Goal: Task Accomplishment & Management: Manage account settings

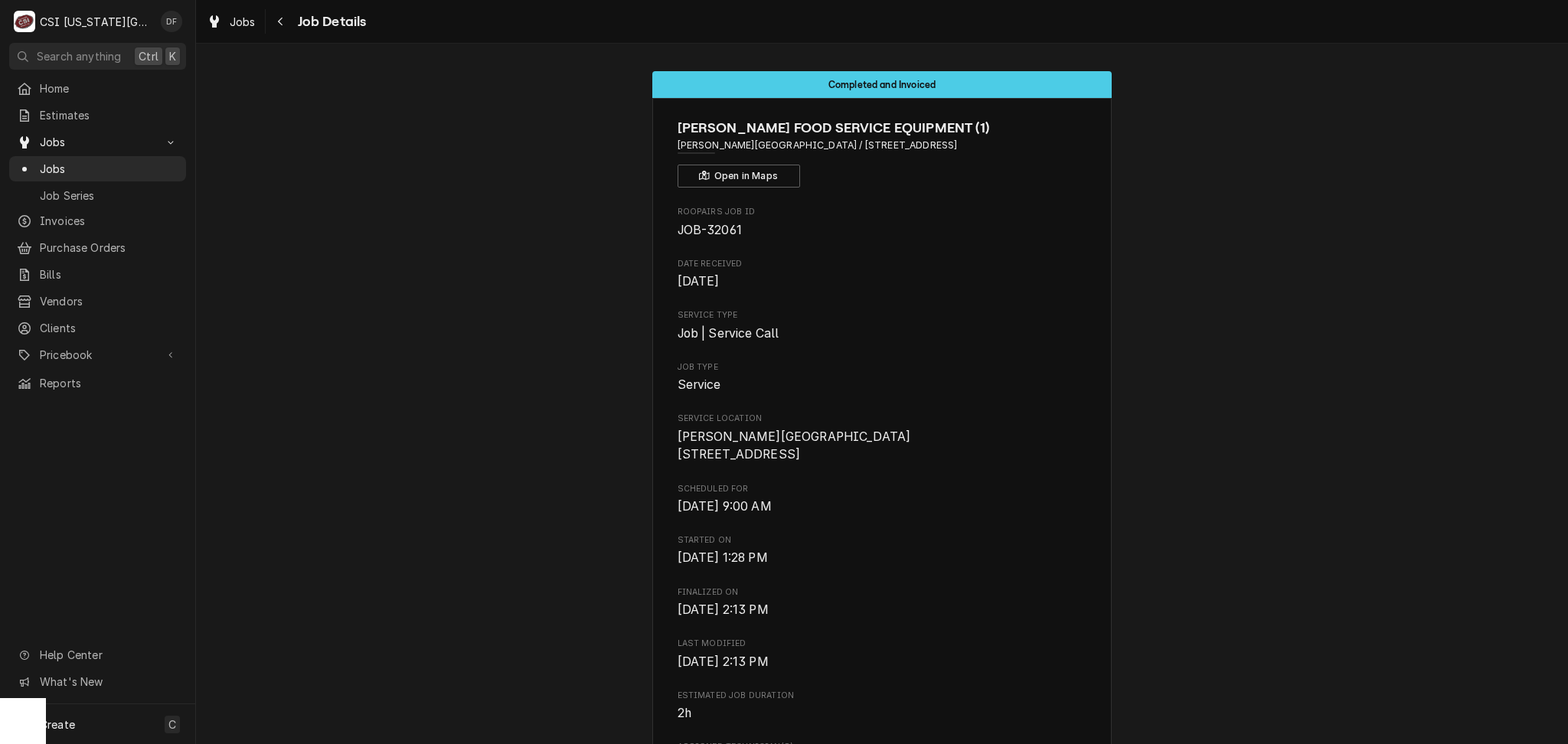
scroll to position [1142, 0]
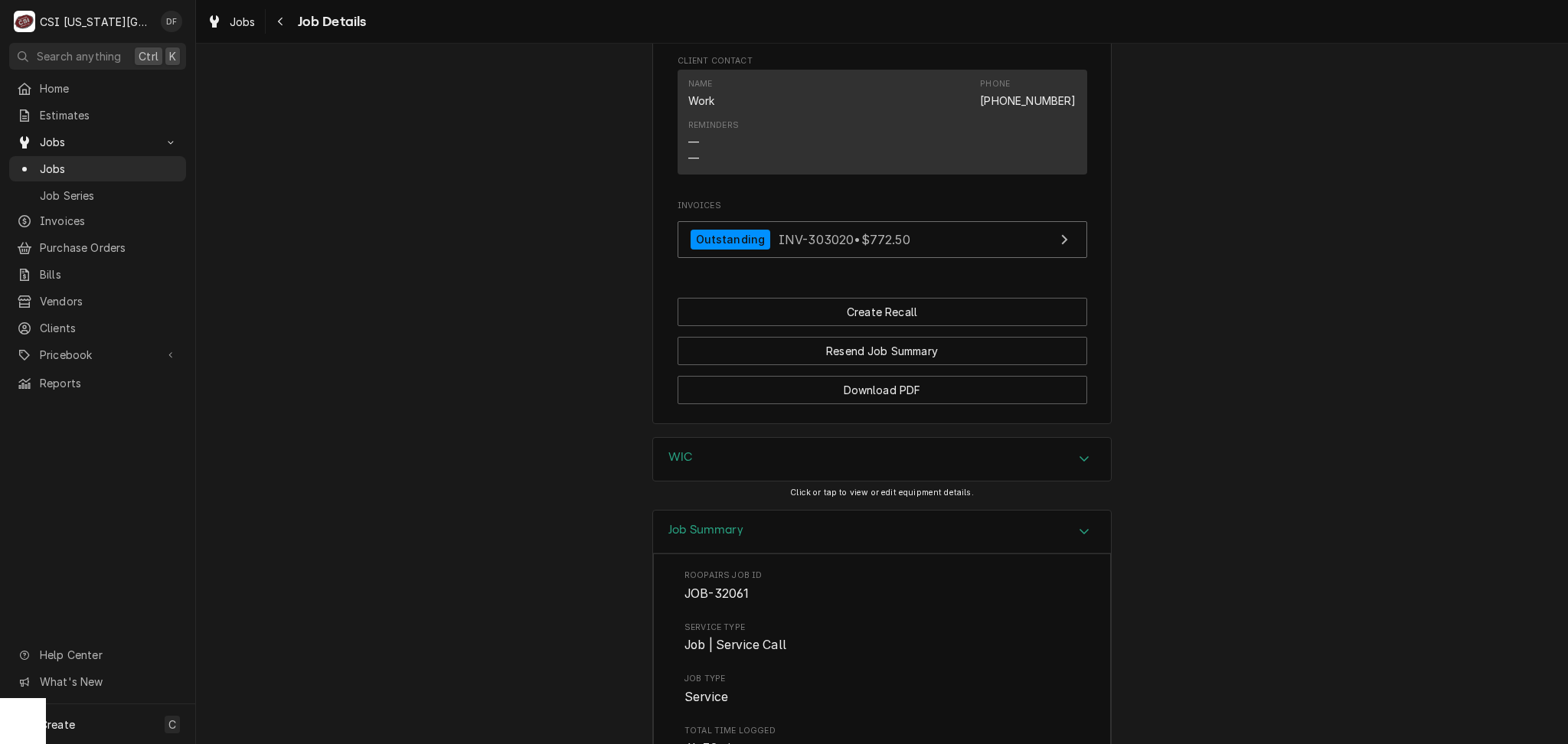
drag, startPoint x: 340, startPoint y: 181, endPoint x: 349, endPoint y: 158, distance: 24.7
click at [285, 24] on div "Navigate back" at bounding box center [281, 20] width 15 height 15
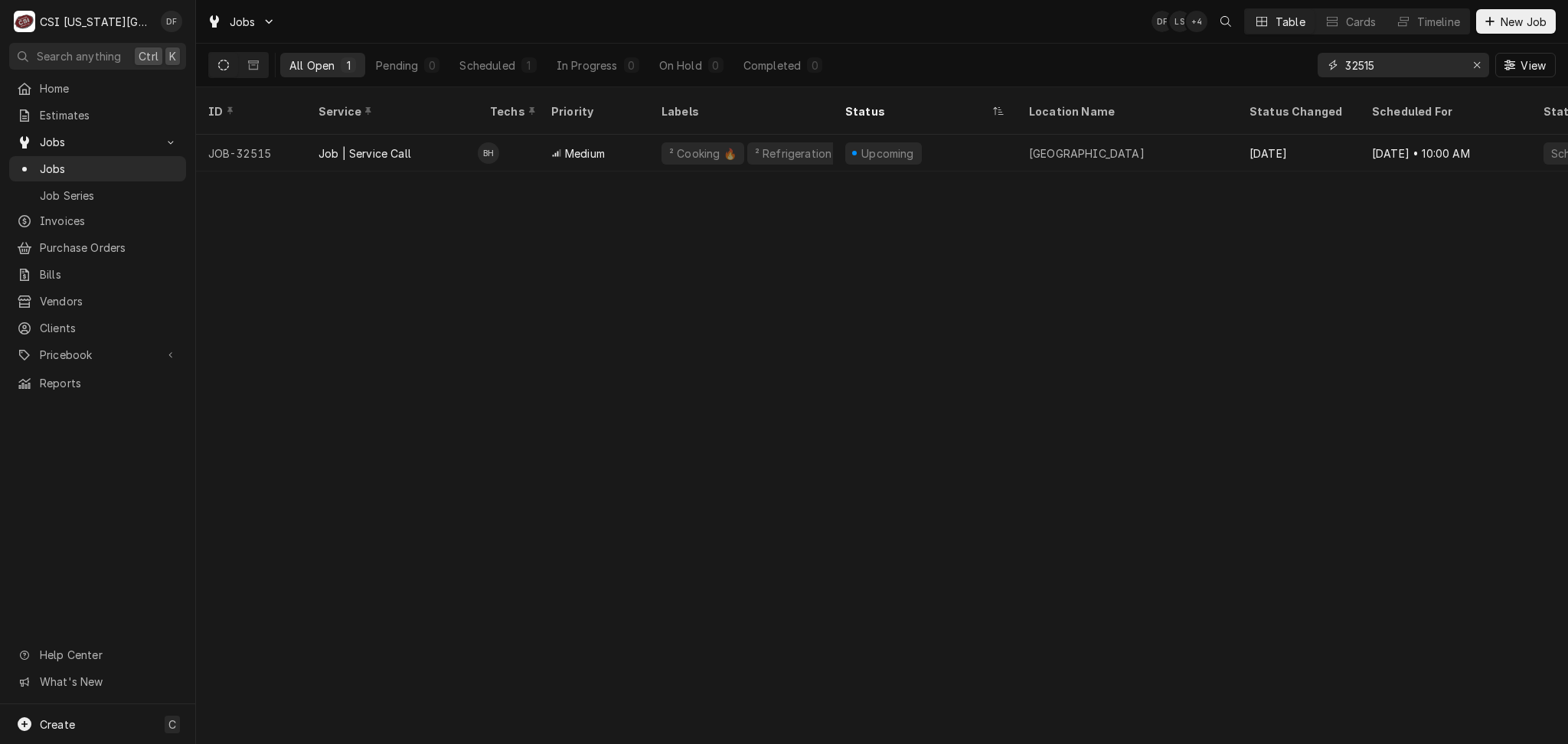
drag, startPoint x: 1389, startPoint y: 67, endPoint x: 1337, endPoint y: 61, distance: 52.3
click at [1337, 61] on div "32515" at bounding box center [1403, 64] width 171 height 24
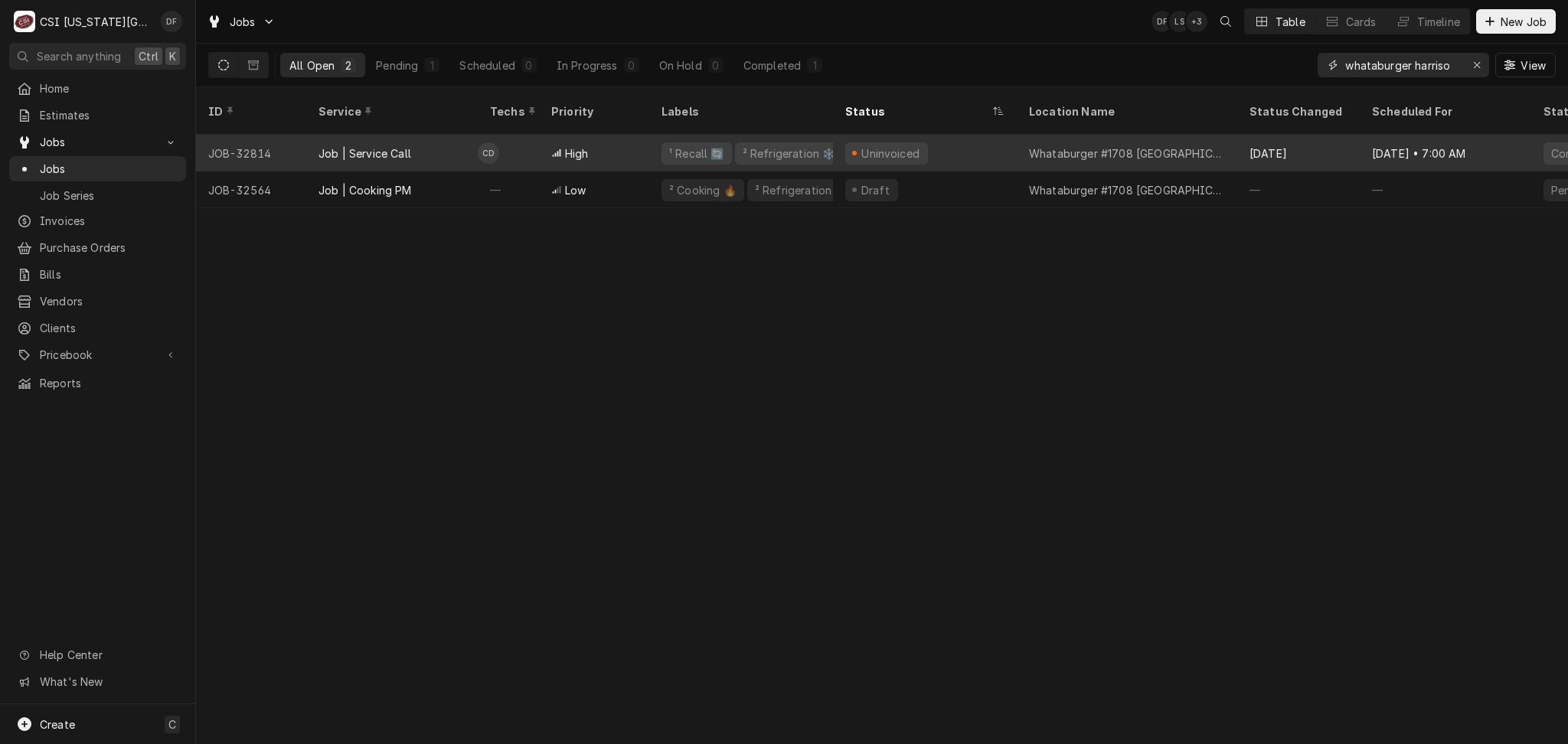
type input "whataburger harriso"
click at [927, 135] on div "Uninvoiced" at bounding box center [925, 152] width 184 height 37
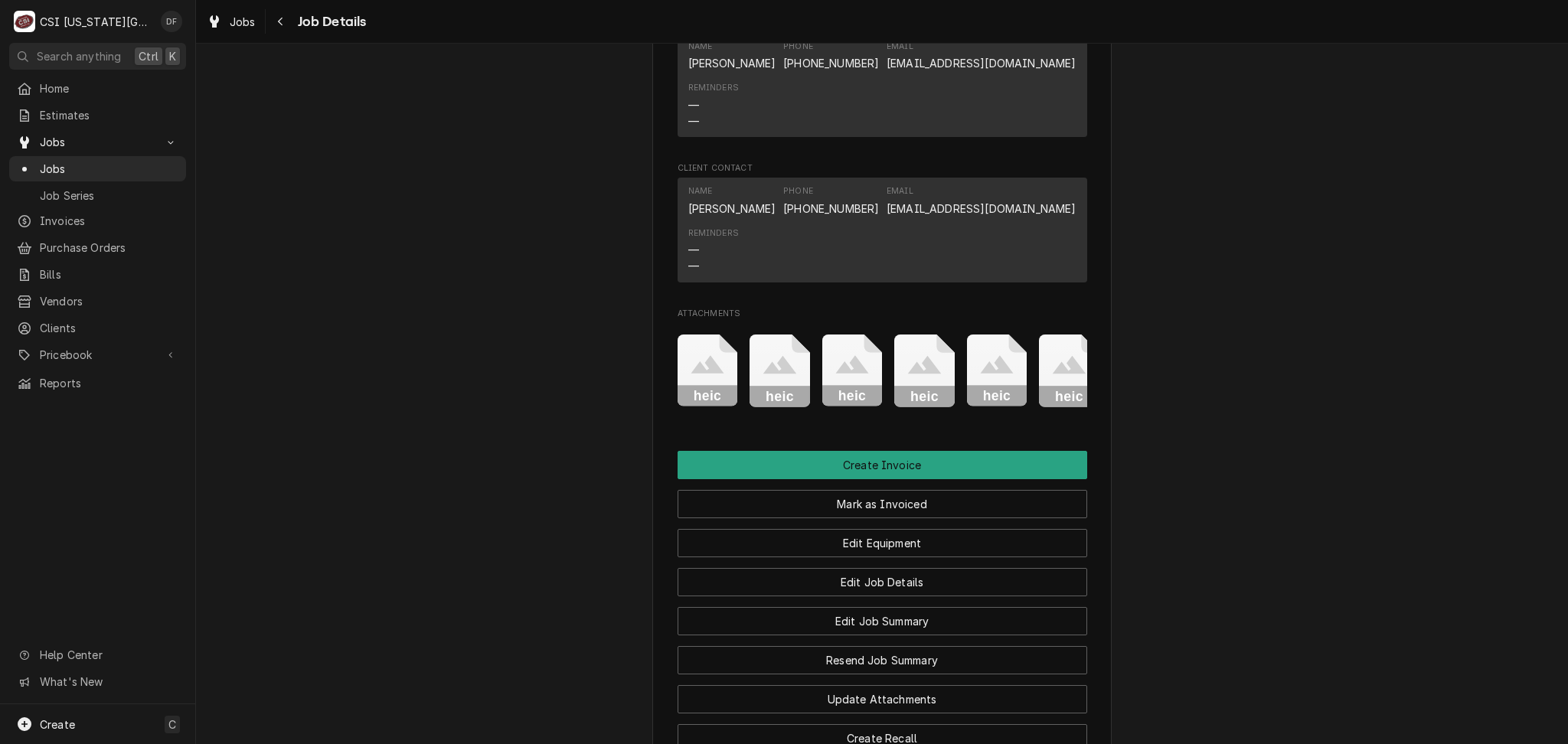
scroll to position [2040, 0]
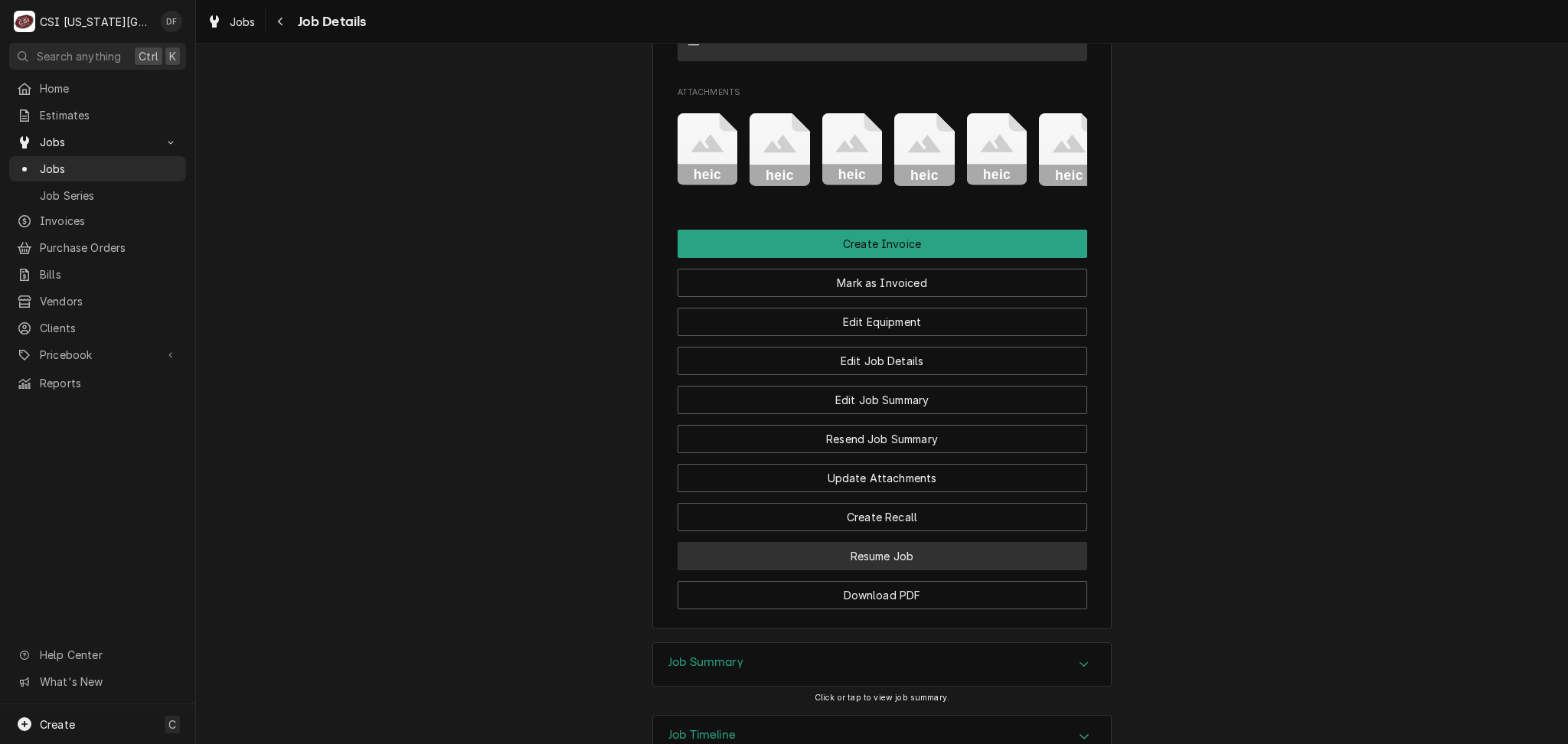
click at [914, 542] on button "Resume Job" at bounding box center [883, 556] width 410 height 29
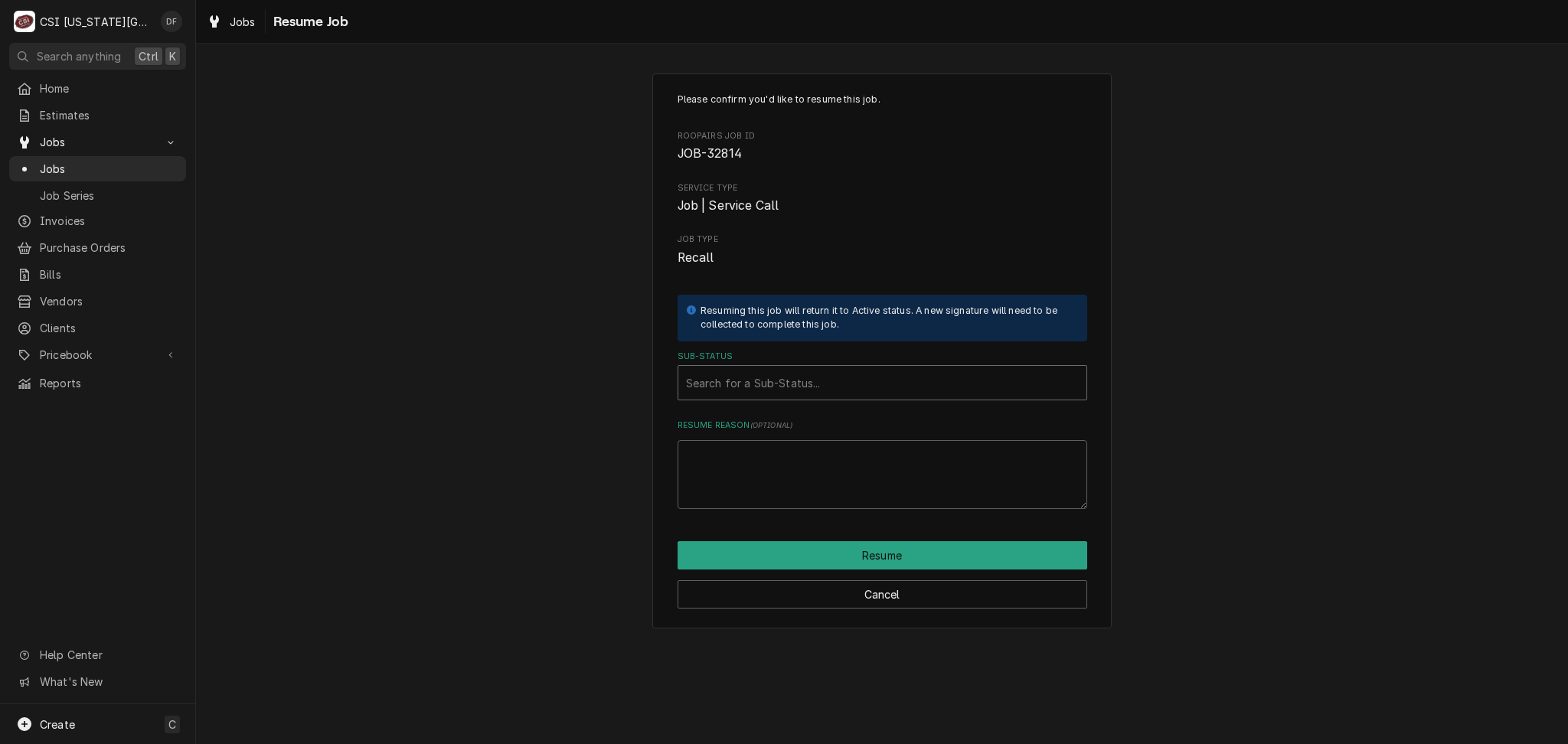
click at [755, 384] on div "Sub-Status" at bounding box center [883, 382] width 393 height 28
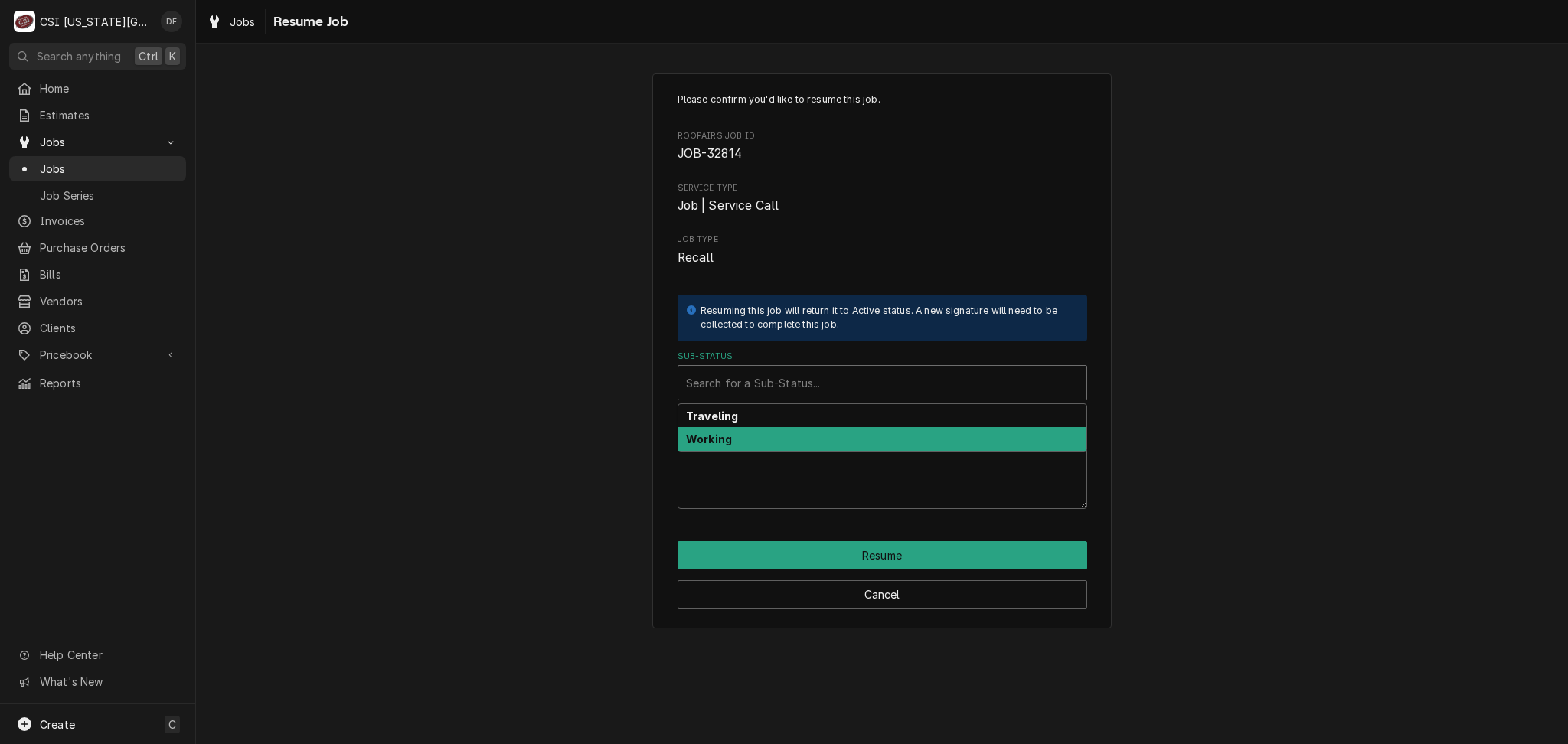
click at [747, 432] on div "Working" at bounding box center [883, 438] width 408 height 24
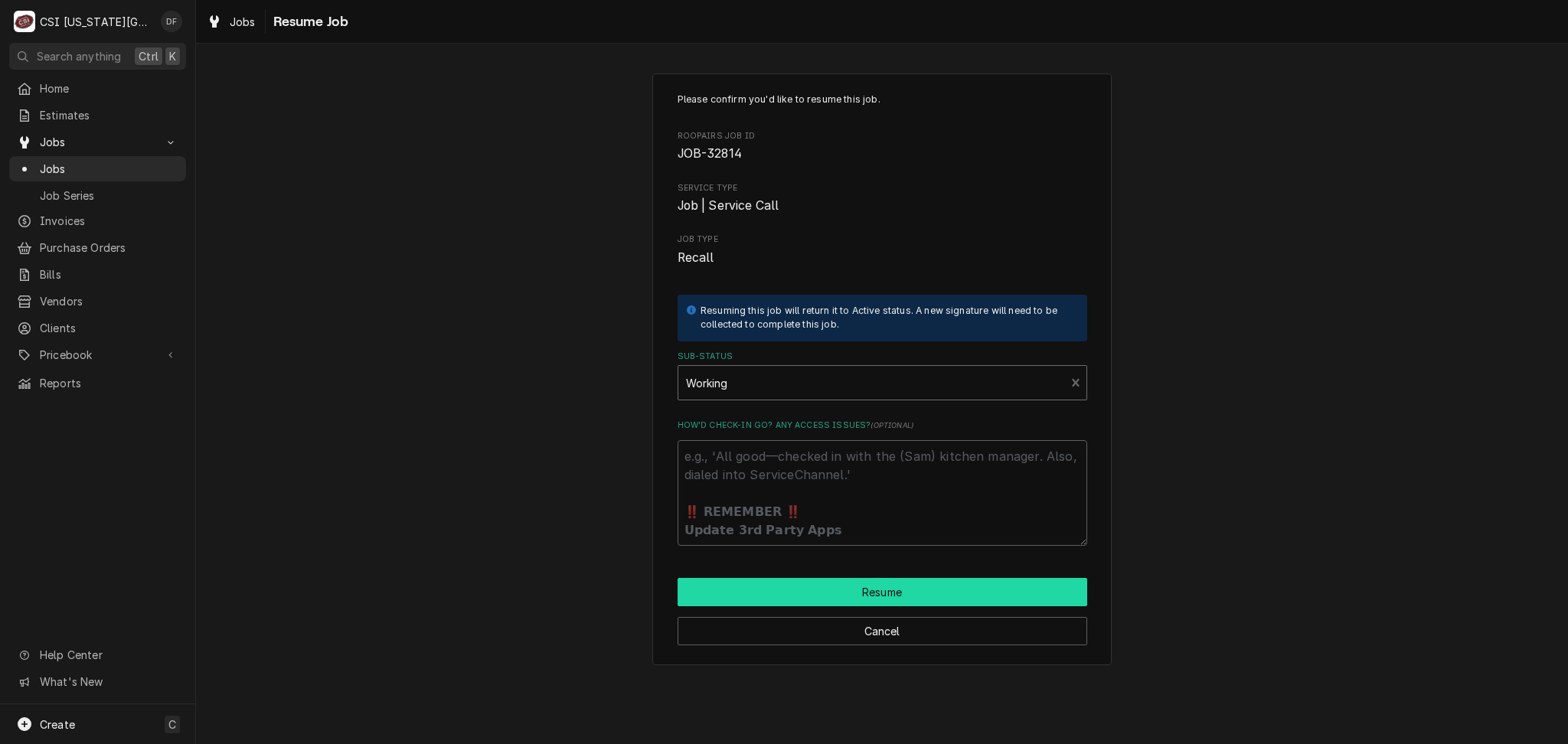
click at [795, 594] on button "Resume" at bounding box center [883, 593] width 410 height 29
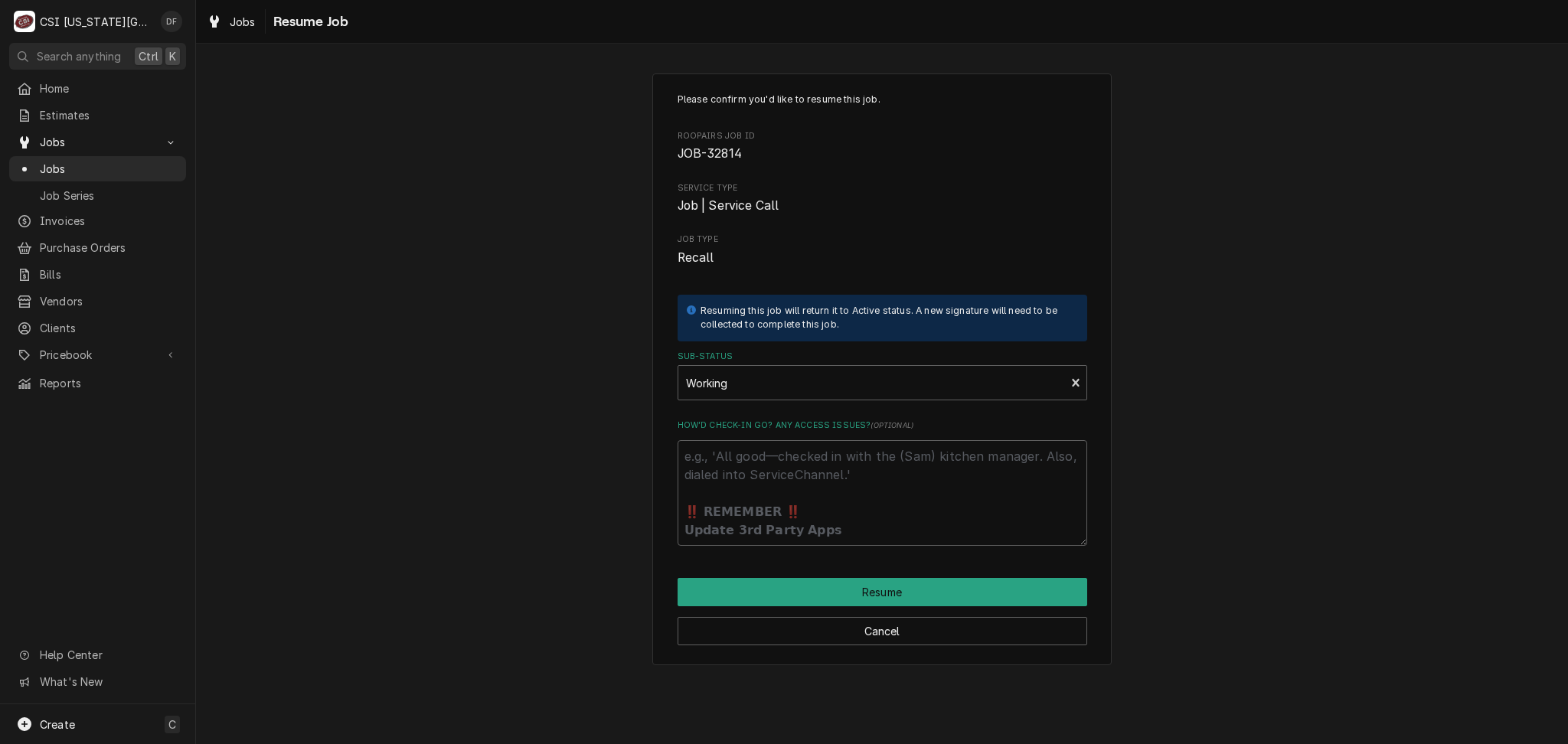
type textarea "x"
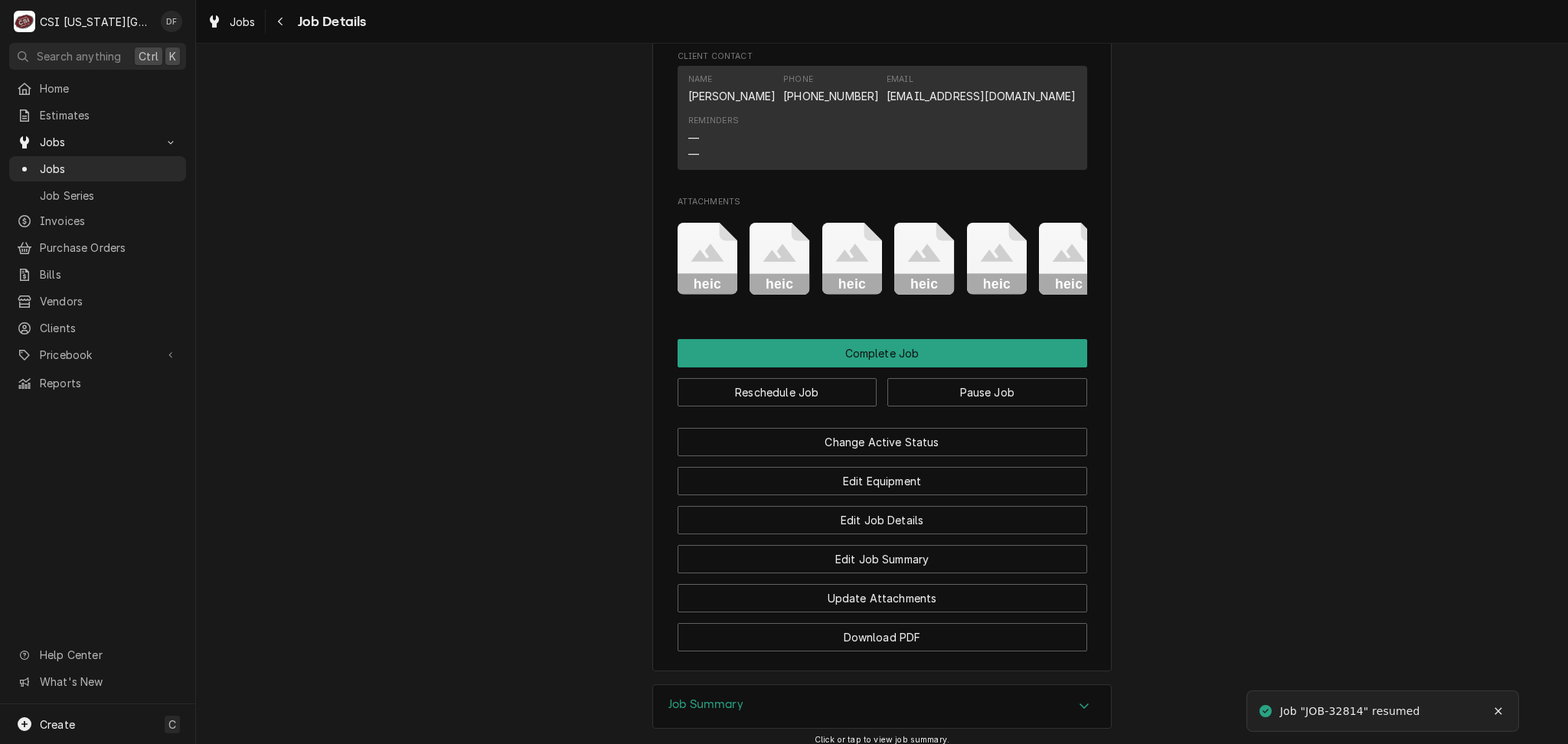
scroll to position [2420, 0]
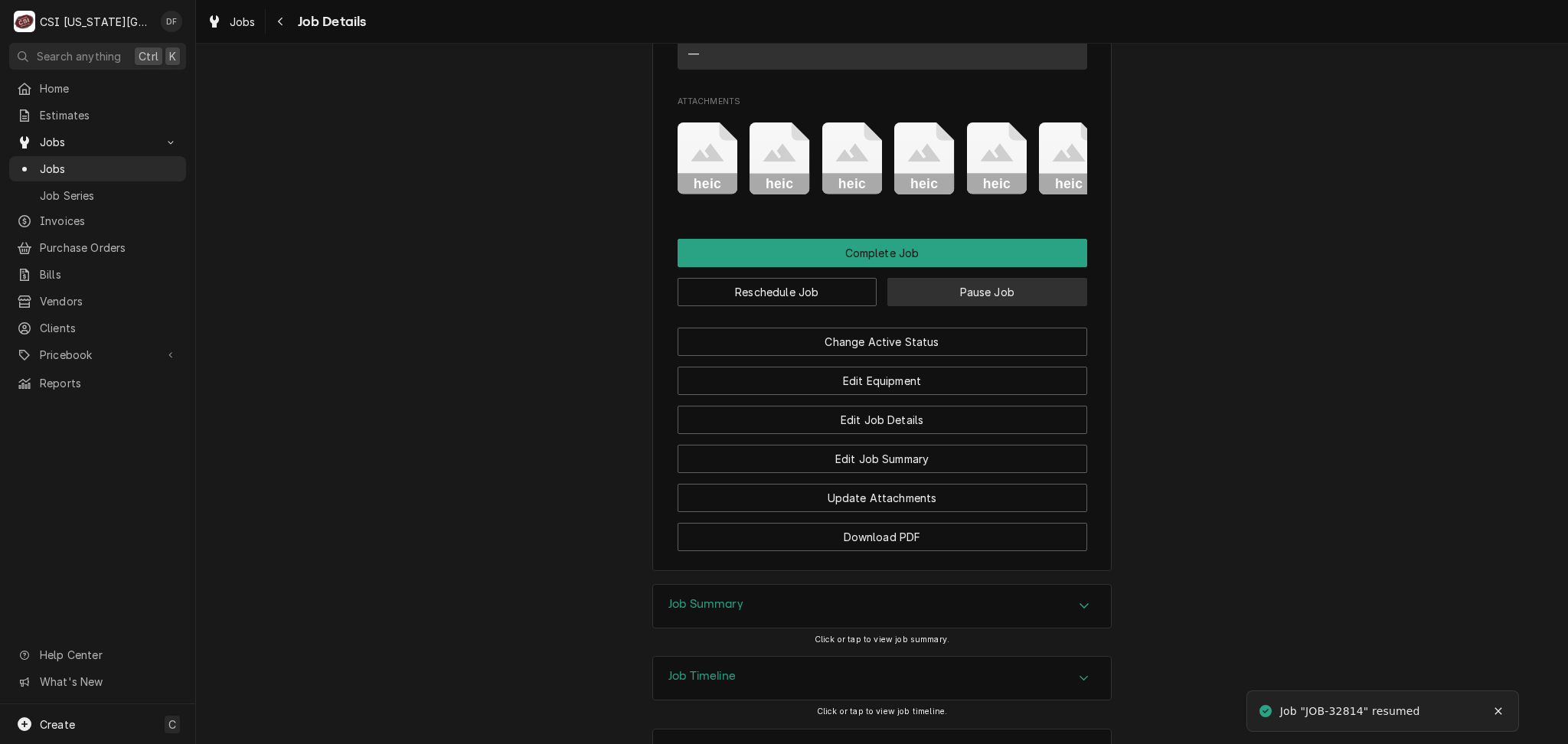
click at [932, 278] on button "Pause Job" at bounding box center [988, 292] width 200 height 29
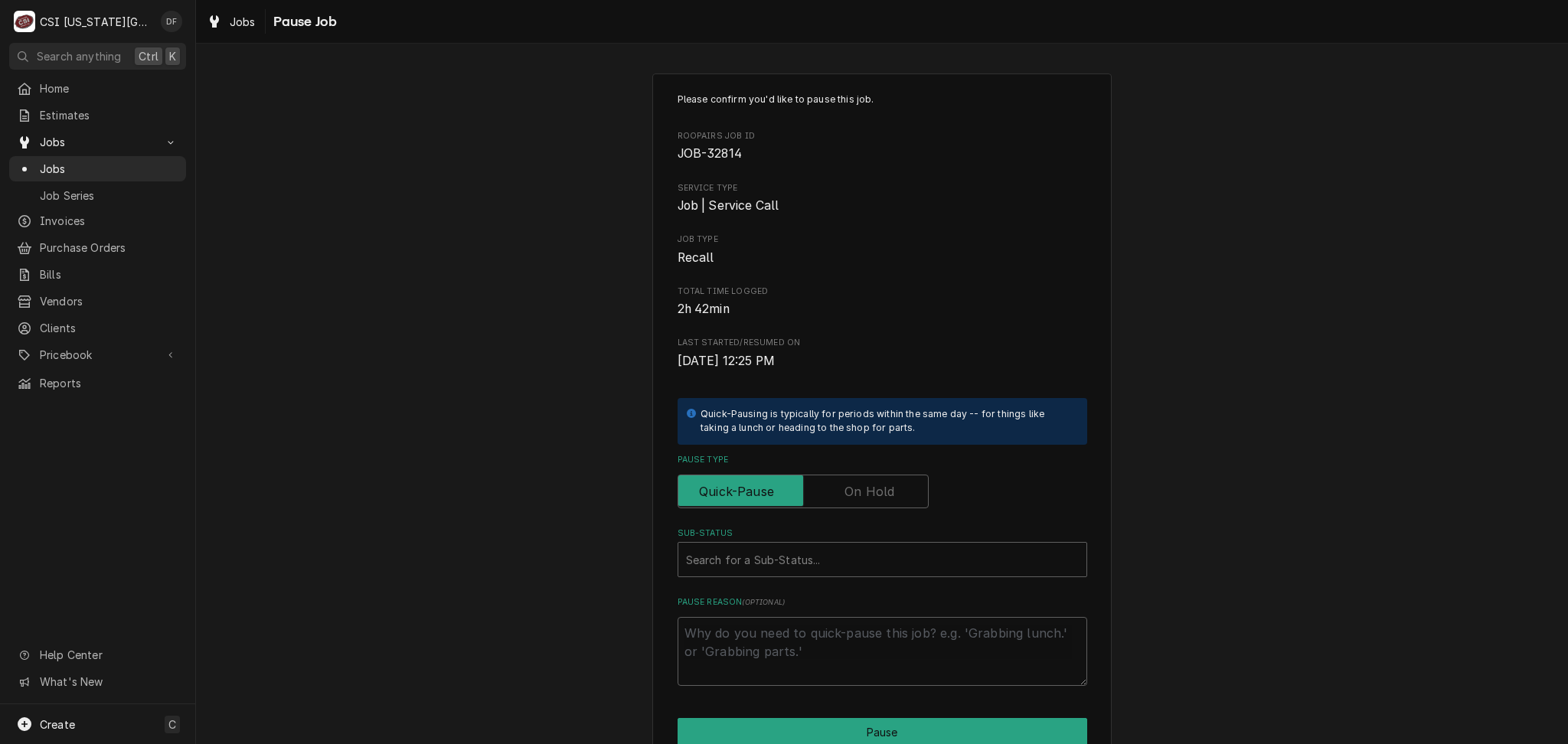
click at [856, 497] on label "Pause Type" at bounding box center [803, 492] width 251 height 34
click at [856, 497] on input "Pause Type" at bounding box center [803, 492] width 237 height 34
checkbox input "true"
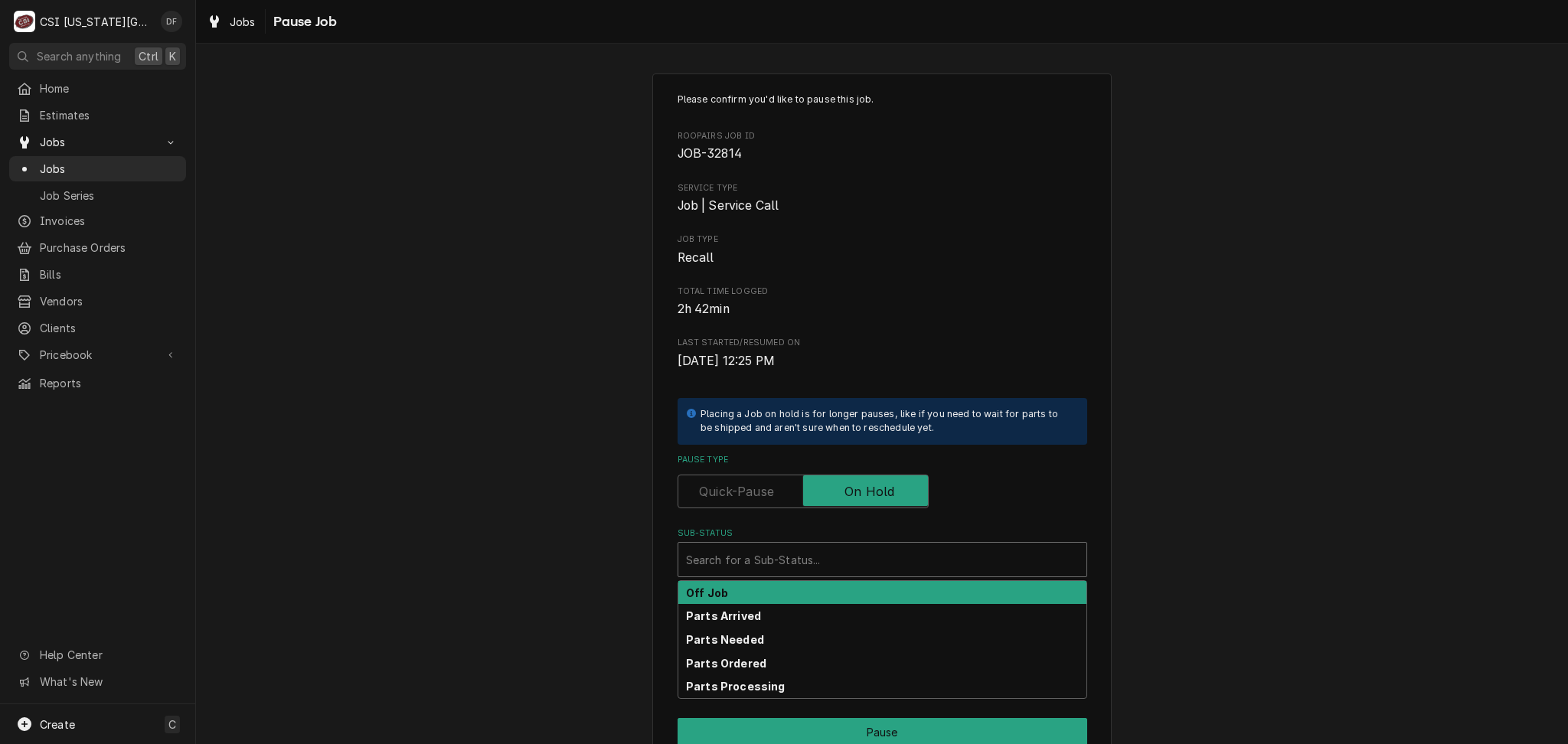
click at [779, 554] on div "Sub-Status" at bounding box center [883, 559] width 393 height 28
click at [719, 594] on div "Off Job" at bounding box center [883, 593] width 408 height 24
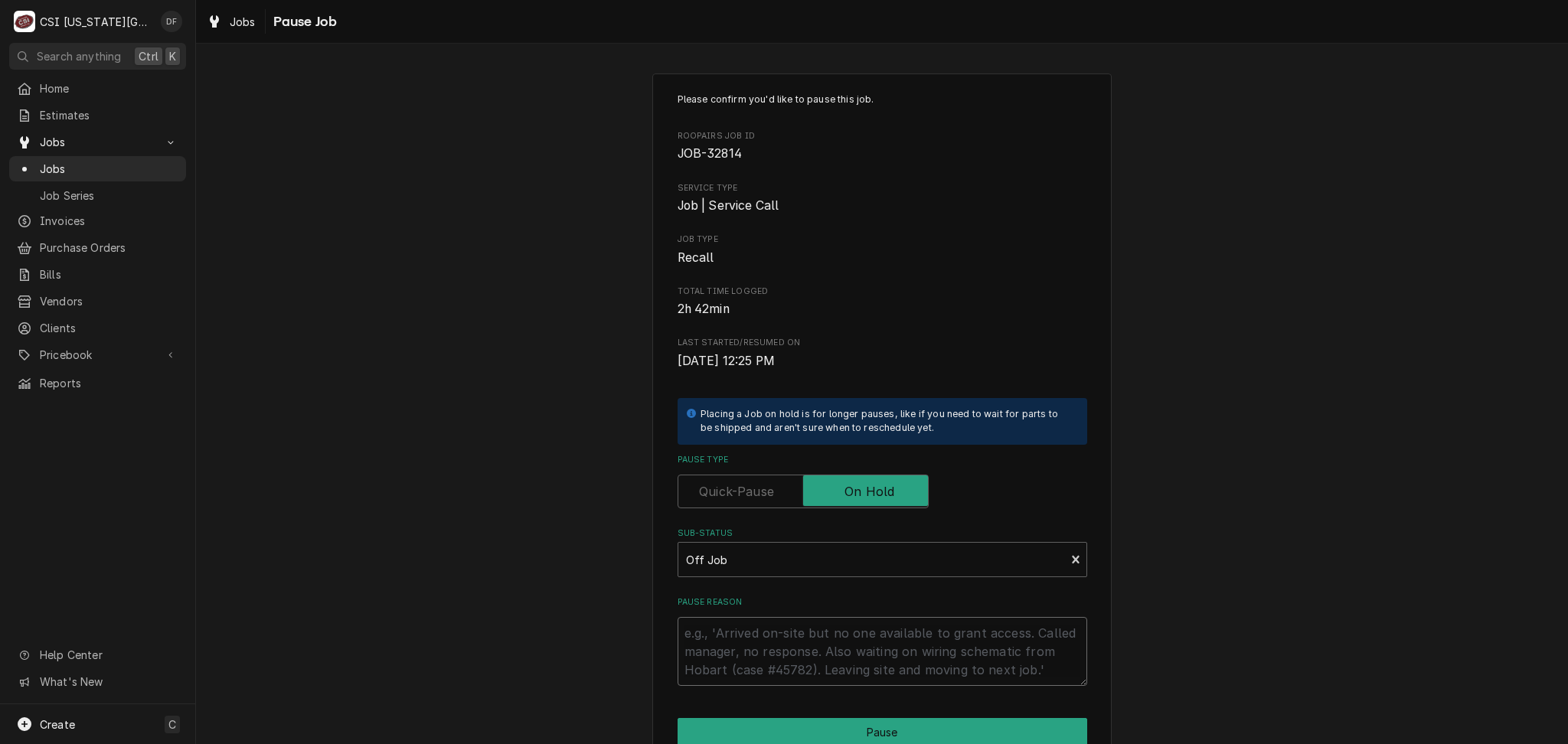
click at [700, 634] on textarea "Pause Reason" at bounding box center [883, 650] width 410 height 69
type textarea "x"
type textarea "M"
type textarea "x"
type textarea "Ma"
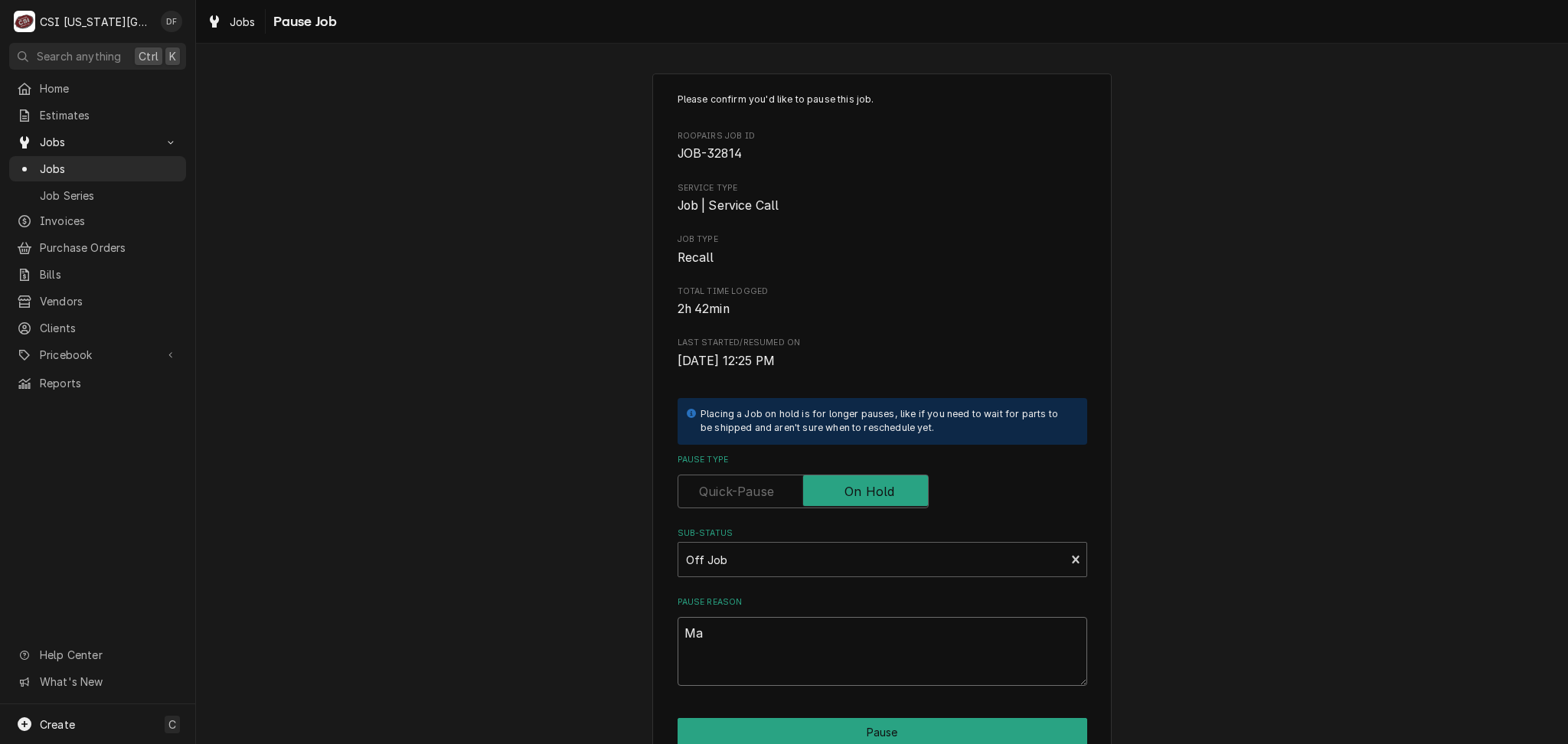
type textarea "x"
type textarea "Mar"
type textarea "x"
type textarea "Mark"
type textarea "x"
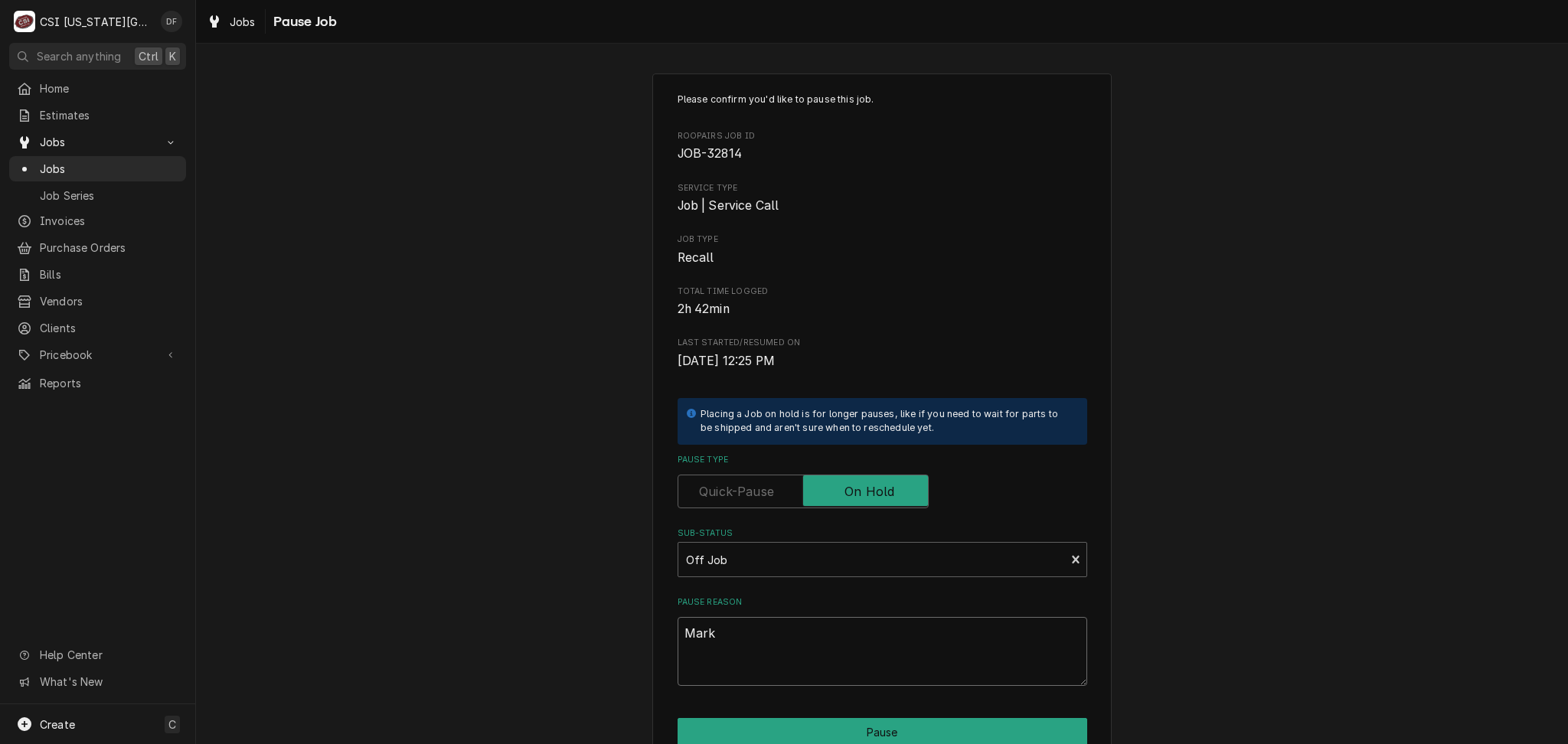
type textarea "Mark"
type textarea "x"
type textarea "Mark c"
type textarea "x"
type textarea "Mark ca"
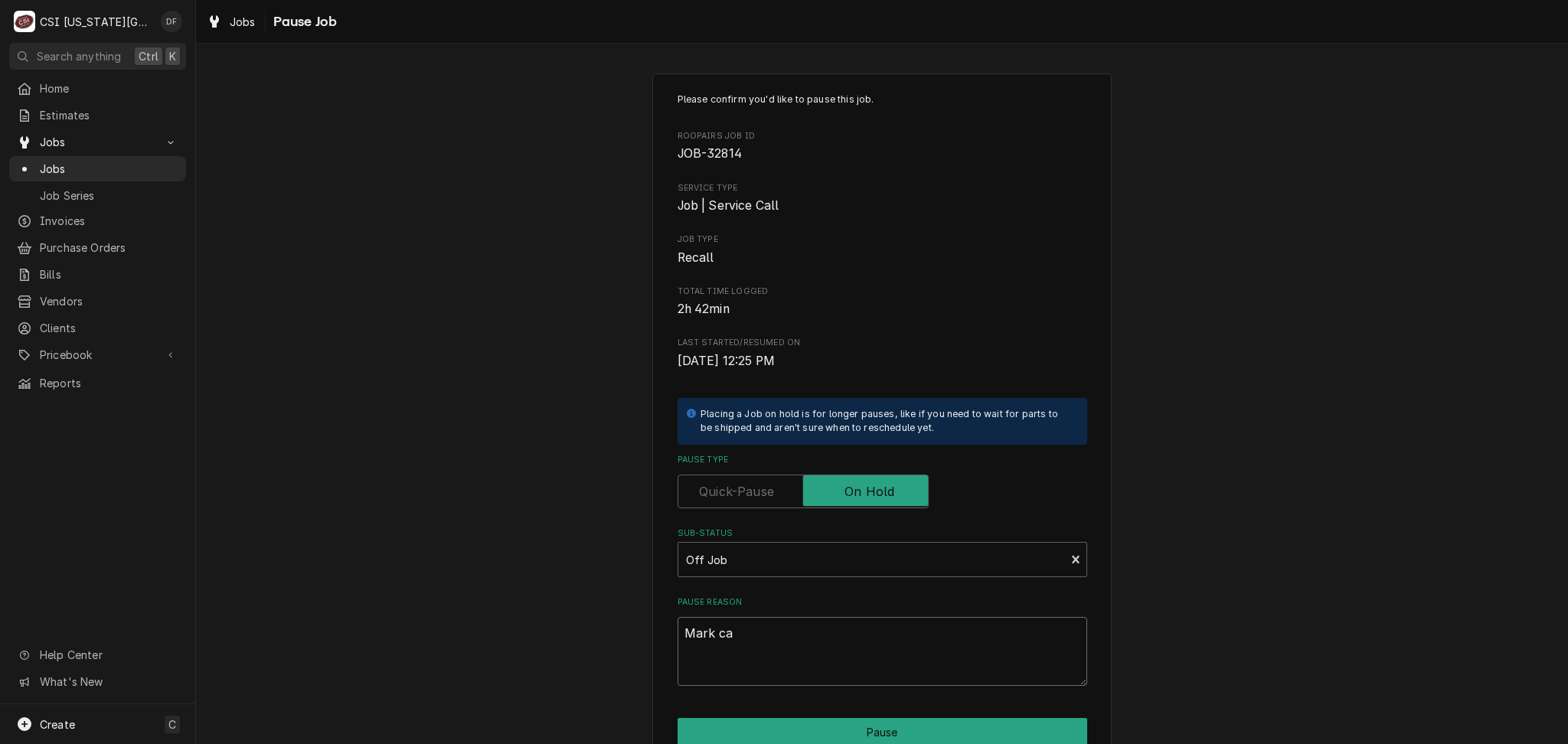
type textarea "x"
type textarea "Mark cal"
type textarea "x"
type textarea "Mark call"
type textarea "x"
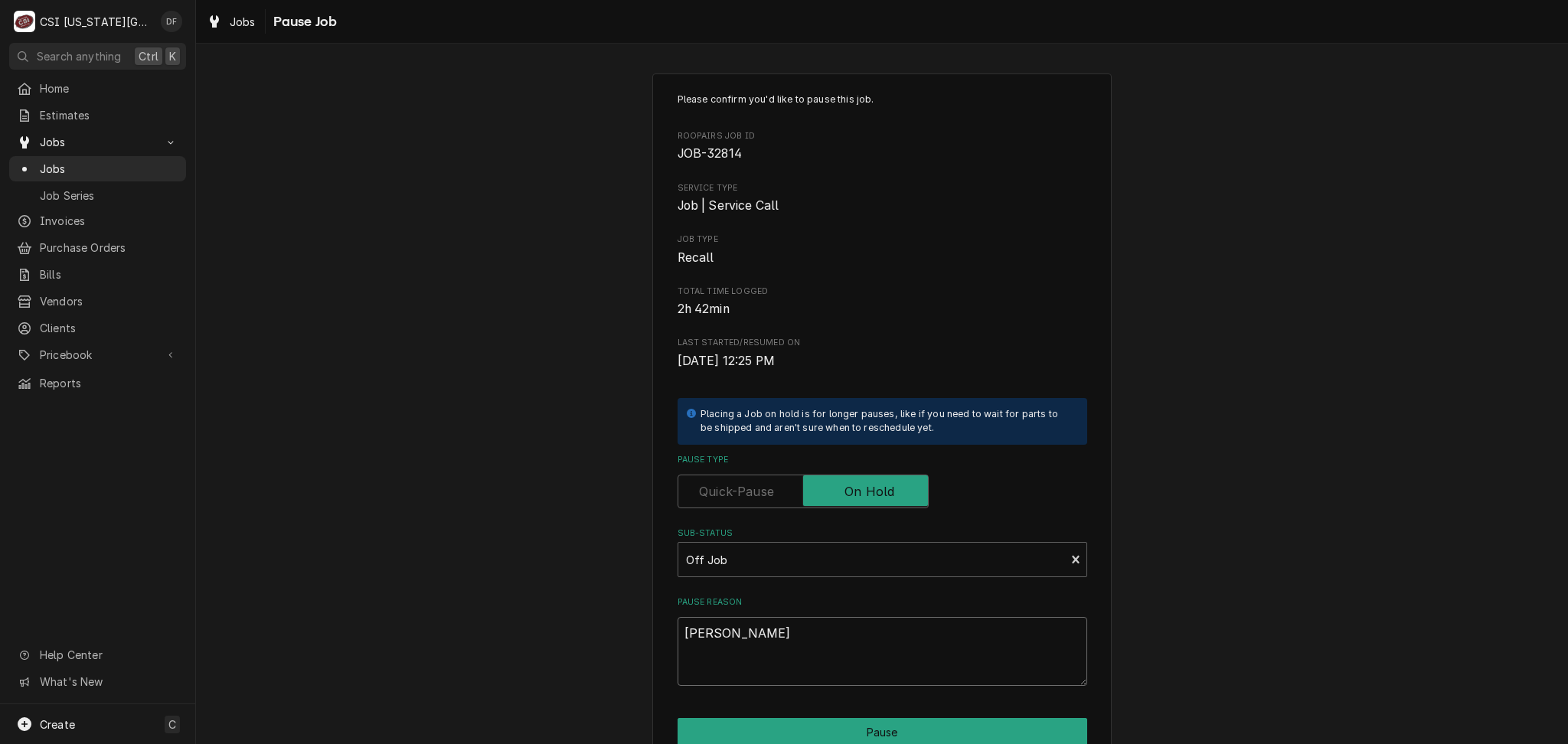
type textarea "Mark calle"
type textarea "x"
type textarea "Mark called"
type textarea "x"
type textarea "Mark called"
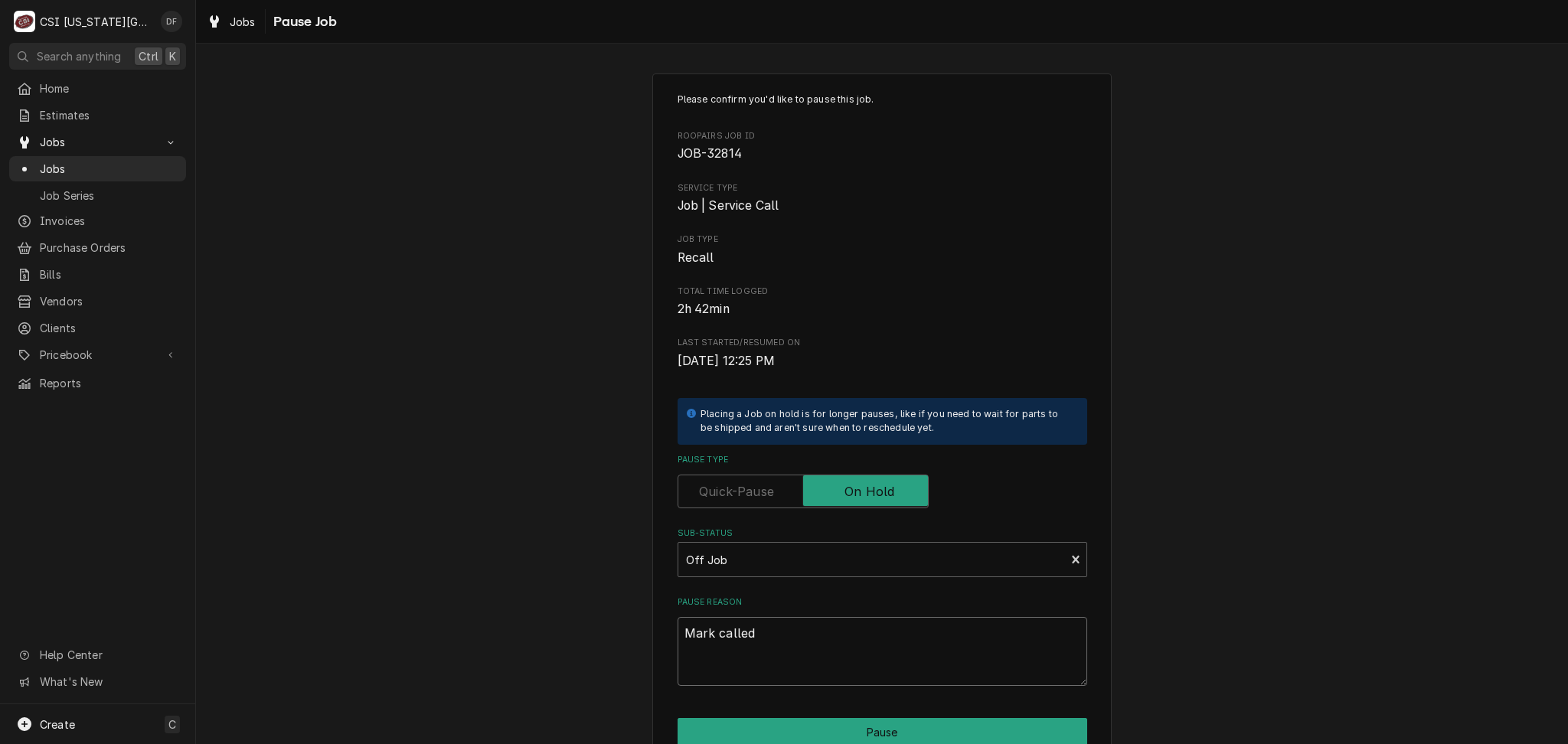
type textarea "x"
type textarea "Mark called a"
type textarea "x"
type textarea "Mark called an"
type textarea "x"
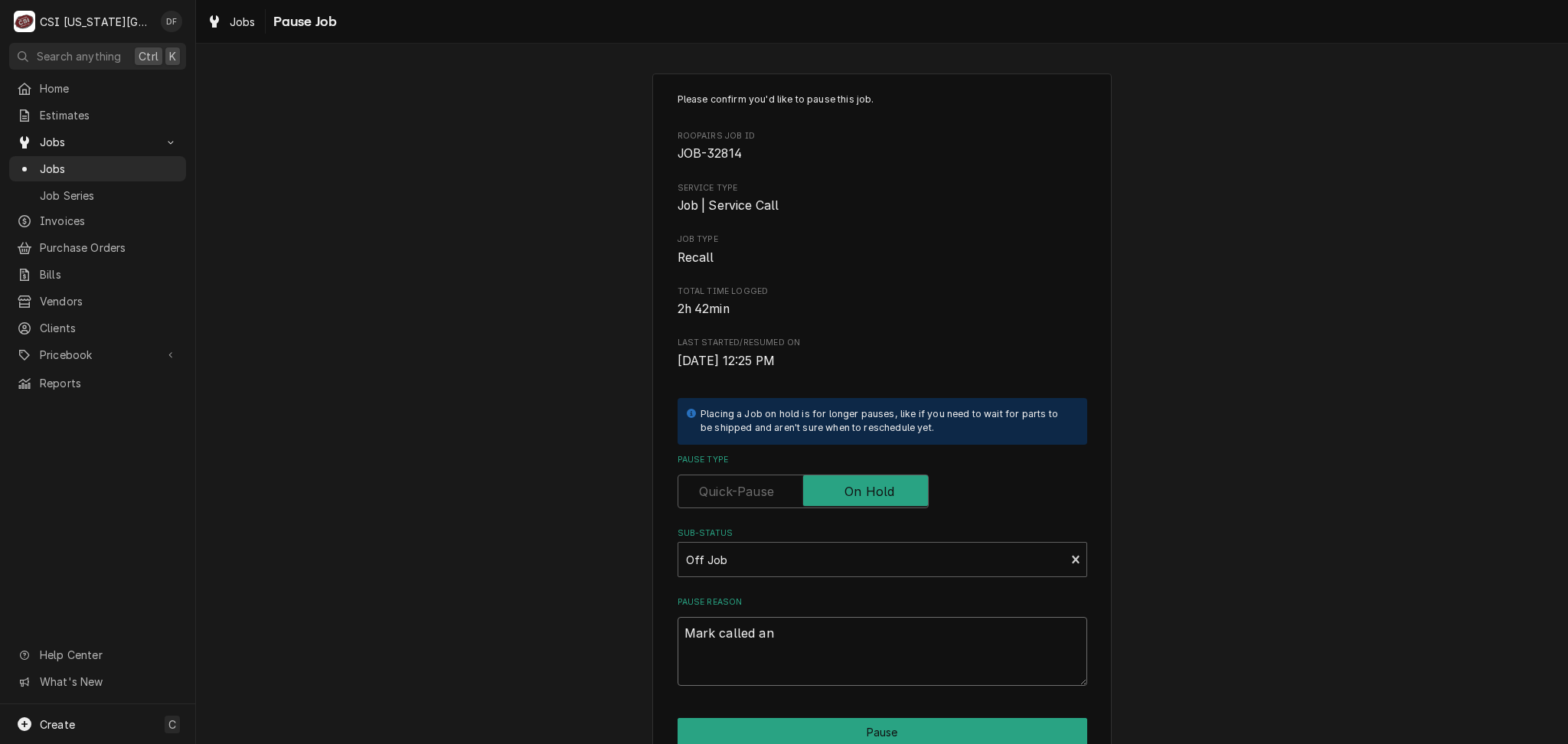
type textarea "Mark called and"
type textarea "x"
type textarea "Mark called and"
type textarea "x"
type textarea "Mark called and s"
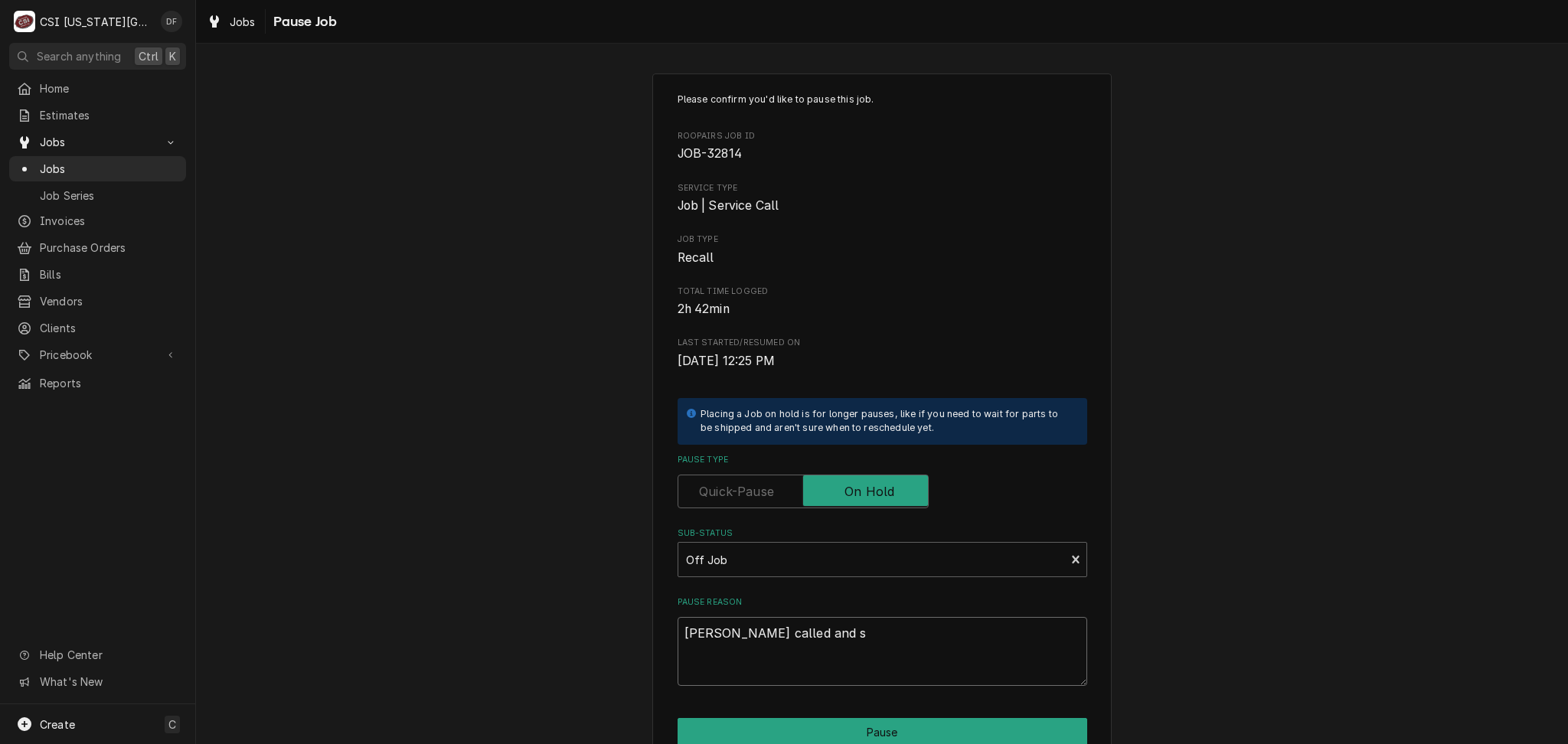
type textarea "x"
type textarea "Mark called and sa"
type textarea "x"
type textarea "Mark called and sai"
type textarea "x"
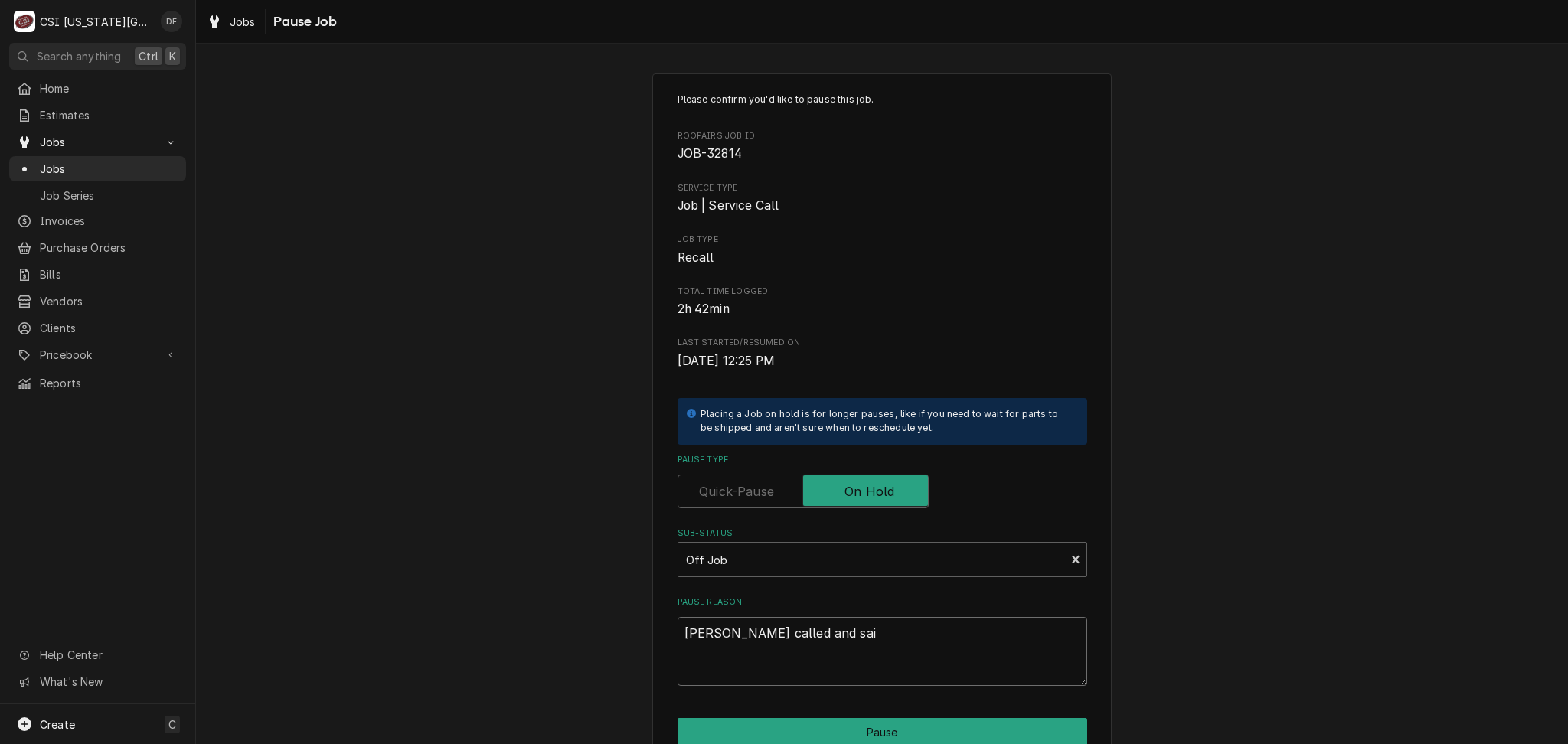
type textarea "Mark called and said"
type textarea "x"
type textarea "Mark called and said"
type textarea "x"
type textarea "Mark called and said u"
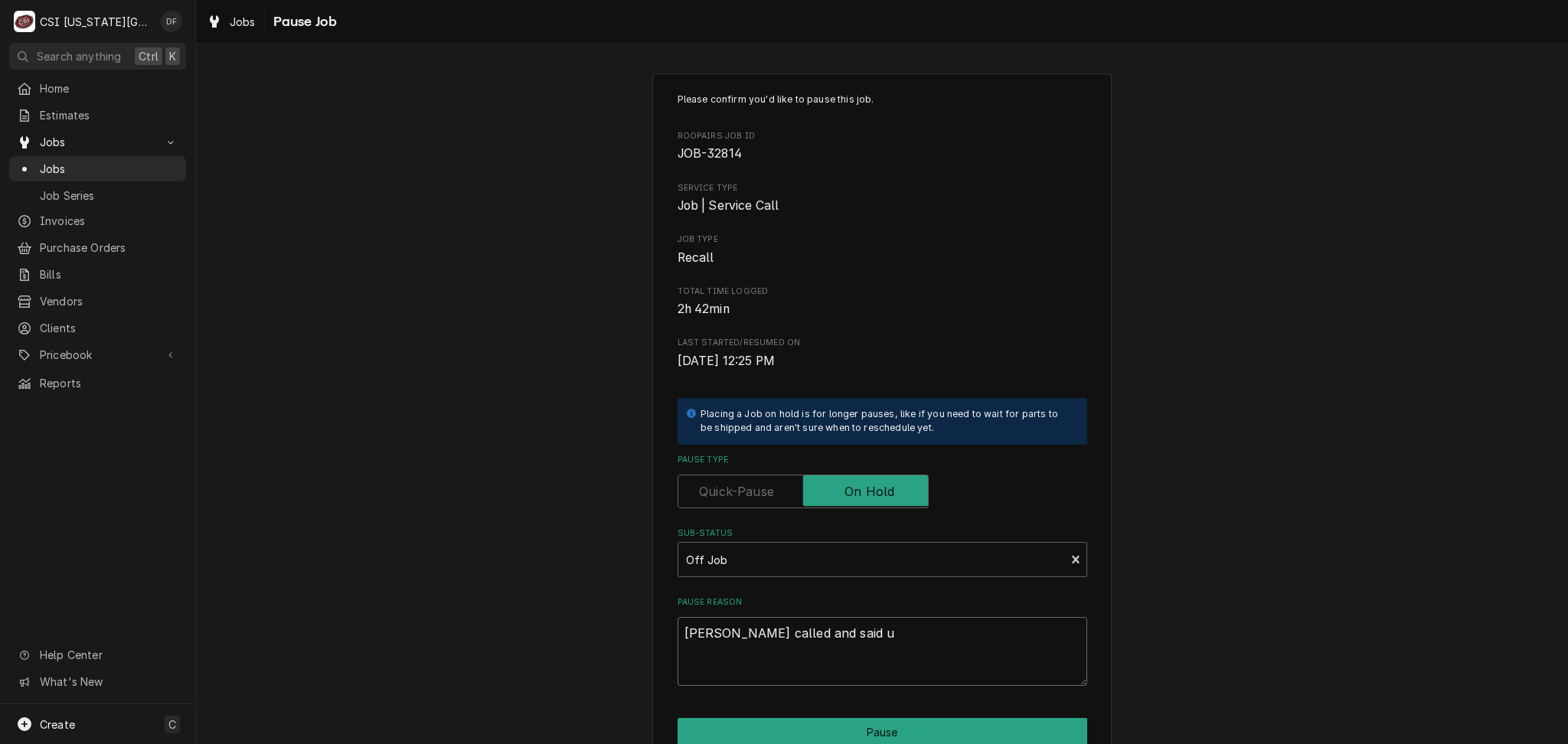
type textarea "x"
type textarea "Mark called and said un"
type textarea "x"
type textarea "Mark called and said uni"
type textarea "x"
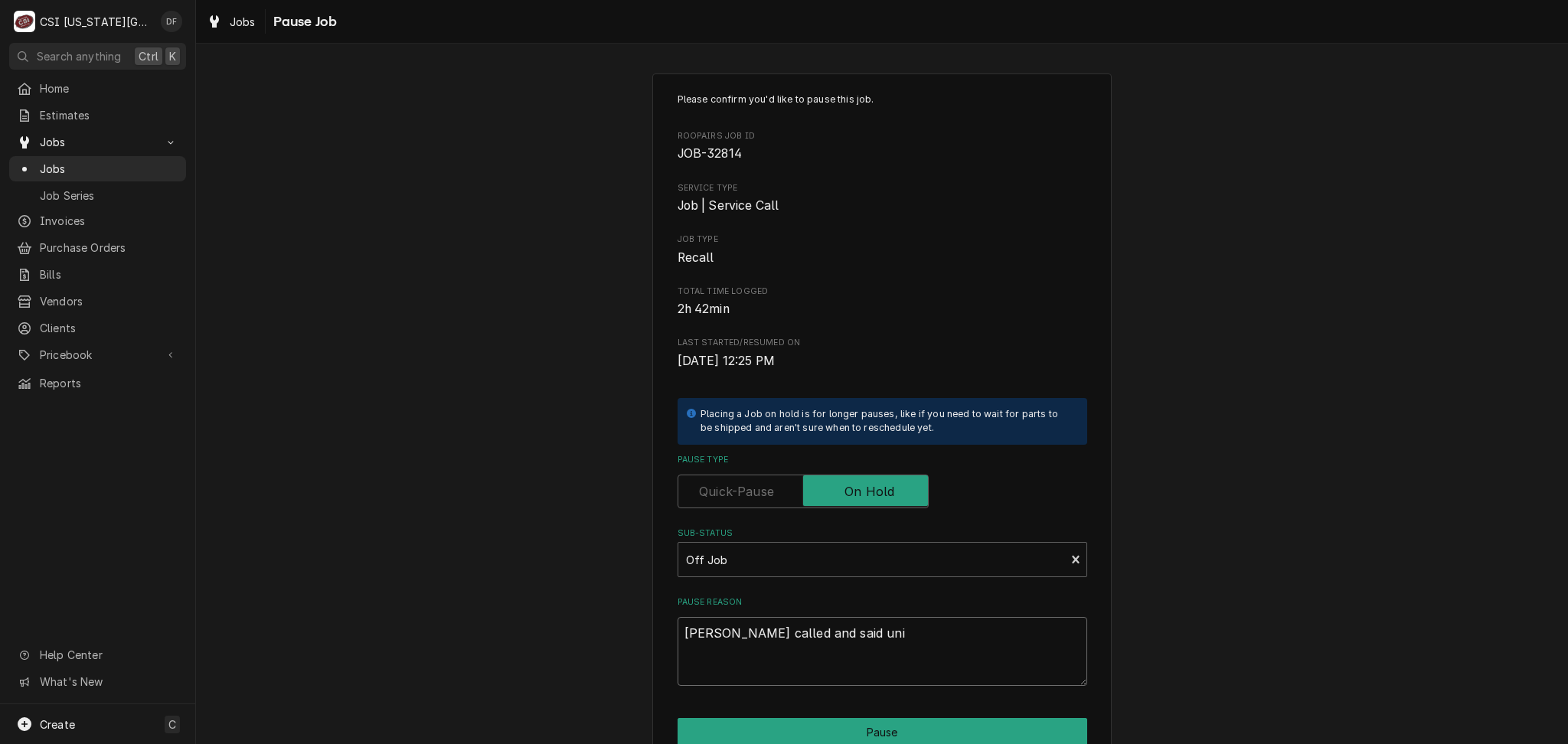
type textarea "Mark called and said unit"
type textarea "x"
type textarea "Mark called and said unit"
type textarea "x"
type textarea "Mark called and said unit i"
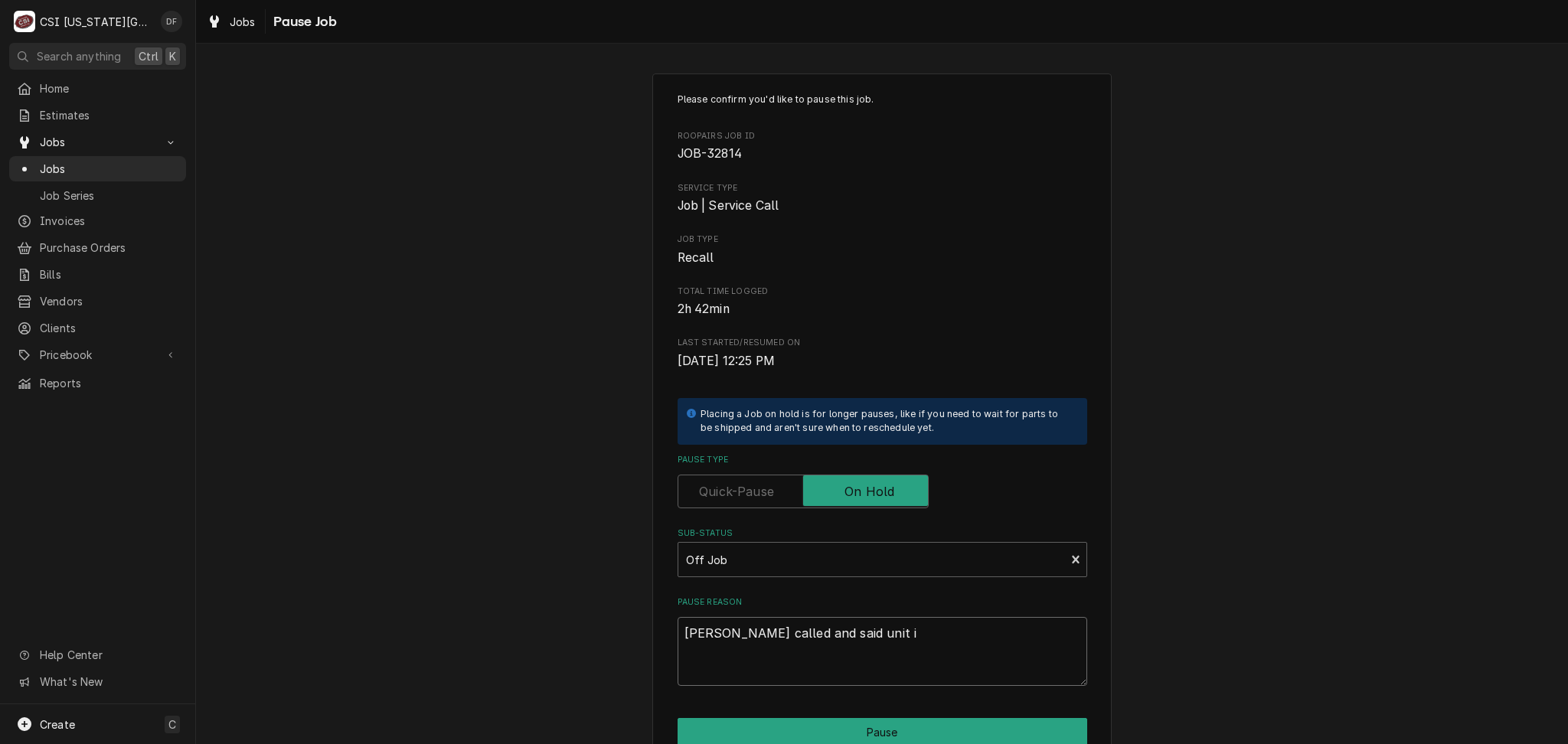
type textarea "x"
type textarea "Mark called and said unit ic"
type textarea "x"
type textarea "Mark called and said unit ice"
type textarea "x"
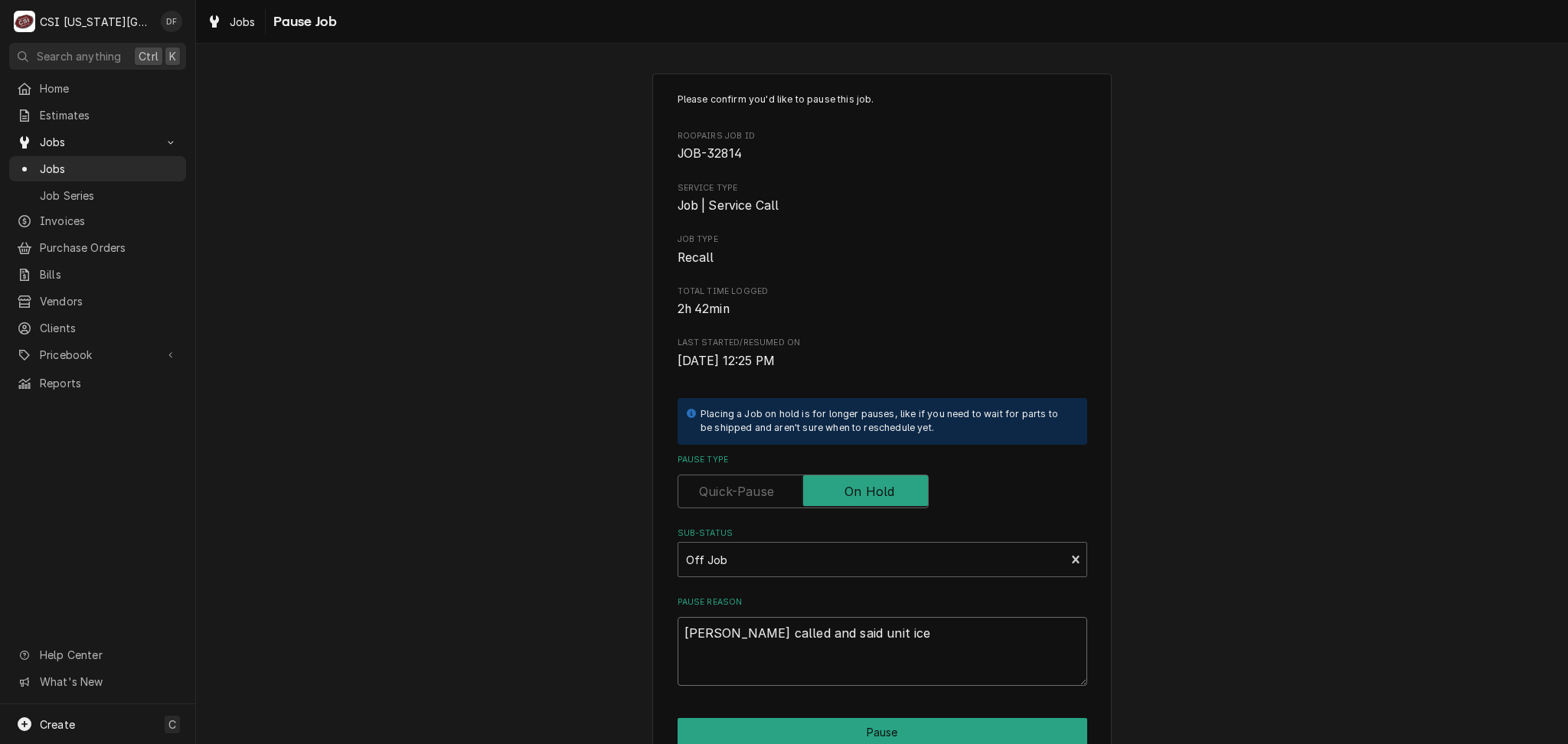
type textarea "Mark called and said unit ices"
type textarea "x"
type textarea "Mark called and said unit ices"
type textarea "x"
type textarea "Mark called and said unit ices u"
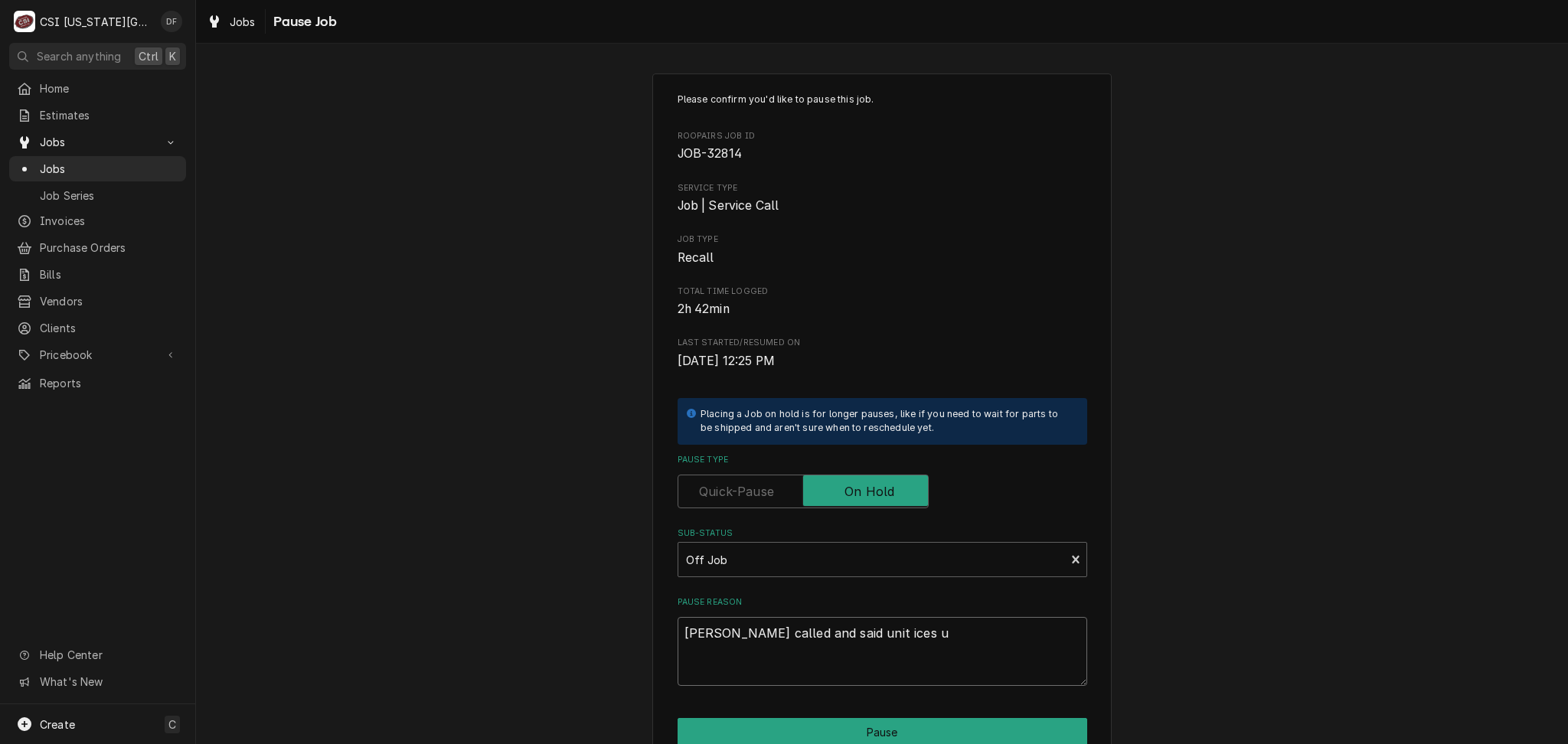
type textarea "x"
drag, startPoint x: 881, startPoint y: 635, endPoint x: 654, endPoint y: 641, distance: 227.1
click at [654, 641] on div "Please confirm you'd like to pause this job. Roopairs Job ID JOB-32814 Service …" at bounding box center [882, 458] width 459 height 771
type textarea "[PERSON_NAME] called and said unit ices up"
click at [797, 733] on button "Pause" at bounding box center [883, 732] width 410 height 29
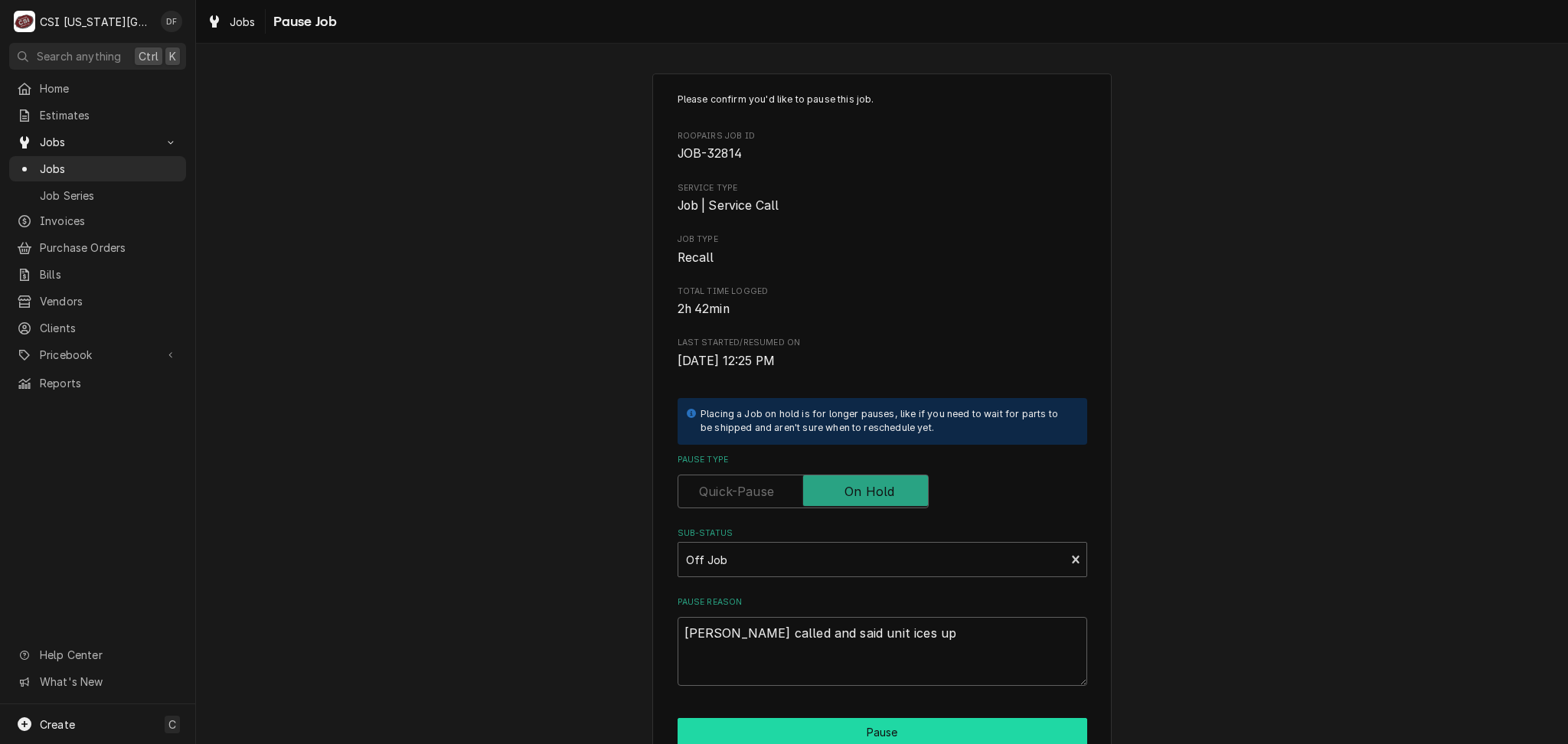
type textarea "x"
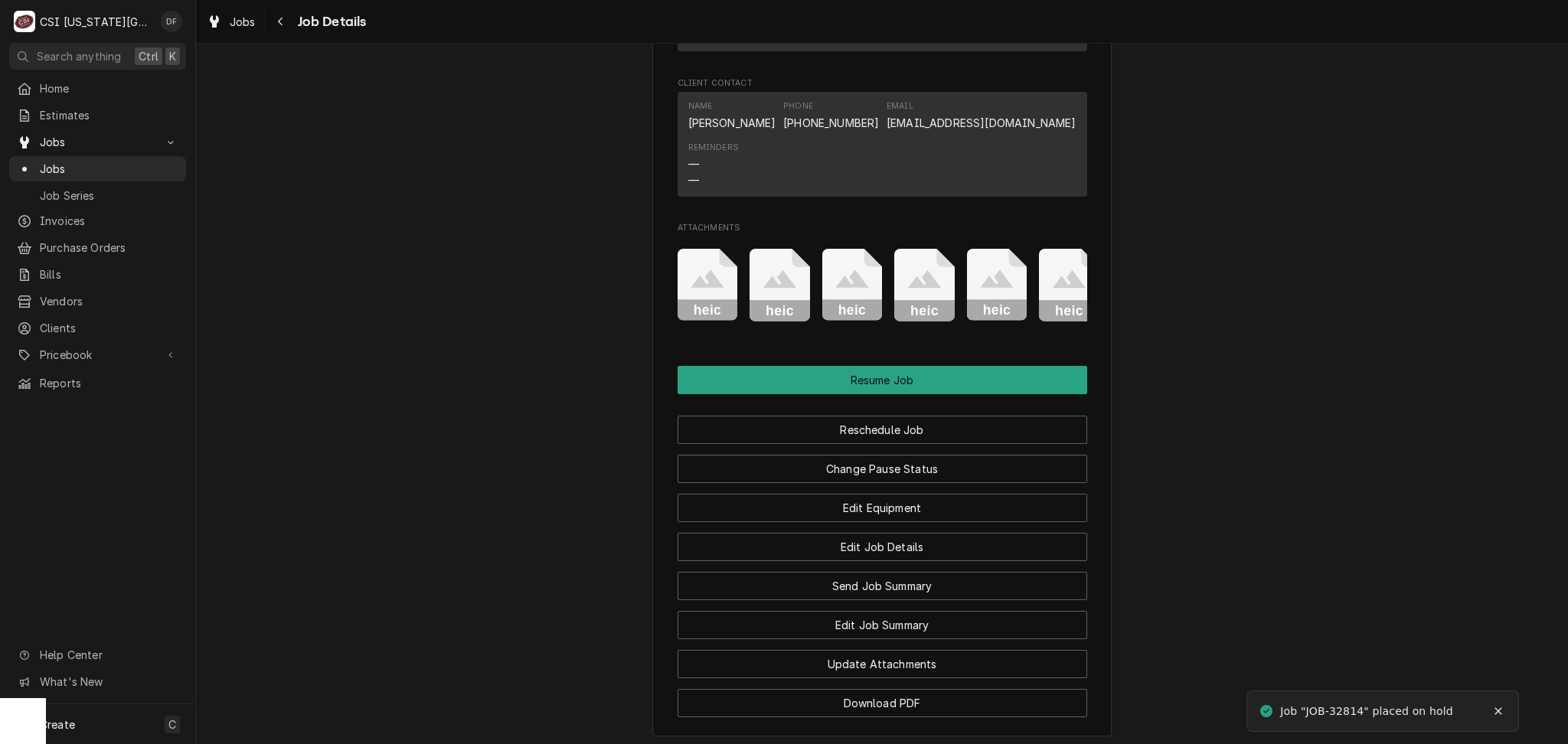
scroll to position [2347, 0]
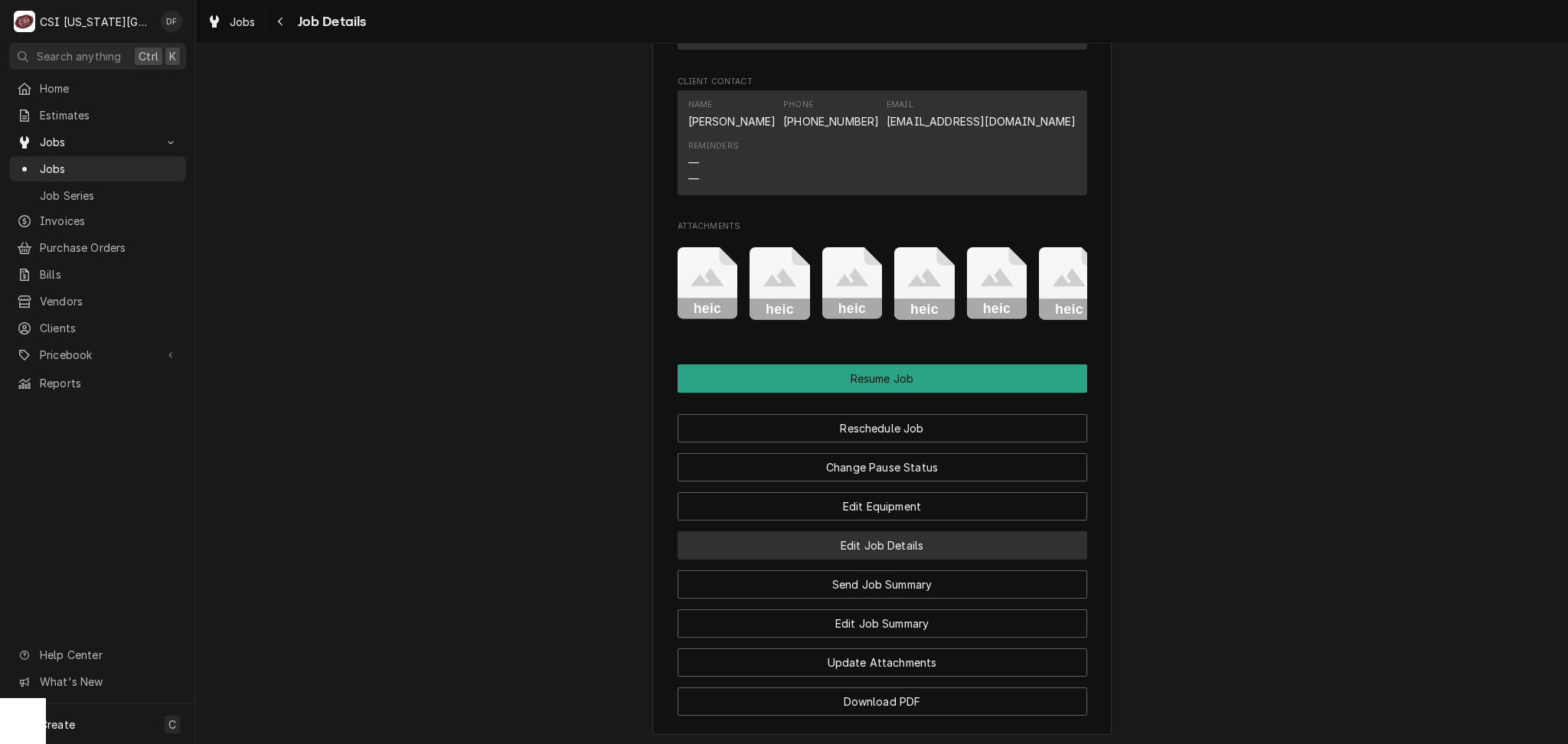
click at [842, 531] on button "Edit Job Details" at bounding box center [883, 545] width 410 height 29
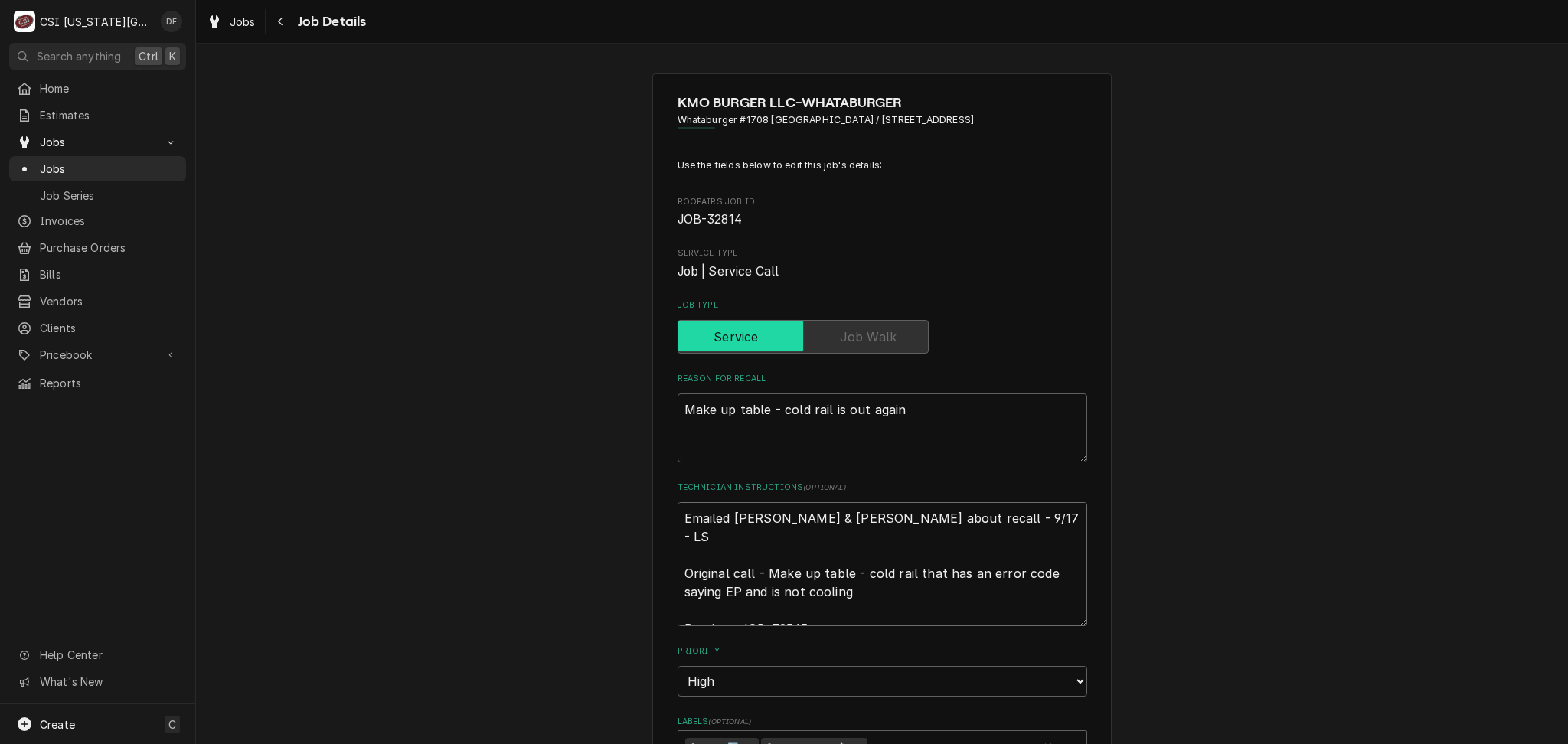
click at [679, 519] on textarea "Emailed [PERSON_NAME] & [PERSON_NAME] about recall - 9/17 - LS Original call - …" at bounding box center [883, 563] width 410 height 124
type textarea "x"
type textarea "Emailed [PERSON_NAME] & [PERSON_NAME] about recall - 9/17 - LS Original call - …"
type textarea "x"
type textarea "Emailed [PERSON_NAME] & [PERSON_NAME] about recall - 9/17 - LS Original call - …"
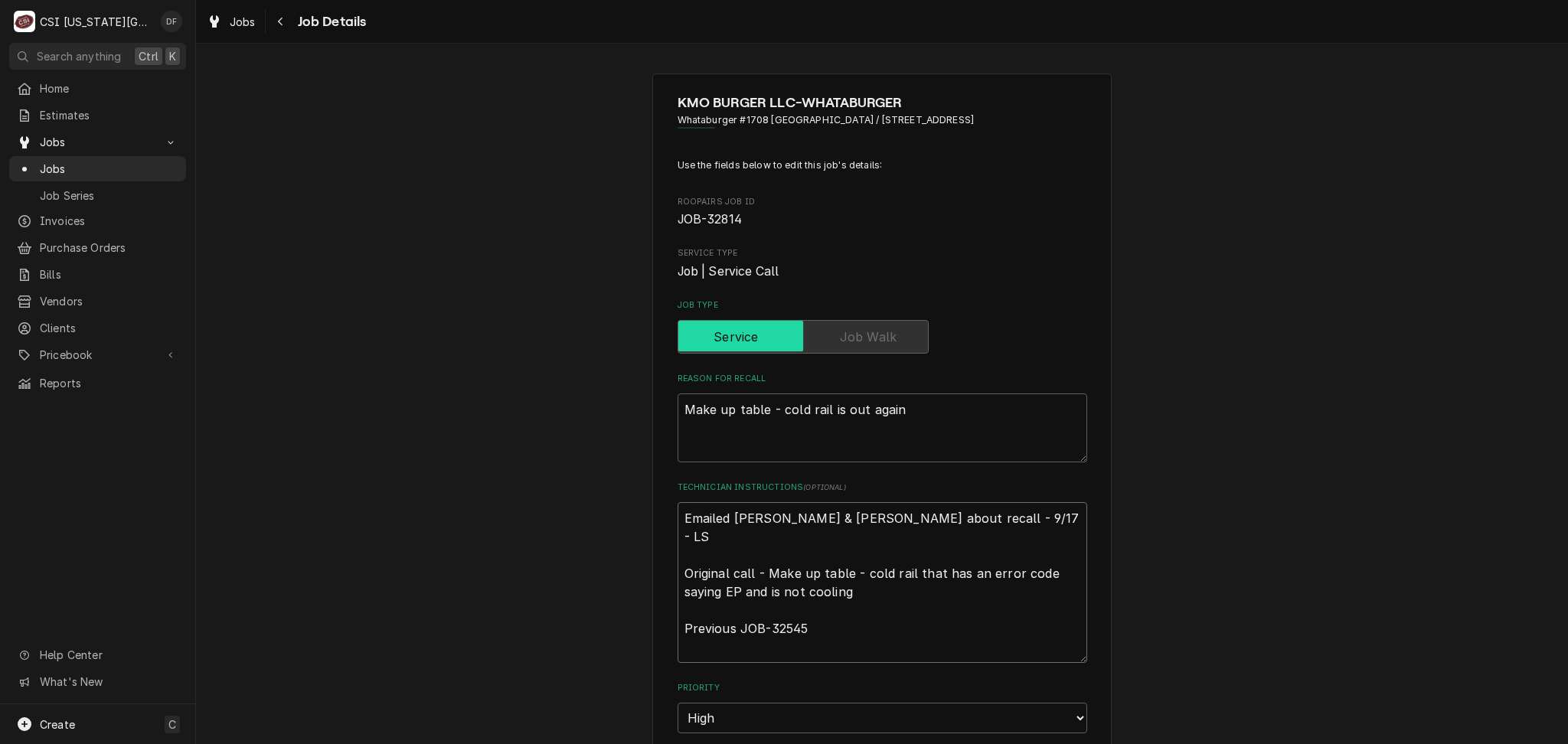
click at [689, 519] on textarea "Emailed [PERSON_NAME] & [PERSON_NAME] about recall - 9/17 - LS Original call - …" at bounding box center [883, 582] width 410 height 160
type textarea "x"
type textarea "9 Emailed lindy & david about recall - 9/17 - LS Original call - Make up table …"
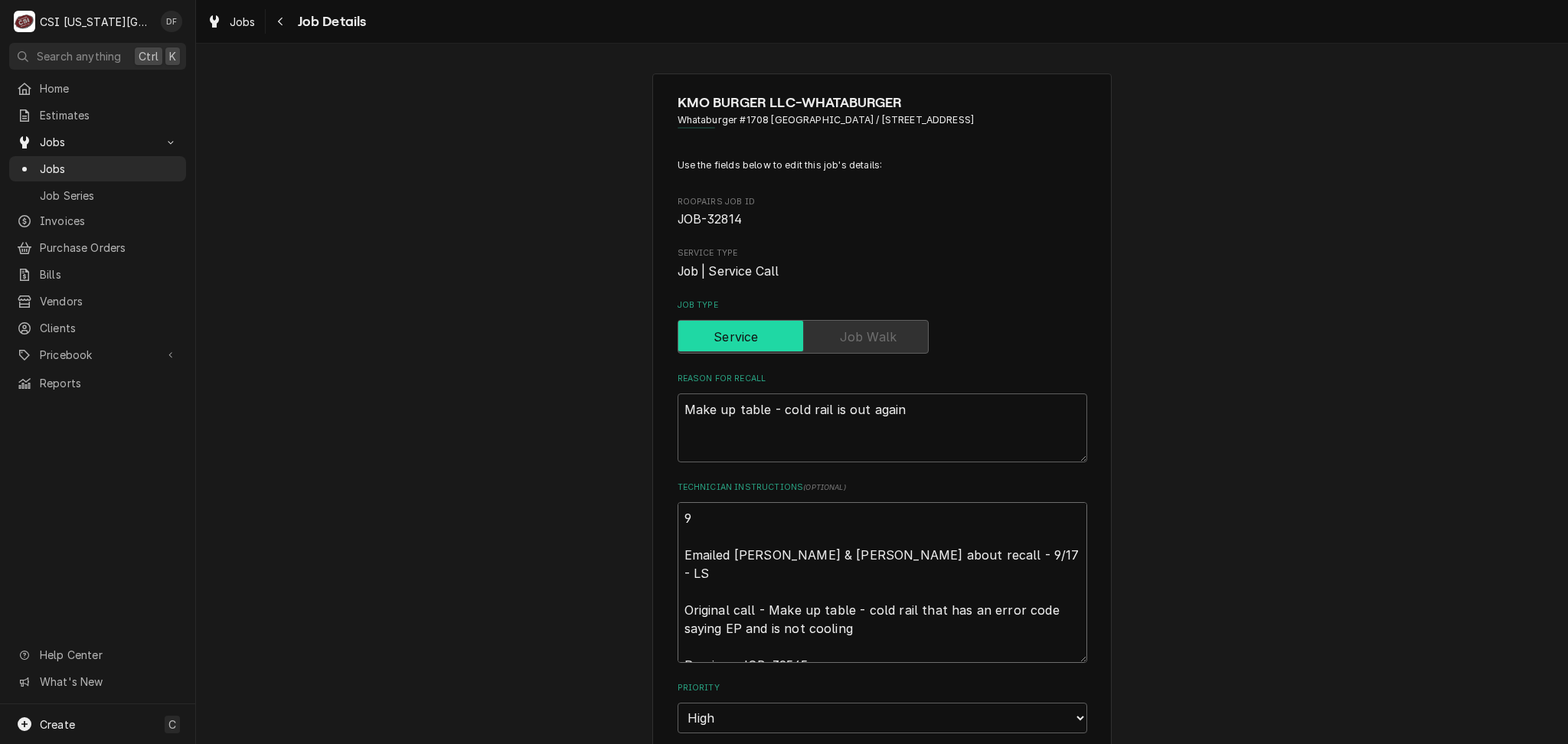
type textarea "x"
type textarea "9/ Emailed lindy & david about recall - 9/17 - LS Original call - Make up table…"
type textarea "x"
type textarea "9/2 Emailed lindy & david about recall - 9/17 - LS Original call - Make up tabl…"
type textarea "x"
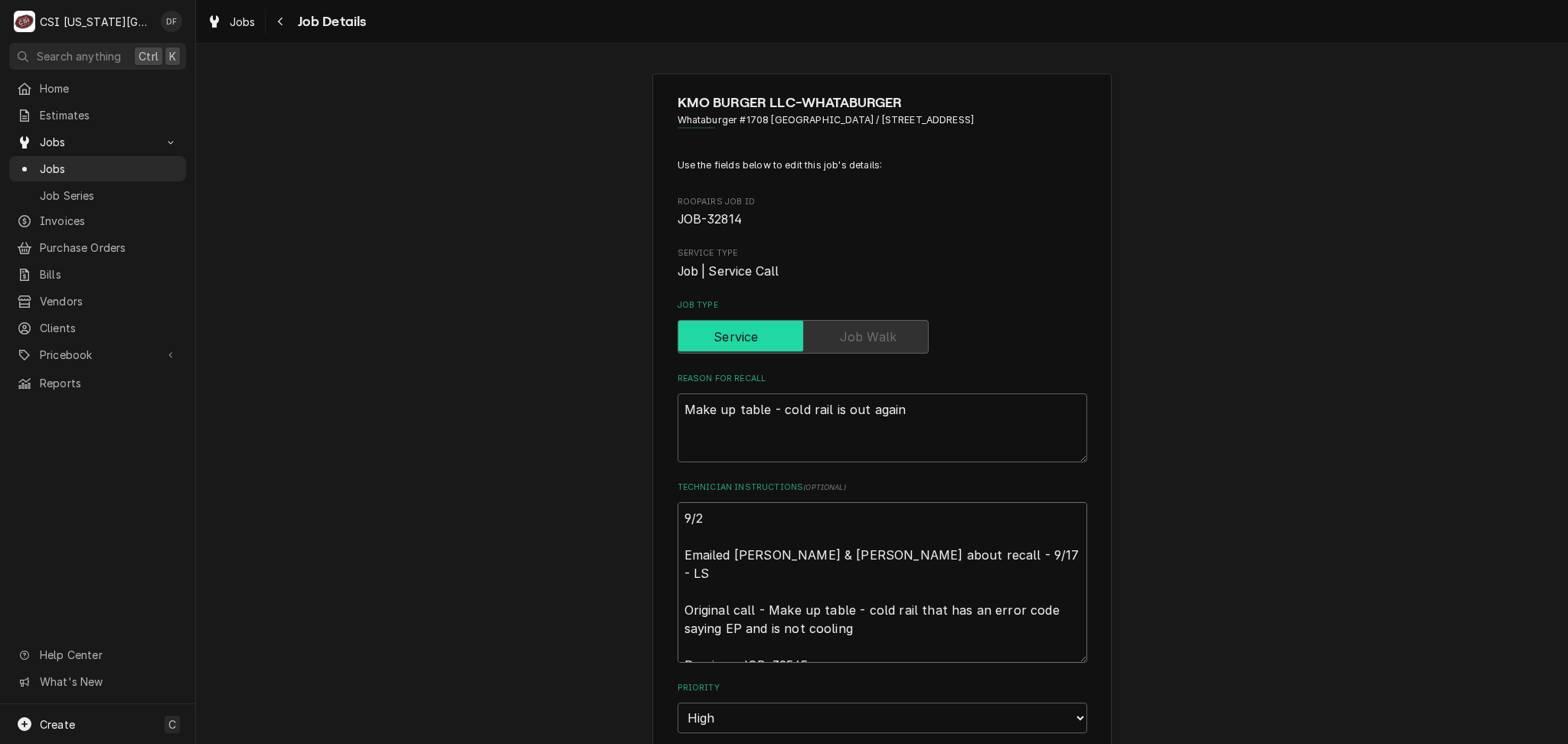
type textarea "9/22 Emailed lindy & david about recall - 9/17 - LS Original call - Make up tab…"
type textarea "x"
type textarea "9/22 Emailed lindy & david about recall - 9/17 - LS Original call - Make up tab…"
type textarea "x"
type textarea "9/22 D Emailed lindy & david about recall - 9/17 - LS Original call - Make up t…"
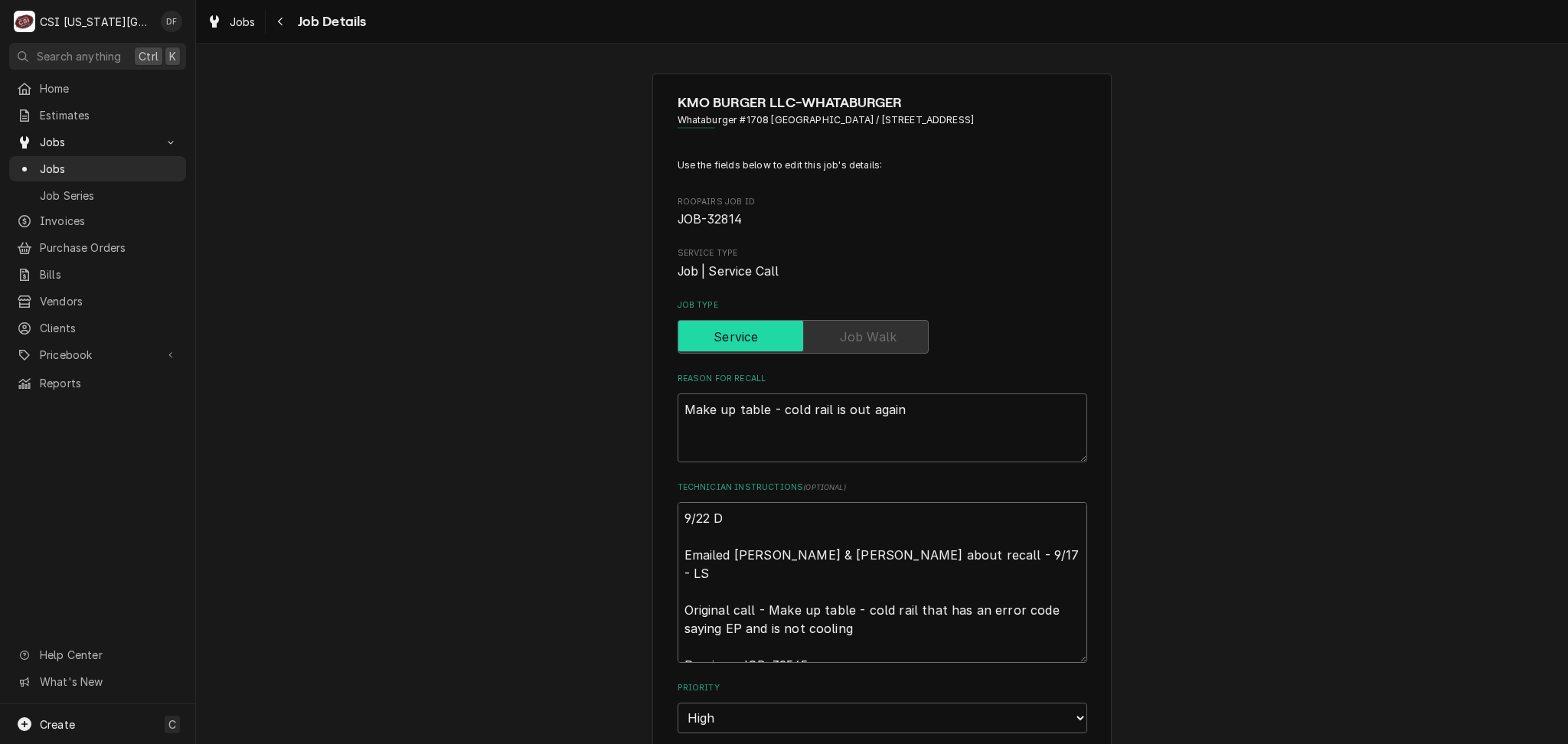
type textarea "x"
type textarea "9/22 DF Emailed lindy & david about recall - 9/17 - LS Original call - Make up …"
type textarea "x"
type textarea "9/22 DF Emailed lindy & david about recall - 9/17 - LS Original call - Make up …"
paste textarea "Mark called and said unit ices up"
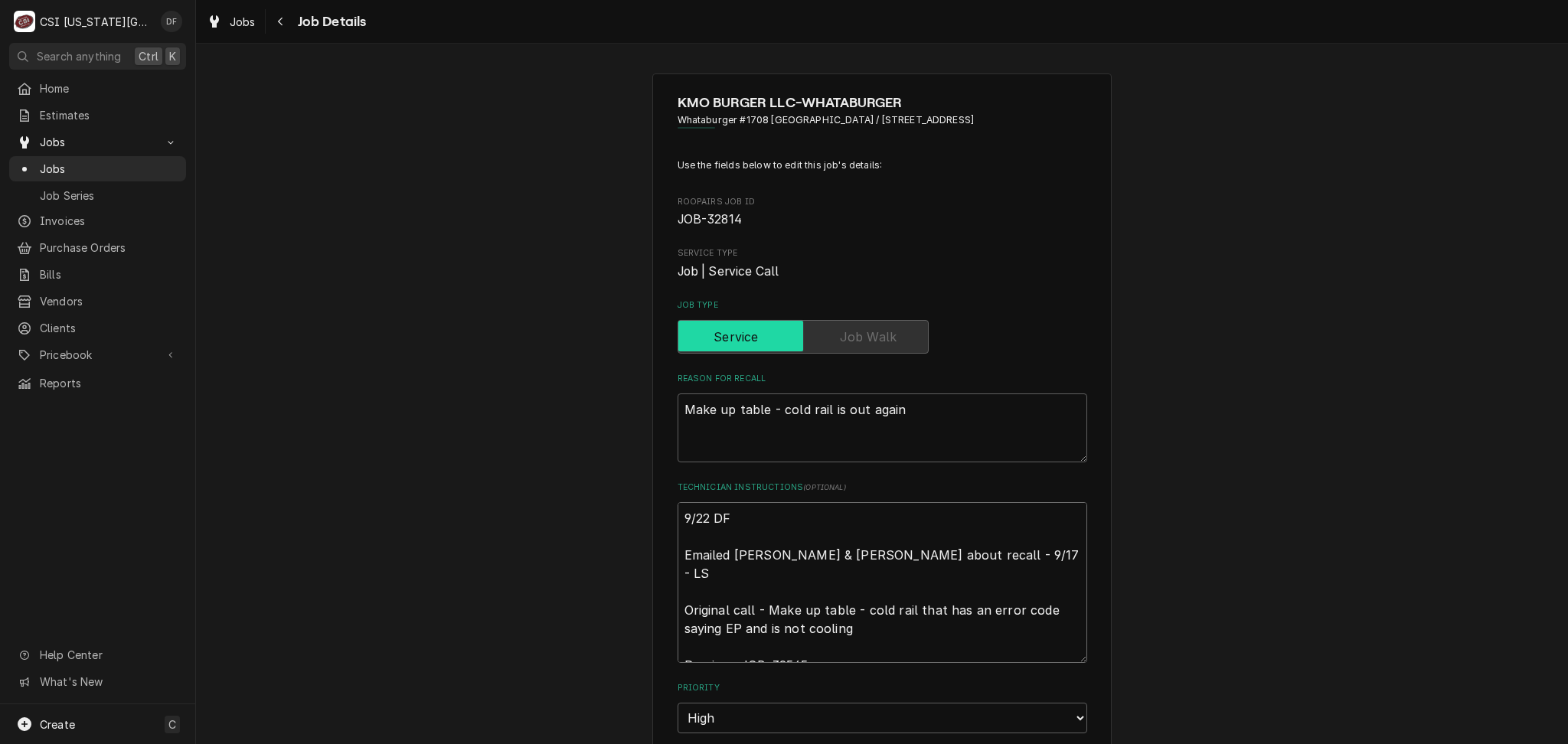
type textarea "x"
type textarea "9/22 DF Mark called and said unit ices up Emailed lindy & david about recall - …"
type textarea "x"
type textarea "9/22 DF Mark called and said unit ices up Emailed lindy & david about recall - …"
type textarea "x"
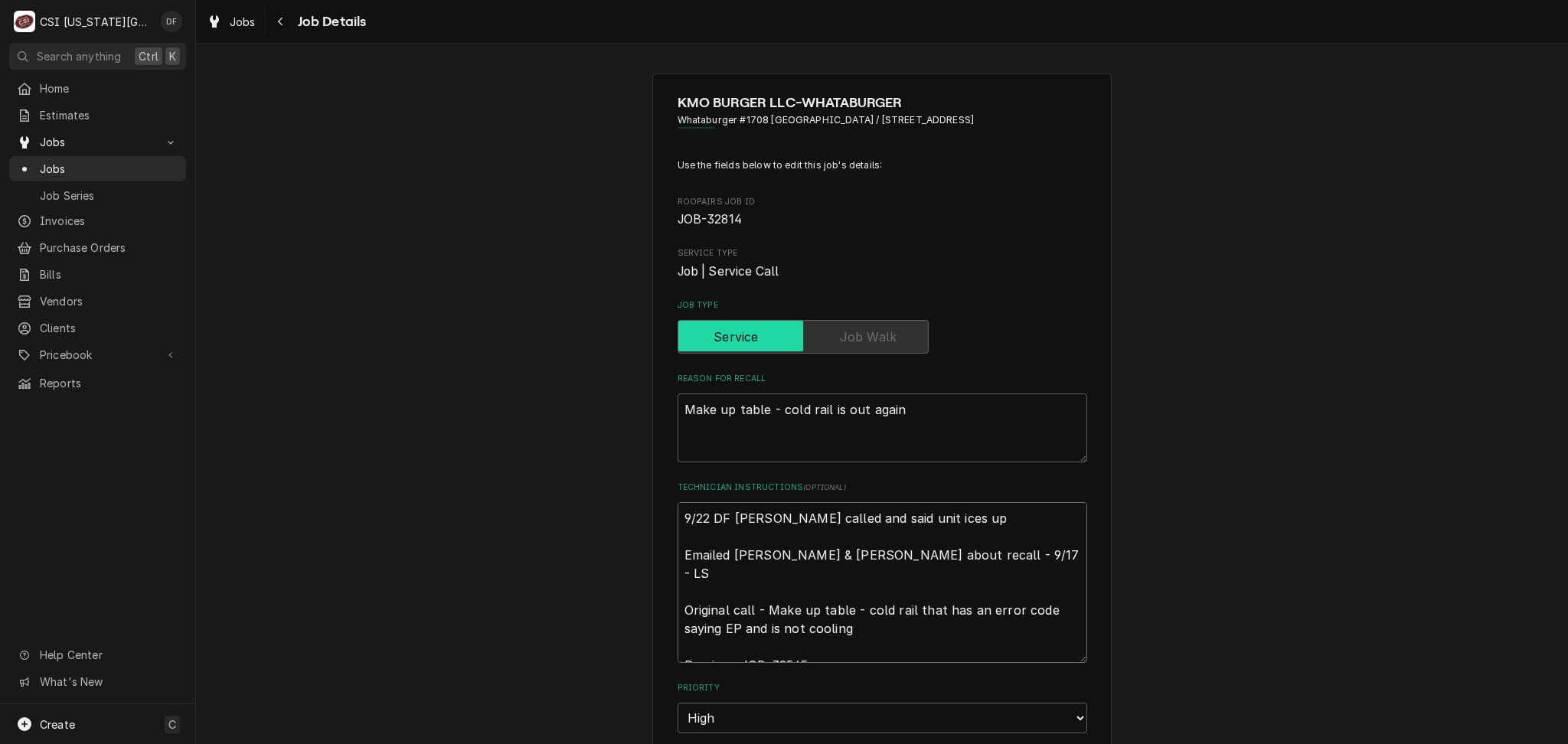
type textarea "9/22 DF Mark called and said unit ices up a Emailed lindy & david about recall …"
type textarea "x"
type textarea "9/22 DF Mark called and said unit ices up an Emailed lindy & david about recall…"
type textarea "x"
type textarea "9/22 DF Mark called and said unit ices up and Emailed lindy & david about recal…"
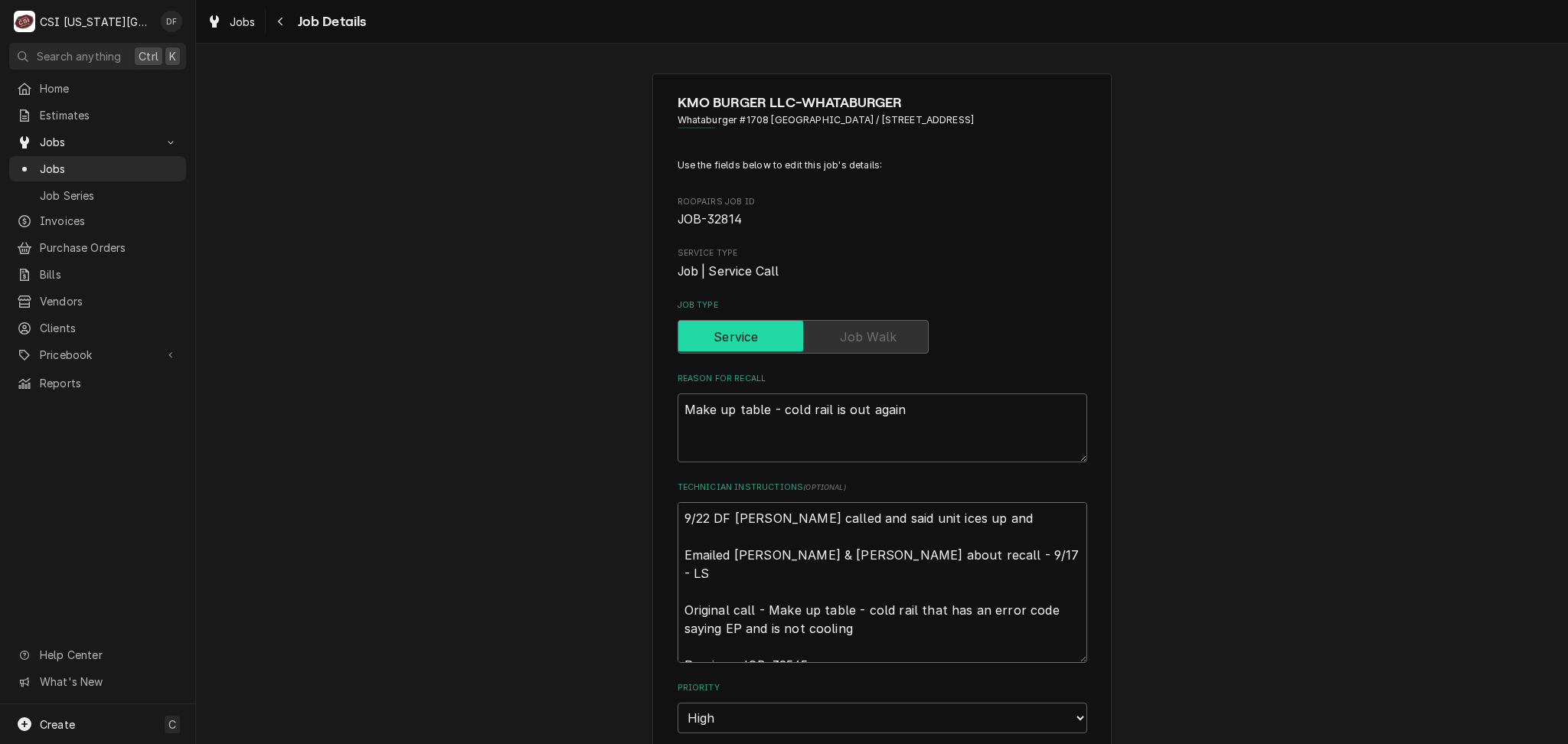
type textarea "x"
type textarea "9/22 DF Mark called and said unit ices up and Emailed lindy & david about recal…"
type textarea "x"
type textarea "9/22 DF Mark called and said unit ices up and s Emailed lindy & david about rec…"
type textarea "x"
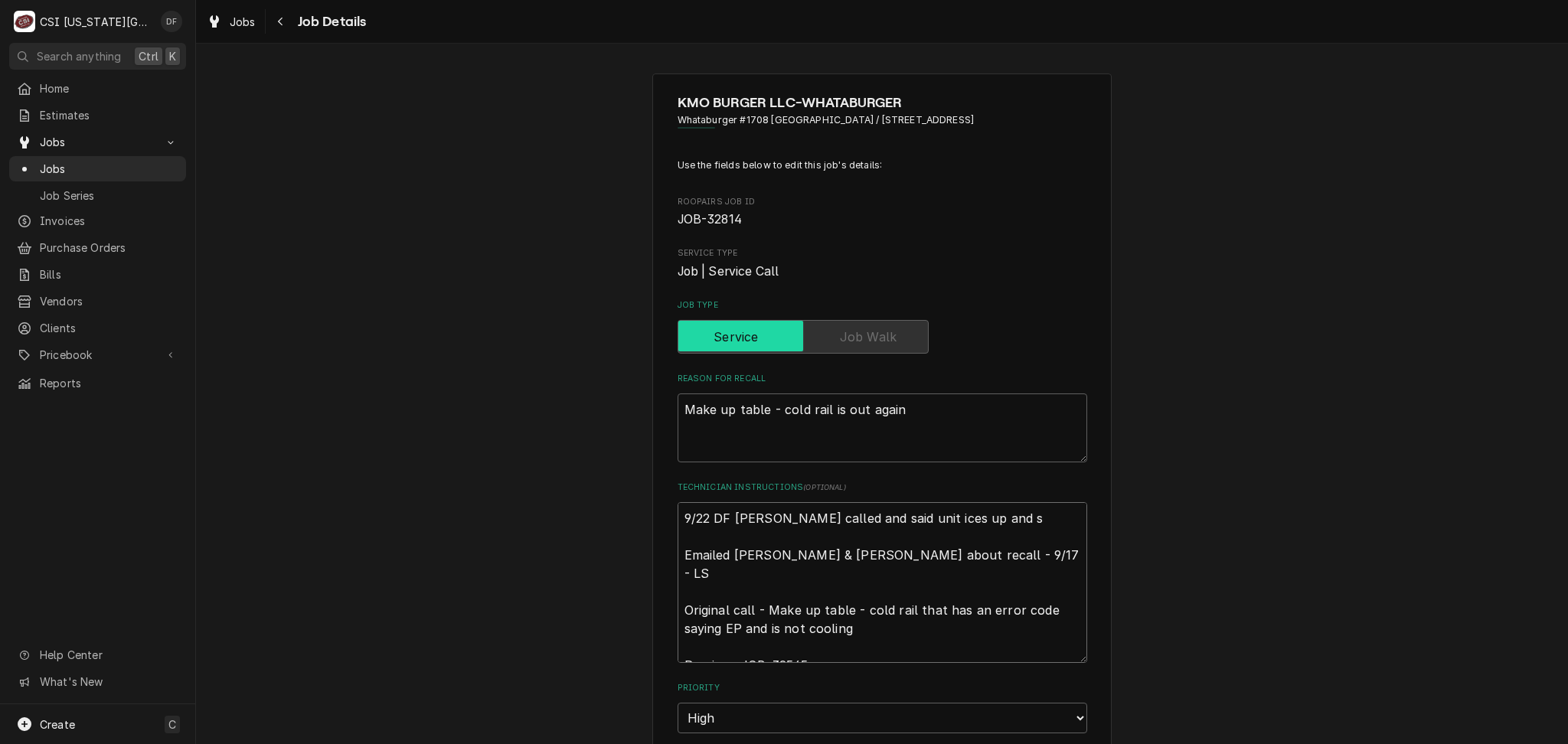
type textarea "9/22 DF Mark called and said unit ices up and st Emailed lindy & david about re…"
type textarea "x"
type textarea "9/22 DF Mark called and said unit ices up and sto Emailed lindy & david about r…"
type textarea "x"
type textarea "9/22 DF Mark called and said unit ices up and stop Emailed lindy & david about …"
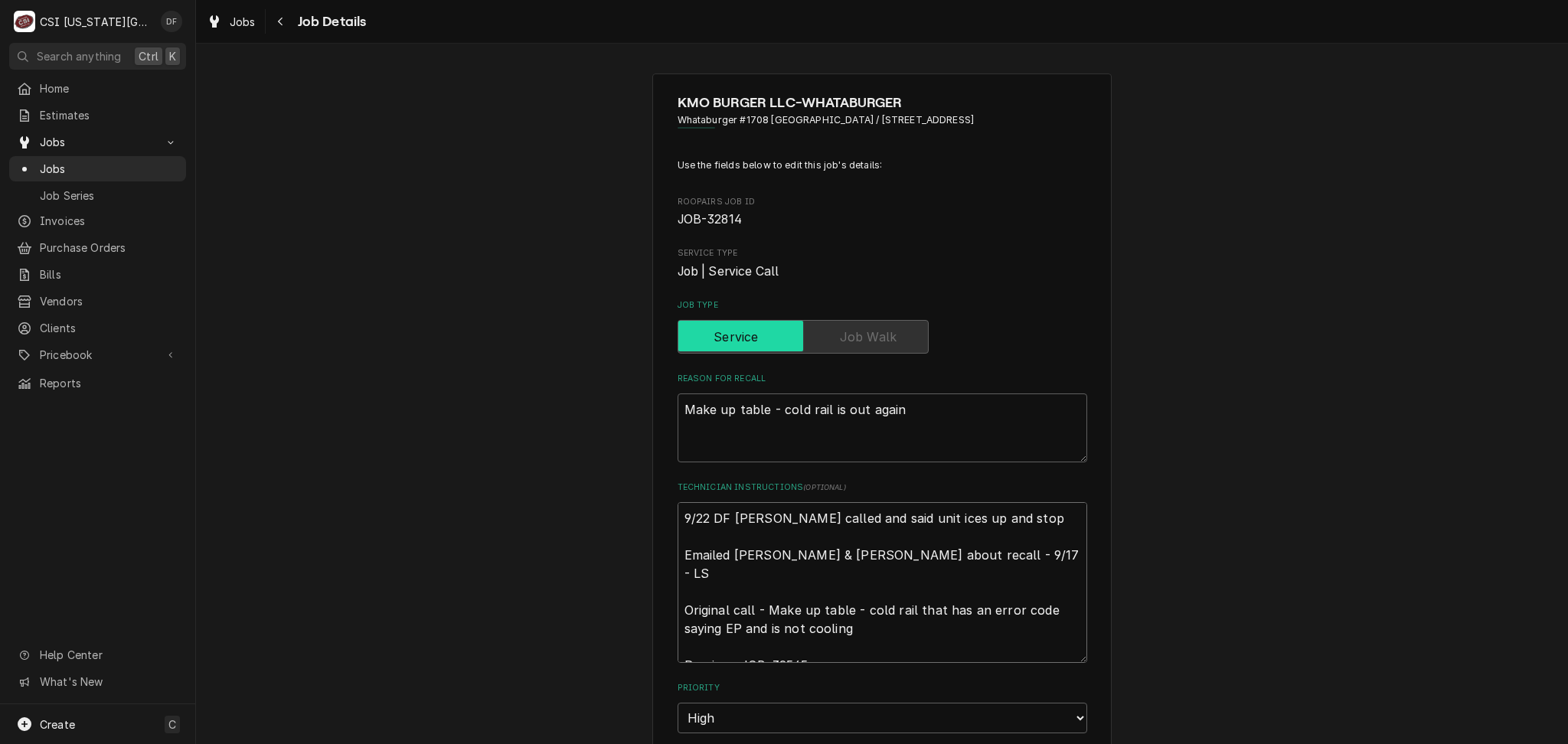
type textarea "x"
type textarea "9/22 DF Mark called and said unit ices up and stops Emailed lindy & david about…"
type textarea "x"
type textarea "9/22 DF Mark called and said unit ices up and stops Emailed lindy & david about…"
type textarea "x"
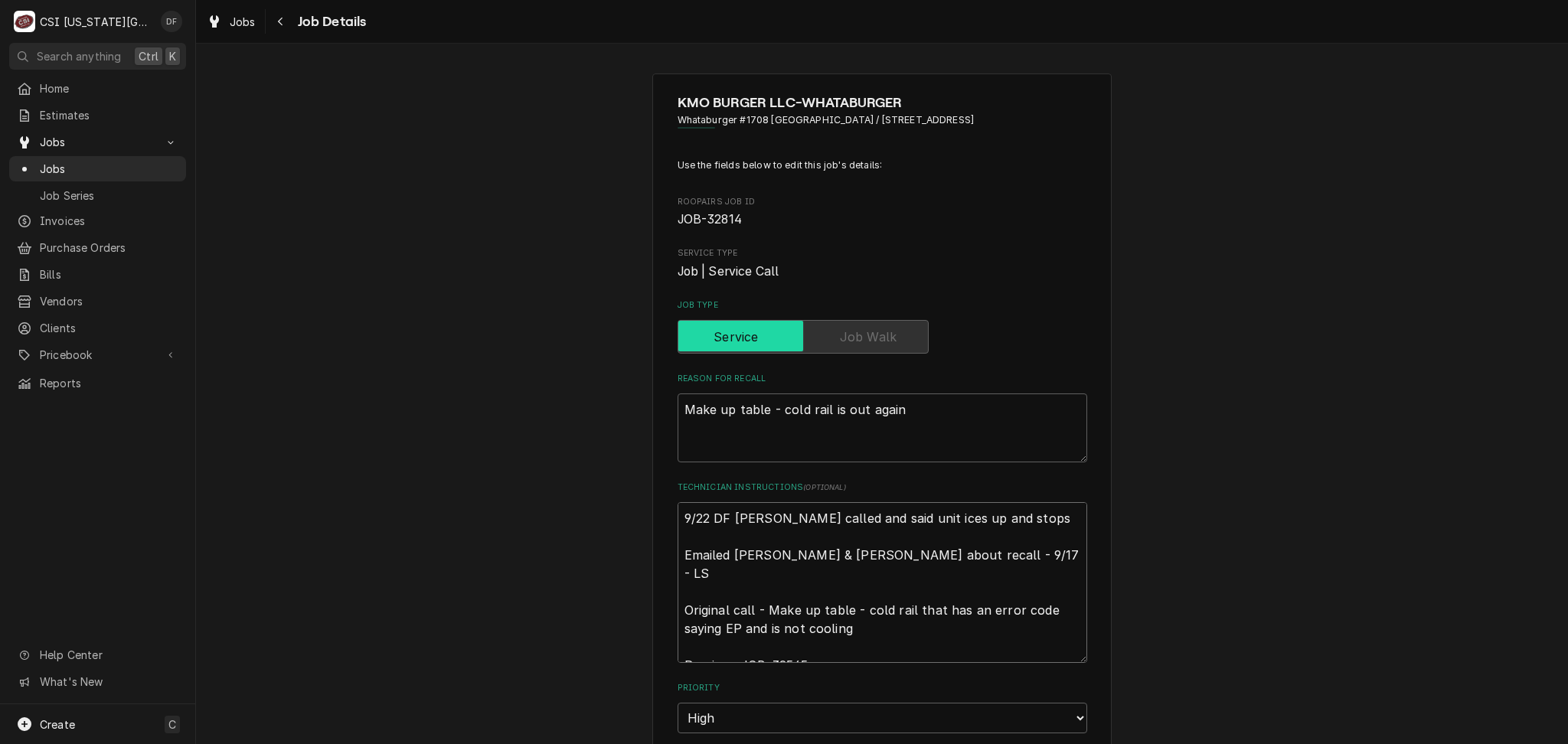
type textarea "9/22 DF Mark called and said unit ices up and stops w Emailed lindy & david abo…"
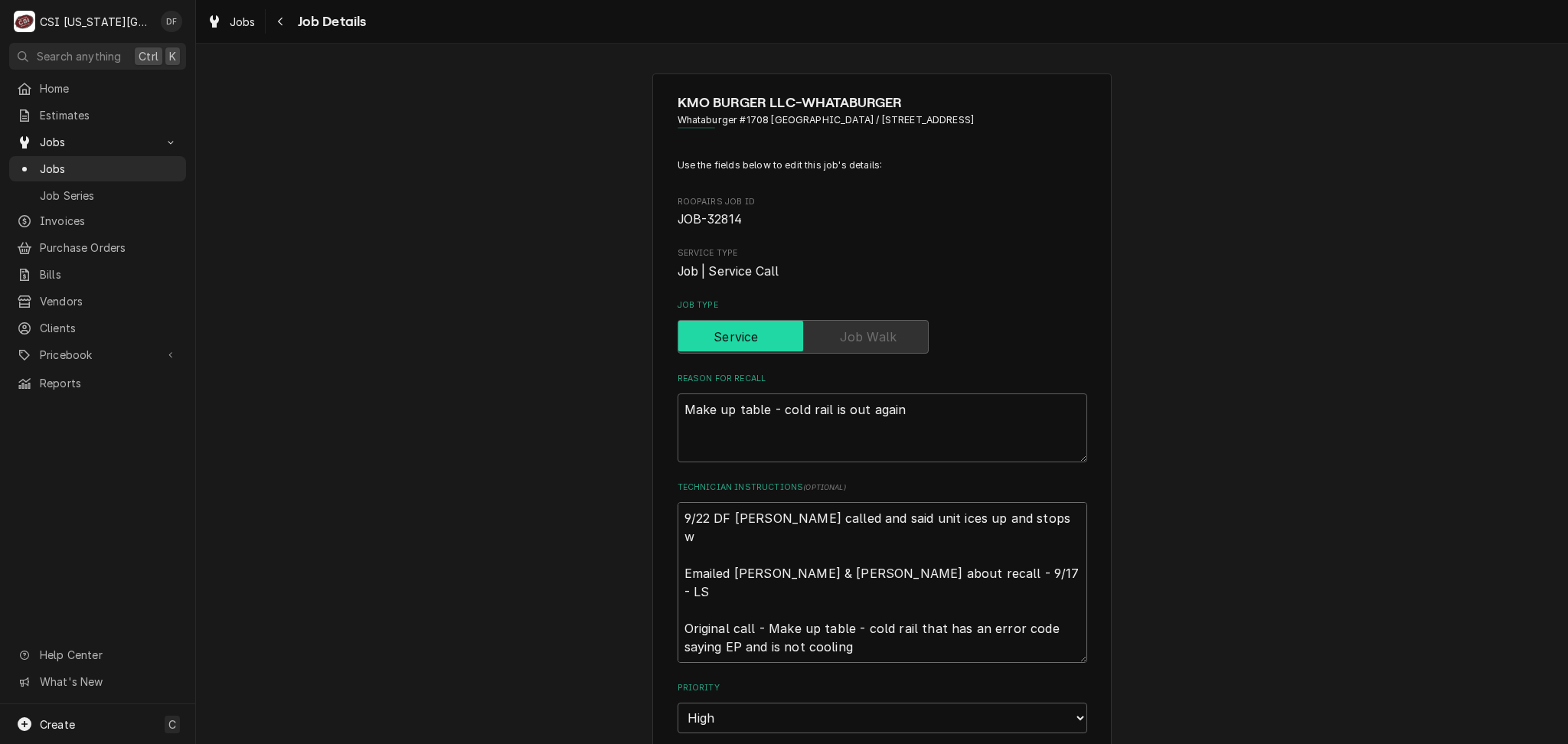
type textarea "x"
type textarea "9/22 DF Mark called and said unit ices up and stops wo Emailed lindy & david ab…"
type textarea "x"
type textarea "9/22 DF Mark called and said unit ices up and stops wor Emailed lindy & david a…"
type textarea "x"
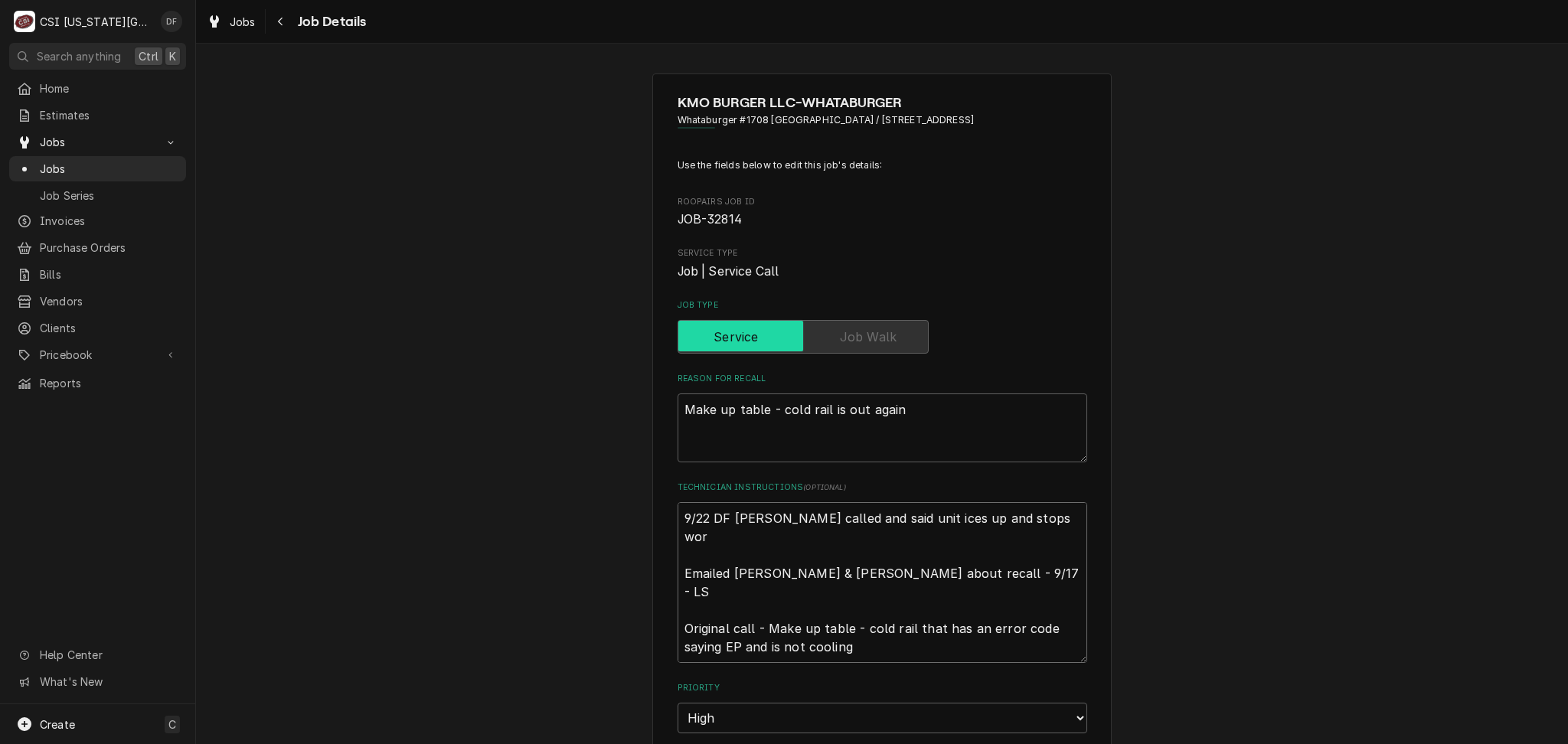
type textarea "9/22 DF Mark called and said unit ices up and stops work Emailed lindy & david …"
type textarea "x"
type textarea "9/22 DF Mark called and said unit ices up and stops worki Emailed lindy & david…"
type textarea "x"
type textarea "9/22 DF Mark called and said unit ices up and stops workin Emailed lindy & davi…"
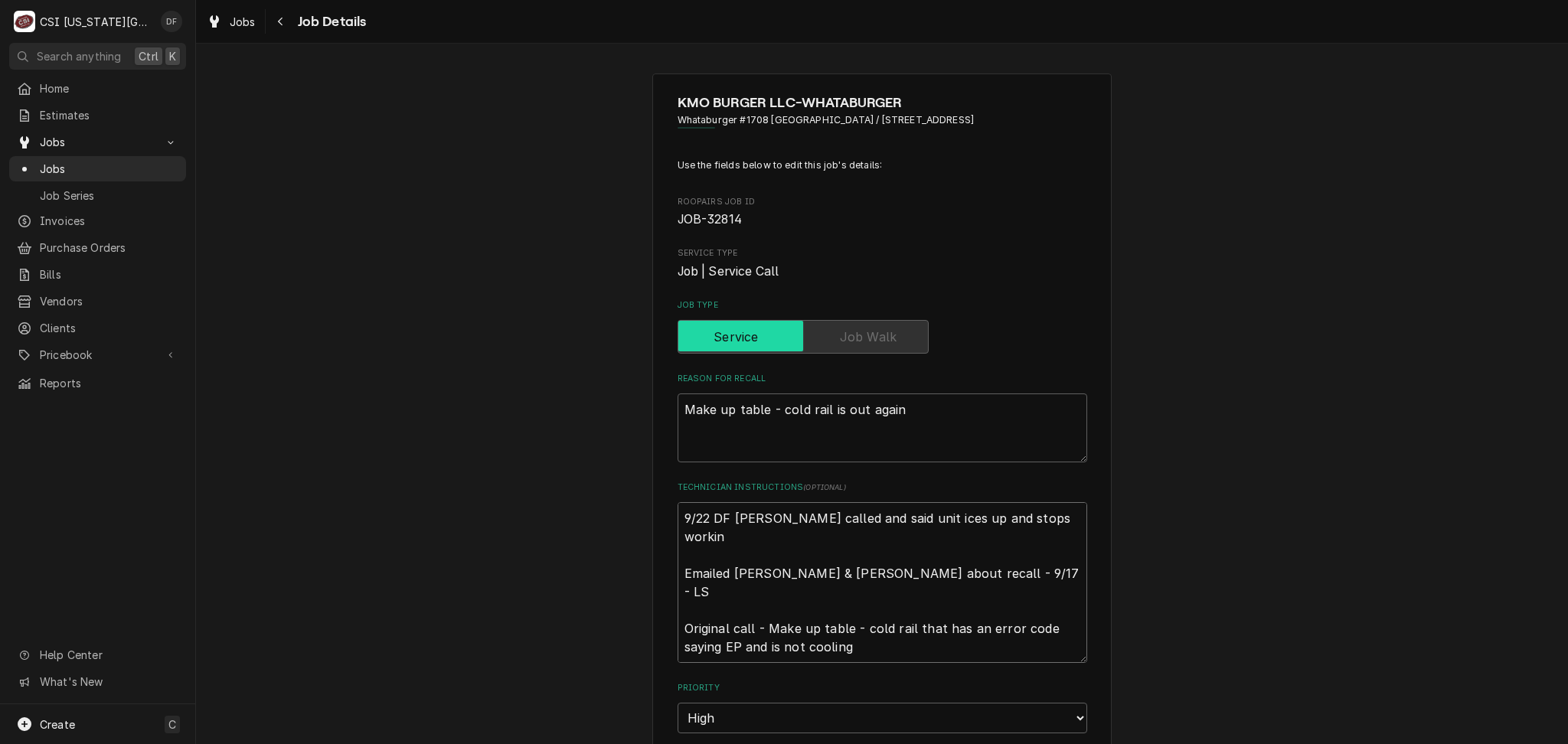
type textarea "x"
type textarea "9/22 DF Mark called and said unit ices up and stops working Emailed lindy & dav…"
type textarea "x"
type textarea "9/22 DF Mark called and said unit ices up and stops working Emailed lindy & dav…"
type textarea "x"
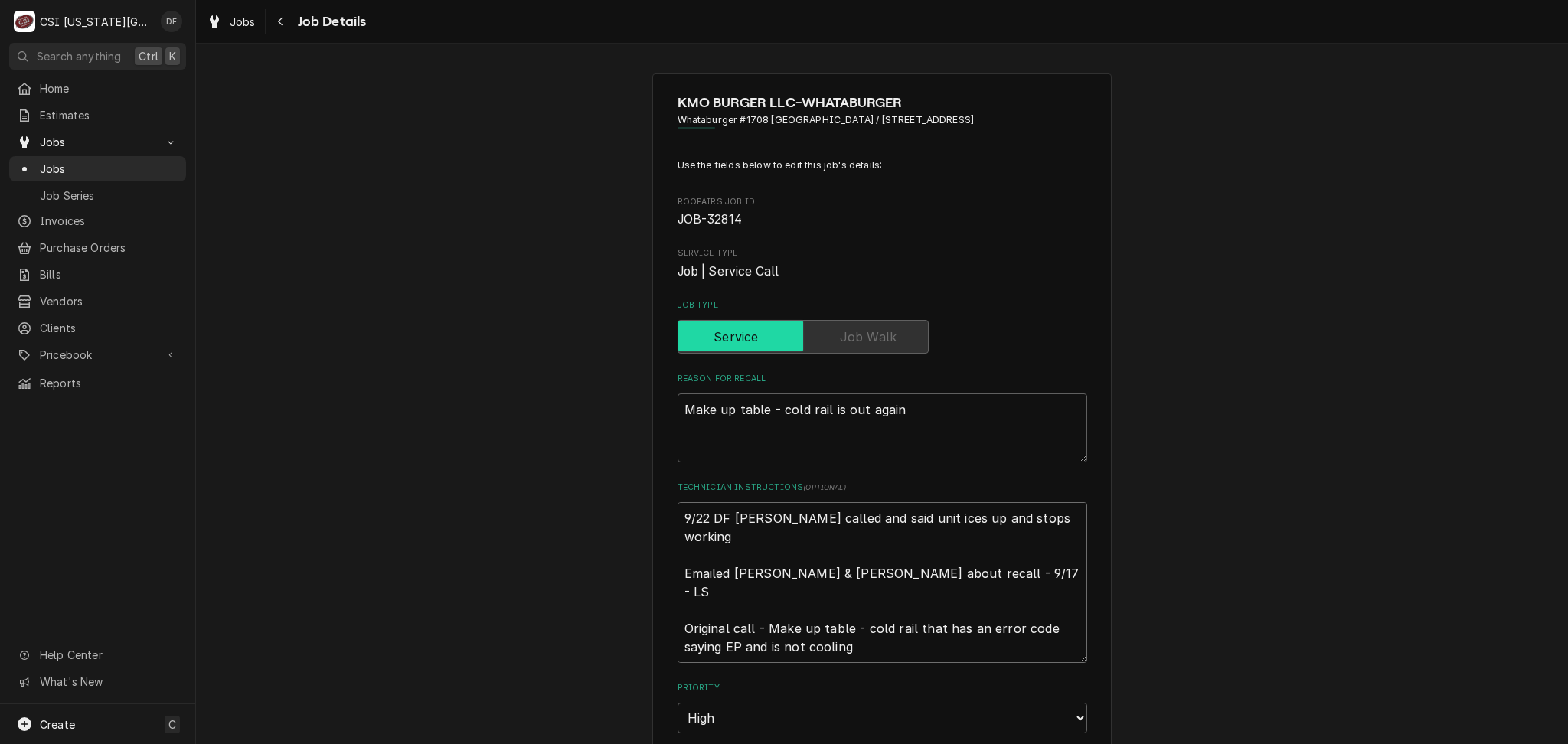
type textarea "9/22 DF Mark called and said unit ices up and stops working a Emailed lindy & d…"
type textarea "x"
type textarea "9/22 DF Mark called and said unit ices up and stops working as Emailed lindy & …"
type textarea "x"
type textarea "9/22 DF Mark called and said unit ices up and stops working as Emailed lindy & …"
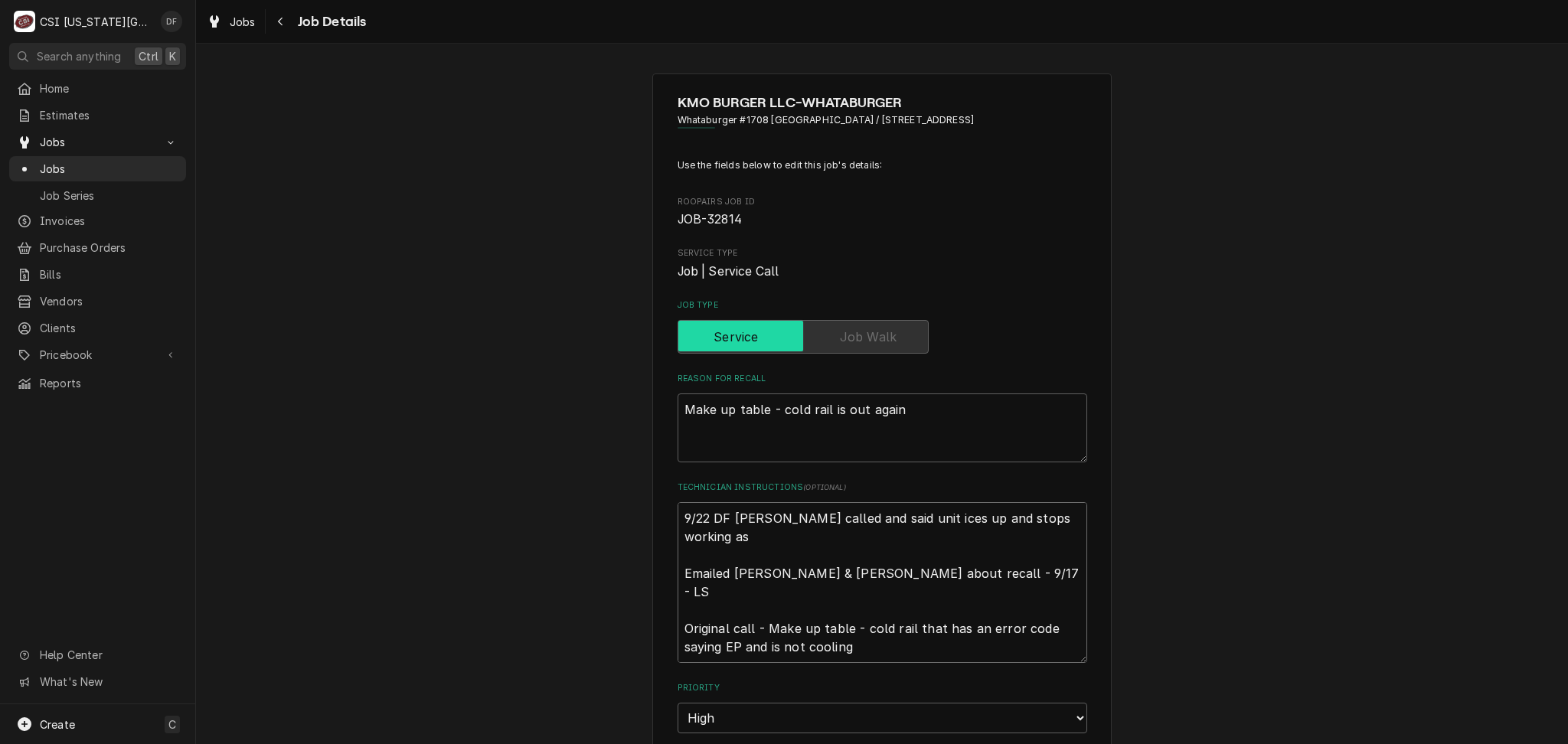
type textarea "x"
type textarea "9/22 DF Mark called and said unit ices up and stops working as t Emailed lindy …"
type textarea "x"
type textarea "9/22 DF Mark called and said unit ices up and stops working as th Emailed lindy…"
type textarea "x"
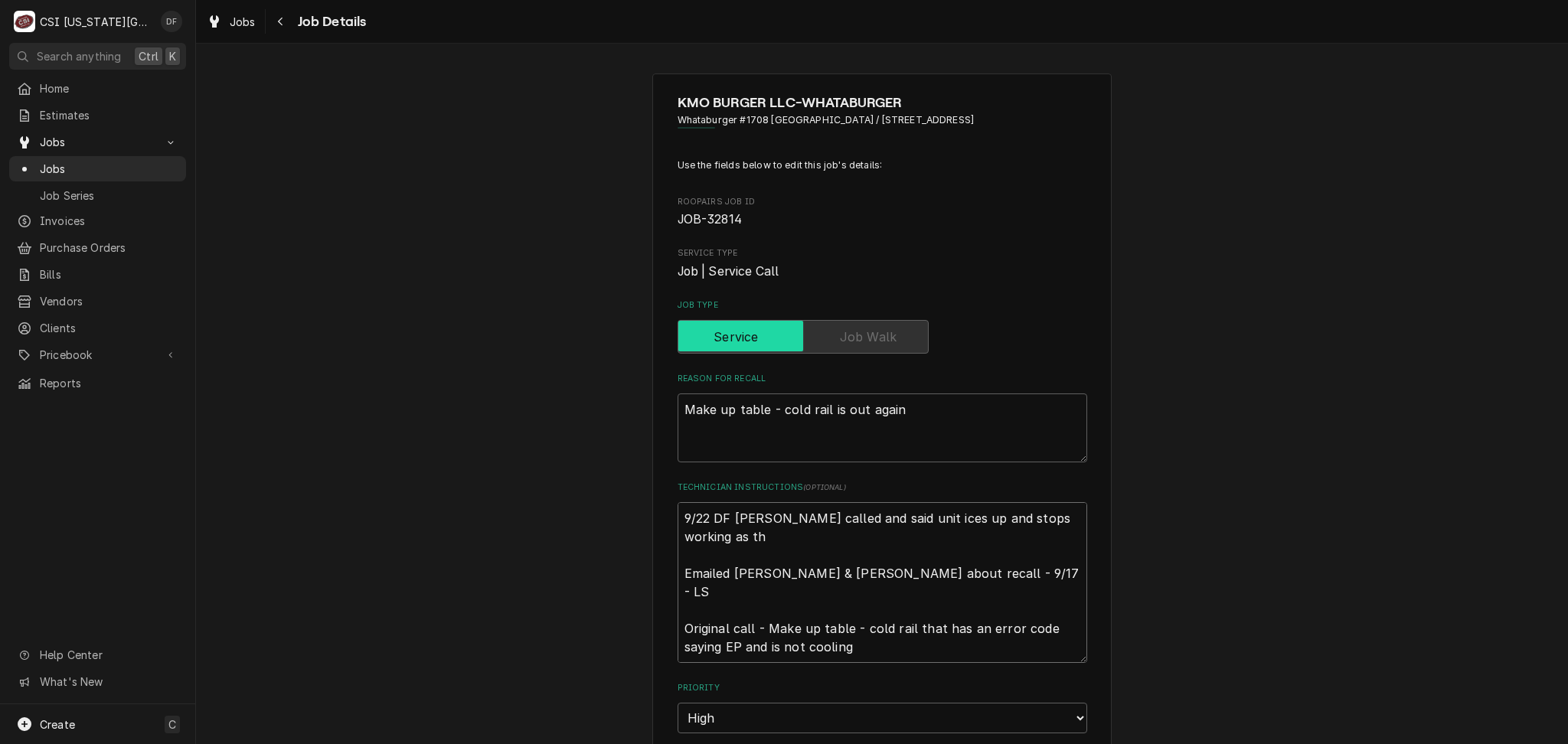
type textarea "9/22 DF Mark called and said unit ices up and stops working as the Emailed lind…"
type textarea "x"
type textarea "9/22 DF Mark called and said unit ices up and stops working as the Emailed lind…"
type textarea "x"
type textarea "9/22 DF Mark called and said unit ices up and stops working as the d Emailed li…"
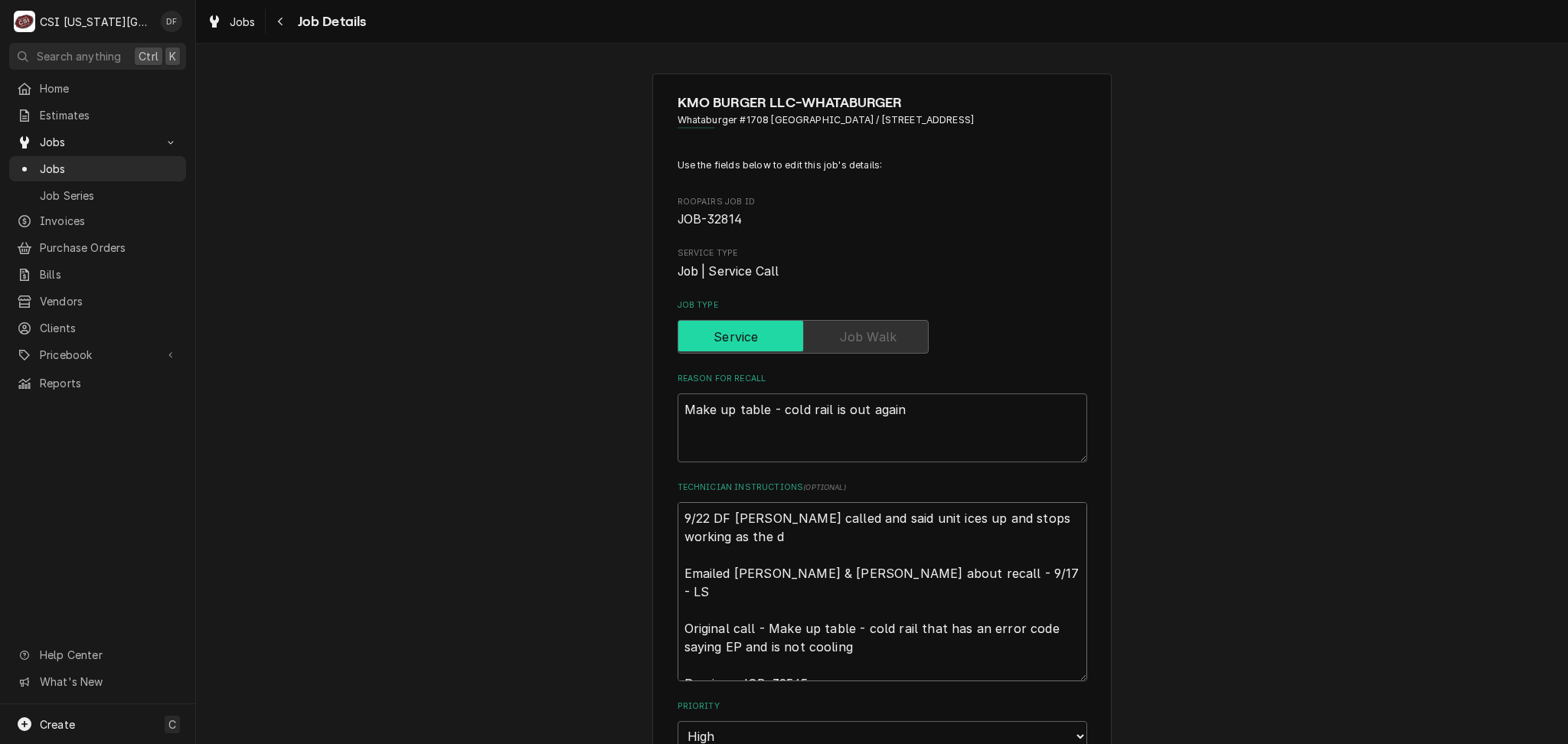
type textarea "x"
type textarea "9/22 DF Mark called and said unit ices up and stops working as the da Emailed l…"
type textarea "x"
type textarea "9/22 DF Mark called and said unit ices up and stops working as the day Emailed …"
type textarea "x"
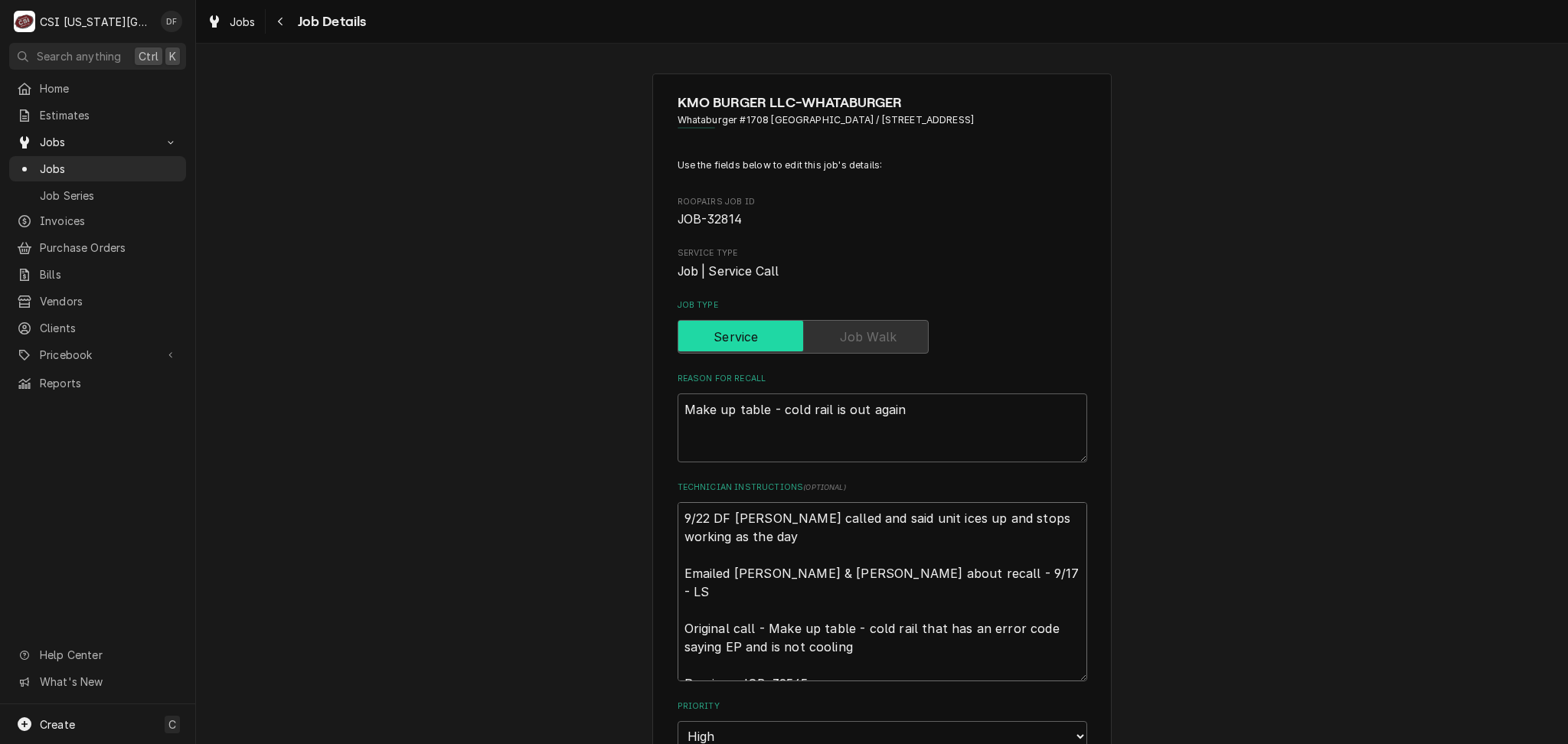
type textarea "9/22 DF Mark called and said unit ices up and stops working as the day Emailed …"
type textarea "x"
type textarea "9/22 DF Mark called and said unit ices up and stops working as the day g Emaile…"
type textarea "x"
type textarea "9/22 DF Mark called and said unit ices up and stops working as the day go Email…"
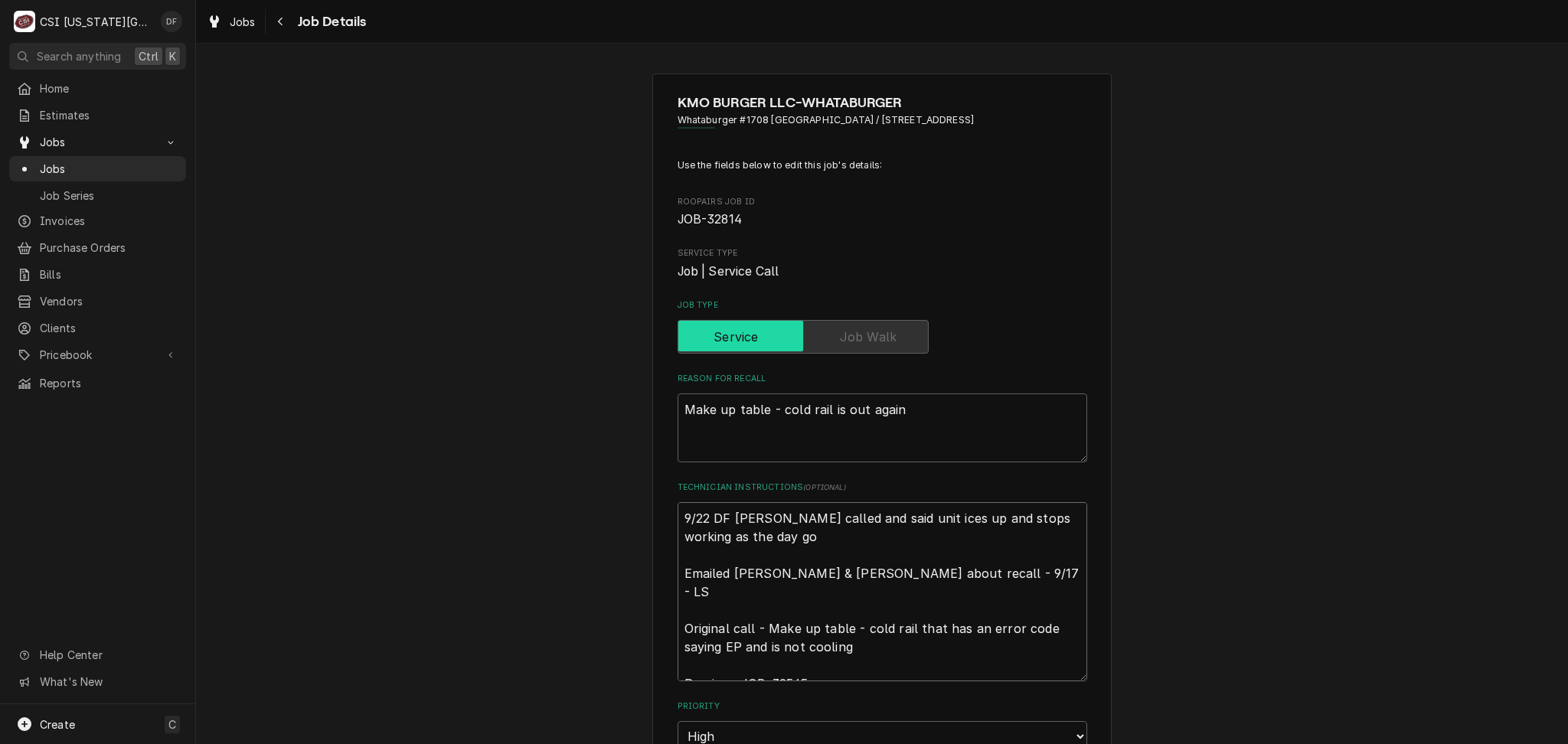
type textarea "x"
type textarea "9/22 DF Mark called and said unit ices up and stops working as the day goe Emai…"
type textarea "x"
type textarea "9/22 DF Mark called and said unit ices up and stops working as the day goes Ema…"
type textarea "x"
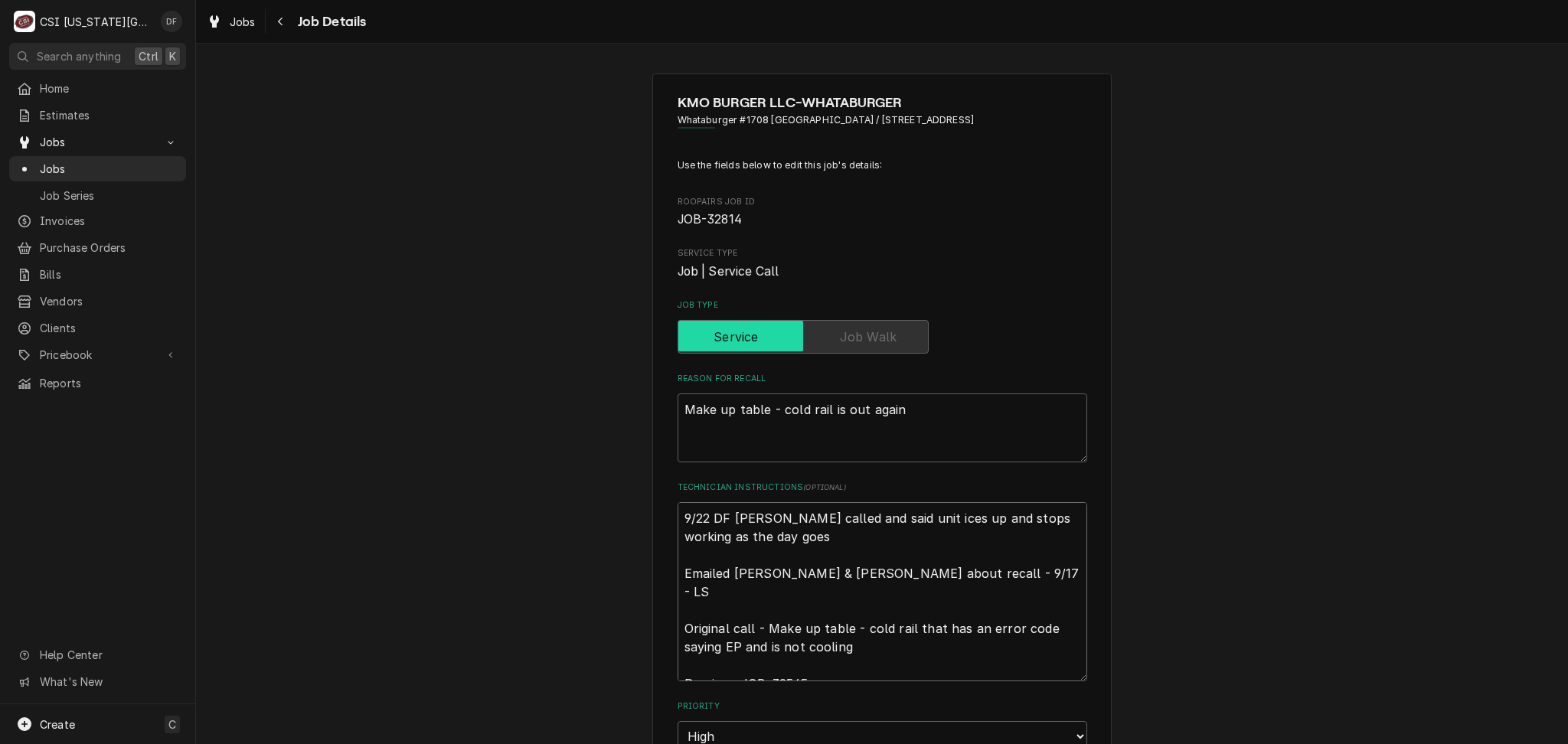
type textarea "9/22 DF Mark called and said unit ices up and stops working as the day goes Ema…"
type textarea "x"
type textarea "9/22 DF Mark called and said unit ices up and stops working as the day goes o E…"
type textarea "x"
type textarea "9/22 DF Mark called and said unit ices up and stops working as the day goes on …"
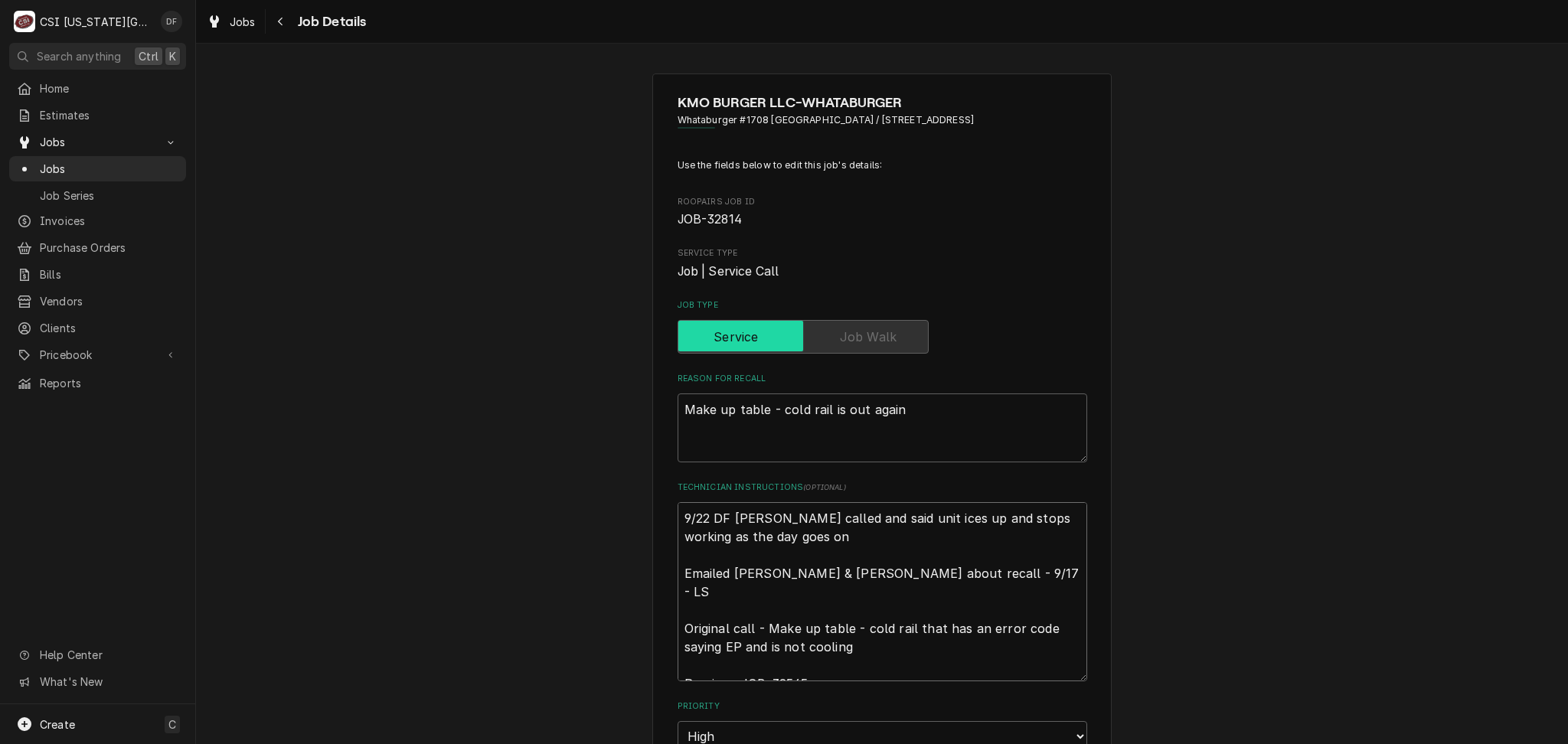
type textarea "x"
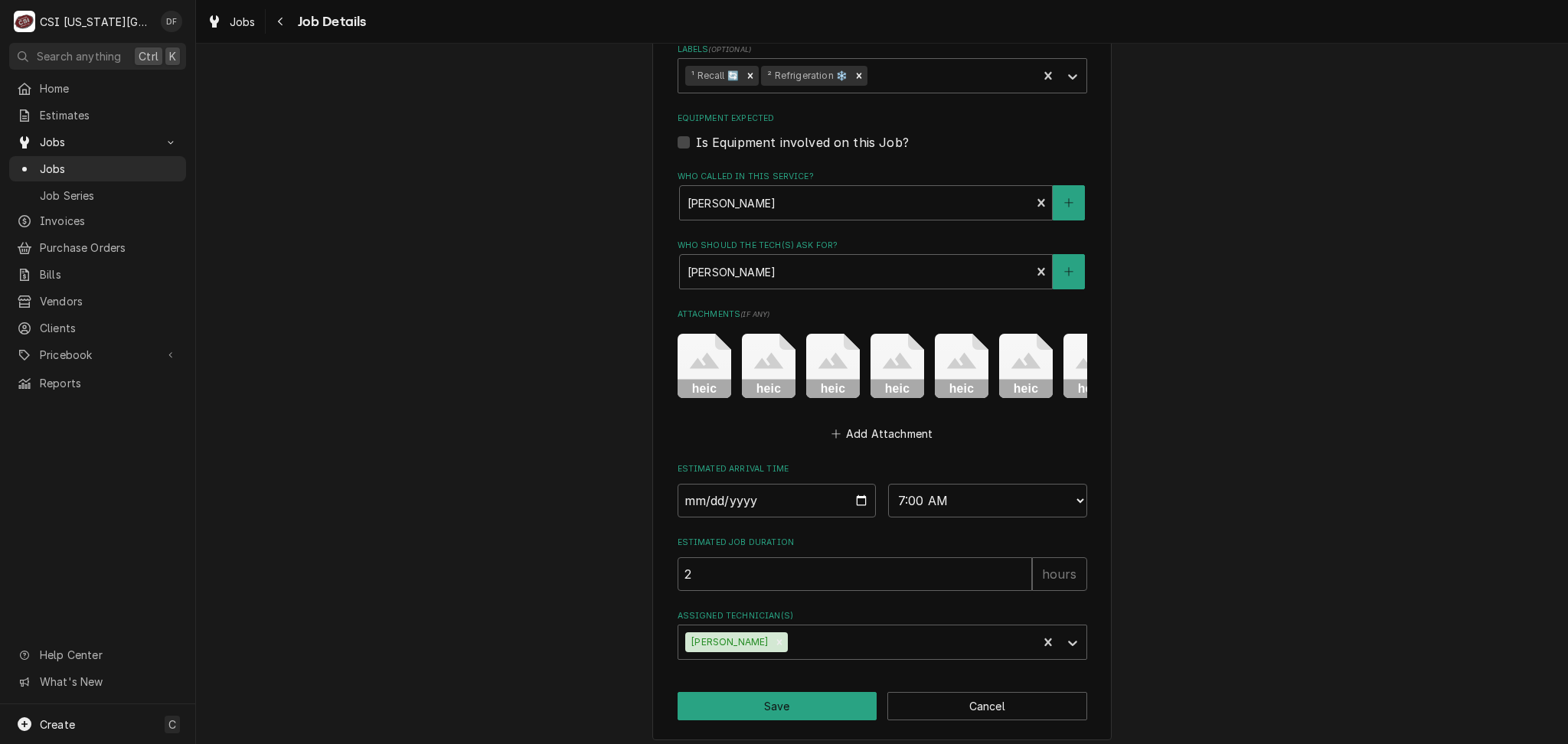
scroll to position [751, 0]
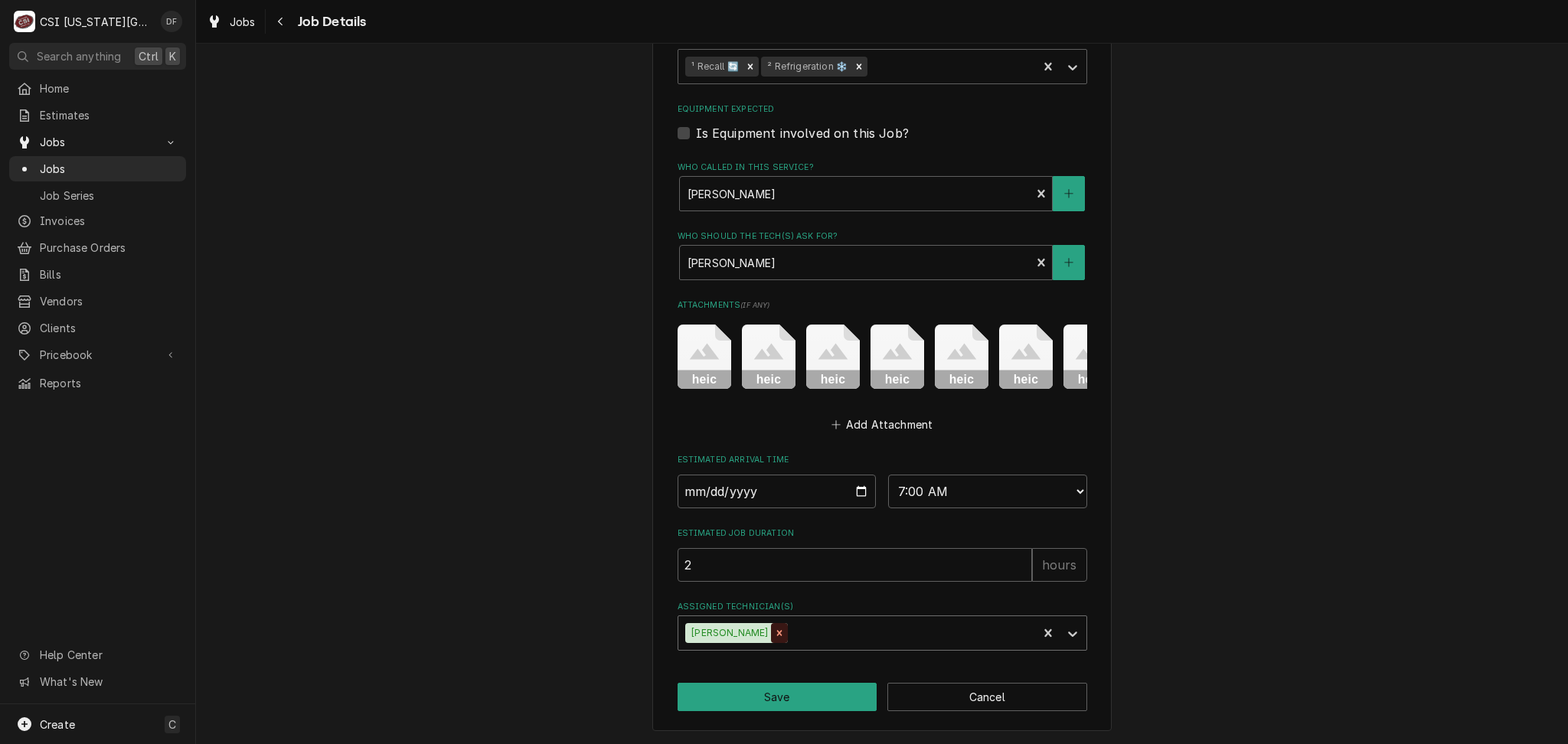
click at [777, 634] on icon "Remove Cody Davis" at bounding box center [780, 634] width 5 height 5
type textarea "9/22 DF Mark called and said unit ices up and stops working as the day goes on …"
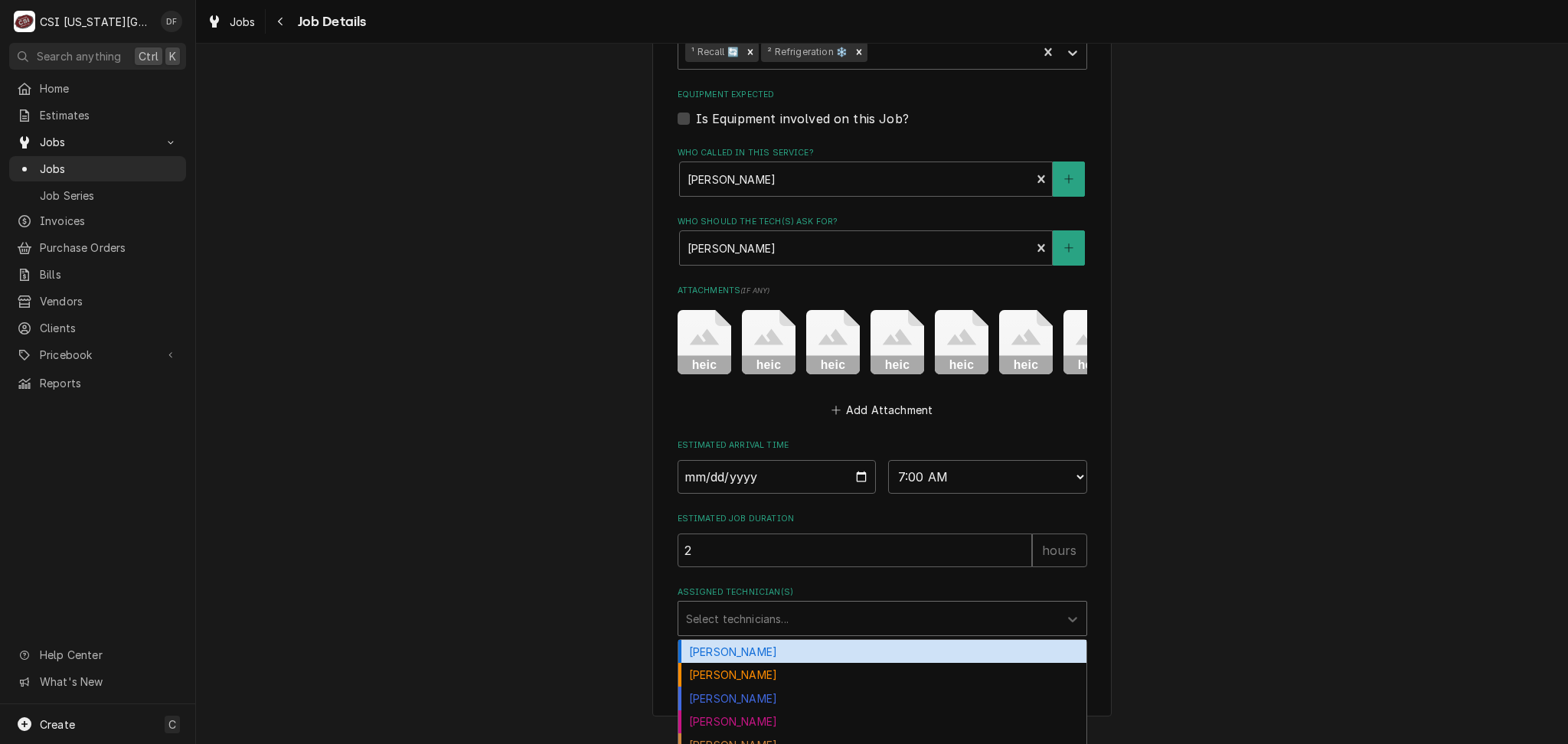
click at [746, 633] on div "Assigned Technician(s)" at bounding box center [869, 618] width 365 height 28
type textarea "x"
type input "da"
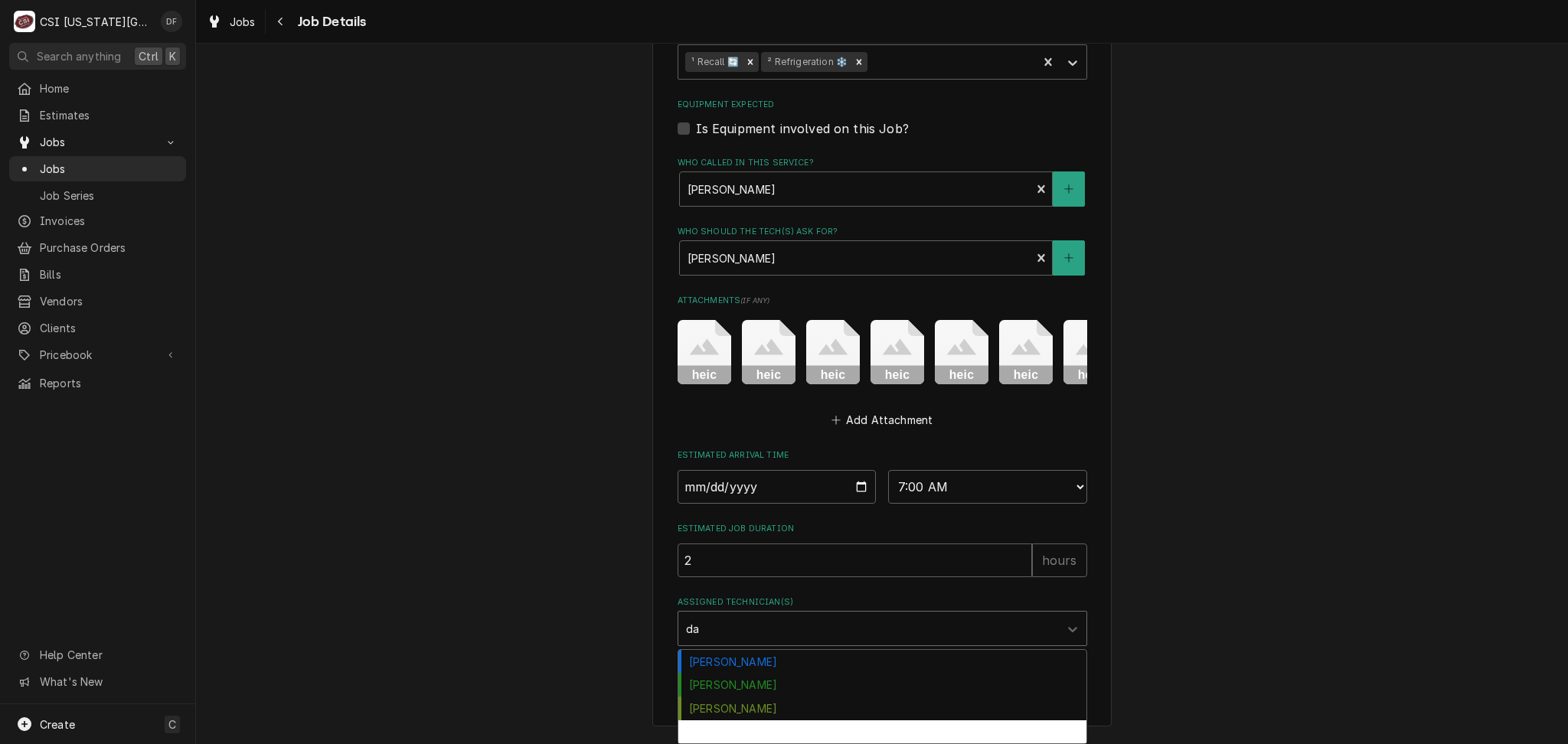
click at [768, 739] on div "David Fannin" at bounding box center [883, 732] width 408 height 24
type textarea "x"
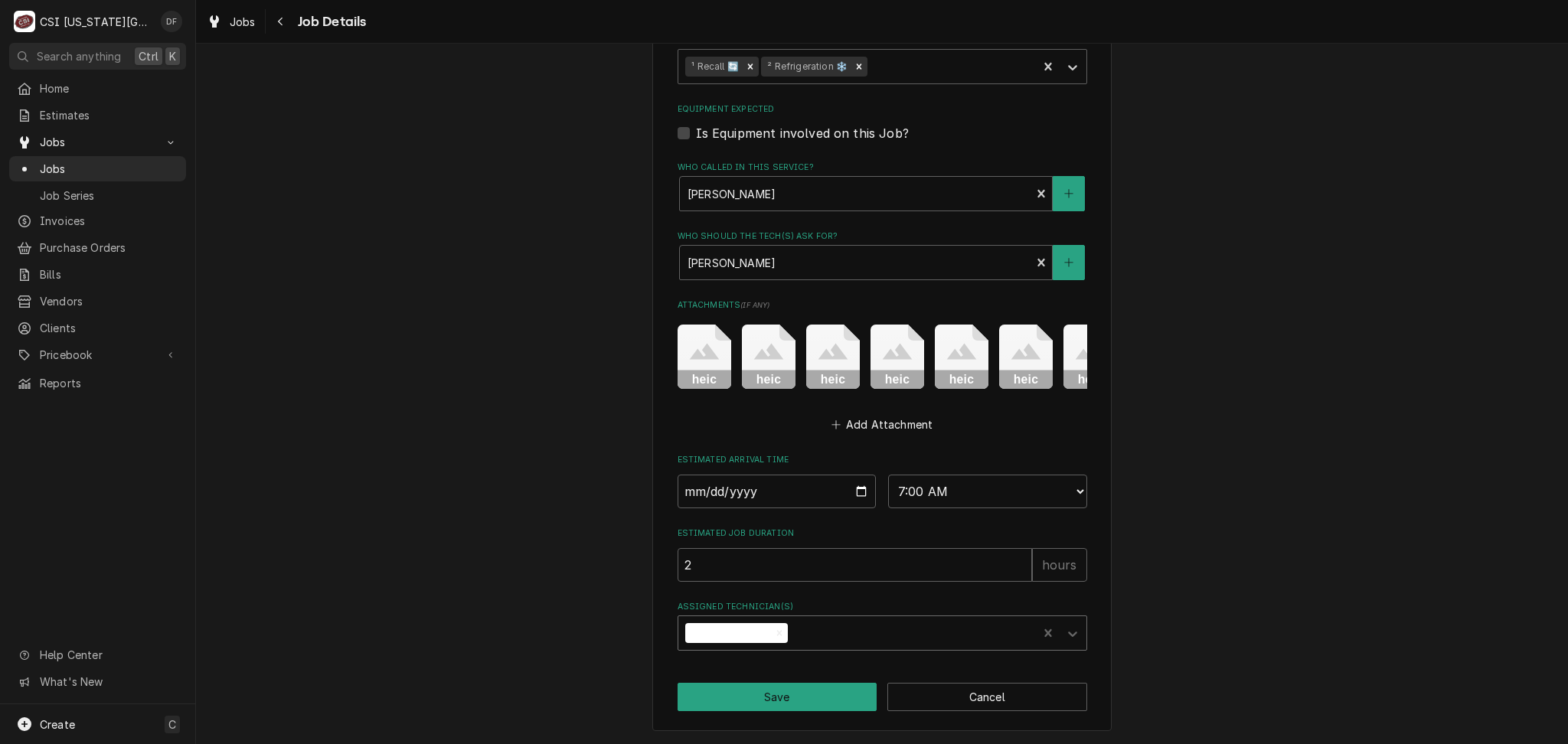
type textarea "x"
click at [850, 490] on input "2025-09-19" at bounding box center [776, 492] width 199 height 34
type input "2025-09-23"
type textarea "x"
click at [1066, 486] on select "AM / PM 6:00 AM 6:15 AM 6:30 AM 6:45 AM 7:00 AM 7:15 AM 7:30 AM 7:45 AM 8:00 AM…" at bounding box center [987, 492] width 199 height 34
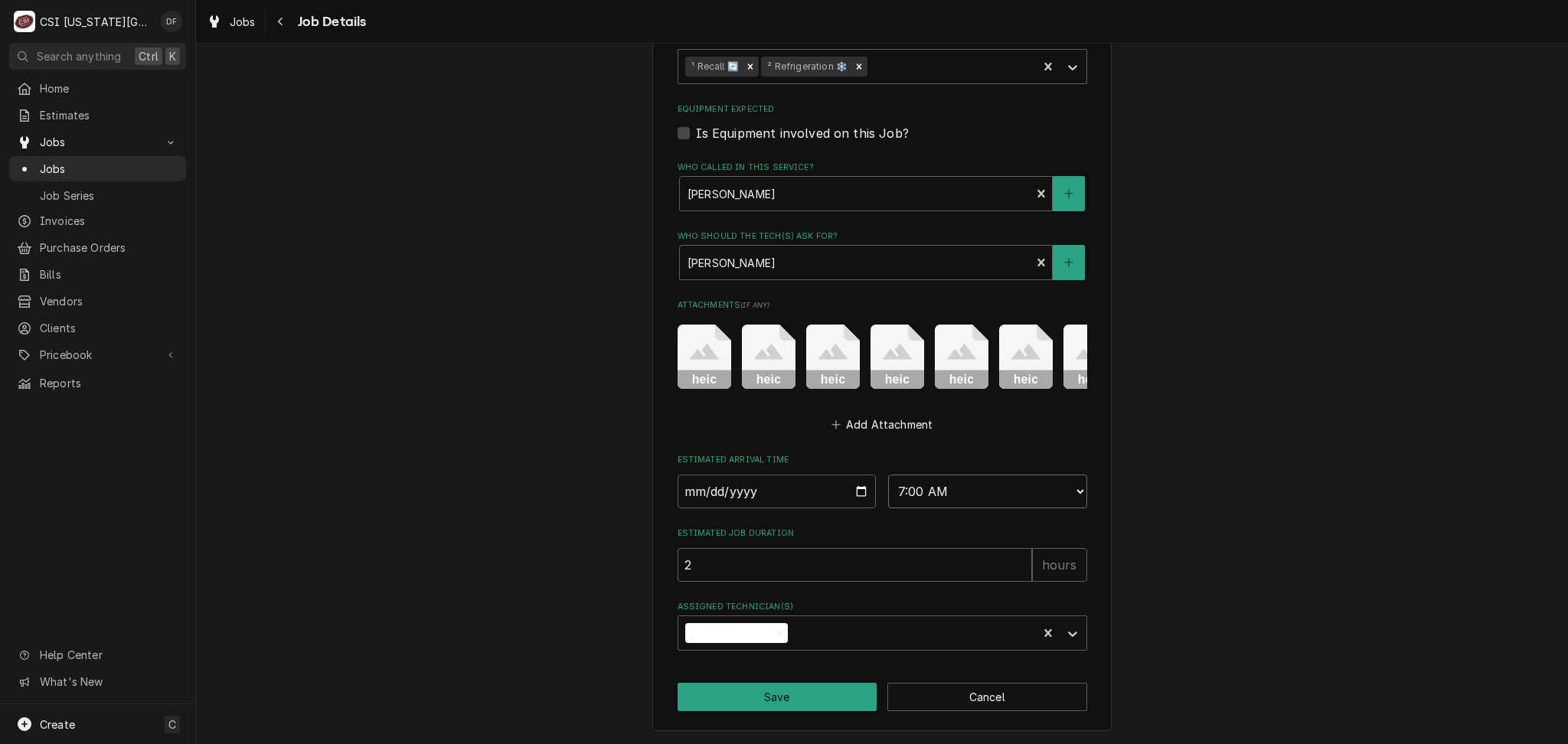
select select "13:00:00"
click at [888, 475] on select "AM / PM 6:00 AM 6:15 AM 6:30 AM 6:45 AM 7:00 AM 7:15 AM 7:30 AM 7:45 AM 8:00 AM…" at bounding box center [987, 492] width 199 height 34
click at [807, 708] on button "Save" at bounding box center [777, 697] width 200 height 29
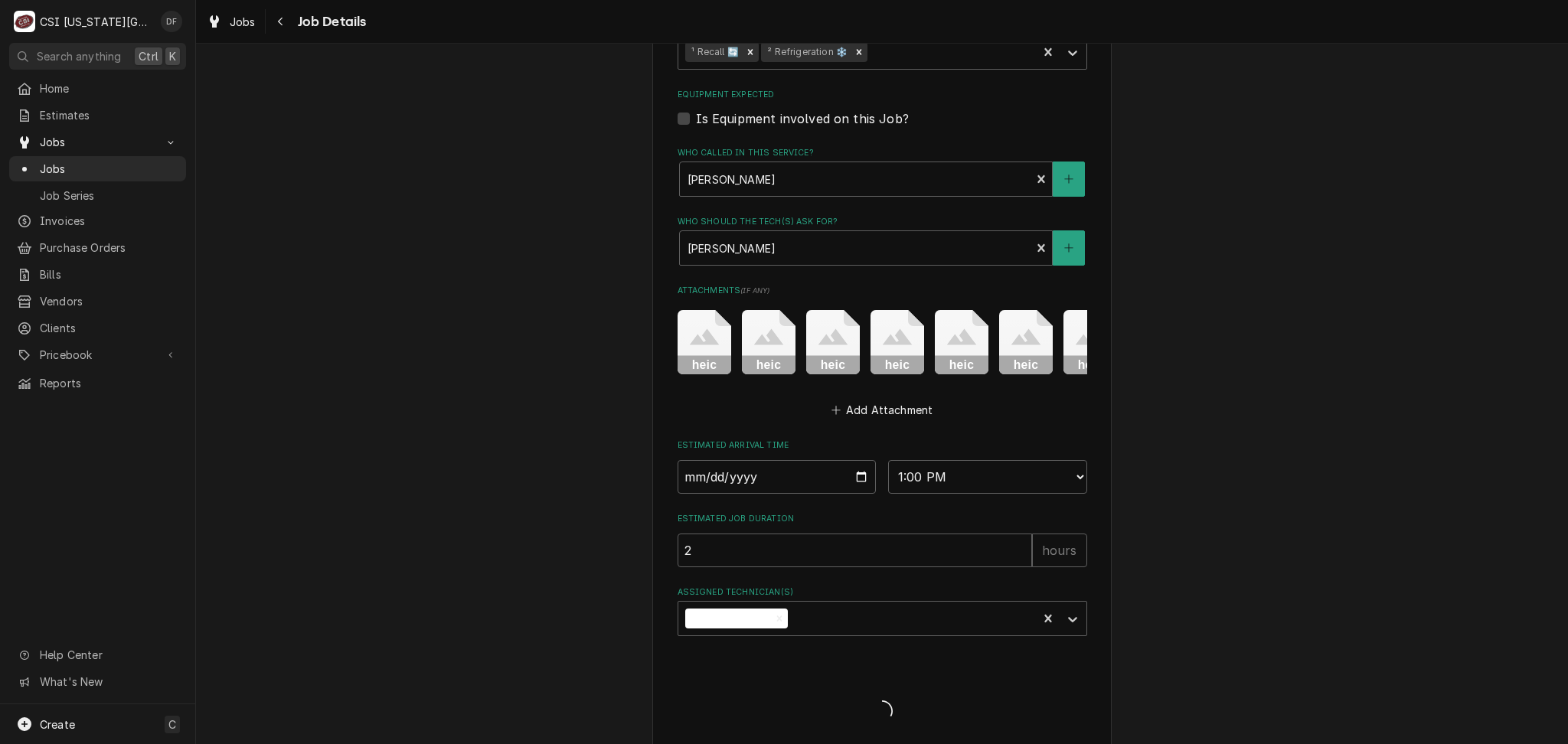
type textarea "x"
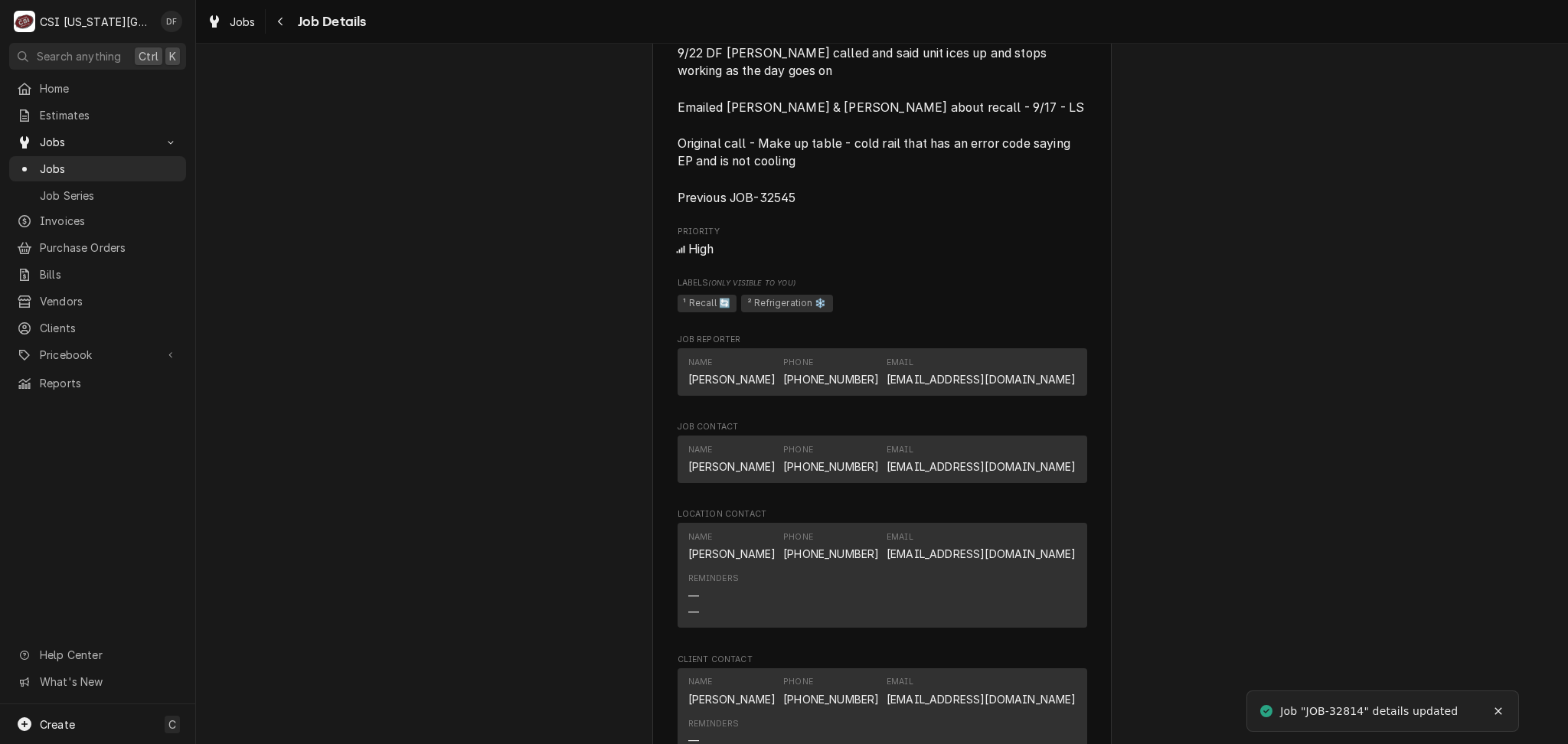
scroll to position [2143, 0]
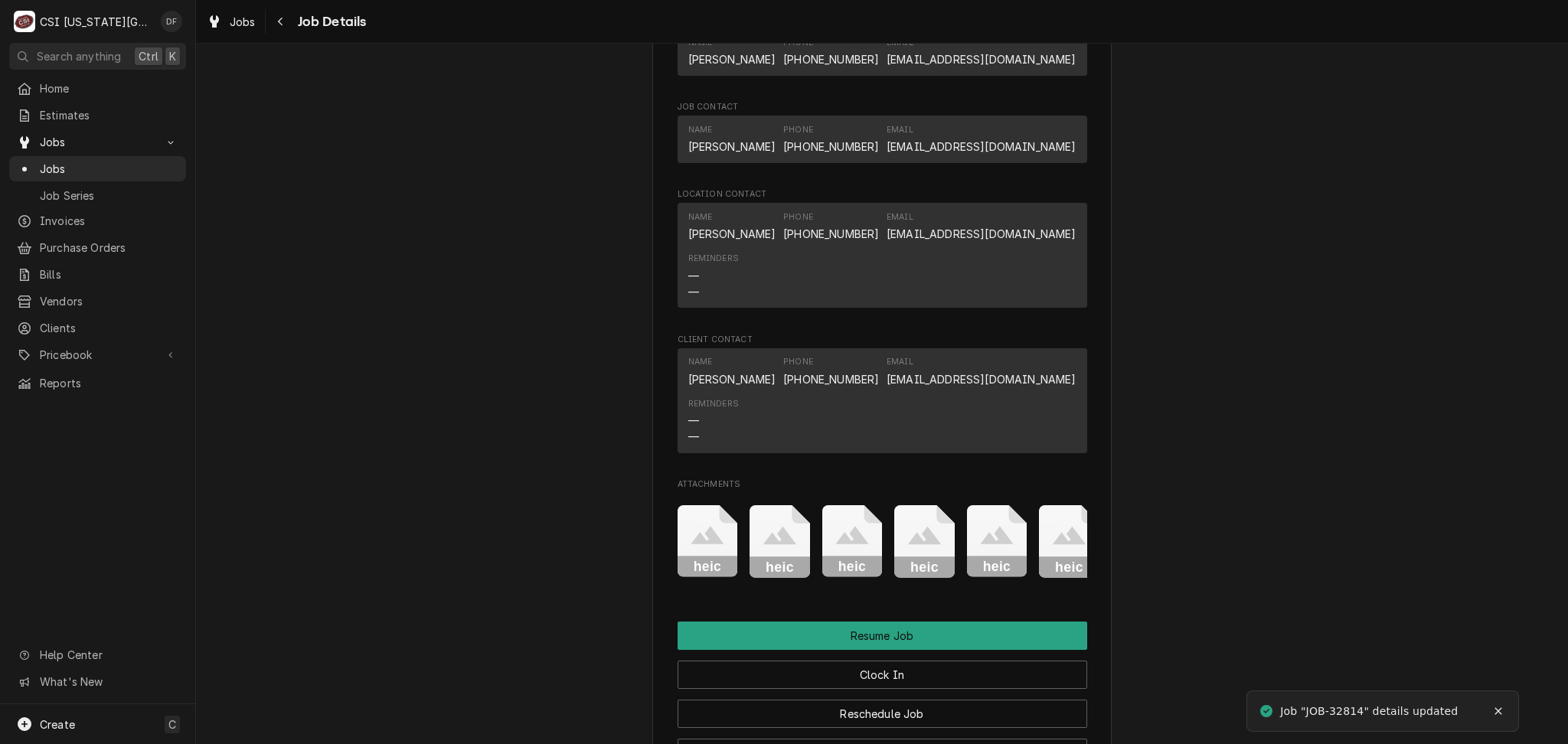
click at [709, 505] on icon "Attachments" at bounding box center [708, 542] width 61 height 73
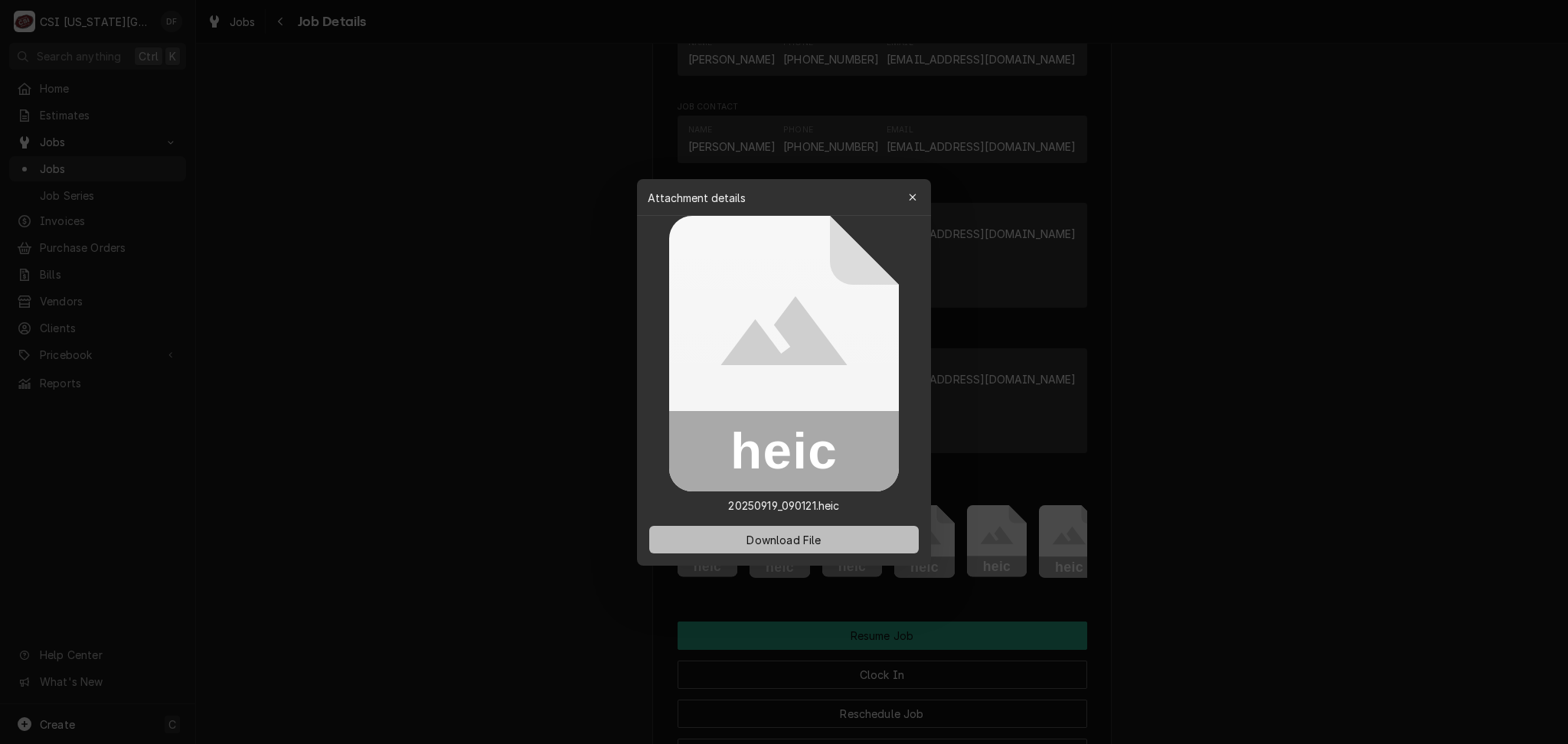
click at [766, 534] on span "Download File" at bounding box center [784, 539] width 80 height 16
click at [915, 192] on icon "button" at bounding box center [913, 198] width 8 height 11
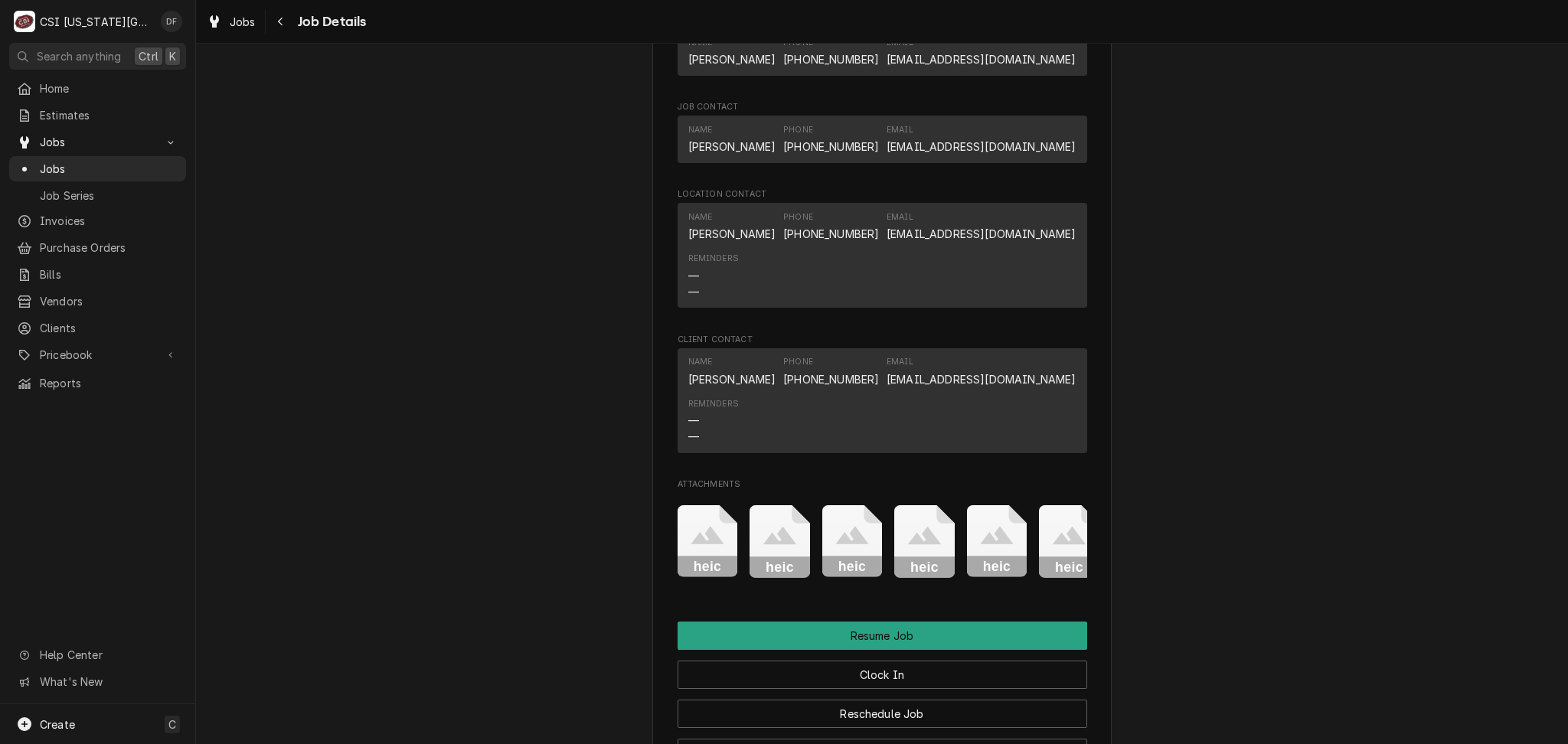
click at [753, 556] on rect "Attachments" at bounding box center [780, 567] width 61 height 21
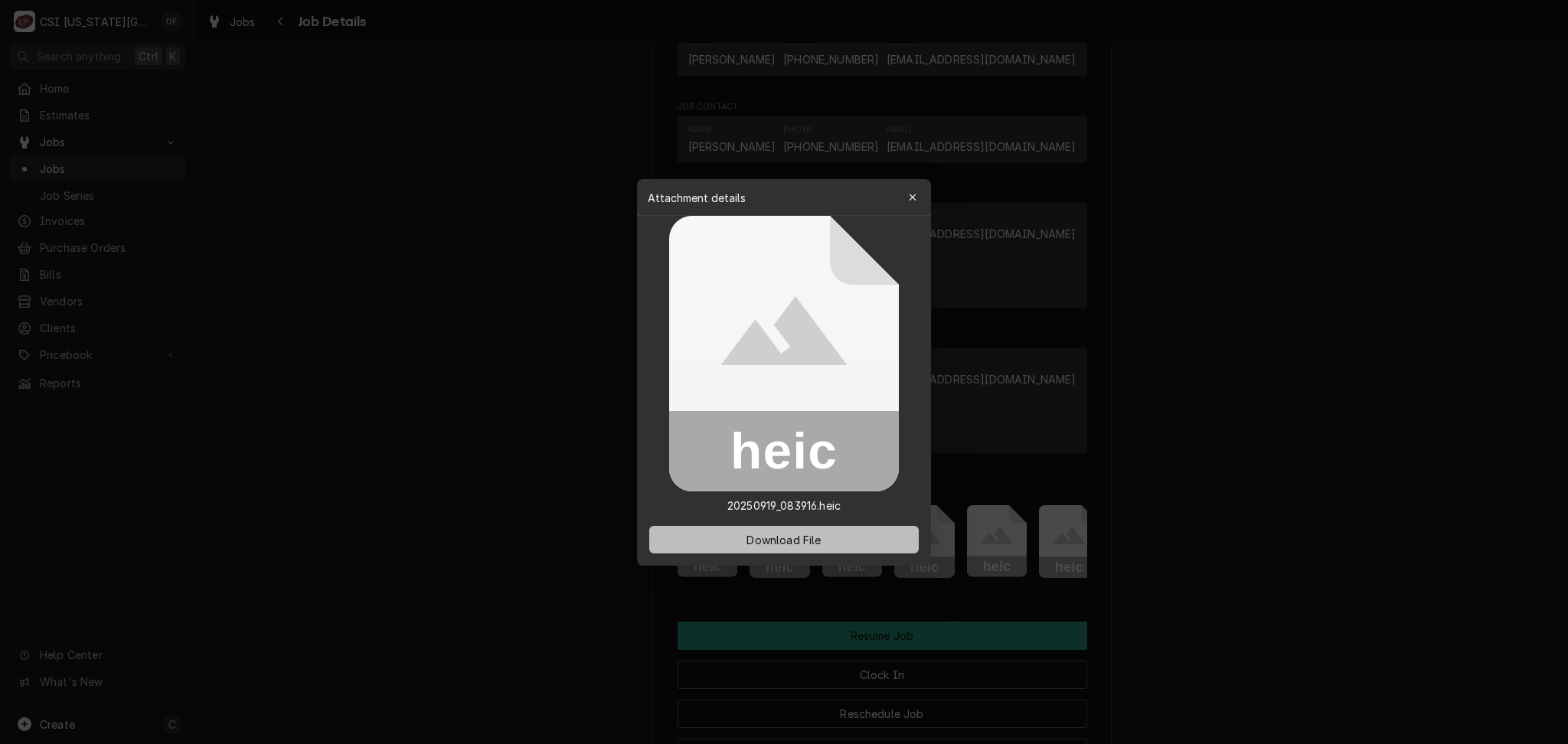
click at [772, 539] on span "Download File" at bounding box center [784, 539] width 80 height 16
click at [909, 197] on icon "button" at bounding box center [913, 198] width 8 height 11
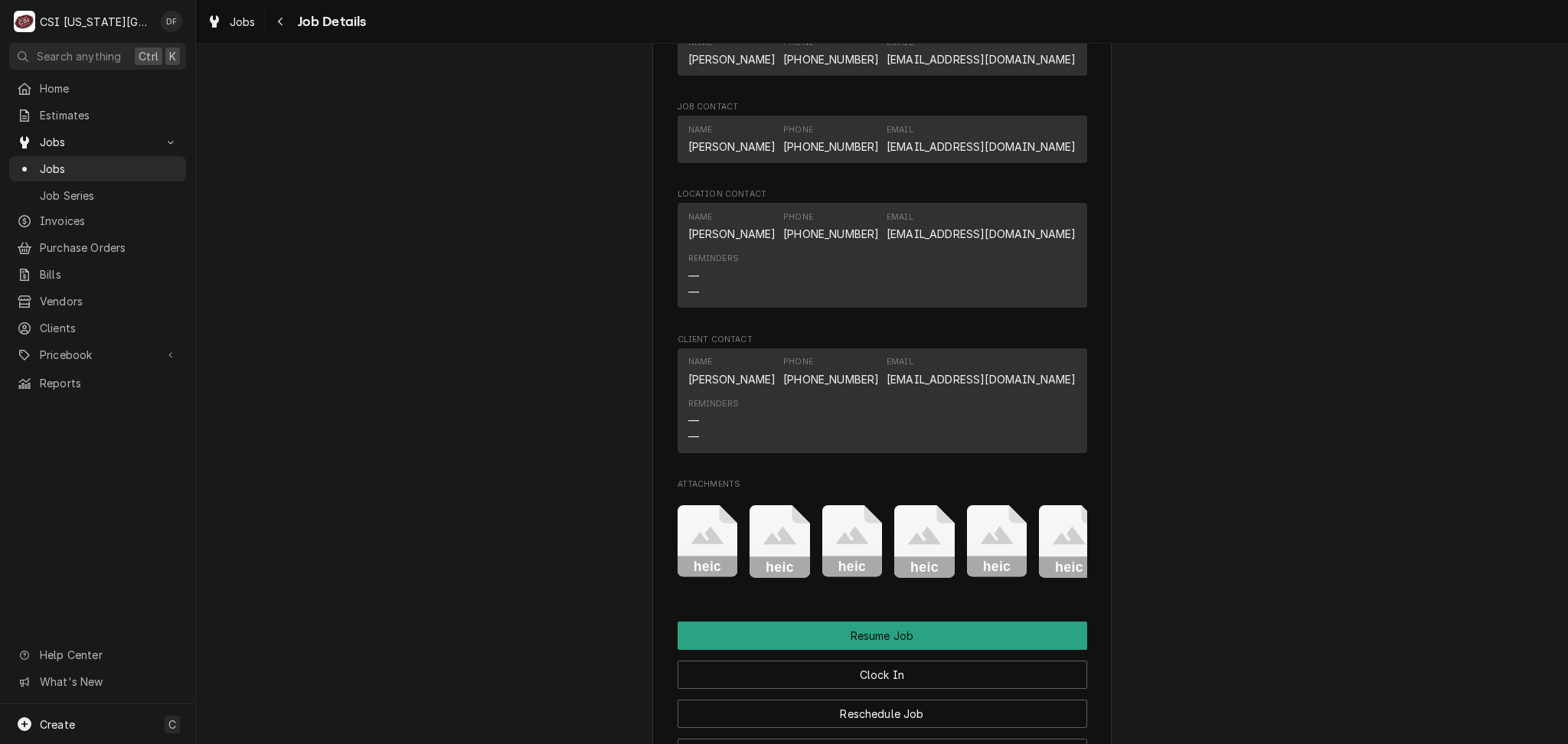
click at [866, 505] on icon "Attachments" at bounding box center [853, 542] width 61 height 73
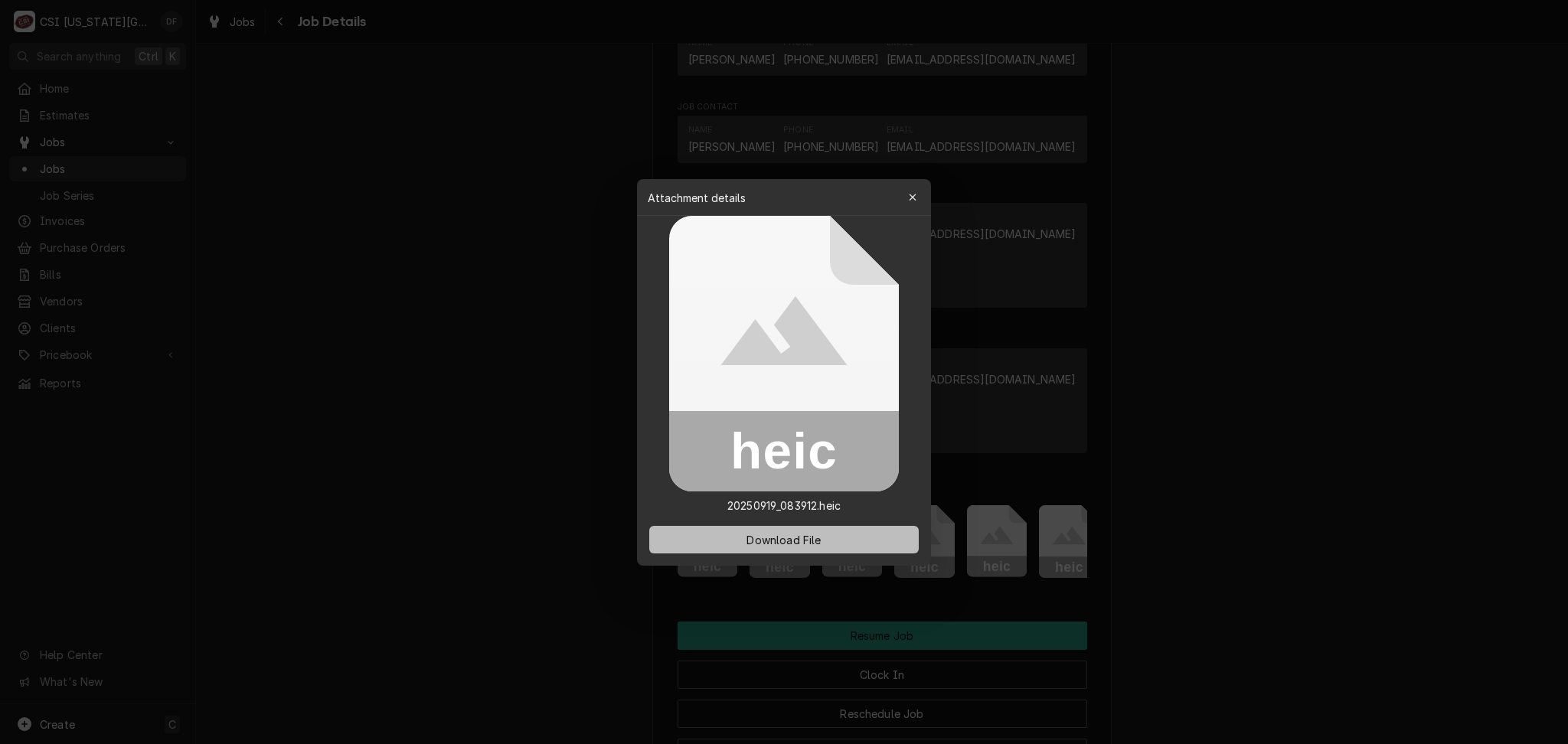
click at [803, 528] on button "Download File" at bounding box center [784, 539] width 269 height 28
click at [909, 200] on icon "button" at bounding box center [913, 198] width 8 height 11
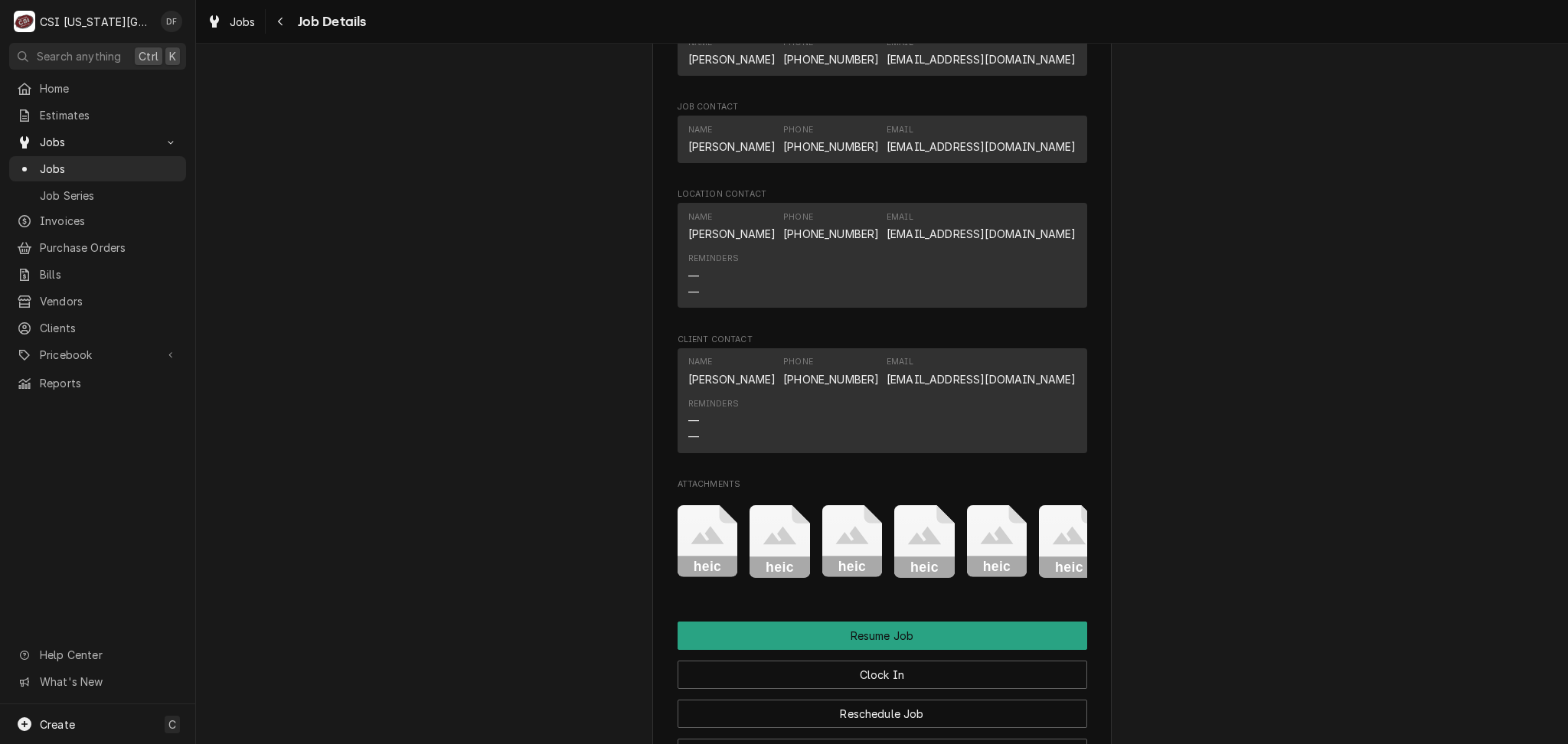
click at [911, 556] on rect "Attachments" at bounding box center [924, 567] width 61 height 21
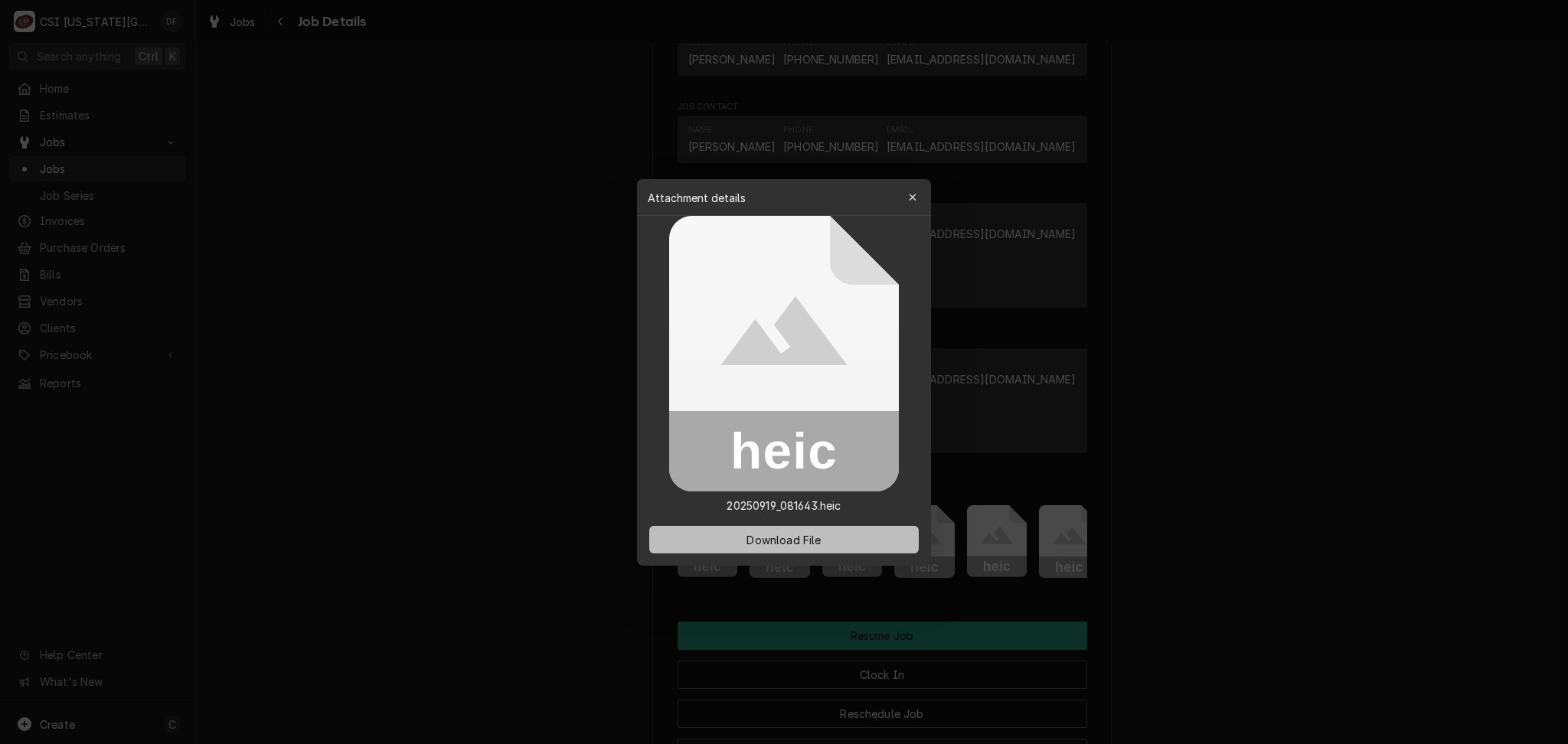
click at [818, 548] on button "Download File" at bounding box center [784, 539] width 269 height 28
click at [911, 199] on icon "button" at bounding box center [913, 198] width 8 height 11
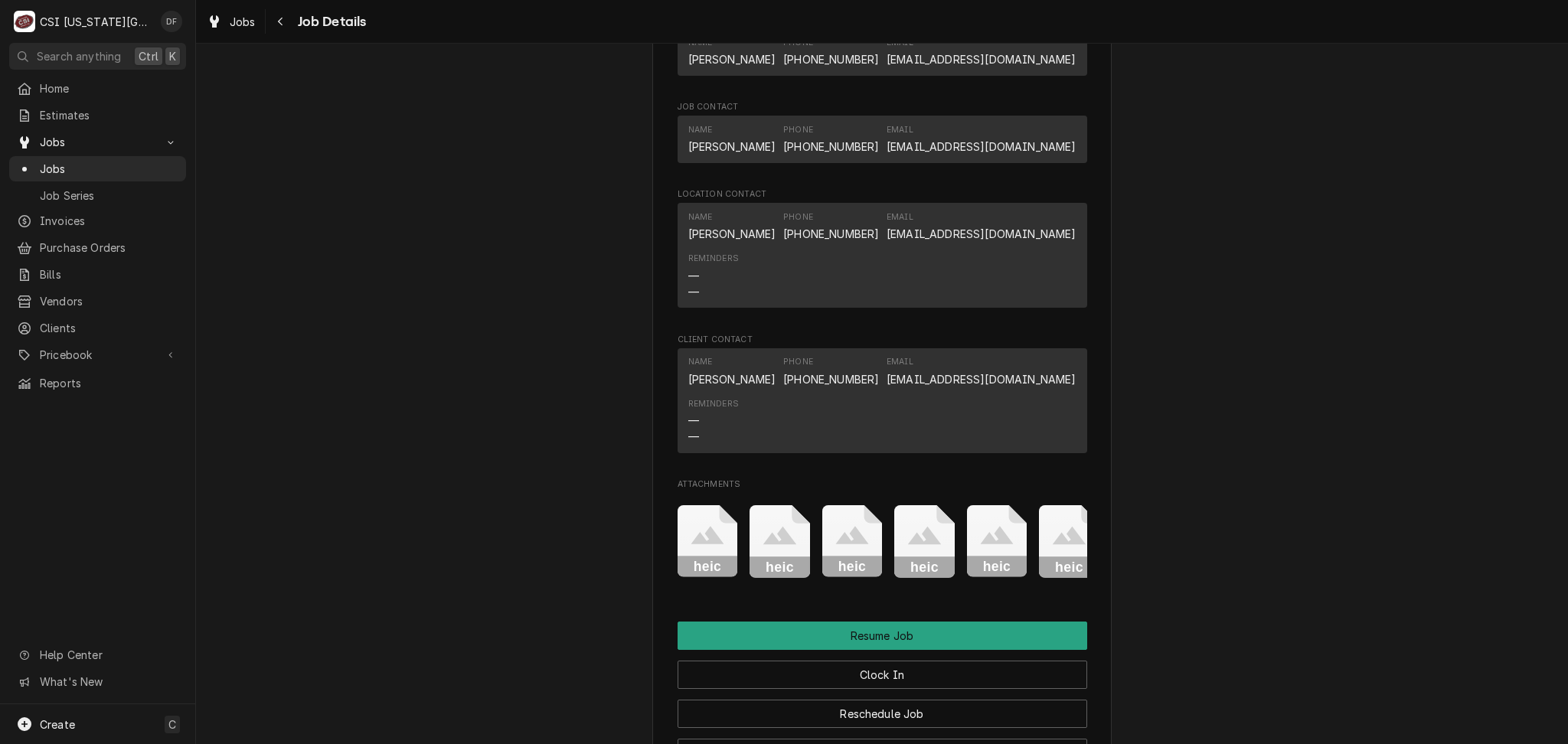
click at [997, 505] on icon "Attachments" at bounding box center [997, 542] width 61 height 73
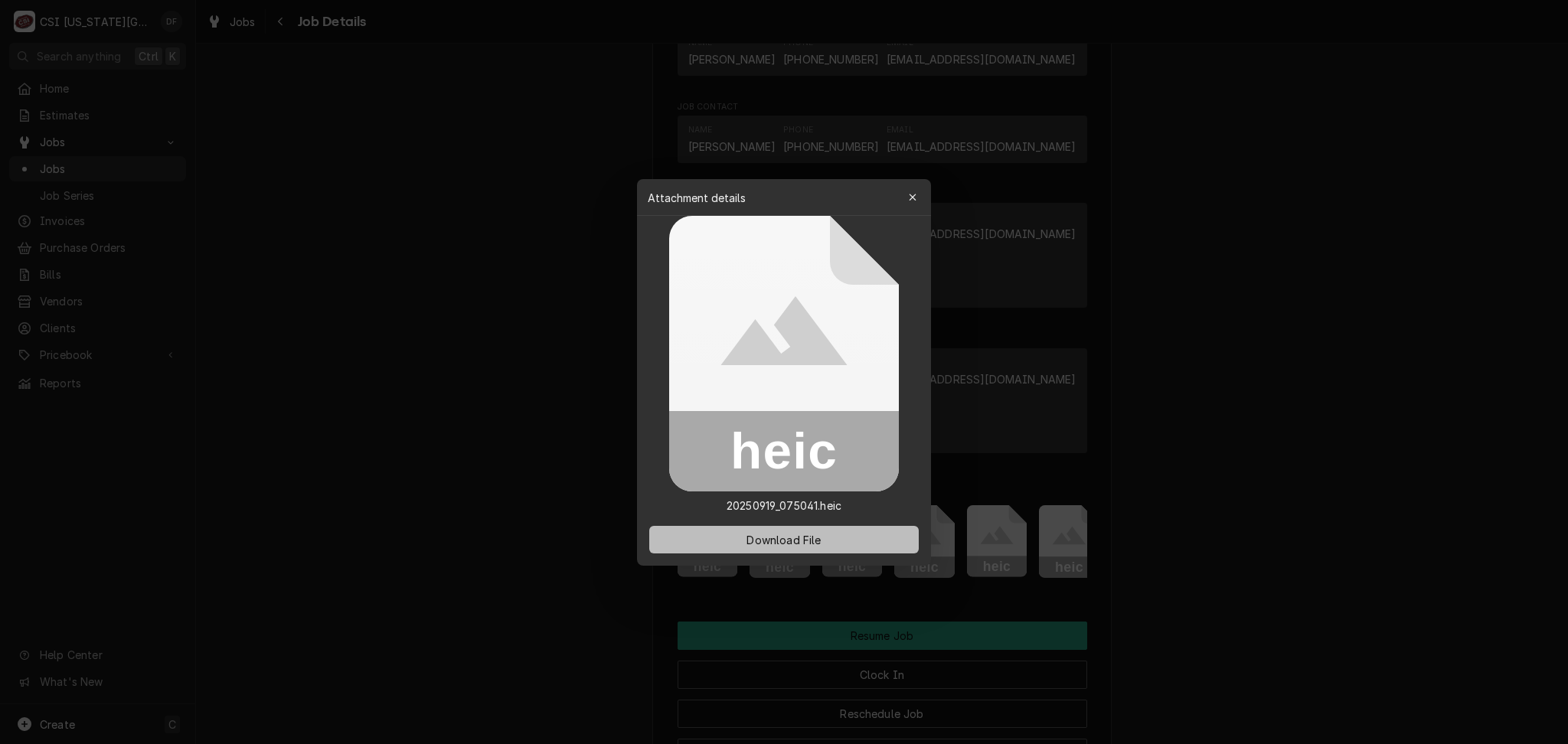
click at [850, 536] on button "Download File" at bounding box center [784, 539] width 269 height 28
click at [921, 200] on button "button" at bounding box center [912, 197] width 24 height 24
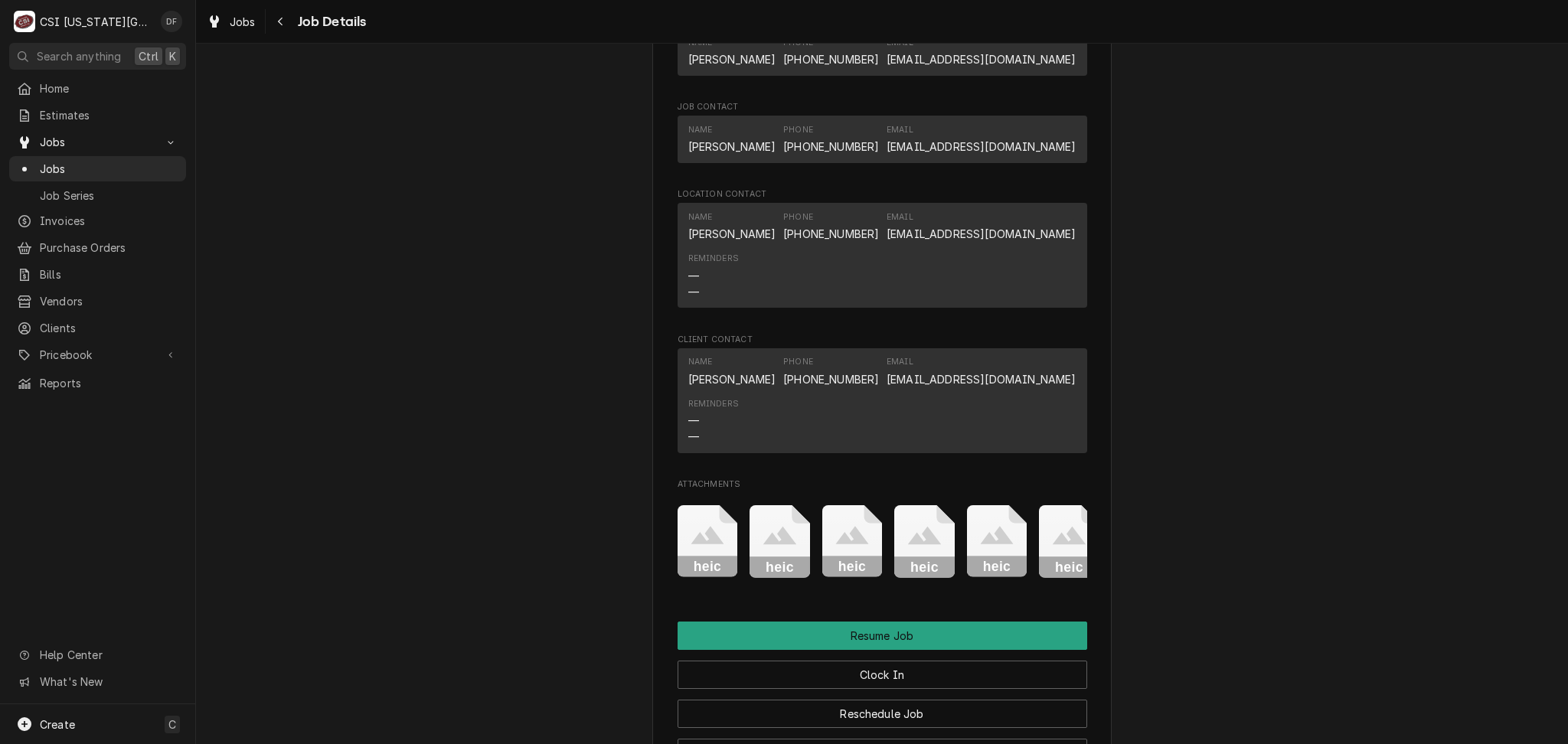
click at [1047, 556] on rect "Attachments" at bounding box center [1070, 567] width 61 height 21
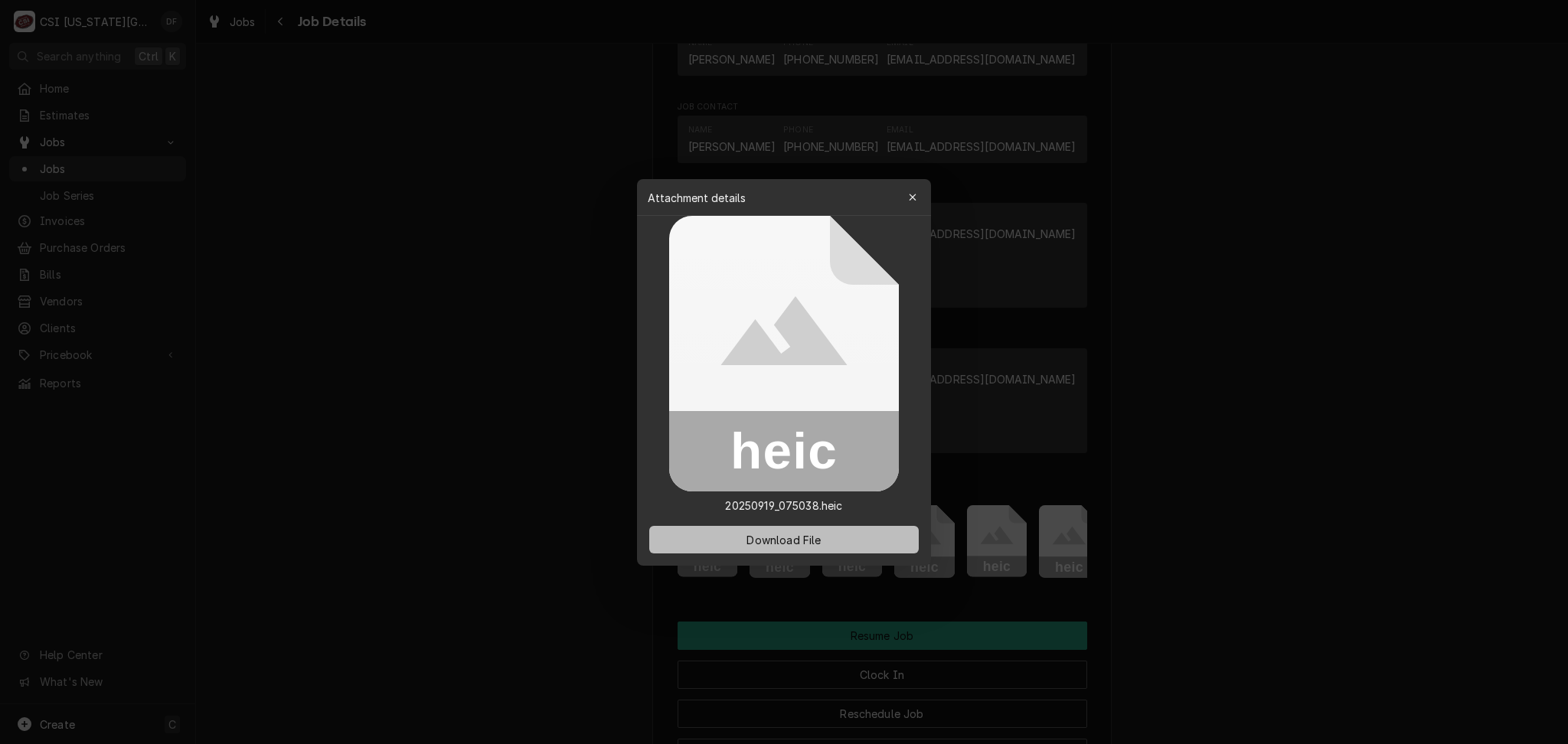
click at [874, 531] on button "Download File" at bounding box center [784, 539] width 269 height 28
click at [905, 200] on div "button" at bounding box center [912, 197] width 15 height 15
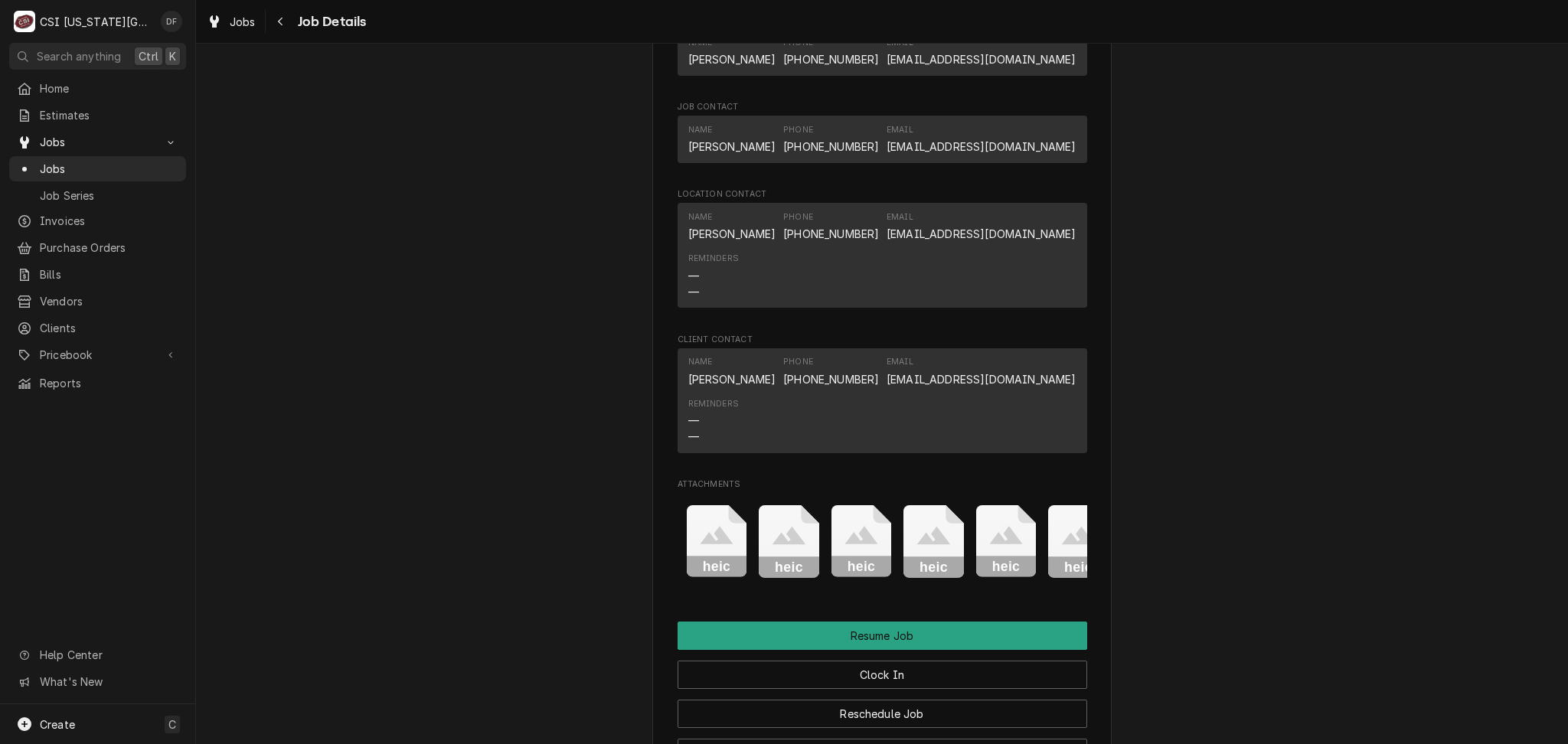
scroll to position [0, 314]
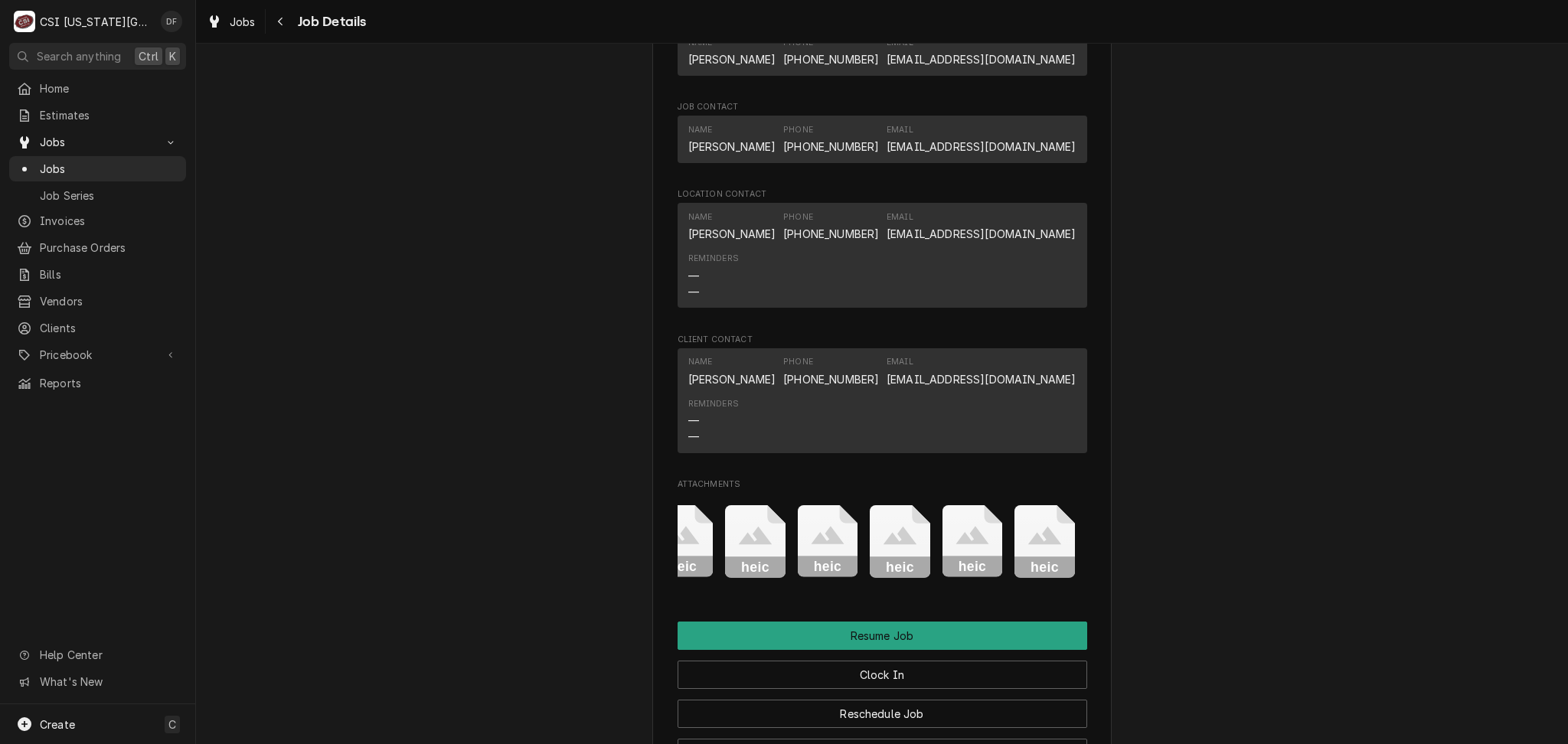
click at [812, 505] on icon "Attachments" at bounding box center [828, 542] width 61 height 73
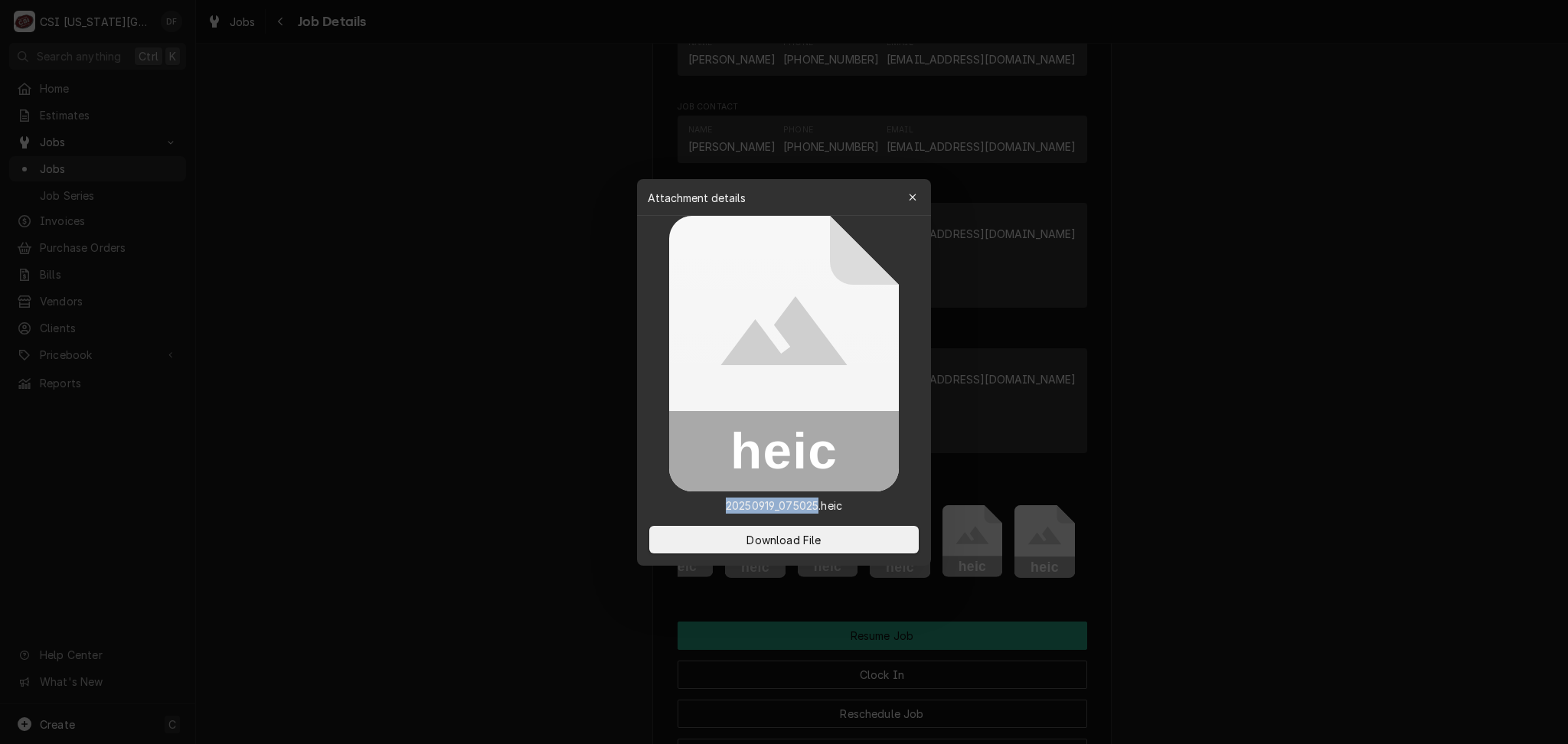
click at [812, 478] on rect at bounding box center [784, 451] width 230 height 80
click at [796, 544] on span "Download File" at bounding box center [784, 539] width 80 height 16
click at [909, 200] on icon "button" at bounding box center [913, 198] width 8 height 11
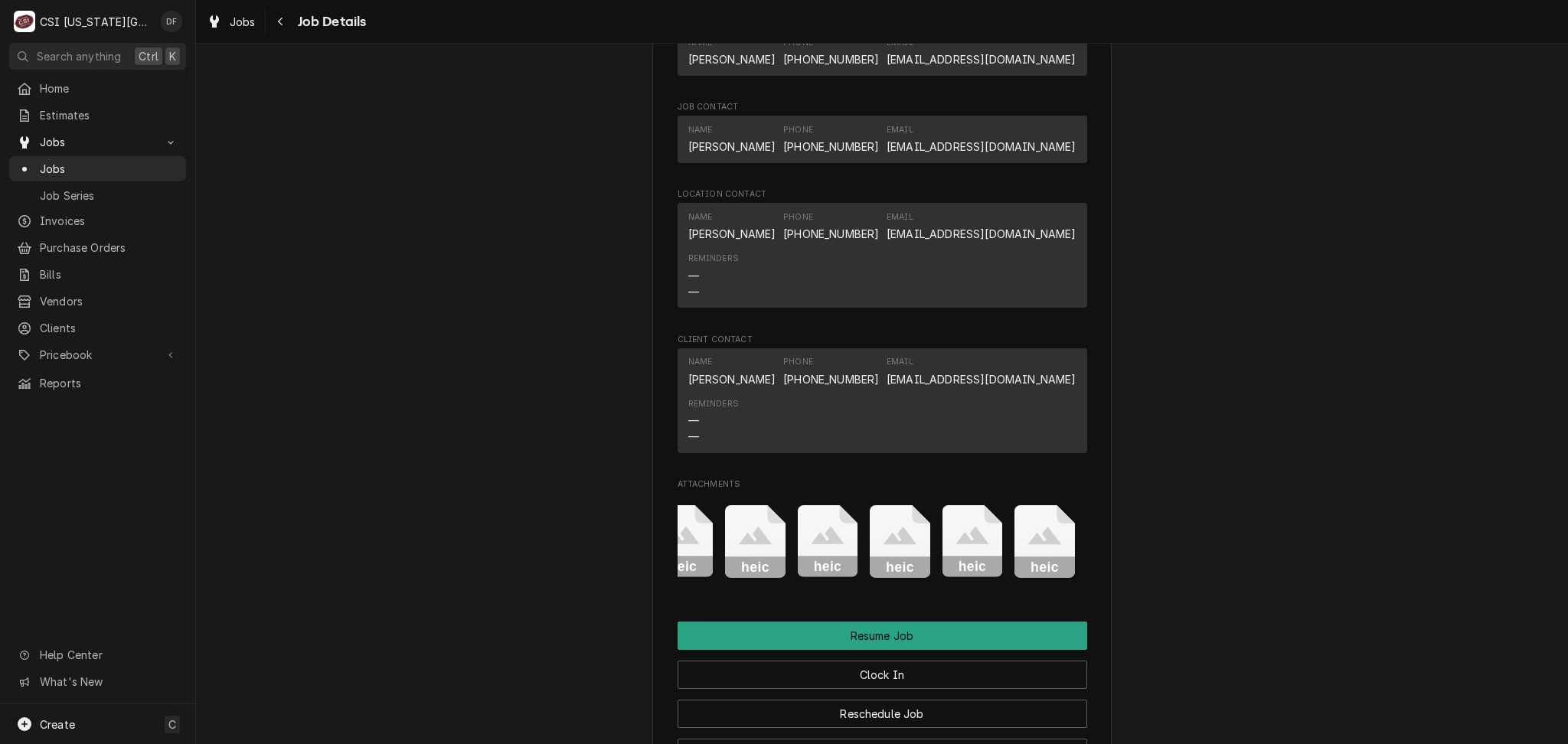
click at [891, 505] on icon "Attachments" at bounding box center [900, 542] width 61 height 73
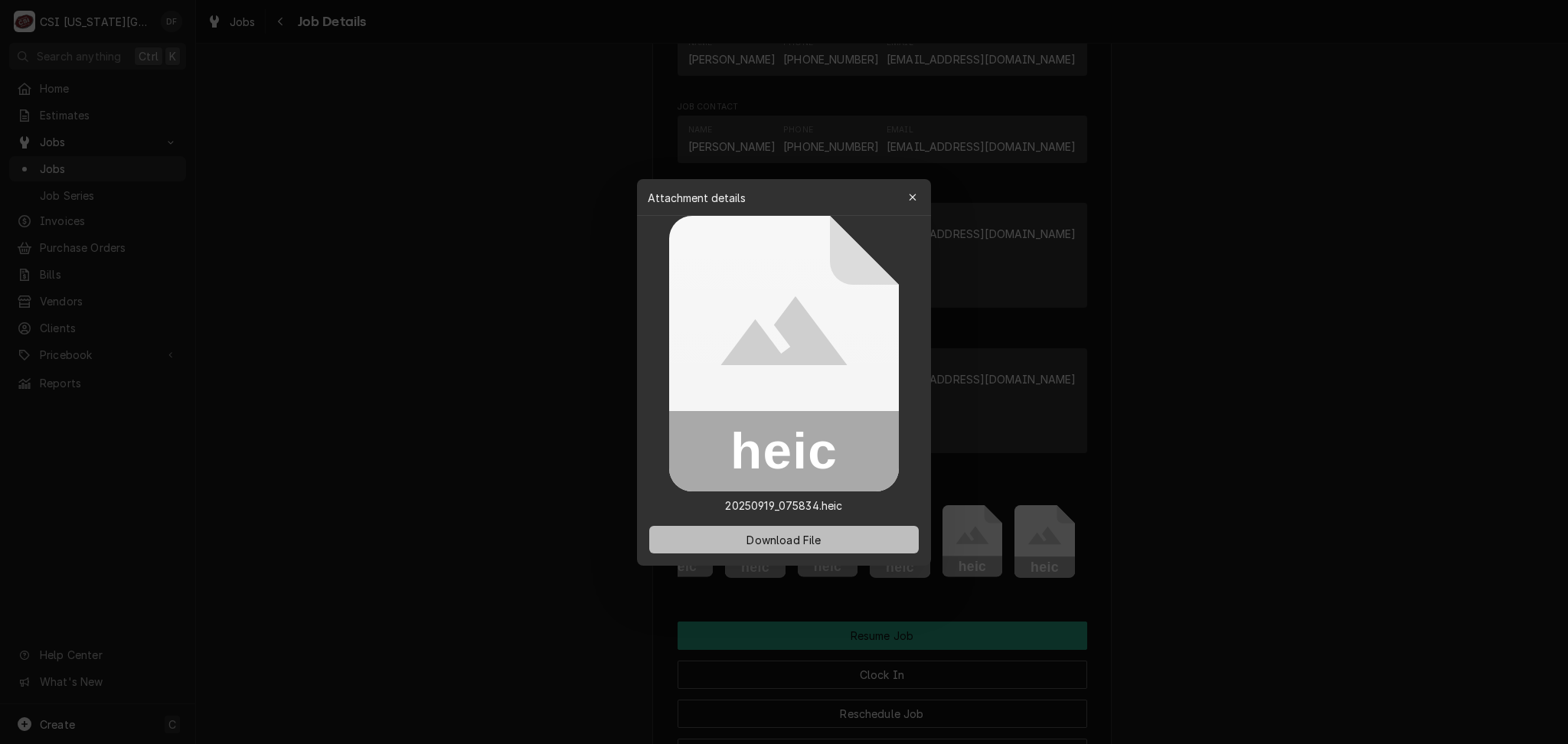
click at [860, 542] on button "Download File" at bounding box center [784, 539] width 269 height 28
click at [909, 198] on icon "button" at bounding box center [913, 198] width 8 height 11
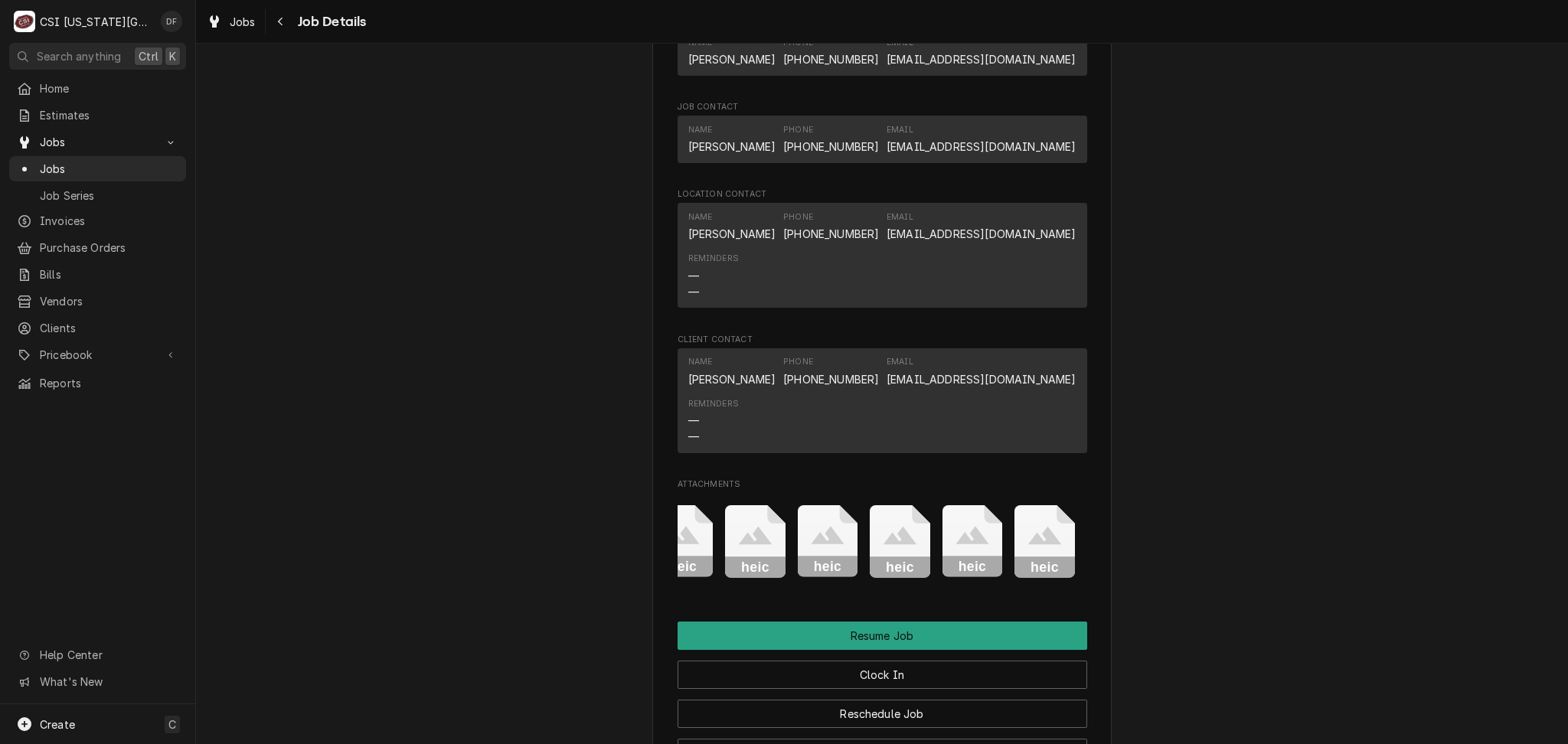
click at [971, 527] on icon "Attachments" at bounding box center [972, 536] width 33 height 19
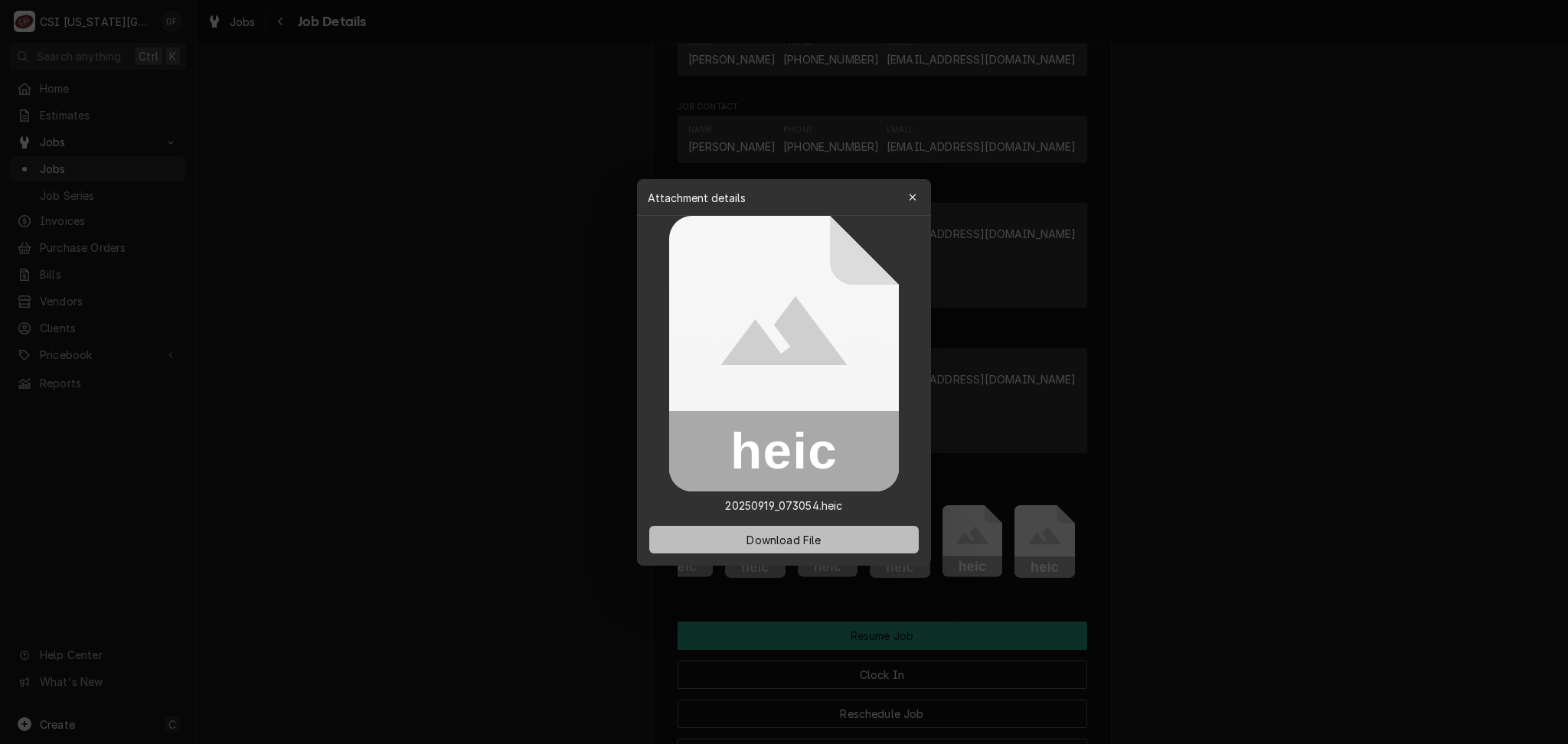
click at [791, 545] on span "Download File" at bounding box center [784, 539] width 80 height 16
click at [907, 198] on div "button" at bounding box center [912, 197] width 15 height 15
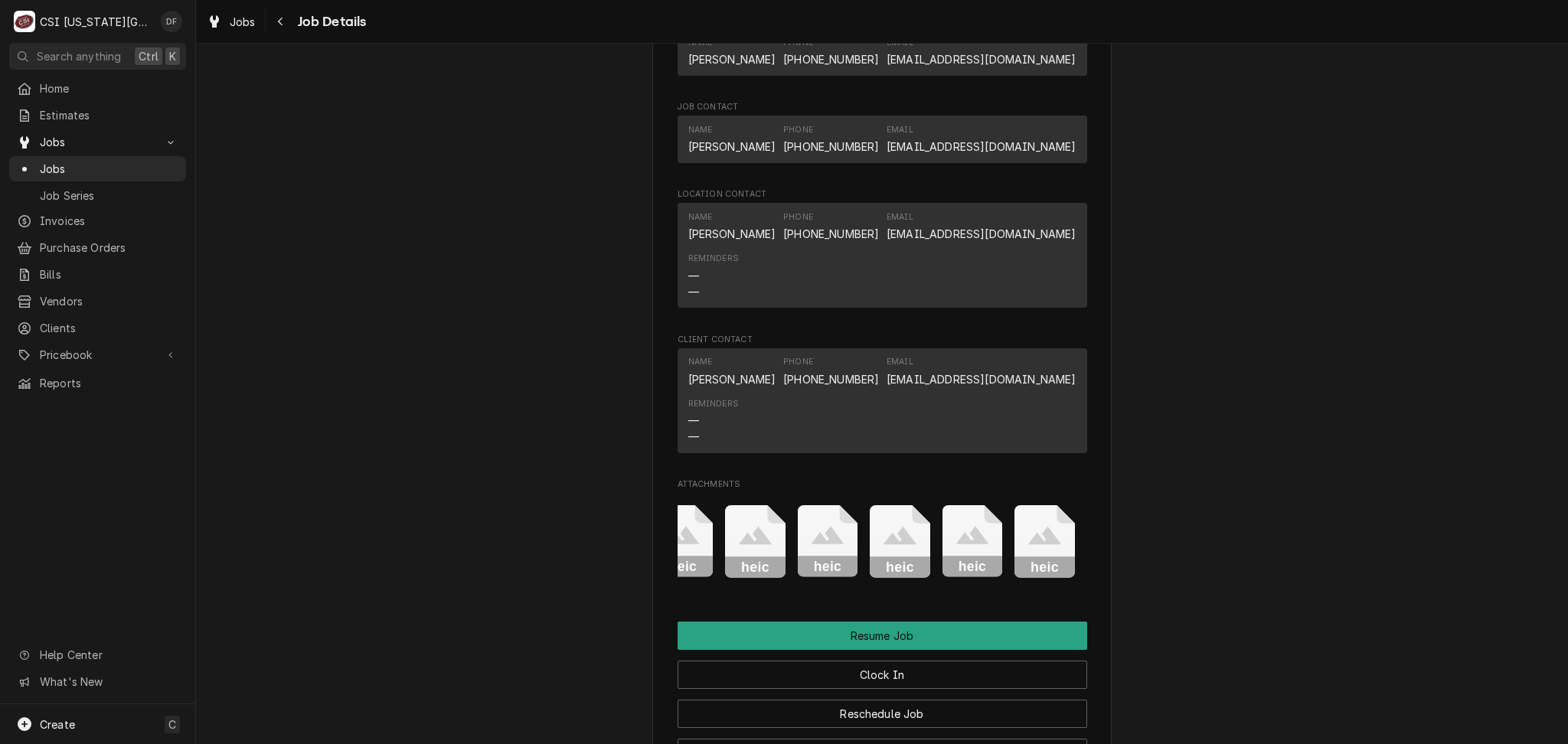
click at [1039, 505] on icon "Attachments" at bounding box center [1045, 542] width 61 height 73
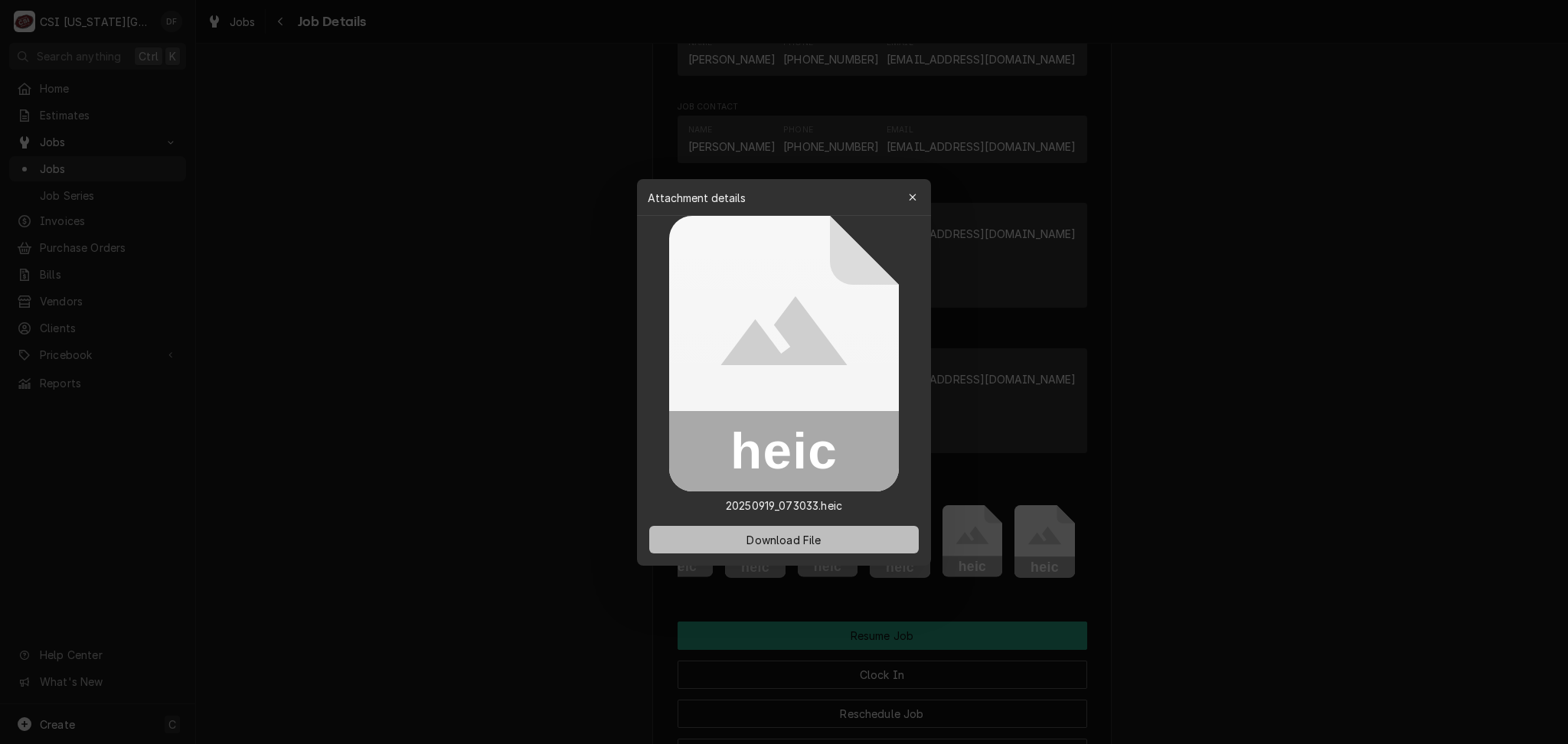
click at [797, 540] on span "Download File" at bounding box center [784, 539] width 80 height 16
click at [905, 193] on div "button" at bounding box center [912, 197] width 15 height 15
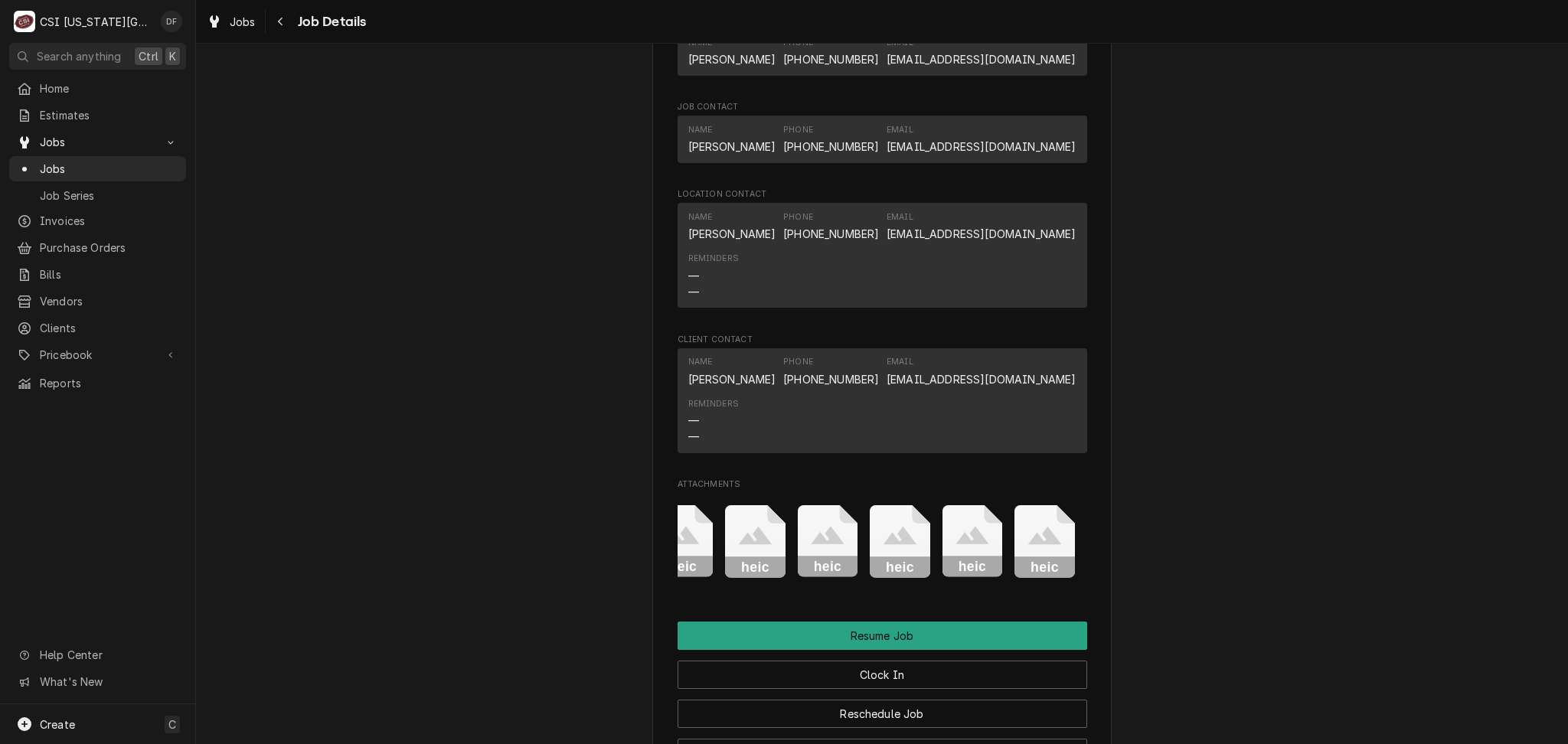
scroll to position [0, 0]
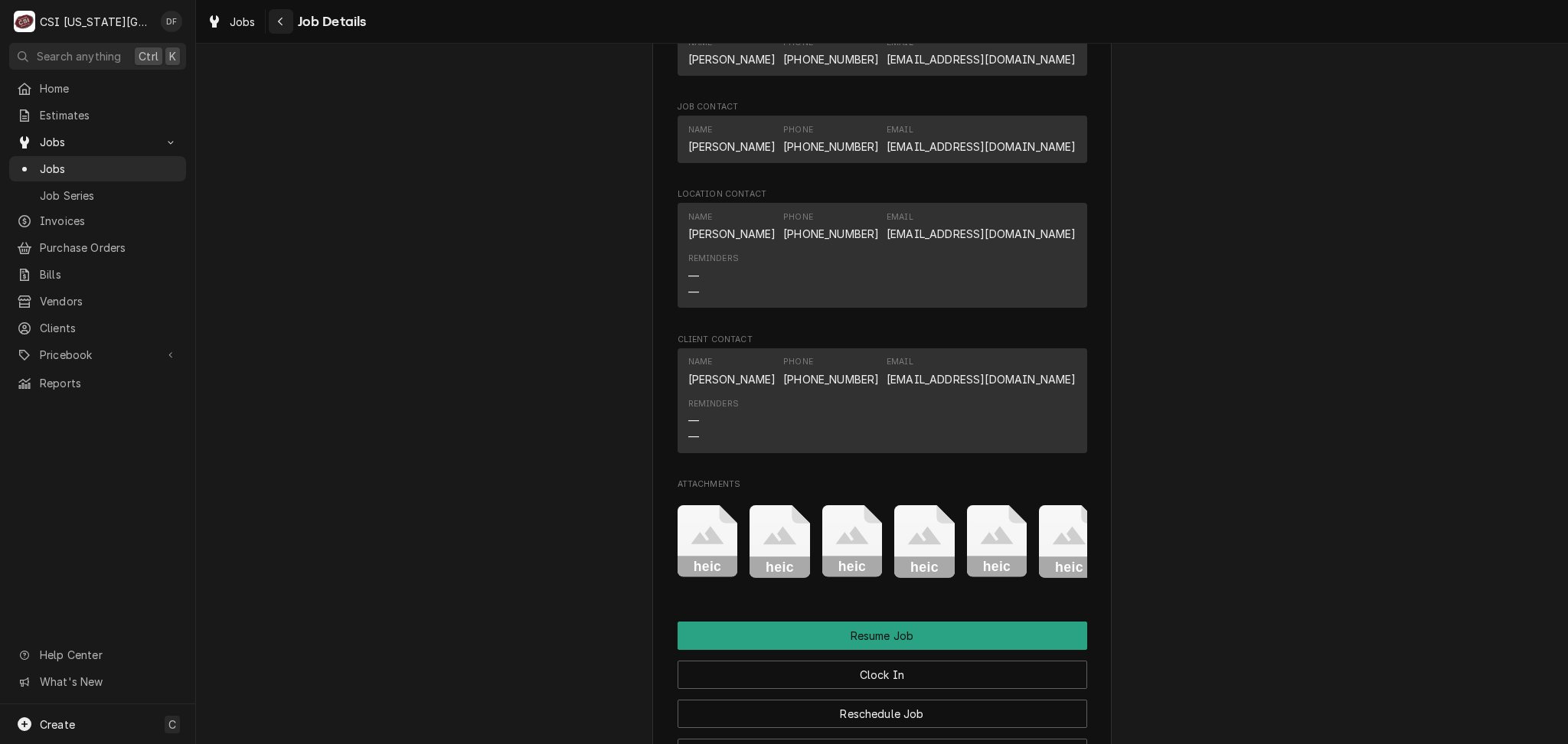
click at [274, 22] on div "Navigate back" at bounding box center [281, 20] width 15 height 15
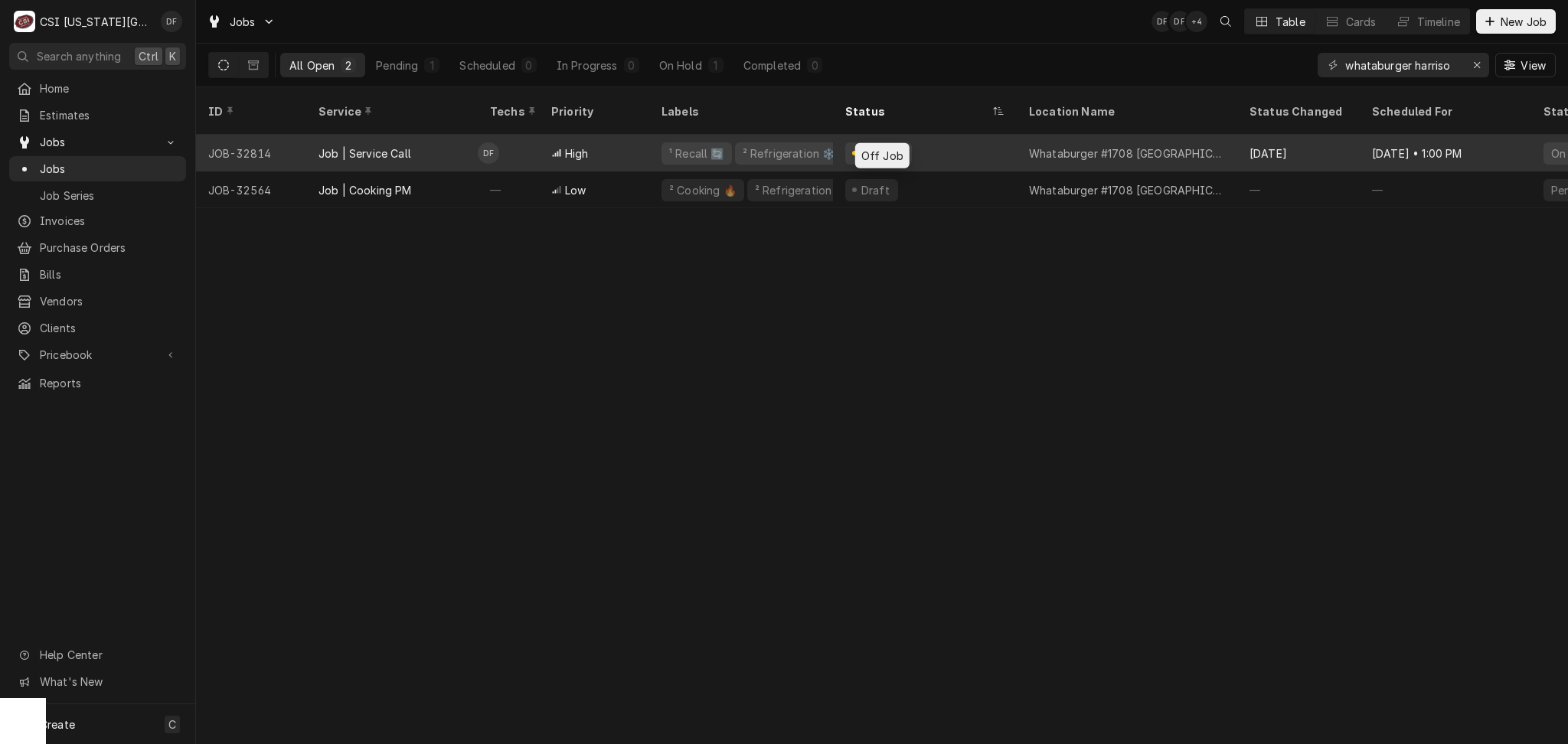
click at [898, 143] on div "Off Job" at bounding box center [878, 153] width 67 height 22
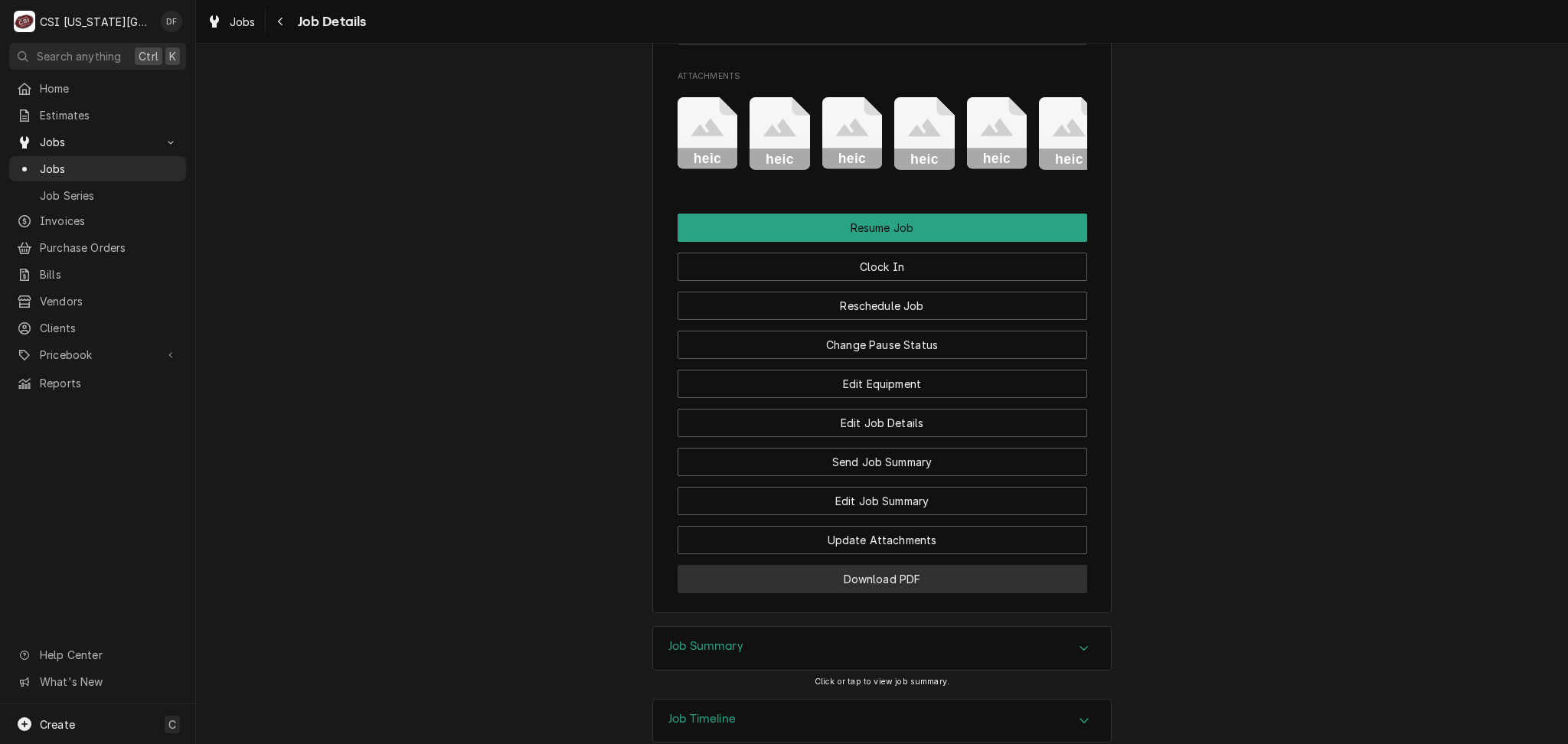
scroll to position [2593, 0]
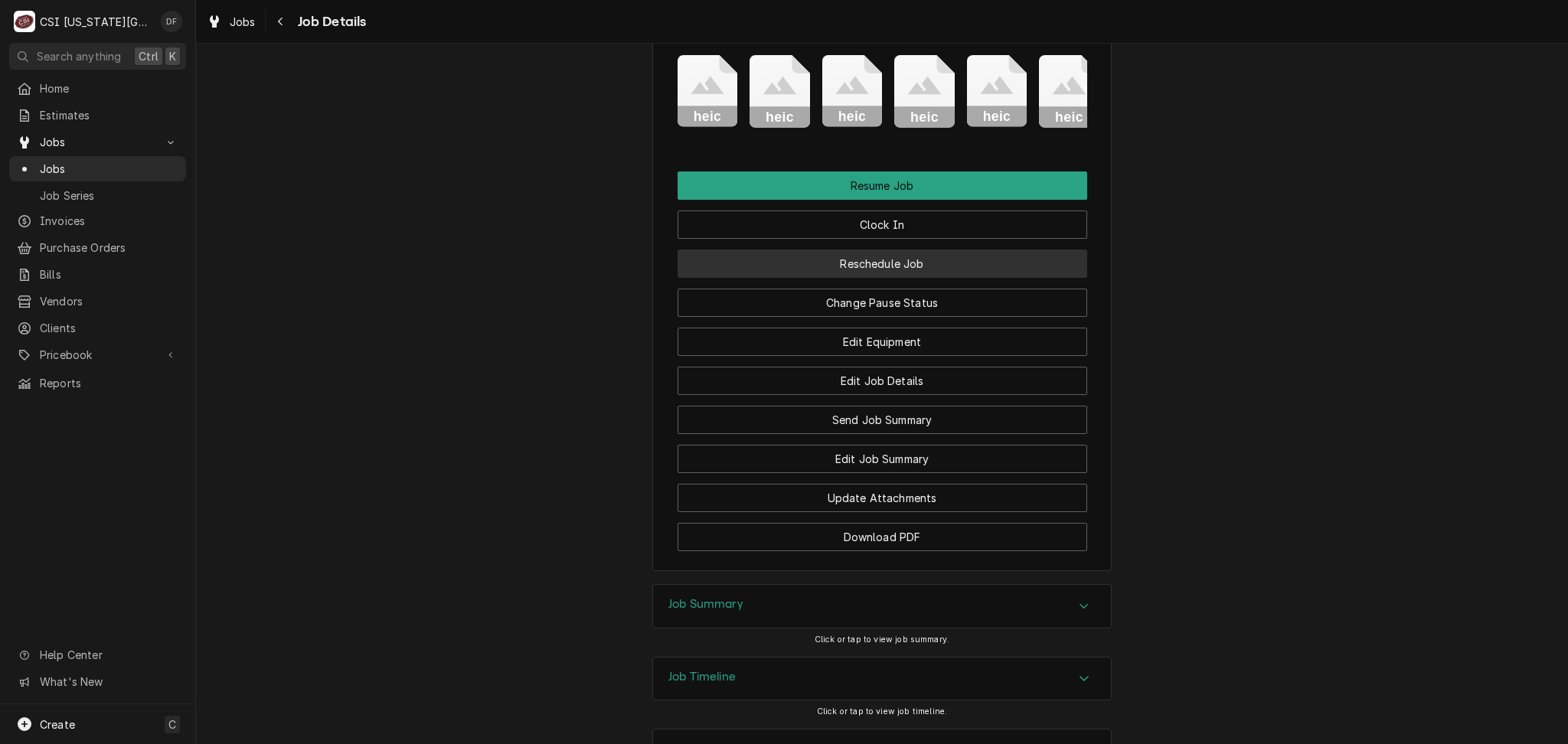
click at [937, 249] on button "Reschedule Job" at bounding box center [883, 264] width 410 height 29
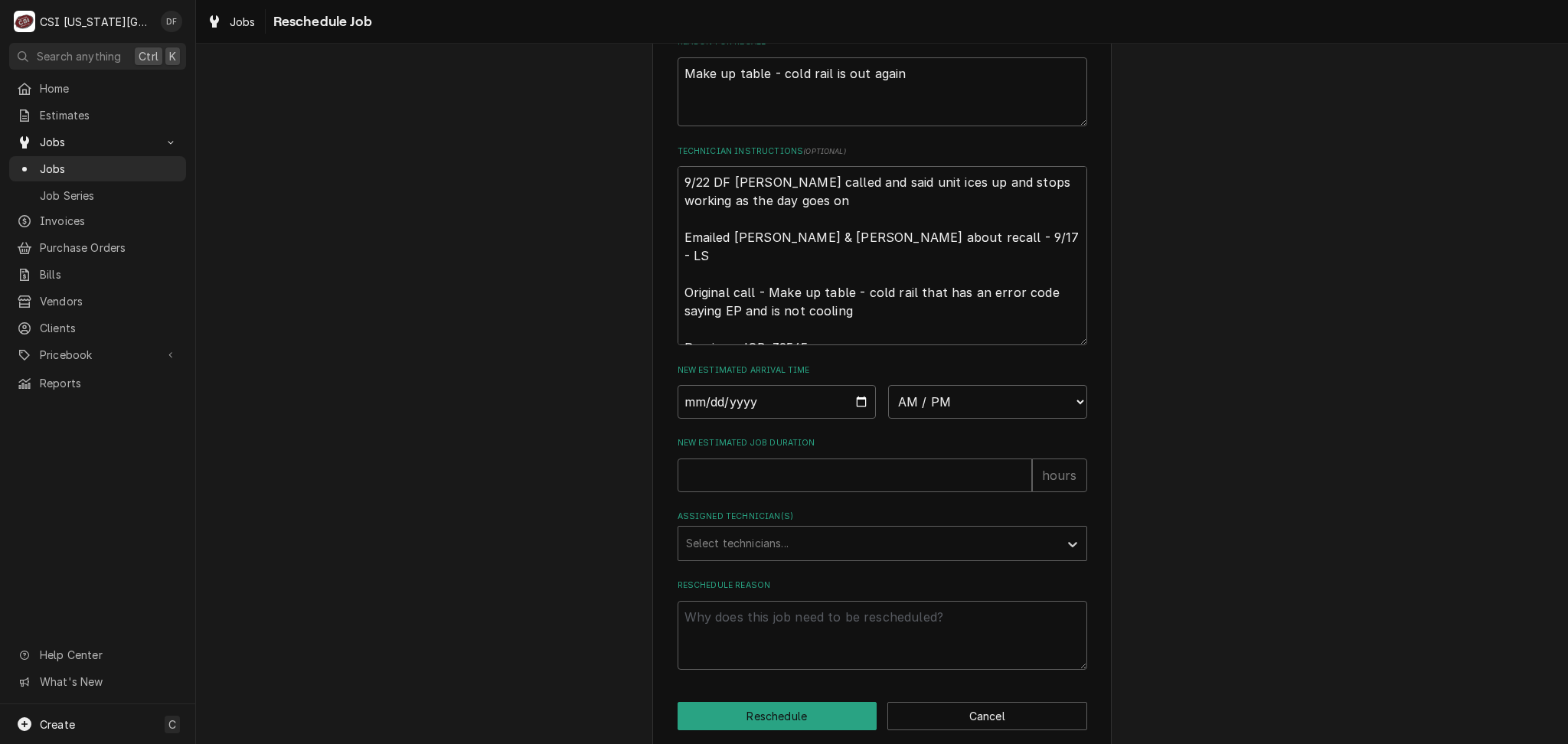
scroll to position [510, 0]
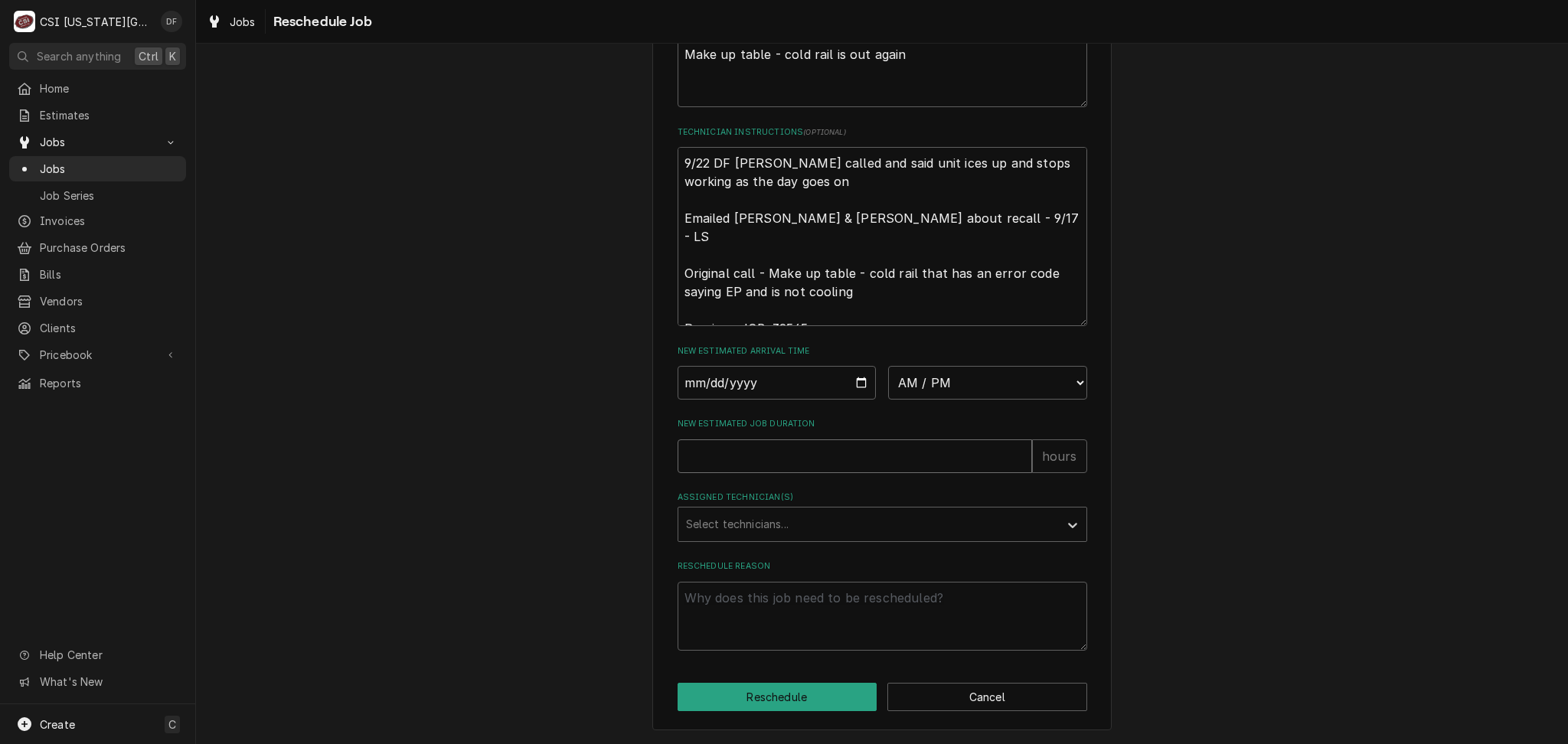
click at [759, 453] on input "New Estimated Job Duration" at bounding box center [855, 456] width 355 height 34
type textarea "x"
type input "2"
click at [762, 380] on input "Date" at bounding box center [776, 383] width 199 height 34
click at [853, 383] on input "Date" at bounding box center [776, 383] width 199 height 34
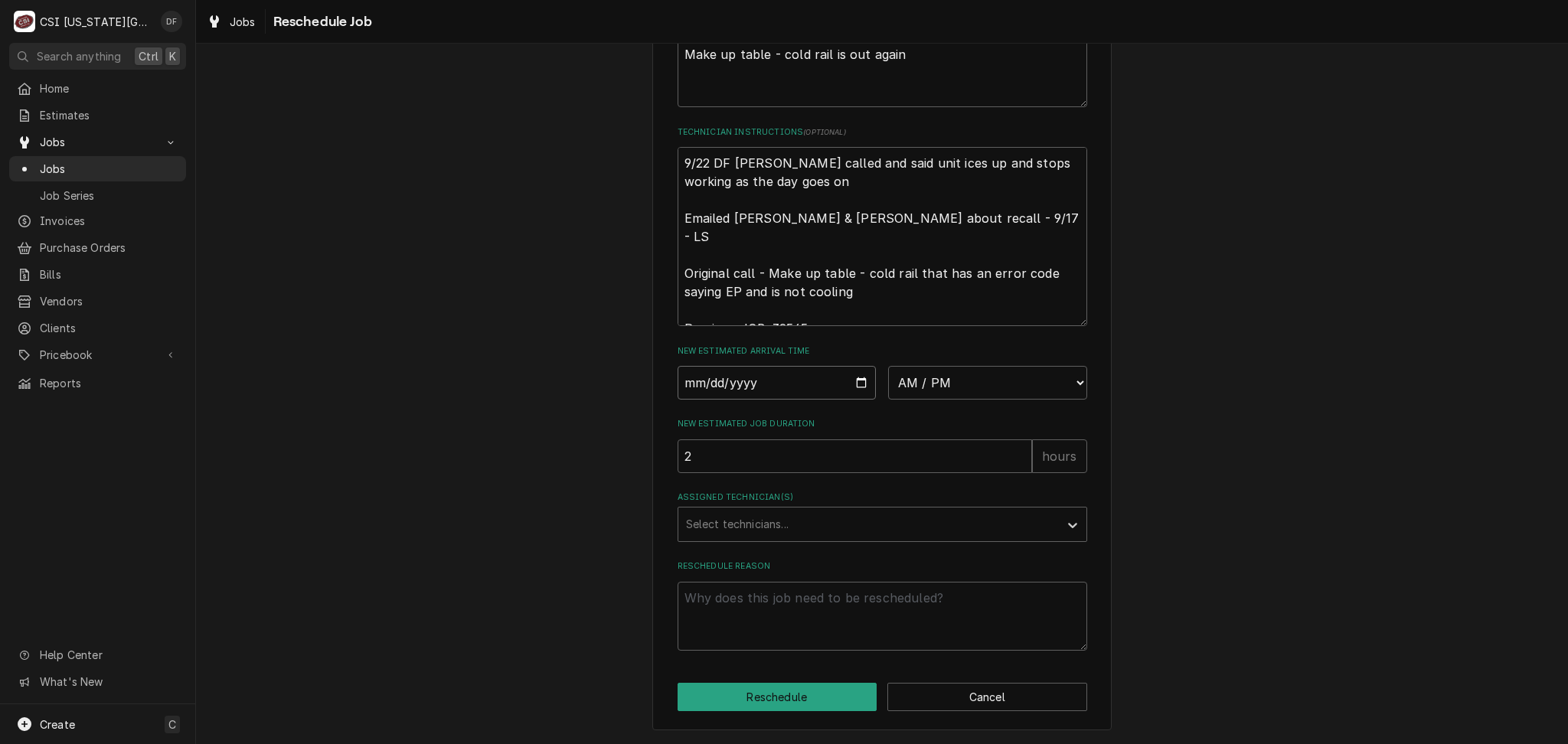
type input "[DATE]"
type textarea "x"
click at [1072, 377] on select "AM / PM 6:00 AM 6:15 AM 6:30 AM 6:45 AM 7:00 AM 7:15 AM 7:30 AM 7:45 AM 8:00 AM…" at bounding box center [987, 383] width 199 height 34
select select "13:30:00"
click at [888, 366] on select "AM / PM 6:00 AM 6:15 AM 6:30 AM 6:45 AM 7:00 AM 7:15 AM 7:30 AM 7:45 AM 8:00 AM…" at bounding box center [987, 383] width 199 height 34
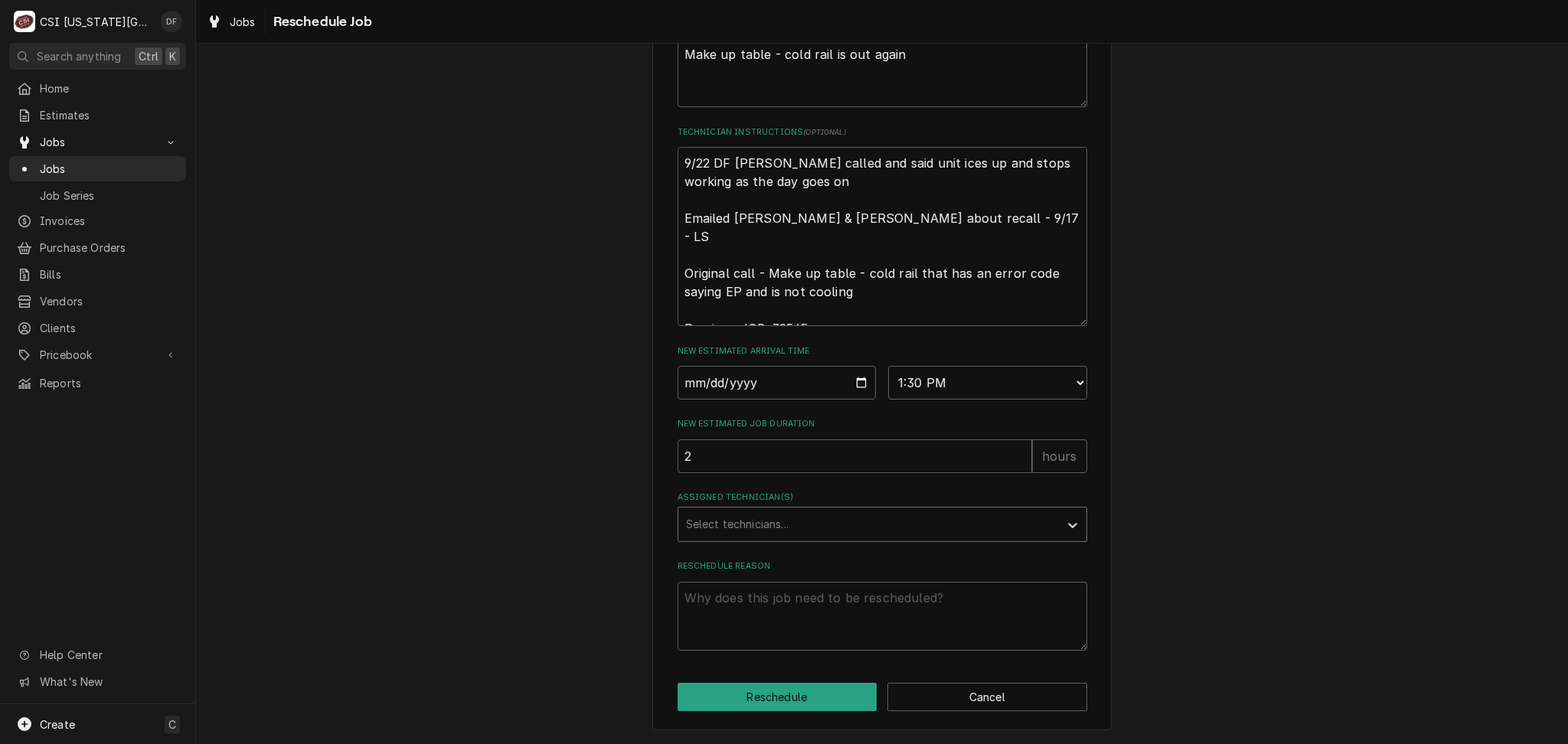
click at [739, 527] on div "Assigned Technician(s)" at bounding box center [869, 524] width 365 height 28
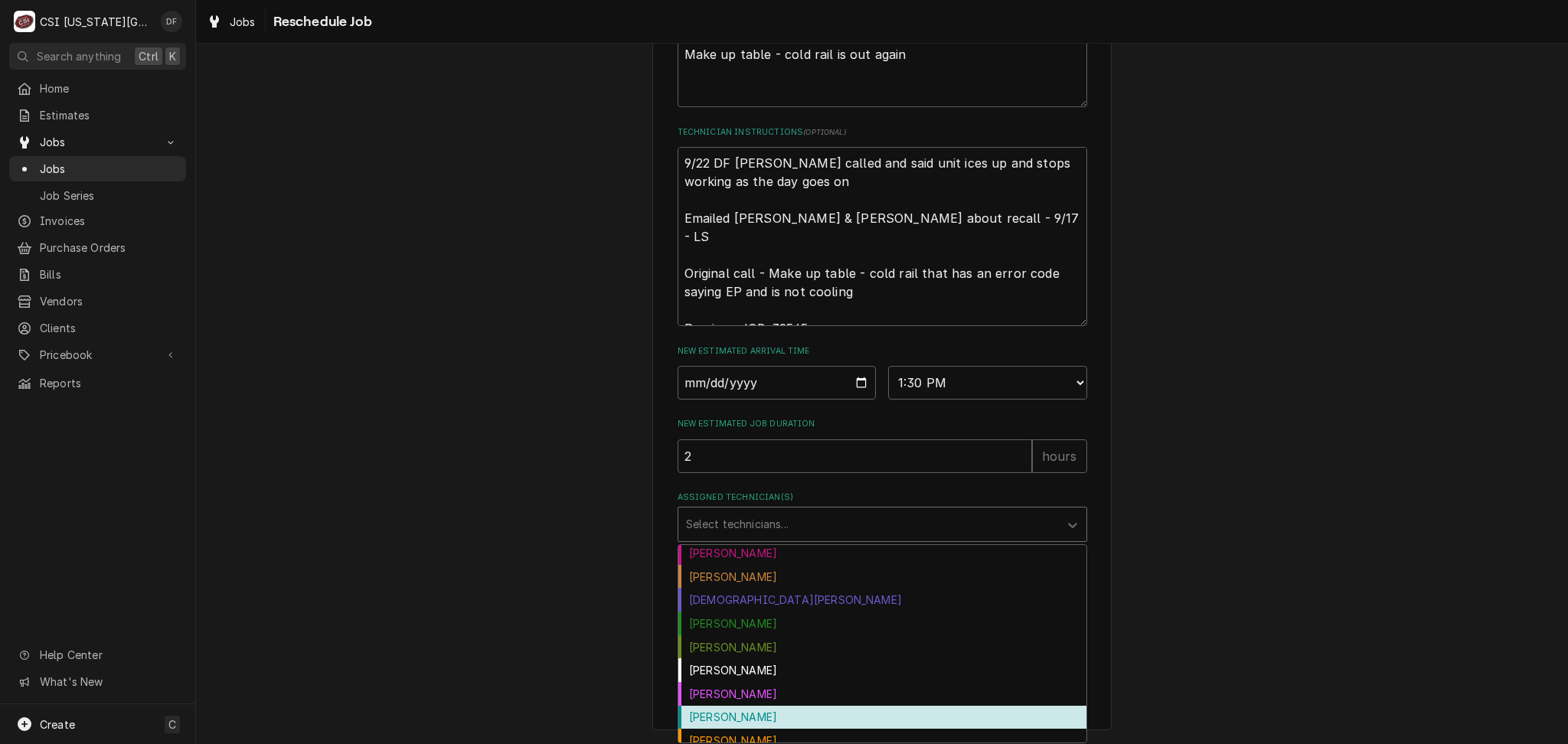
scroll to position [102, 0]
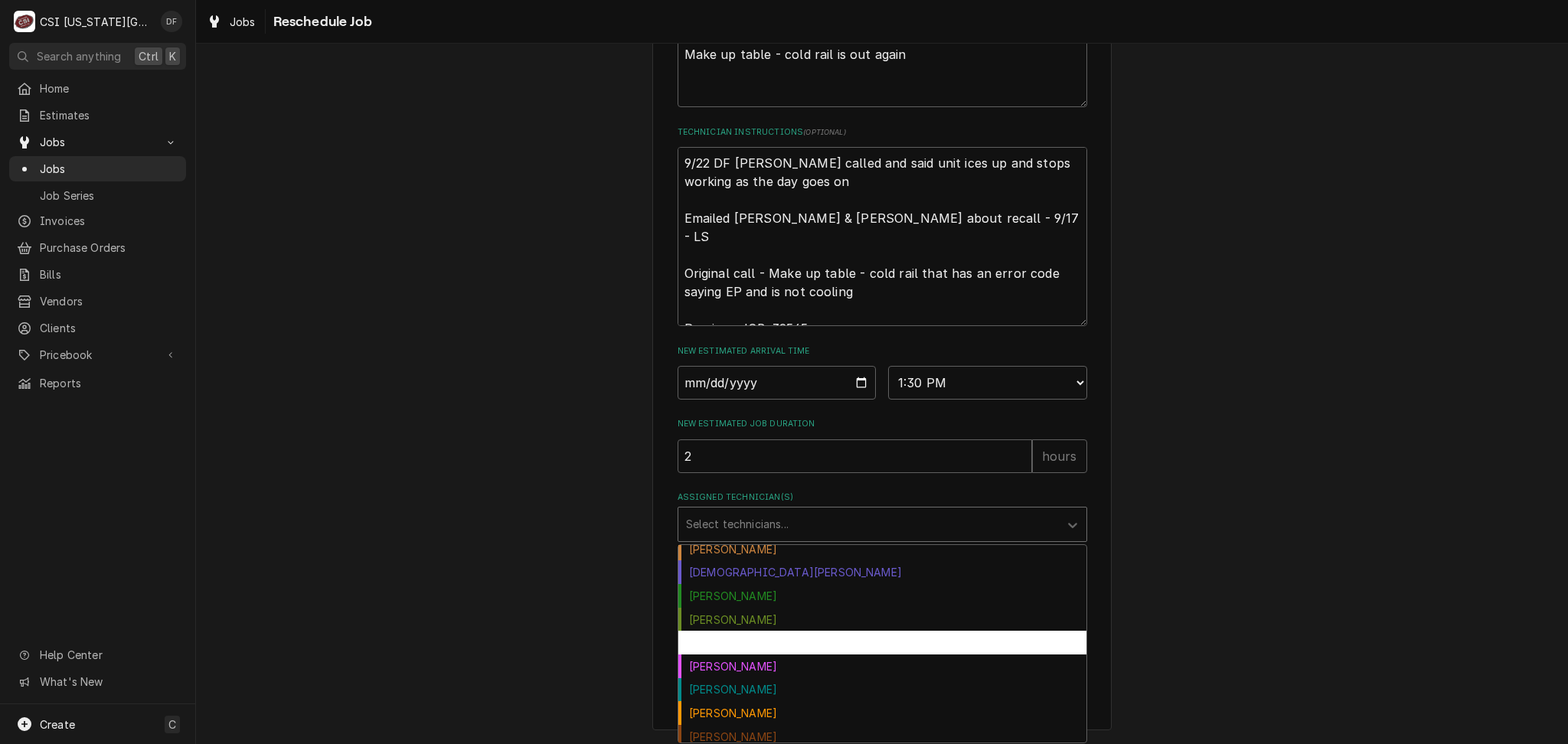
click at [741, 643] on div "[PERSON_NAME]" at bounding box center [883, 642] width 408 height 24
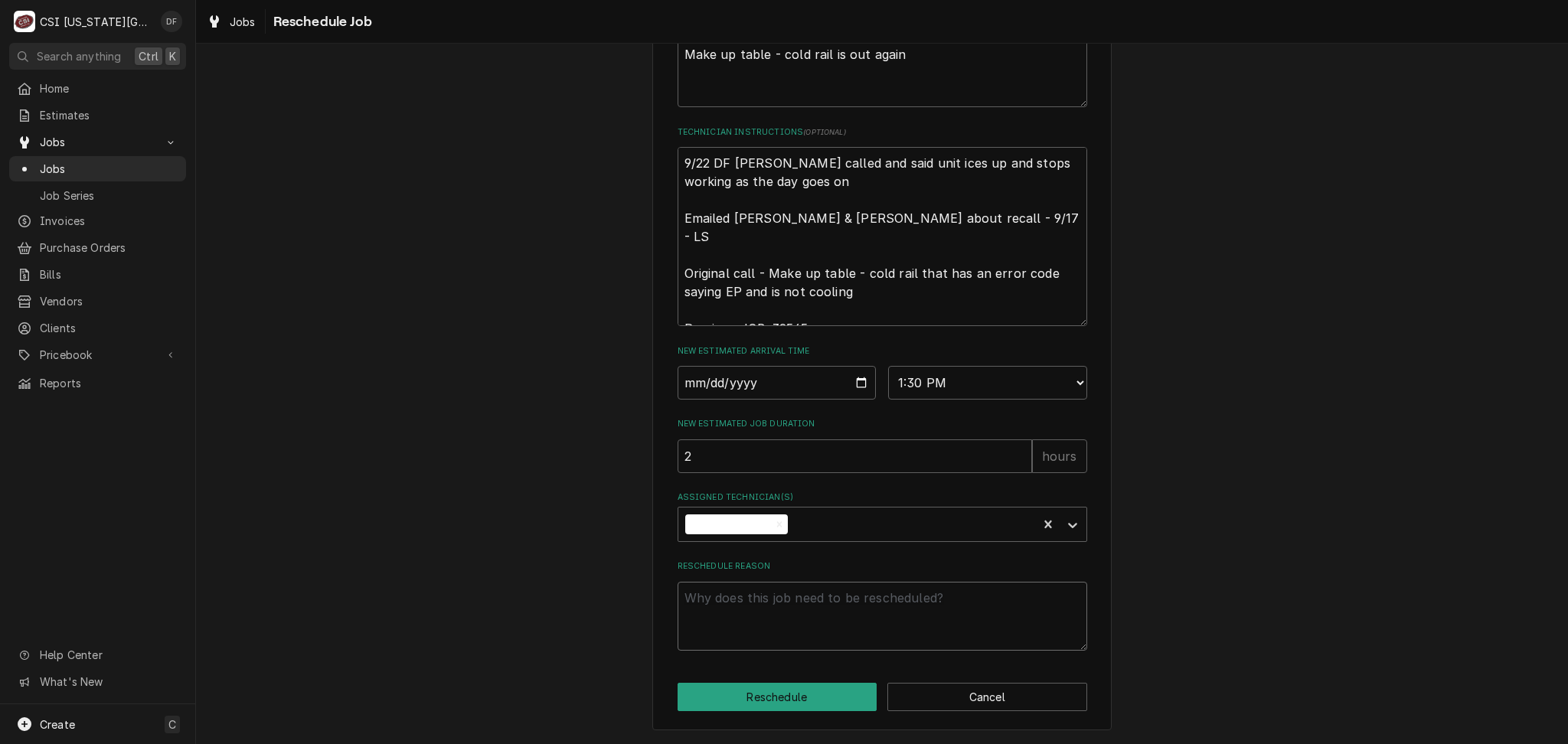
click at [750, 601] on textarea "Reschedule Reason" at bounding box center [883, 616] width 410 height 69
type textarea "x"
type textarea "d"
type textarea "x"
type textarea "do"
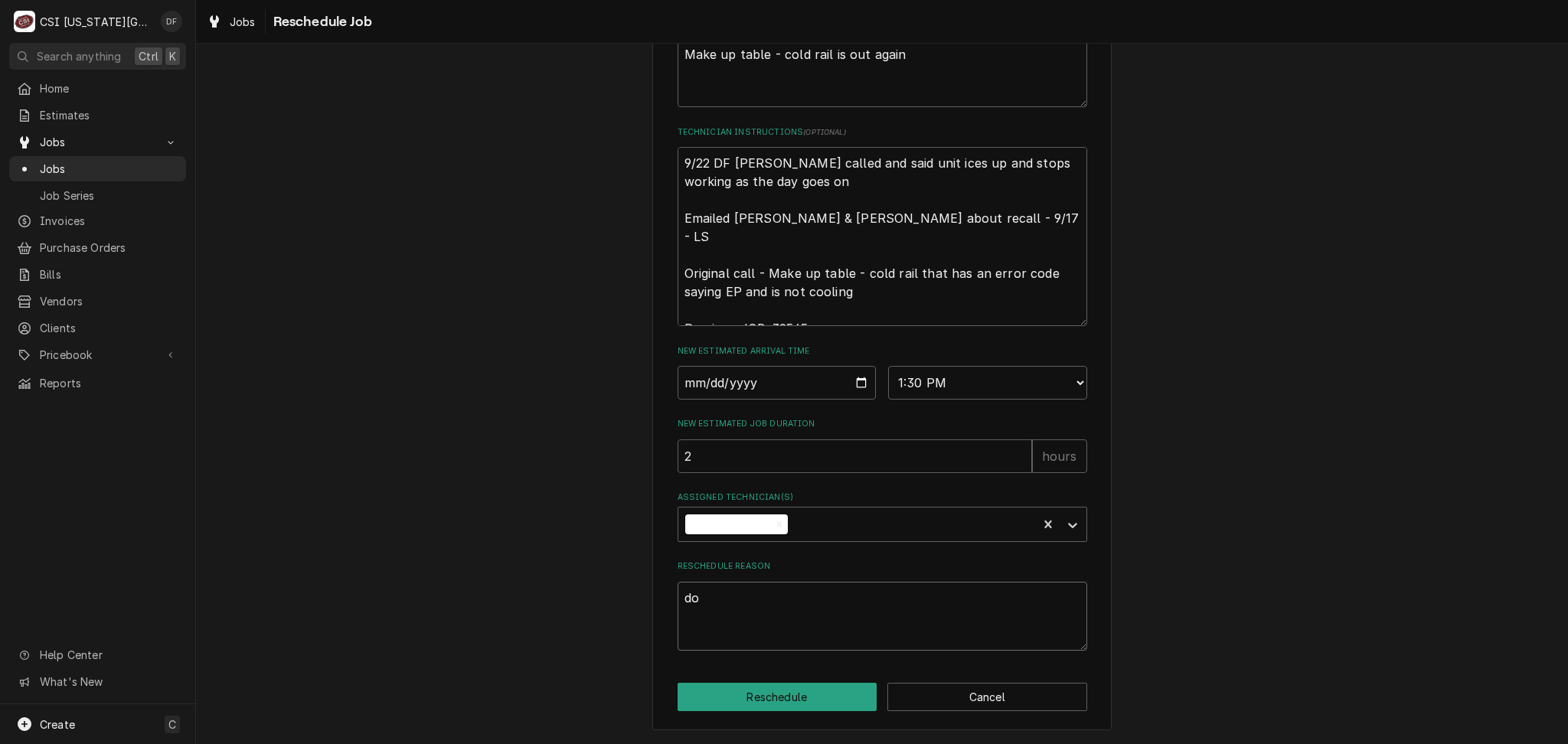
type textarea "x"
type textarea "dow"
type textarea "x"
type textarea "down"
type textarea "x"
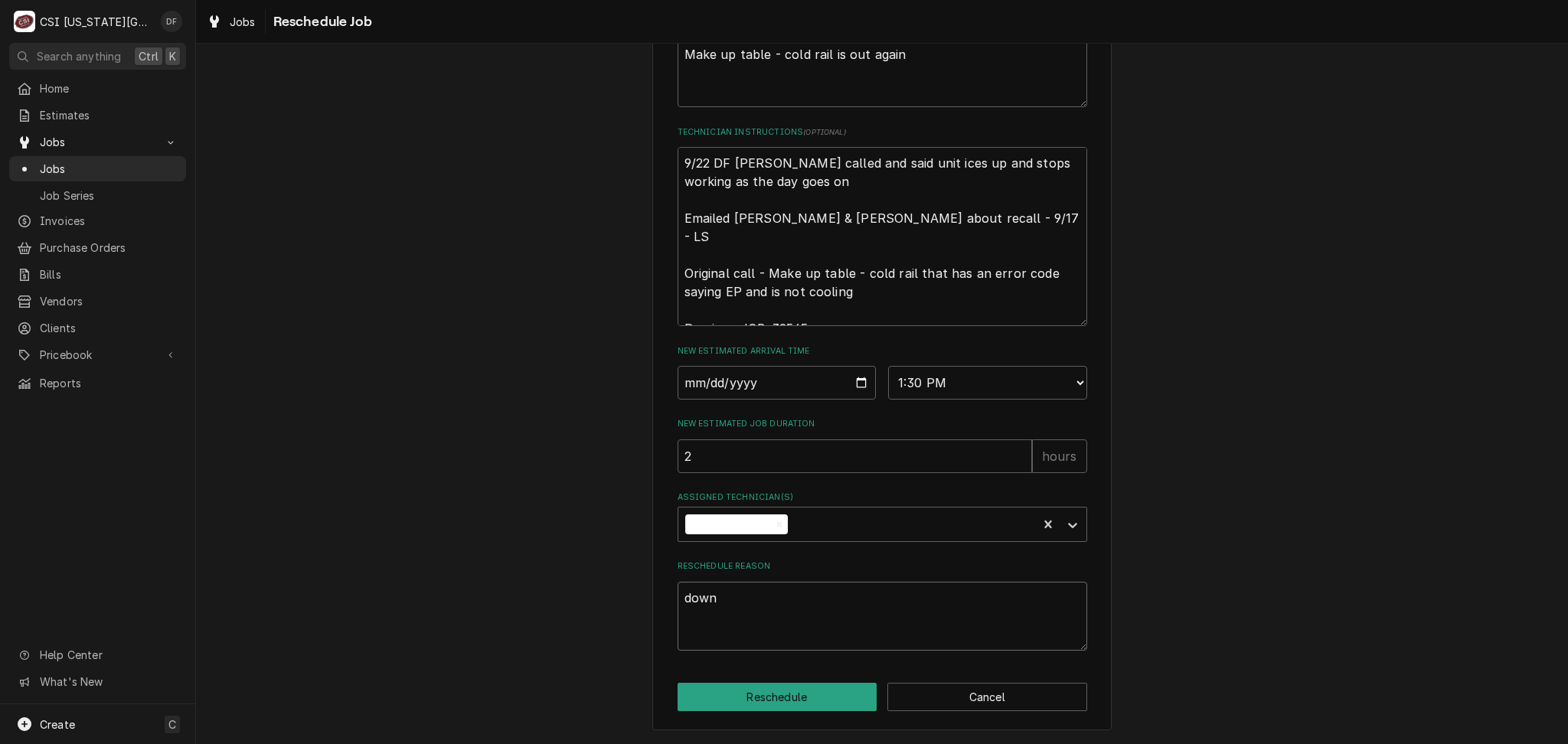
type textarea "down"
type textarea "x"
type textarea "down a"
type textarea "x"
type textarea "down ag"
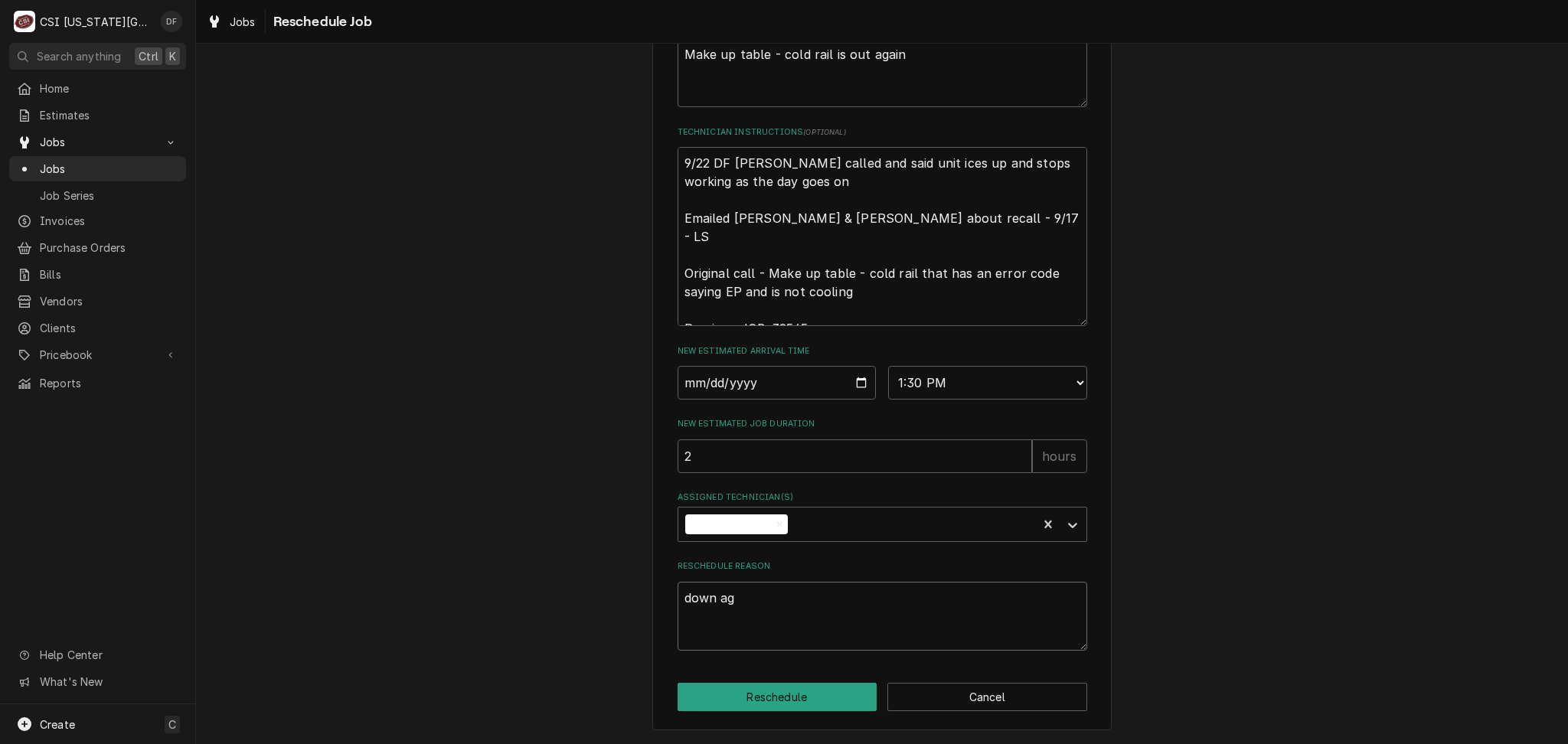
type textarea "x"
type textarea "down aga"
type textarea "x"
type textarea "down agai"
type textarea "x"
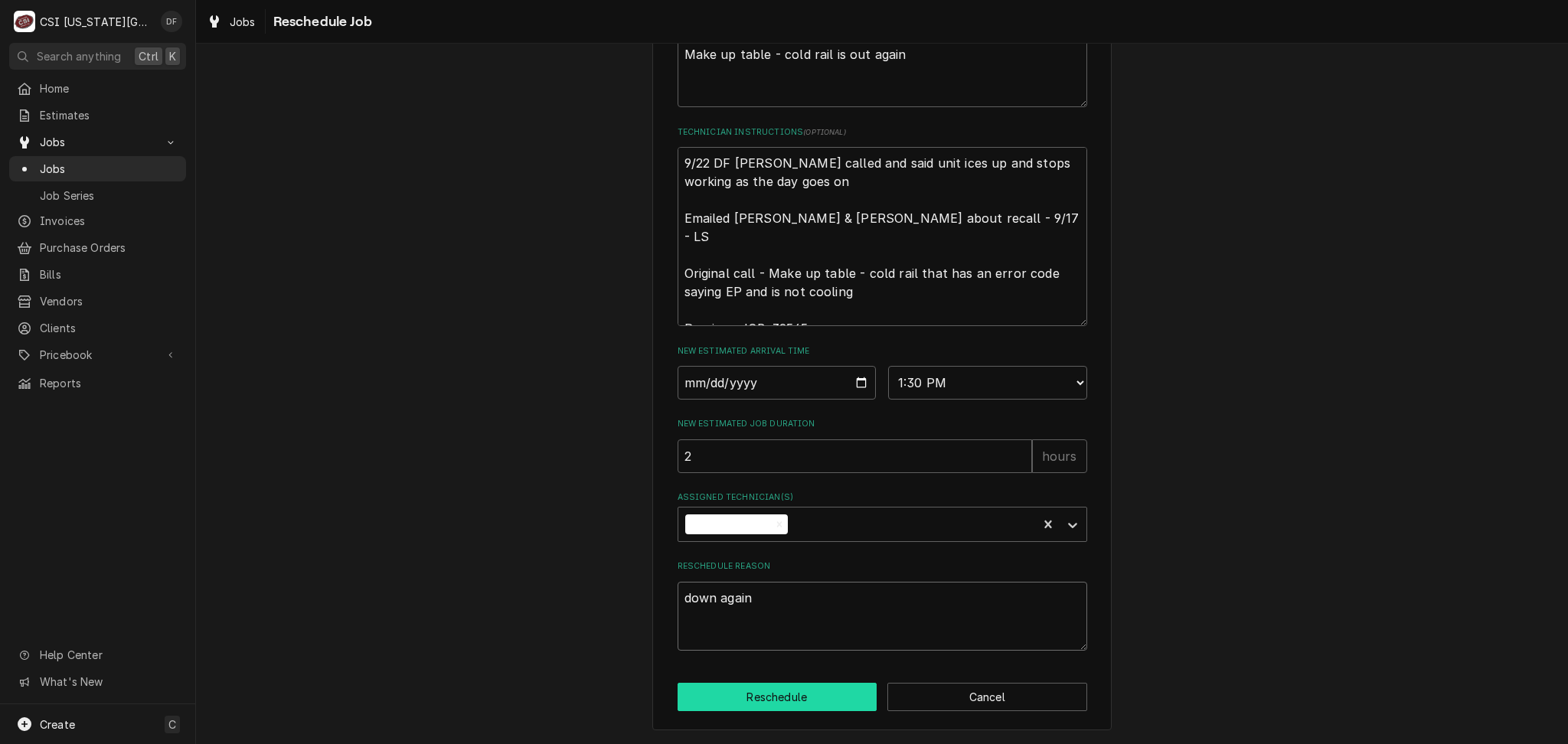
type textarea "down again"
click at [733, 703] on button "Reschedule" at bounding box center [777, 697] width 200 height 29
type textarea "x"
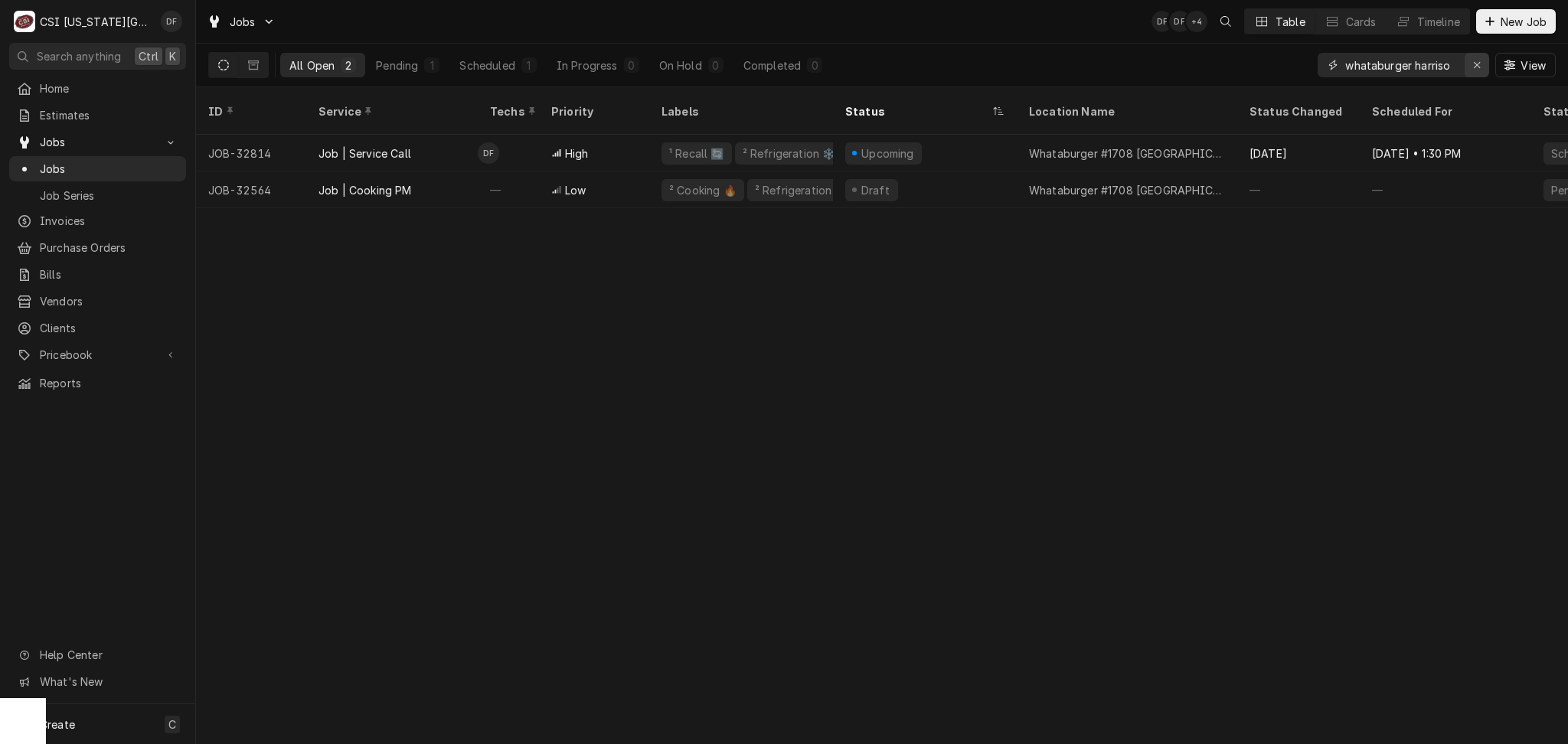
click at [1480, 68] on icon "Erase input" at bounding box center [1477, 65] width 8 height 11
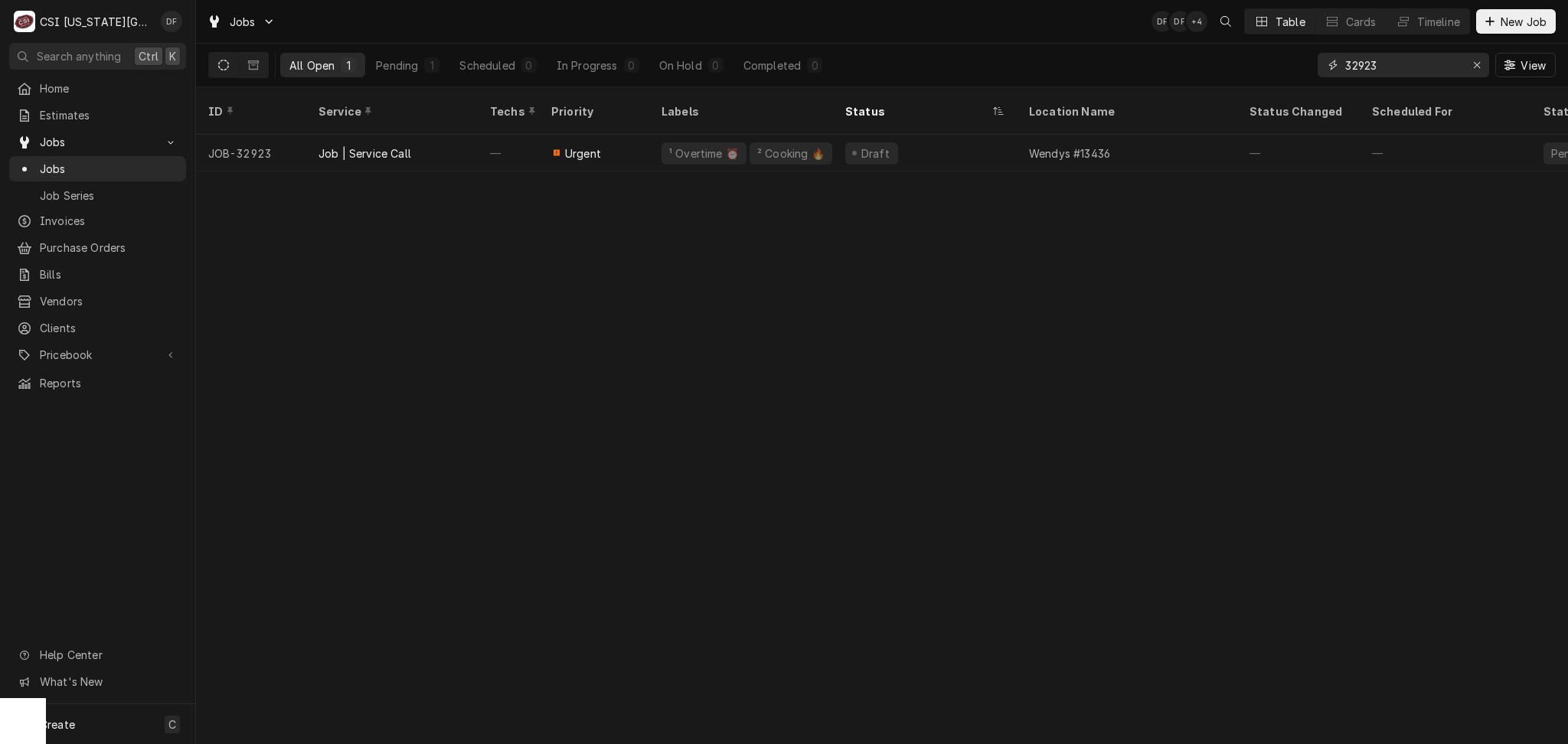
type input "32923"
click at [1474, 68] on icon "Erase input" at bounding box center [1477, 65] width 8 height 11
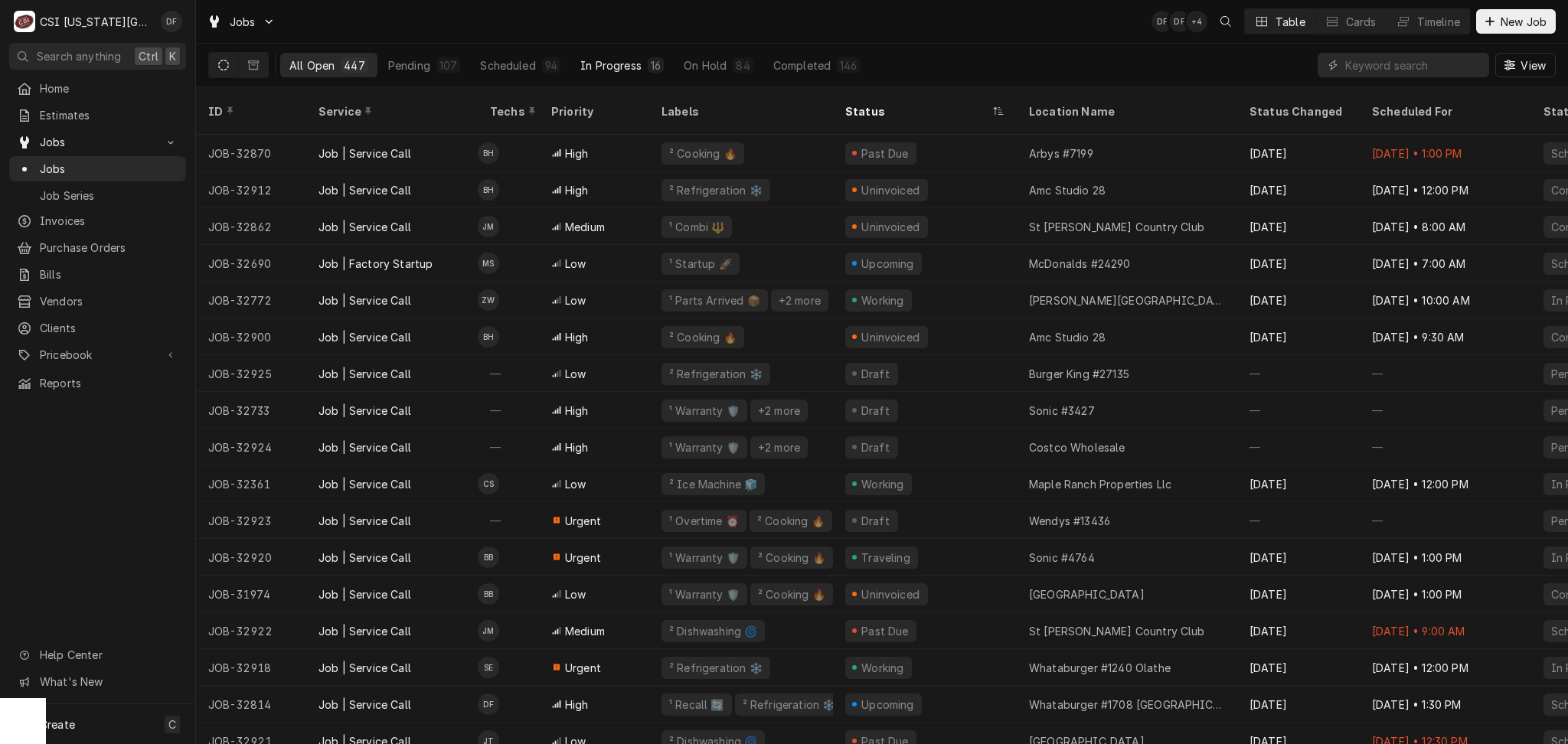
click at [628, 66] on div "In Progress" at bounding box center [611, 65] width 62 height 16
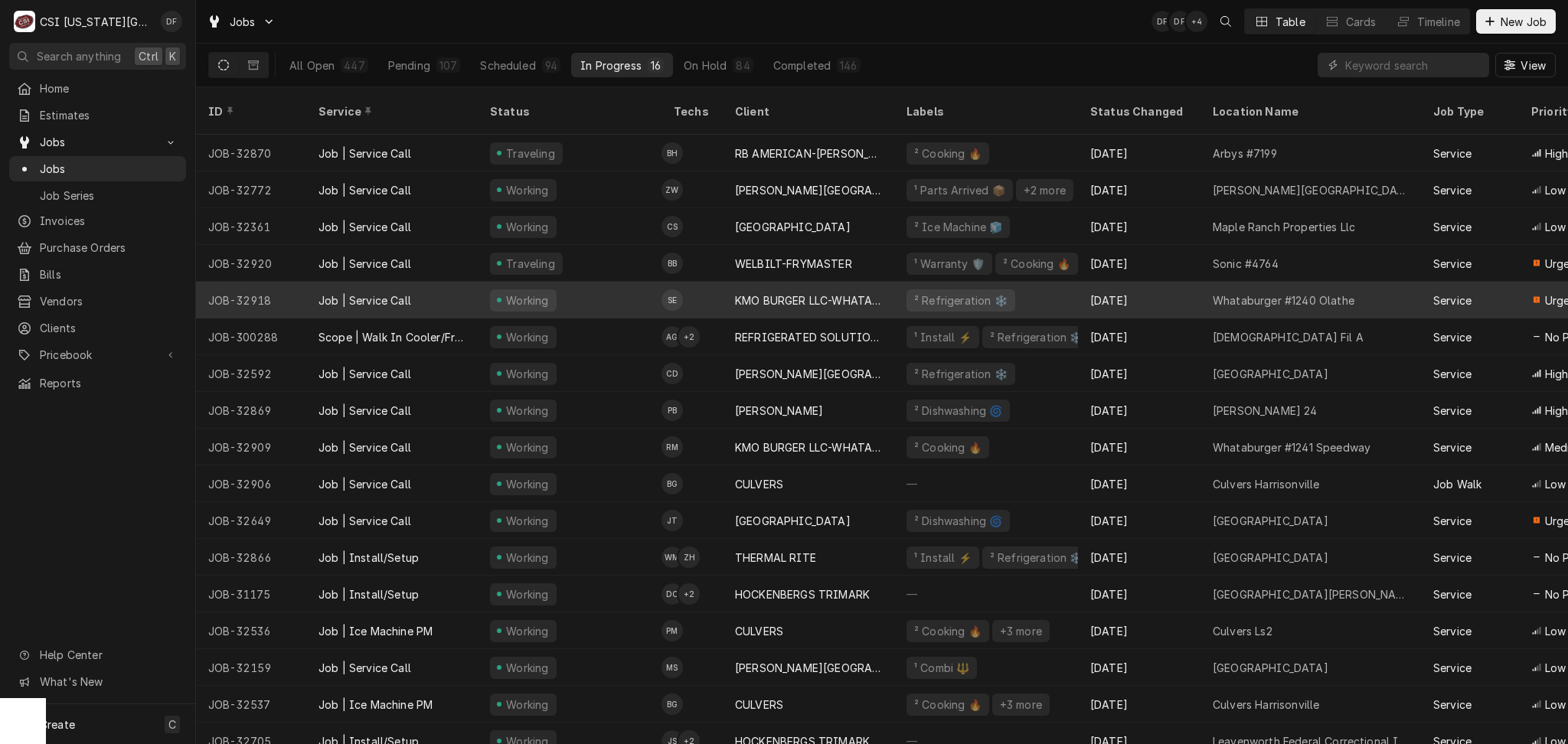
click at [800, 292] on div "KMO BURGER LLC-WHATABURGER" at bounding box center [809, 300] width 147 height 16
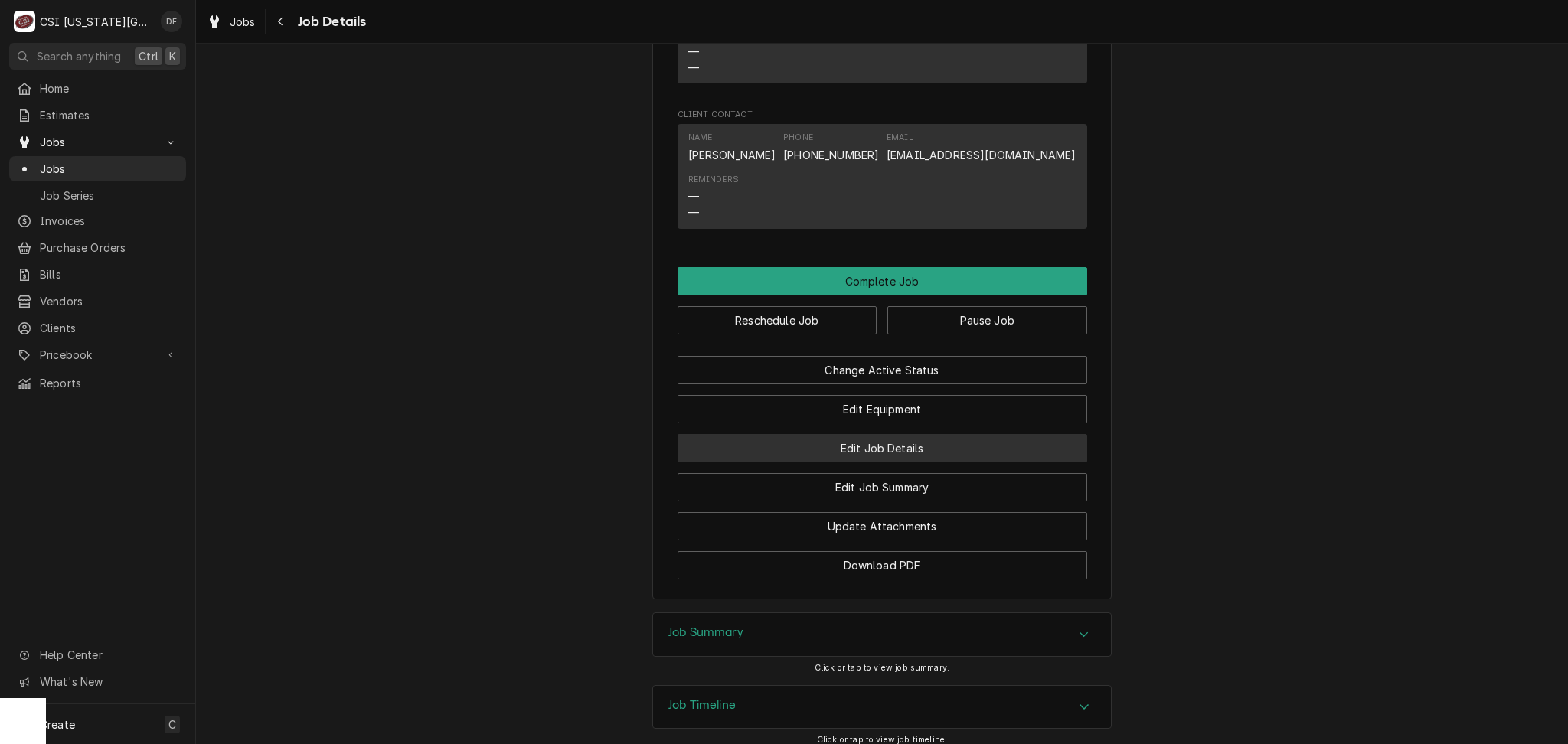
scroll to position [1763, 0]
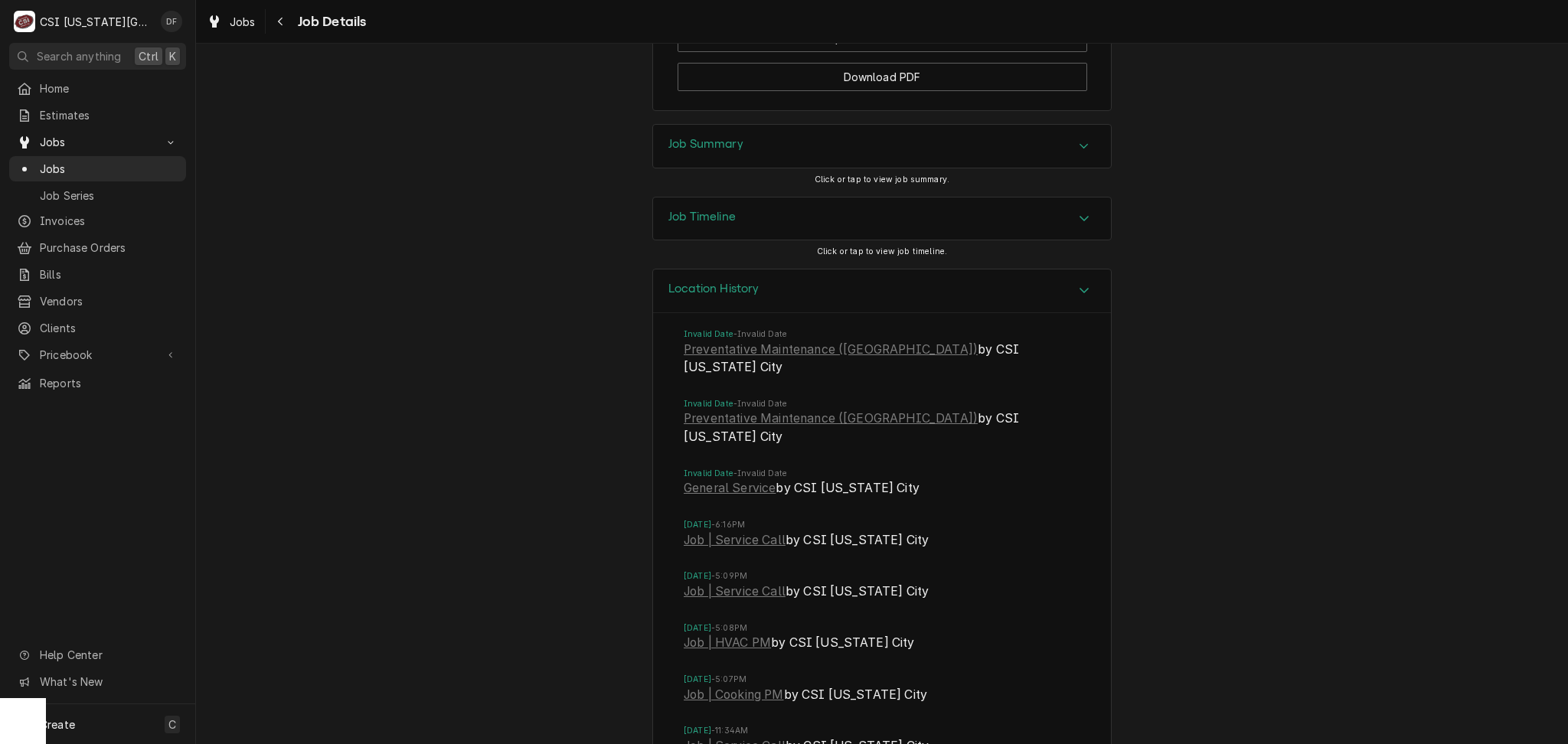
scroll to position [2273, 0]
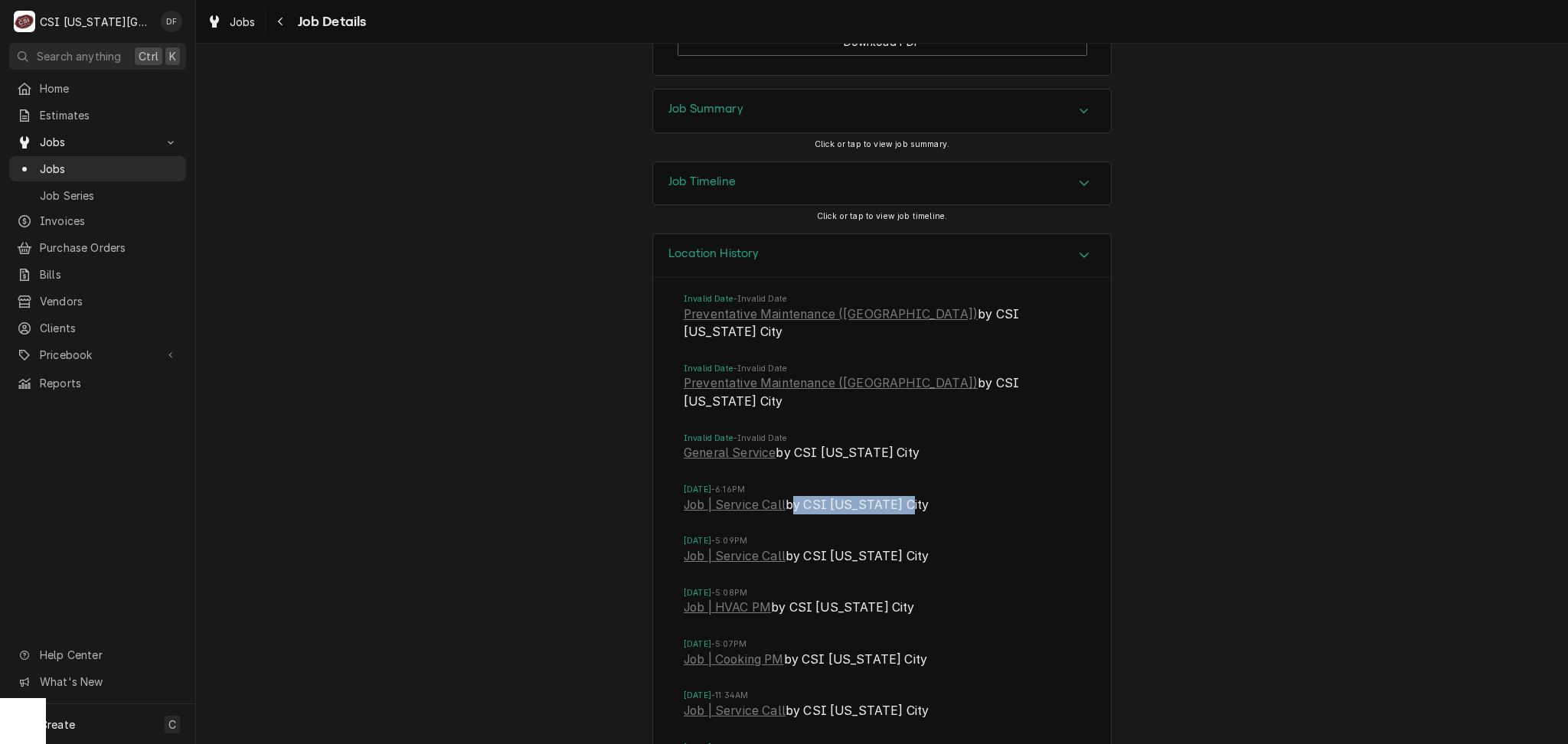
drag, startPoint x: 785, startPoint y: 398, endPoint x: 907, endPoint y: 419, distance: 123.8
click at [907, 484] on li "[DATE] 6:16PM Job | Service Call by CSI [US_STATE] City" at bounding box center [882, 510] width 397 height 52
click at [924, 484] on li "[DATE] 6:16PM Job | Service Call by CSI [US_STATE] City" at bounding box center [882, 510] width 397 height 52
click at [893, 496] on span "Job | Service Call by CSI Kansas City" at bounding box center [882, 507] width 397 height 21
drag, startPoint x: 893, startPoint y: 397, endPoint x: 783, endPoint y: 394, distance: 110.0
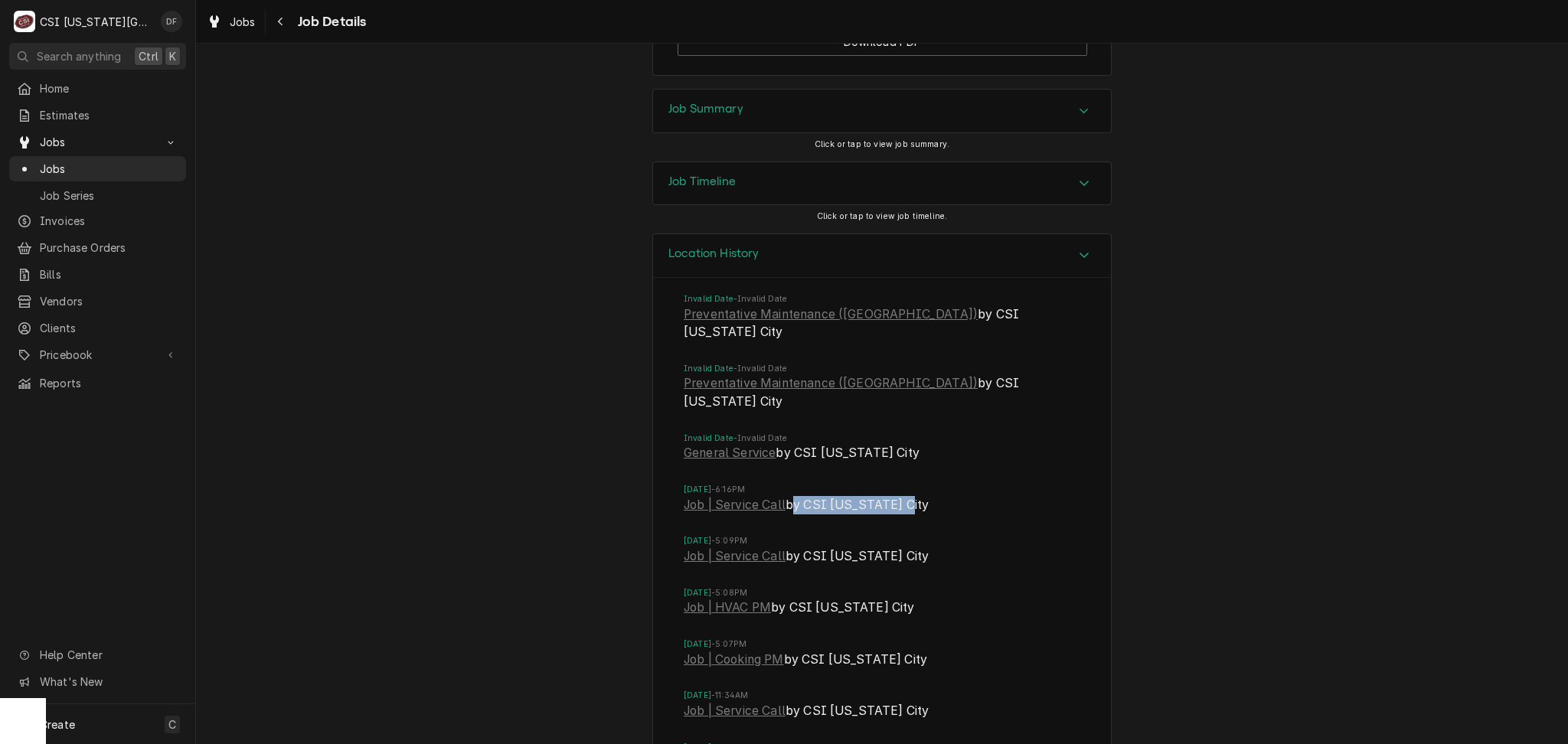
click at [783, 496] on span "Job | Service Call by CSI Kansas City" at bounding box center [882, 507] width 397 height 21
click at [927, 484] on li "Mon, Aug 18, 2025 - 6:16PM Job | Service Call by CSI Kansas City" at bounding box center [882, 510] width 397 height 52
drag, startPoint x: 893, startPoint y: 391, endPoint x: 1009, endPoint y: 391, distance: 116.0
click at [1009, 496] on span "Job | Service Call by CSI Kansas City" at bounding box center [882, 507] width 397 height 21
drag, startPoint x: 894, startPoint y: 397, endPoint x: 784, endPoint y: 399, distance: 110.0
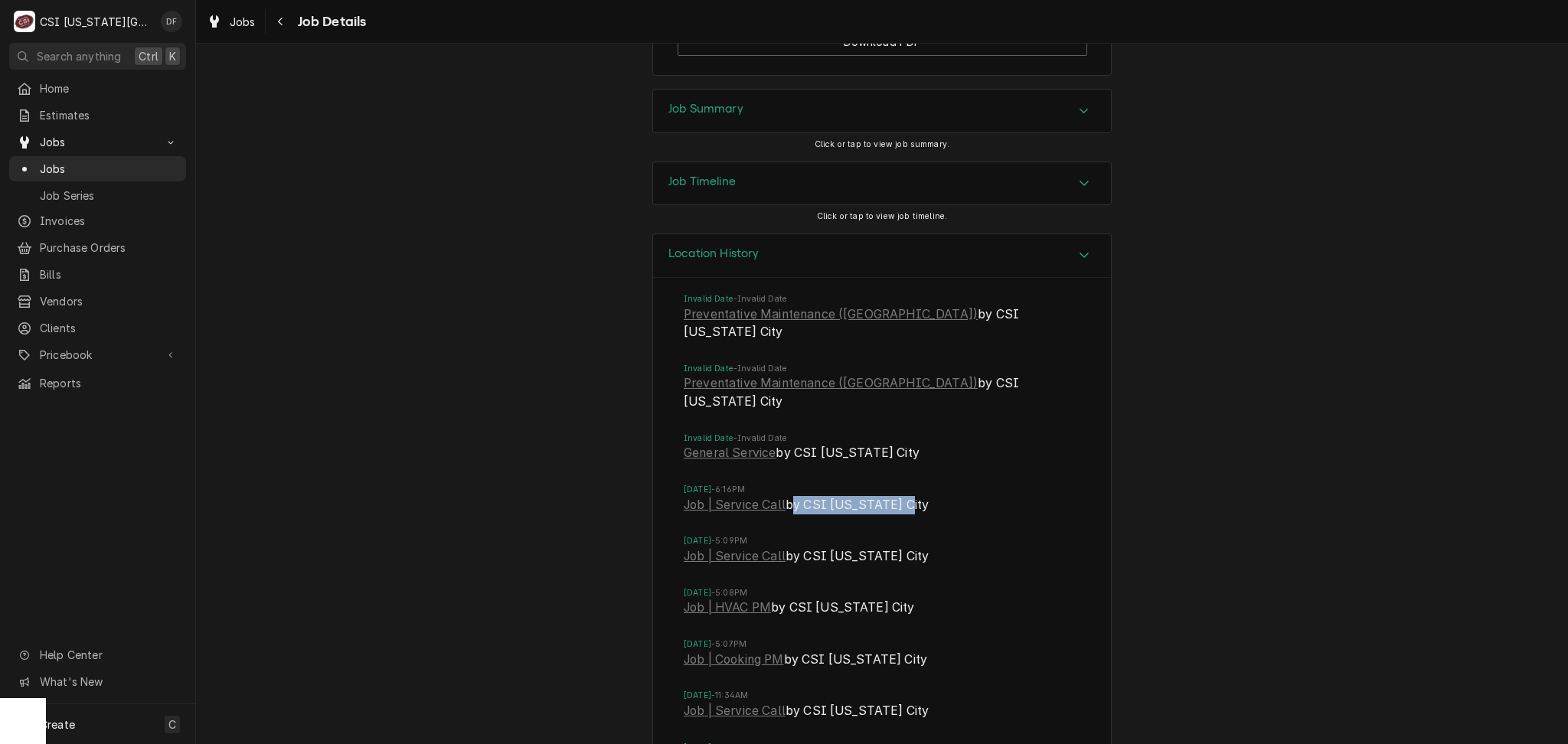
click at [784, 496] on span "Job | Service Call by CSI Kansas City" at bounding box center [882, 507] width 397 height 21
click at [899, 496] on span "Job | Service Call by CSI Kansas City" at bounding box center [882, 507] width 397 height 21
drag, startPoint x: 909, startPoint y: 396, endPoint x: 784, endPoint y: 396, distance: 125.0
click at [784, 496] on span "Job | Service Call by CSI Kansas City" at bounding box center [882, 507] width 397 height 21
click at [902, 496] on span "Job | Service Call by CSI Kansas City" at bounding box center [882, 507] width 397 height 21
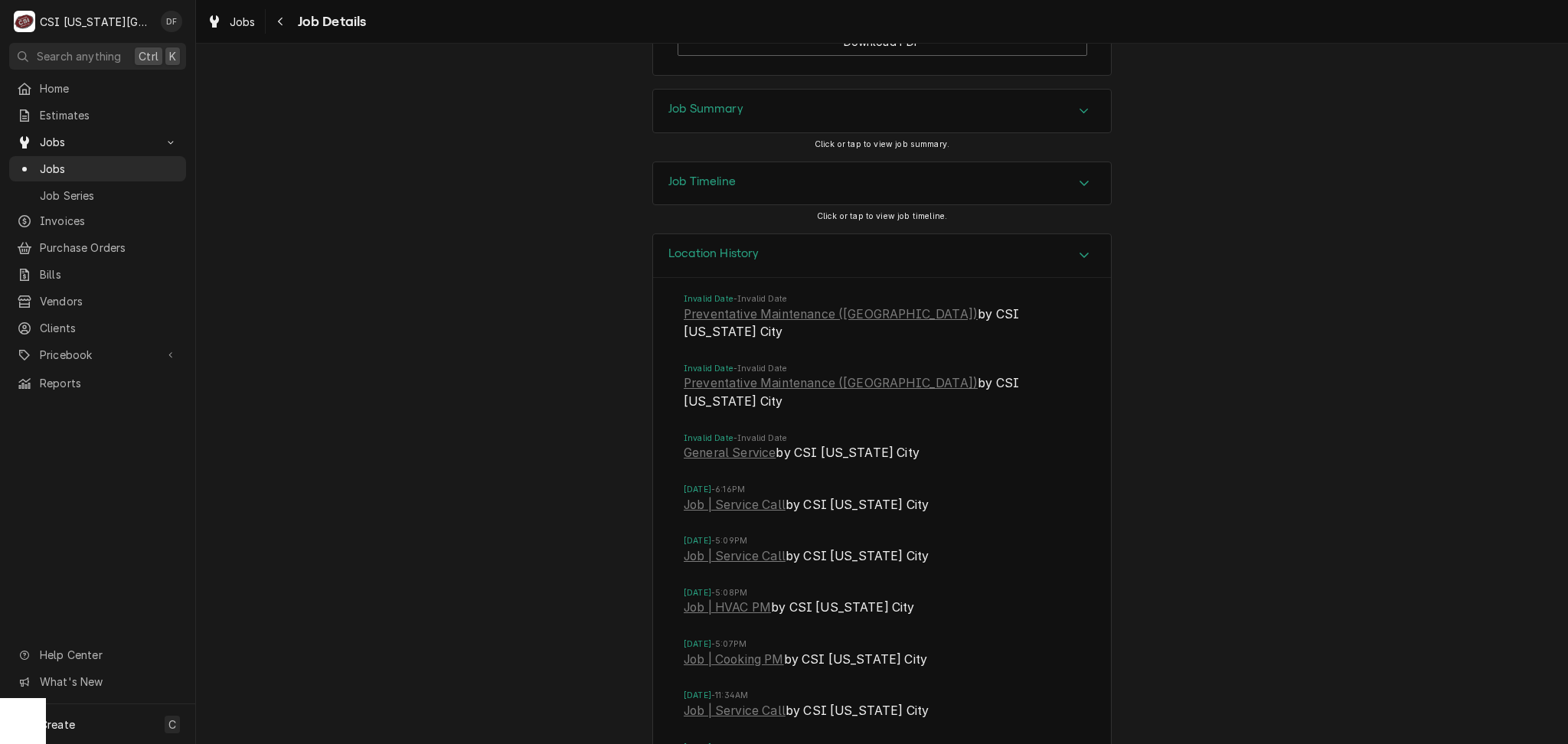
click at [892, 496] on span "Job | Service Call by CSI Kansas City" at bounding box center [882, 507] width 397 height 21
click at [739, 547] on link "Job | Service Call" at bounding box center [735, 556] width 102 height 19
click at [738, 496] on link "Job | Service Call" at bounding box center [735, 505] width 102 height 19
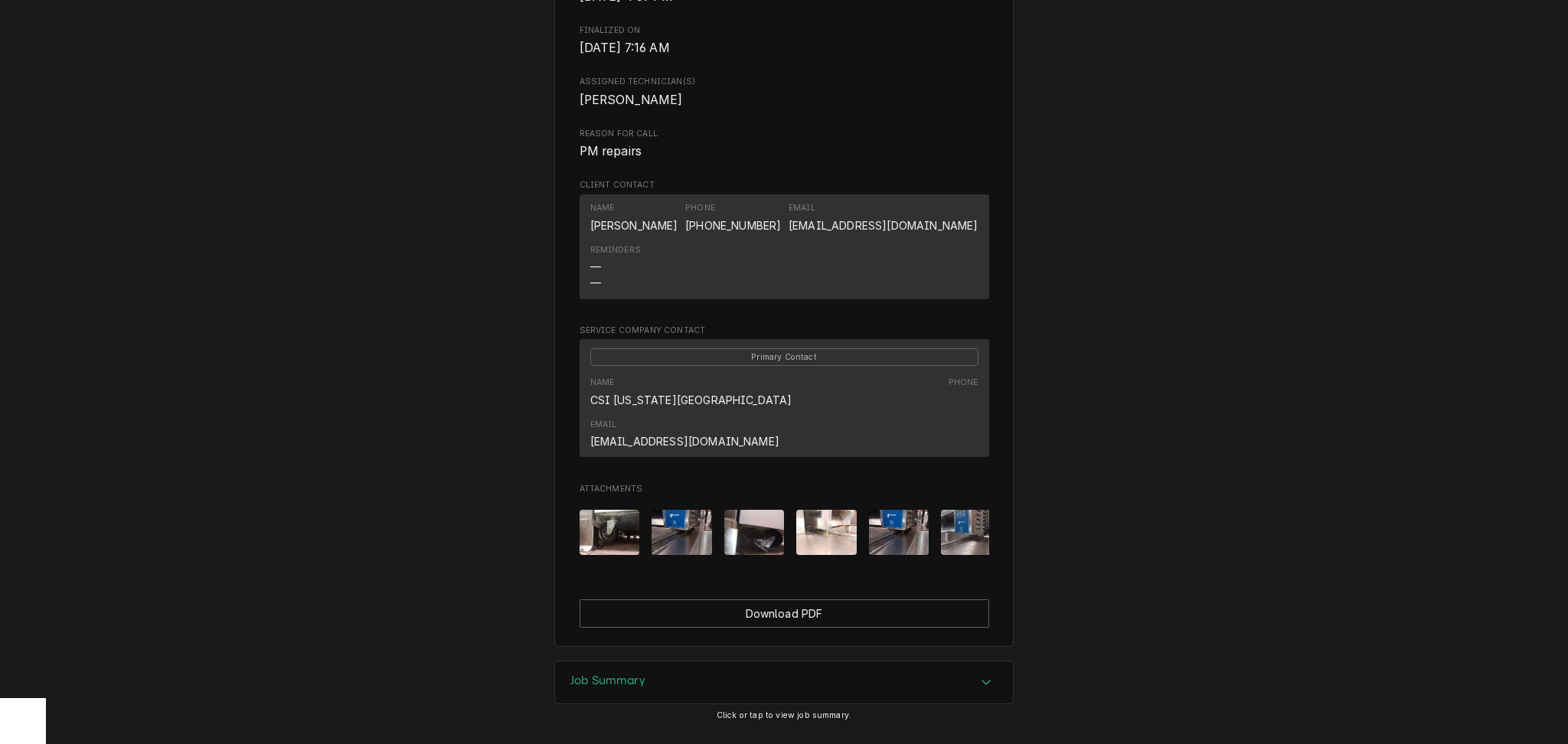
scroll to position [836, 0]
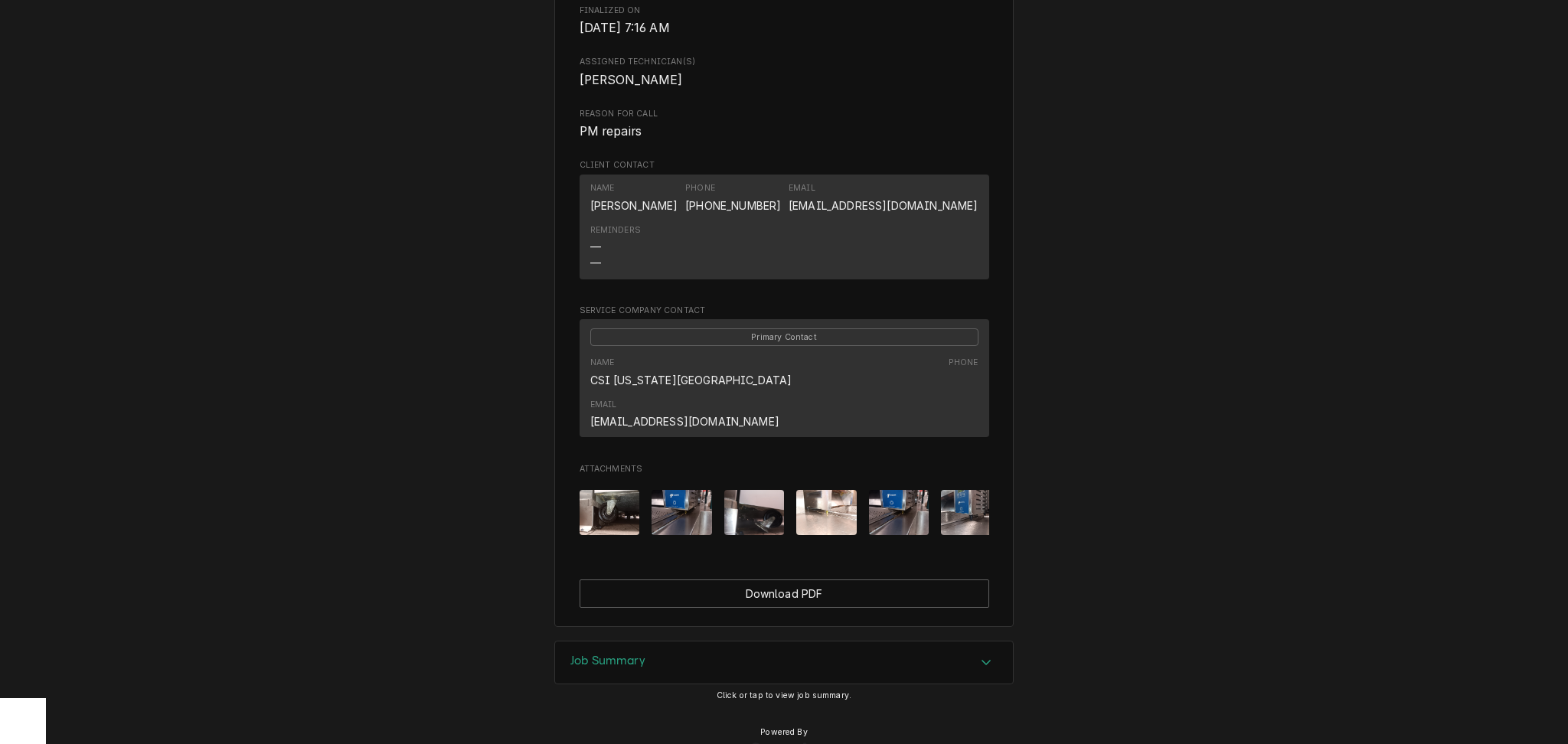
click at [658, 642] on div "Job Summary" at bounding box center [784, 663] width 458 height 43
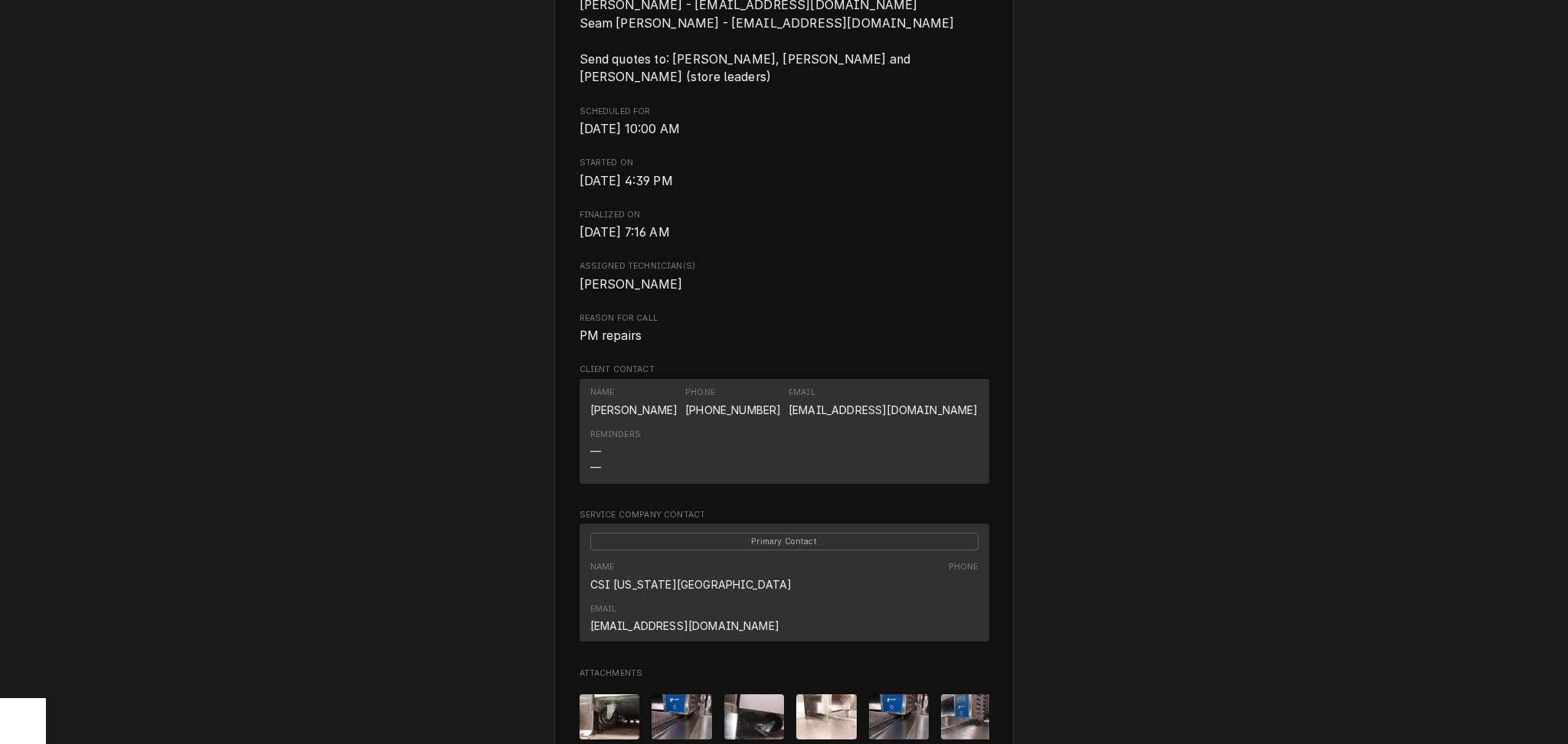
scroll to position [0, 0]
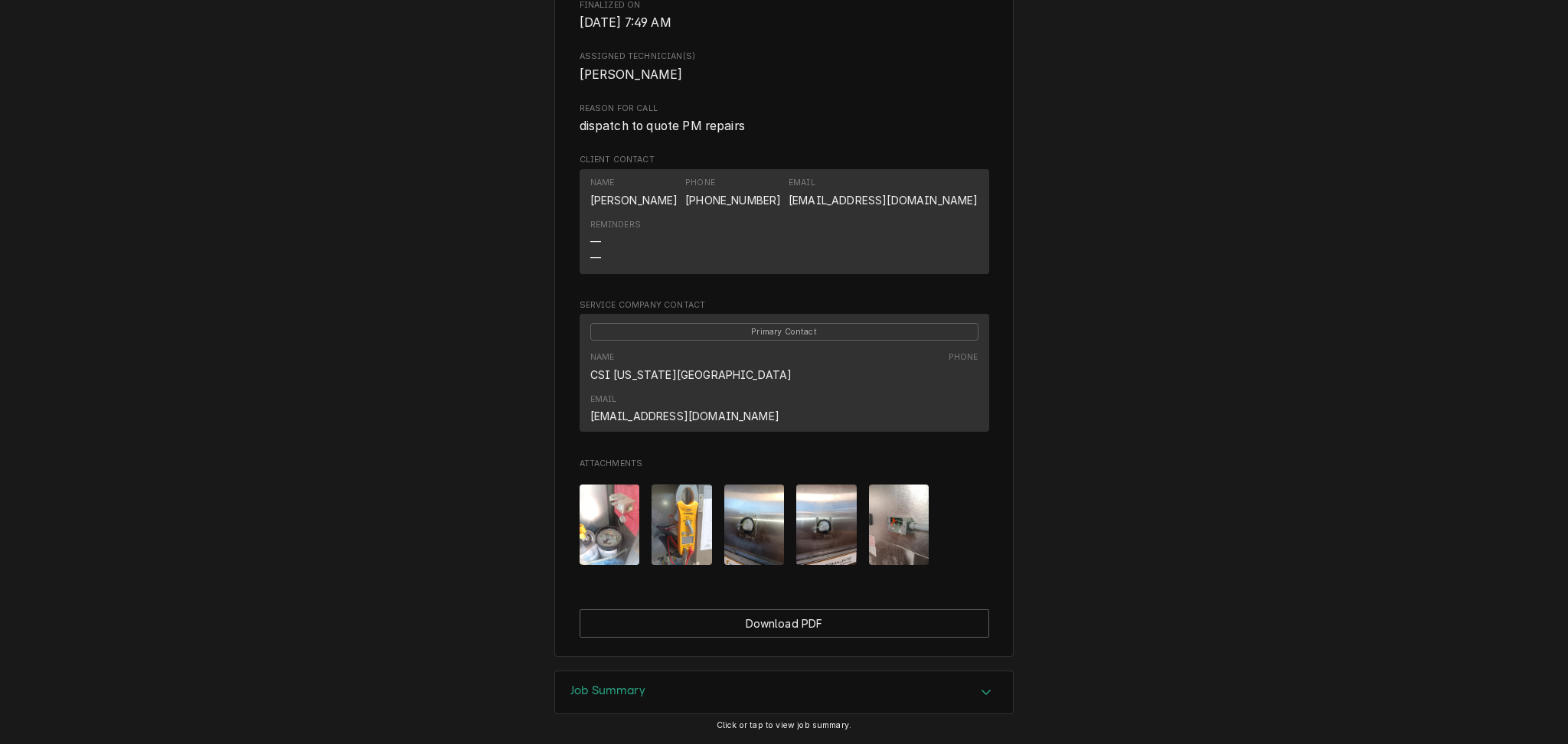
scroll to position [854, 0]
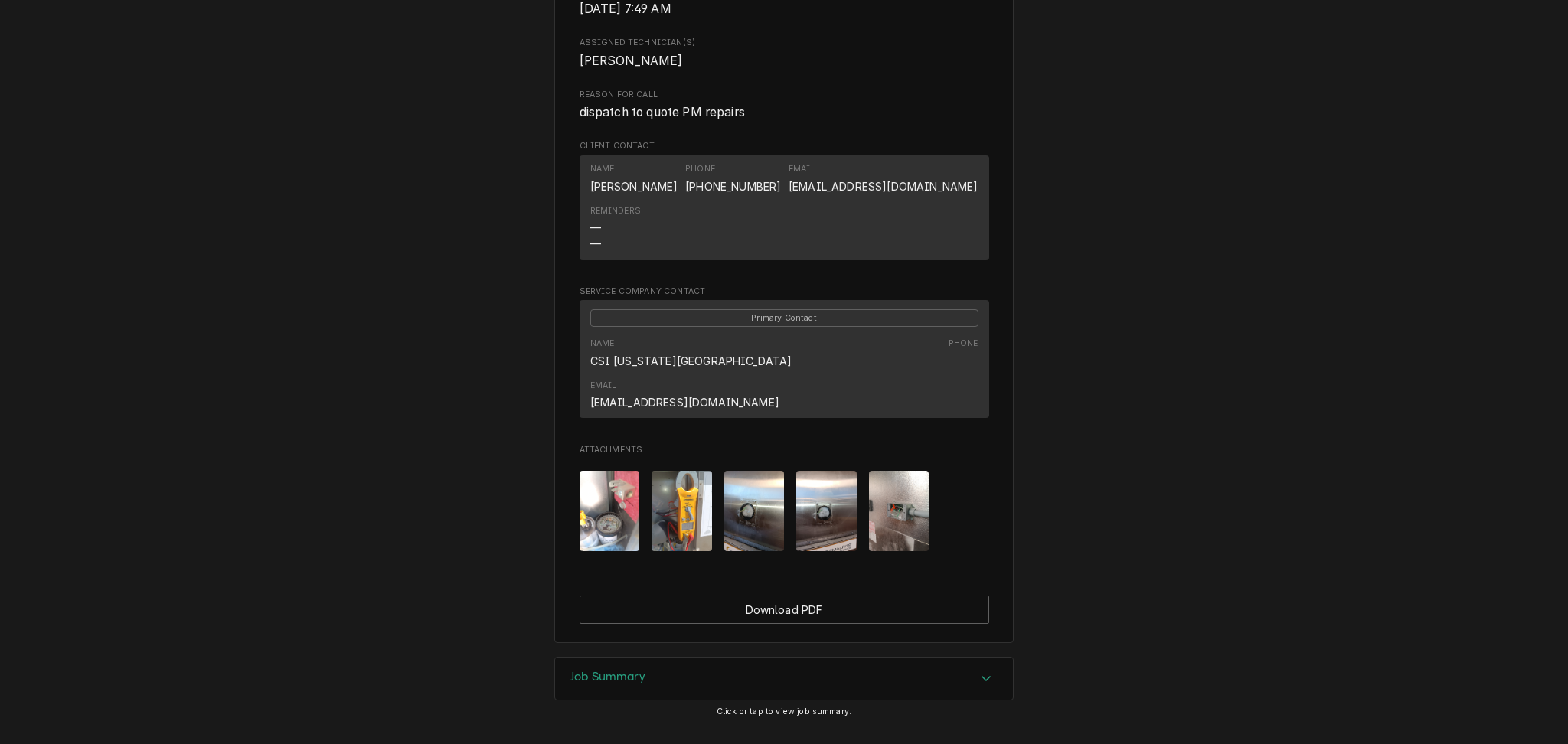
click at [748, 658] on div "Job Summary" at bounding box center [784, 679] width 458 height 43
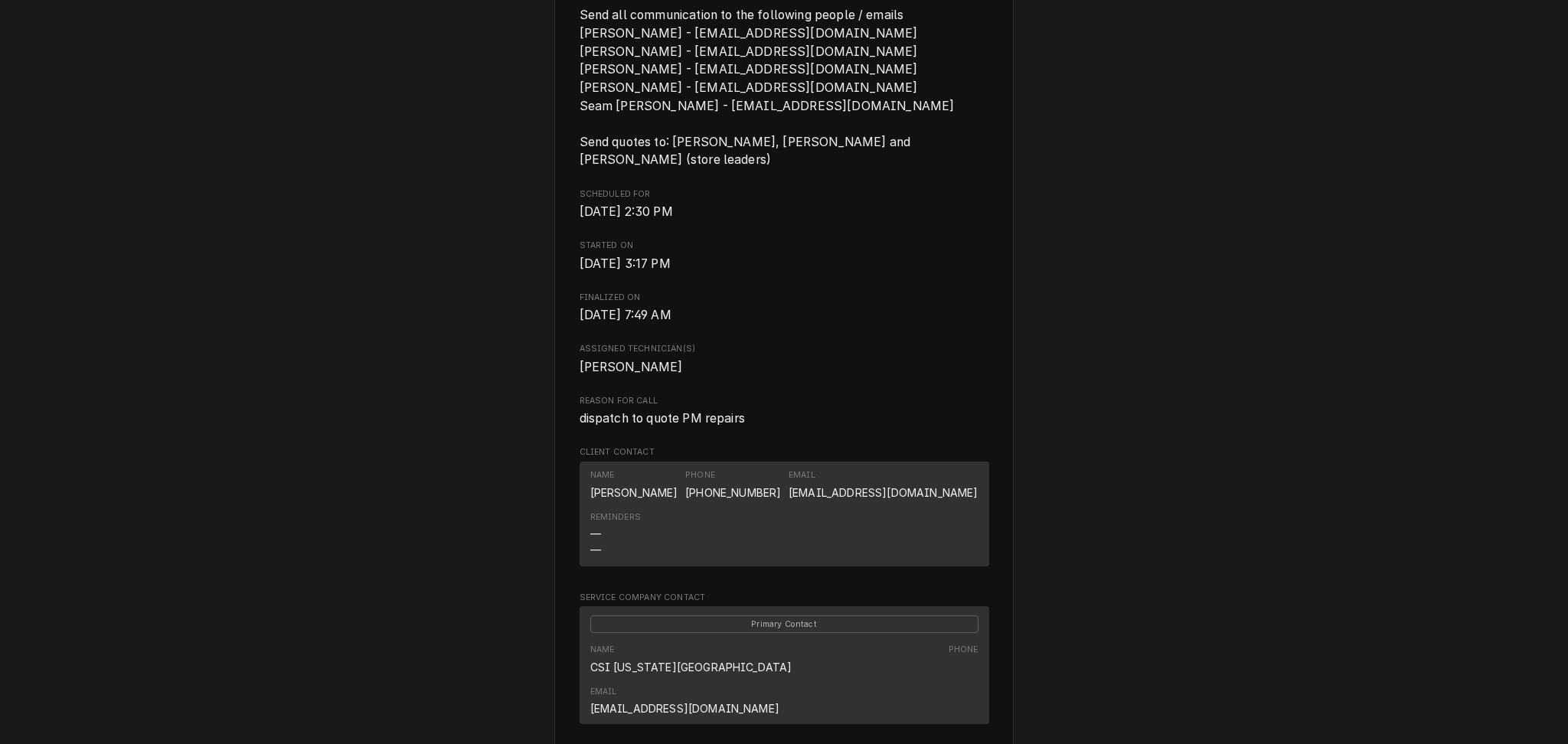
scroll to position [958, 0]
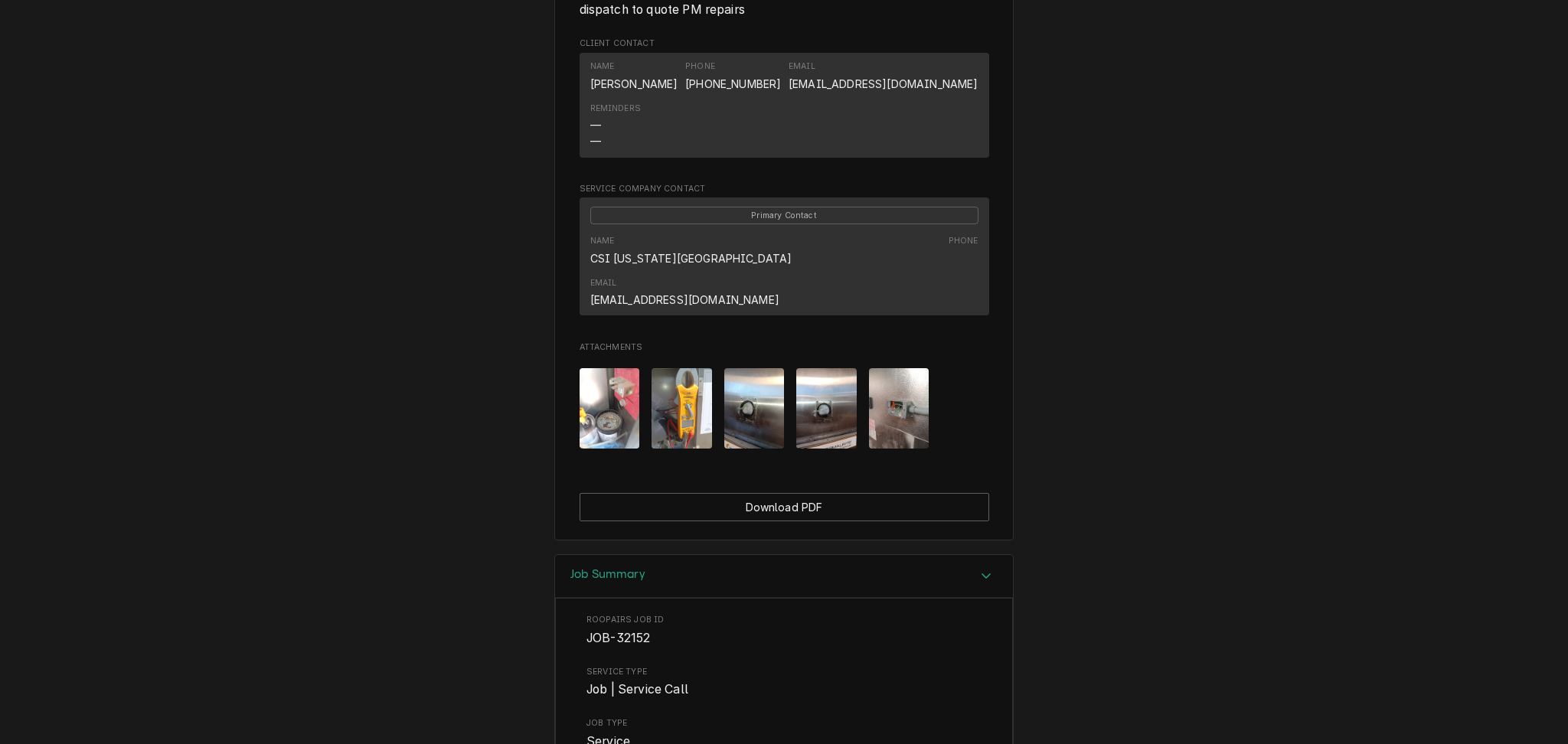
click at [899, 370] on img "Attachments" at bounding box center [899, 408] width 61 height 80
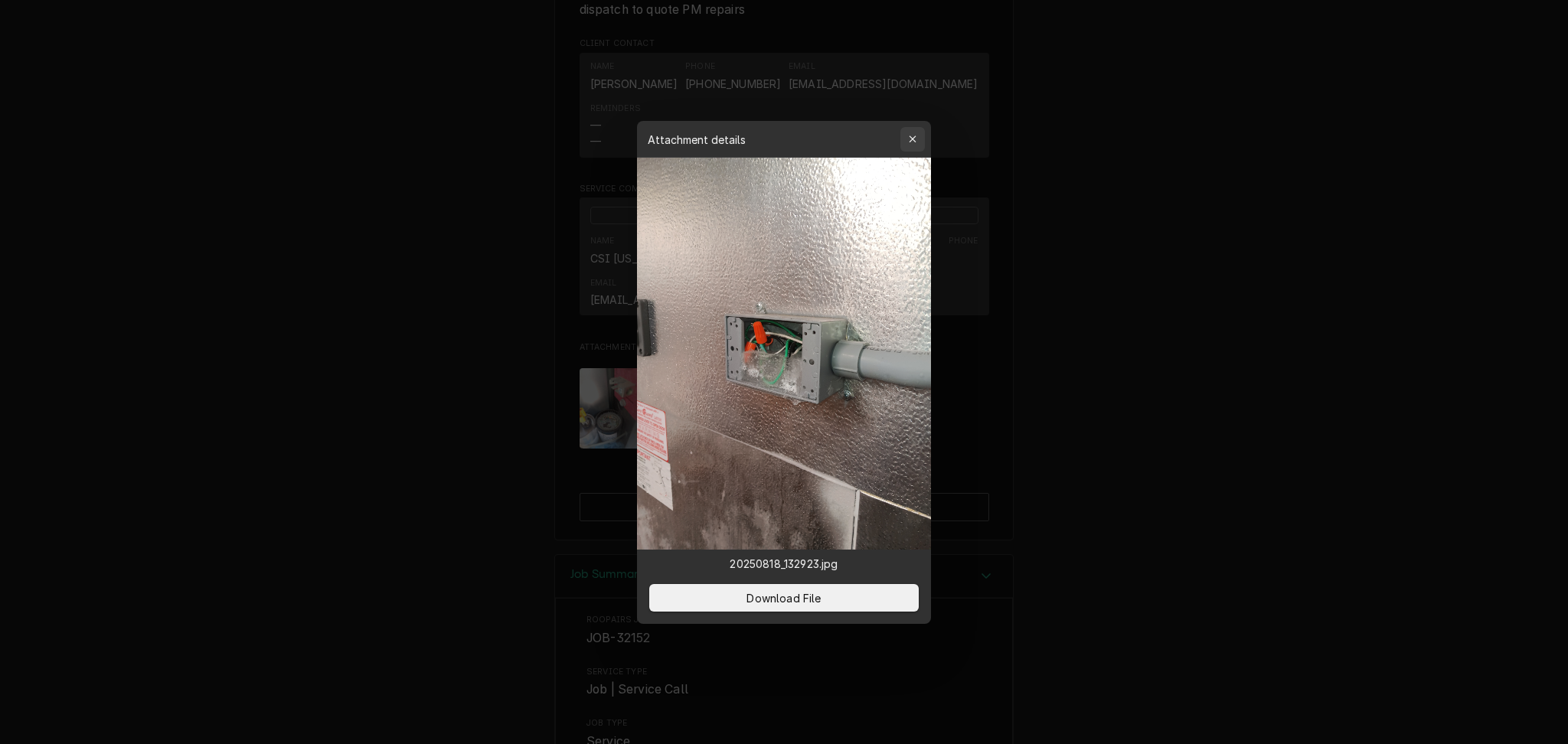
click at [910, 138] on icon "button" at bounding box center [913, 139] width 8 height 11
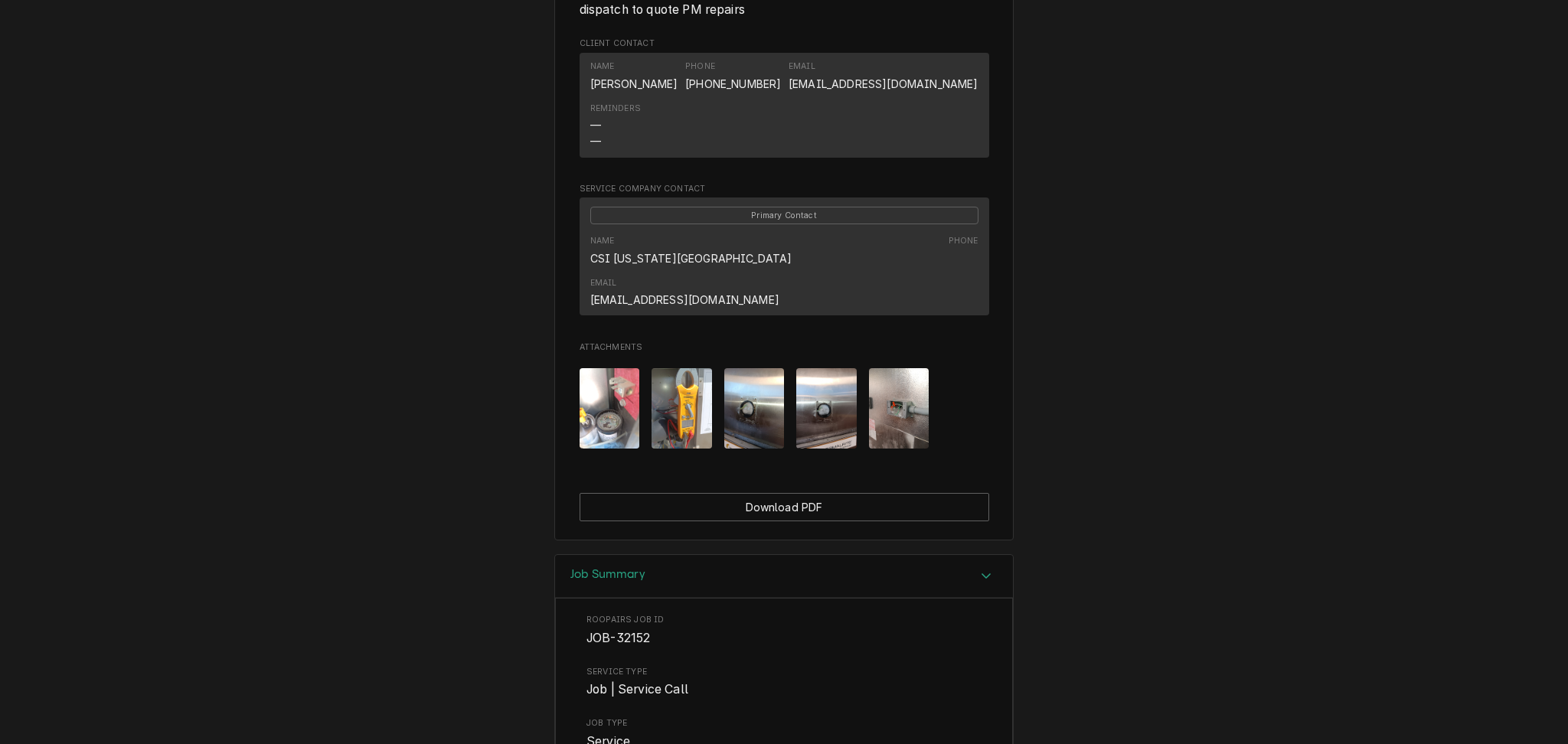
click at [816, 368] on img "Attachments" at bounding box center [826, 408] width 61 height 80
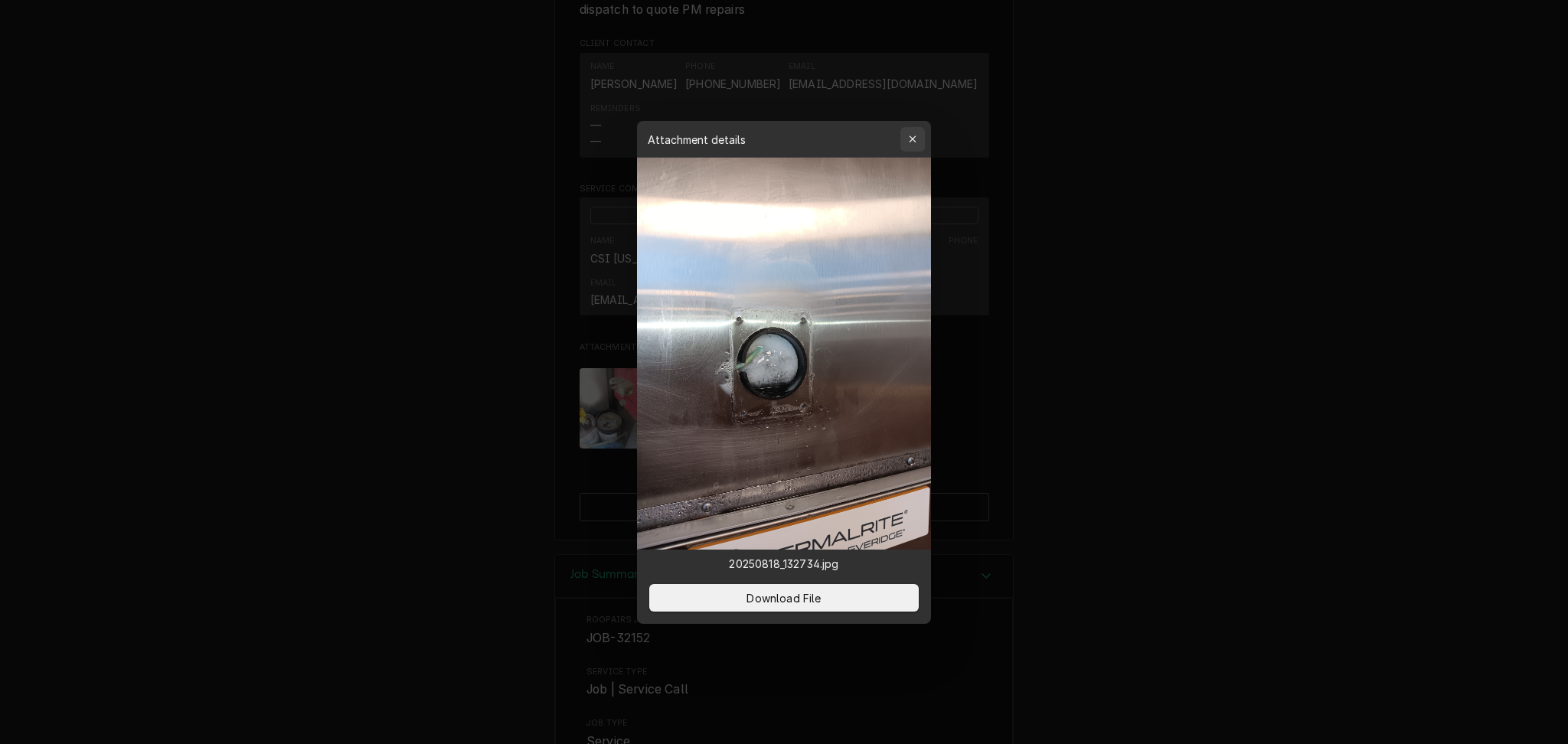
click at [915, 136] on icon "button" at bounding box center [913, 139] width 7 height 7
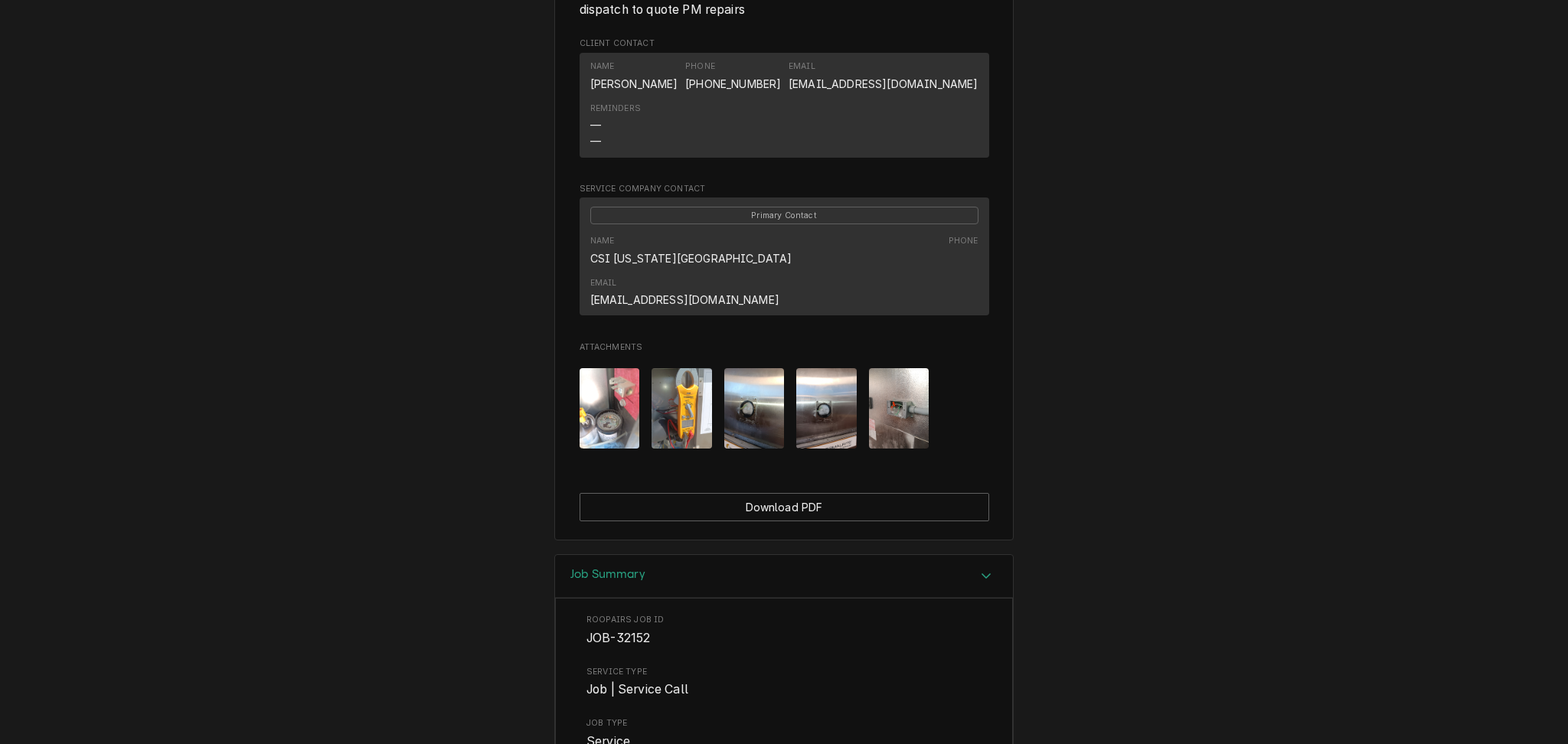
click at [736, 368] on img "Attachments" at bounding box center [755, 408] width 61 height 80
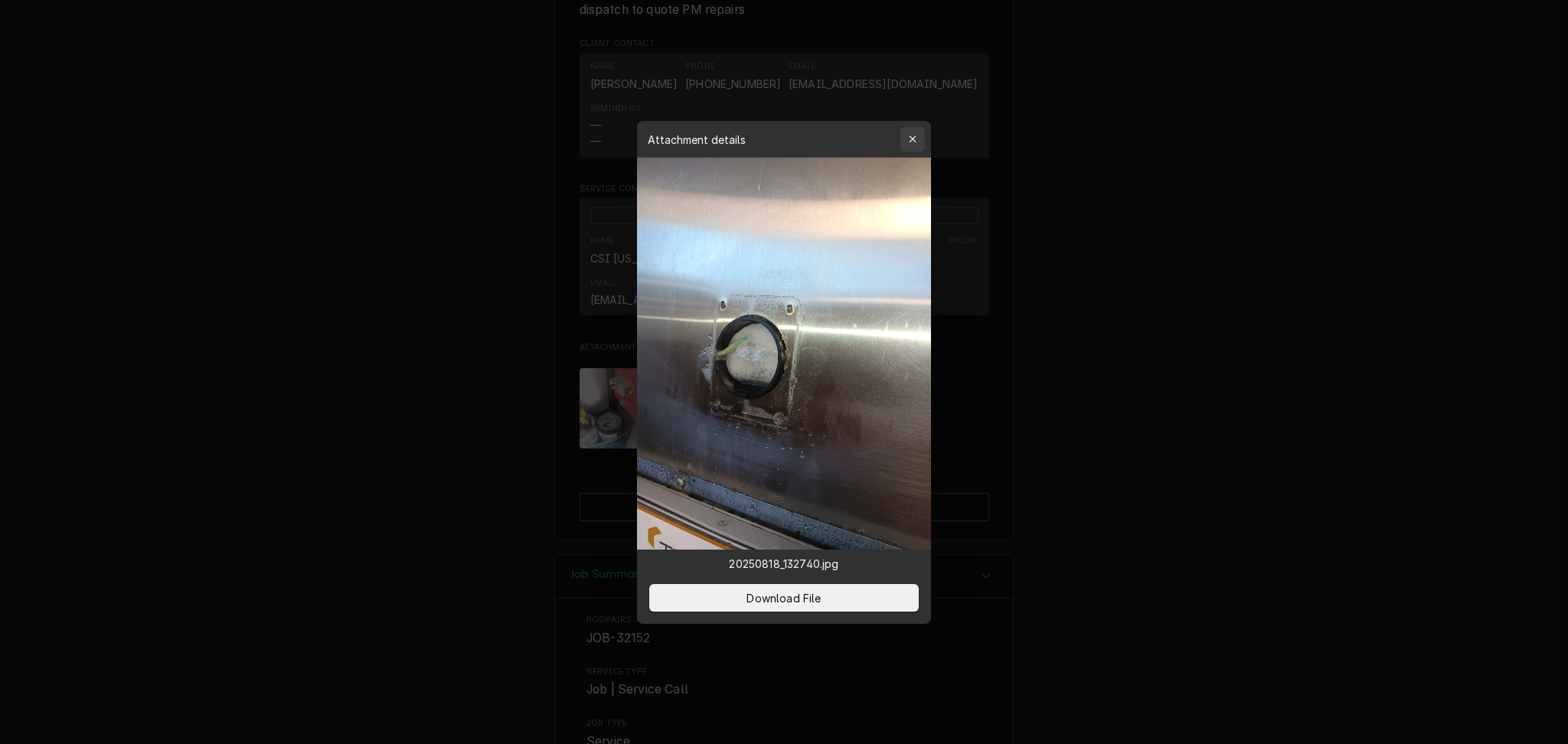
click at [909, 140] on icon "button" at bounding box center [913, 139] width 8 height 11
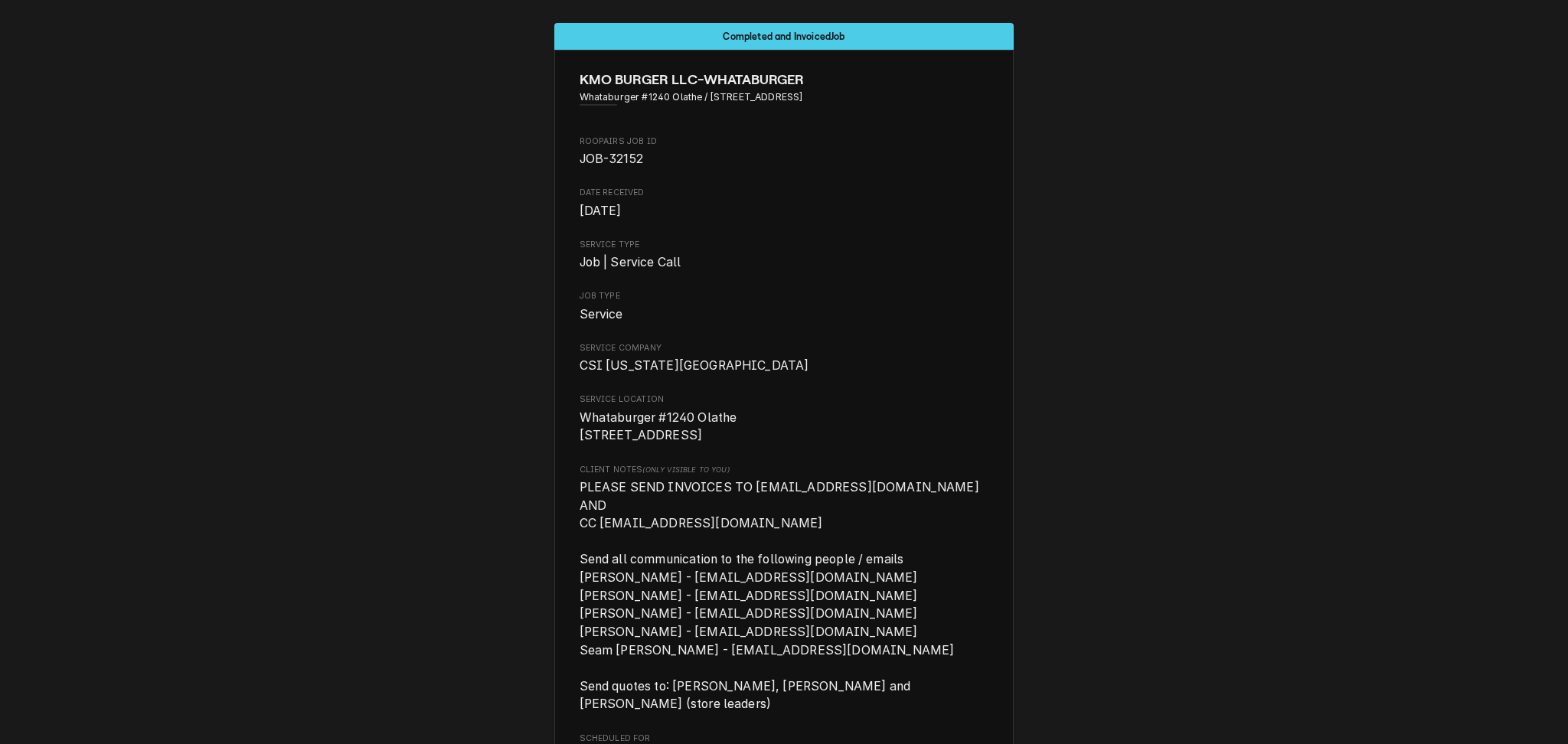
scroll to position [0, 0]
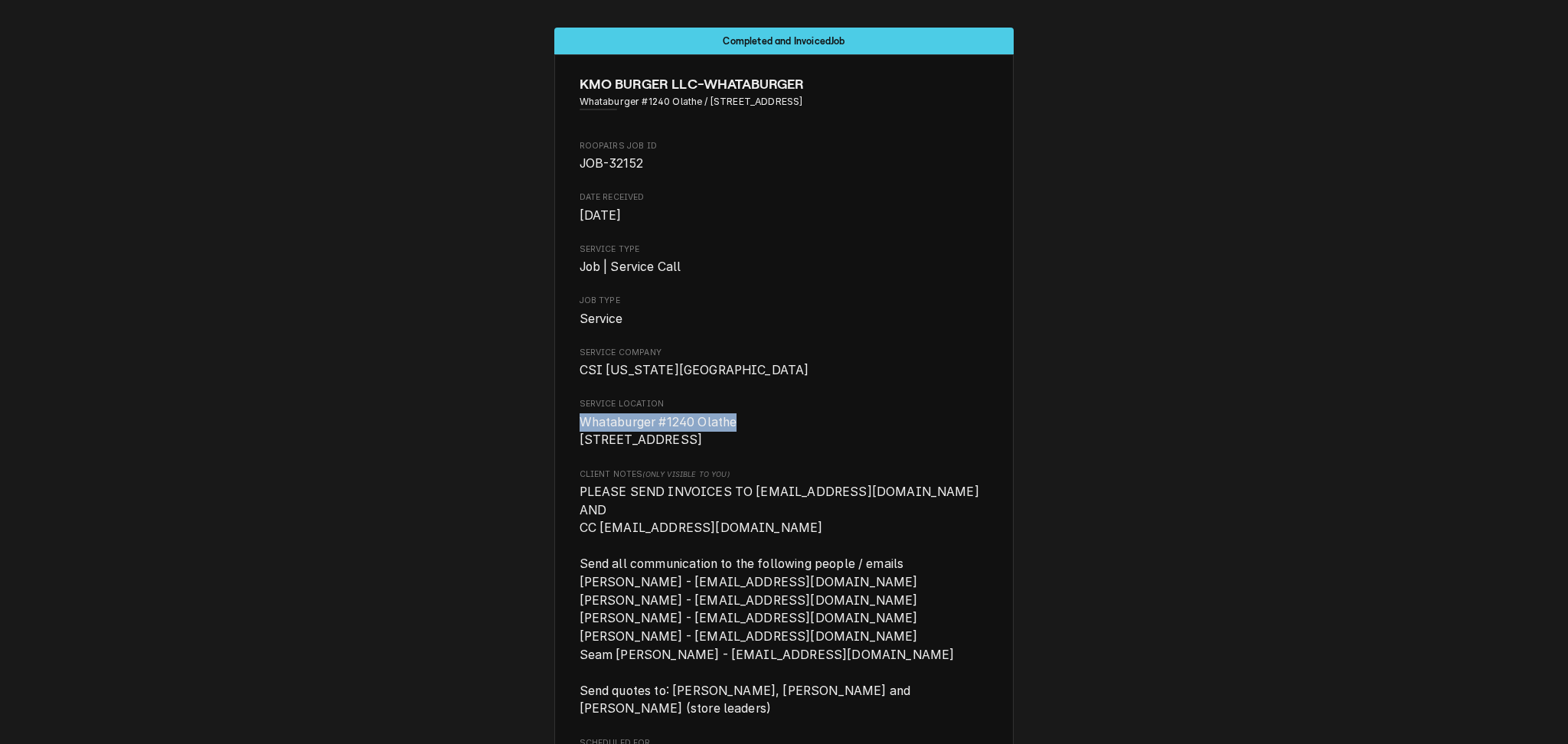
drag, startPoint x: 573, startPoint y: 420, endPoint x: 738, endPoint y: 423, distance: 165.0
click at [738, 423] on span "Whataburger #1240 Olathe 14123 W 135Th Street Olathe, KS 66062" at bounding box center [784, 431] width 410 height 36
copy span "Whataburger #1240 Olathe"
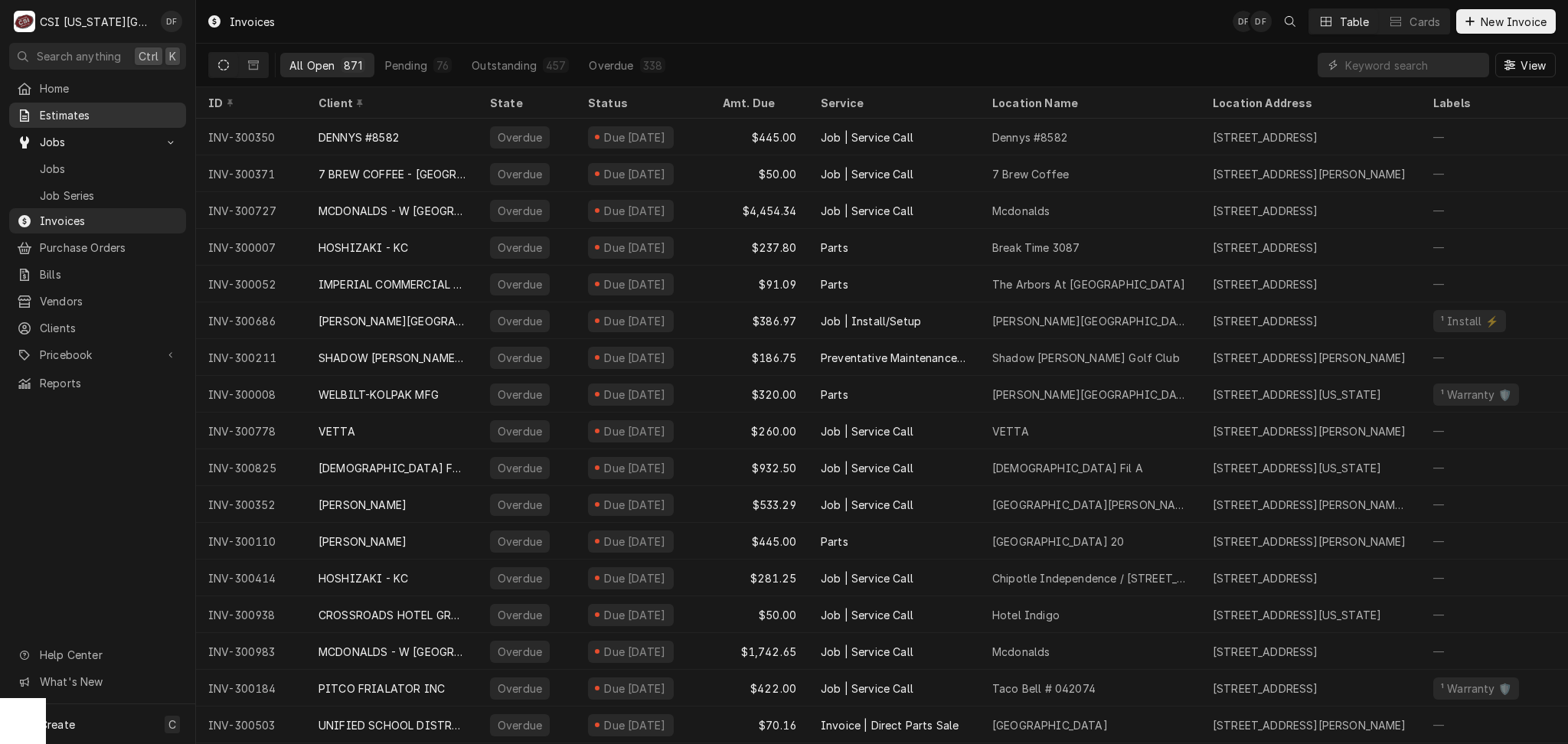
click at [64, 107] on span "Estimates" at bounding box center [109, 115] width 138 height 16
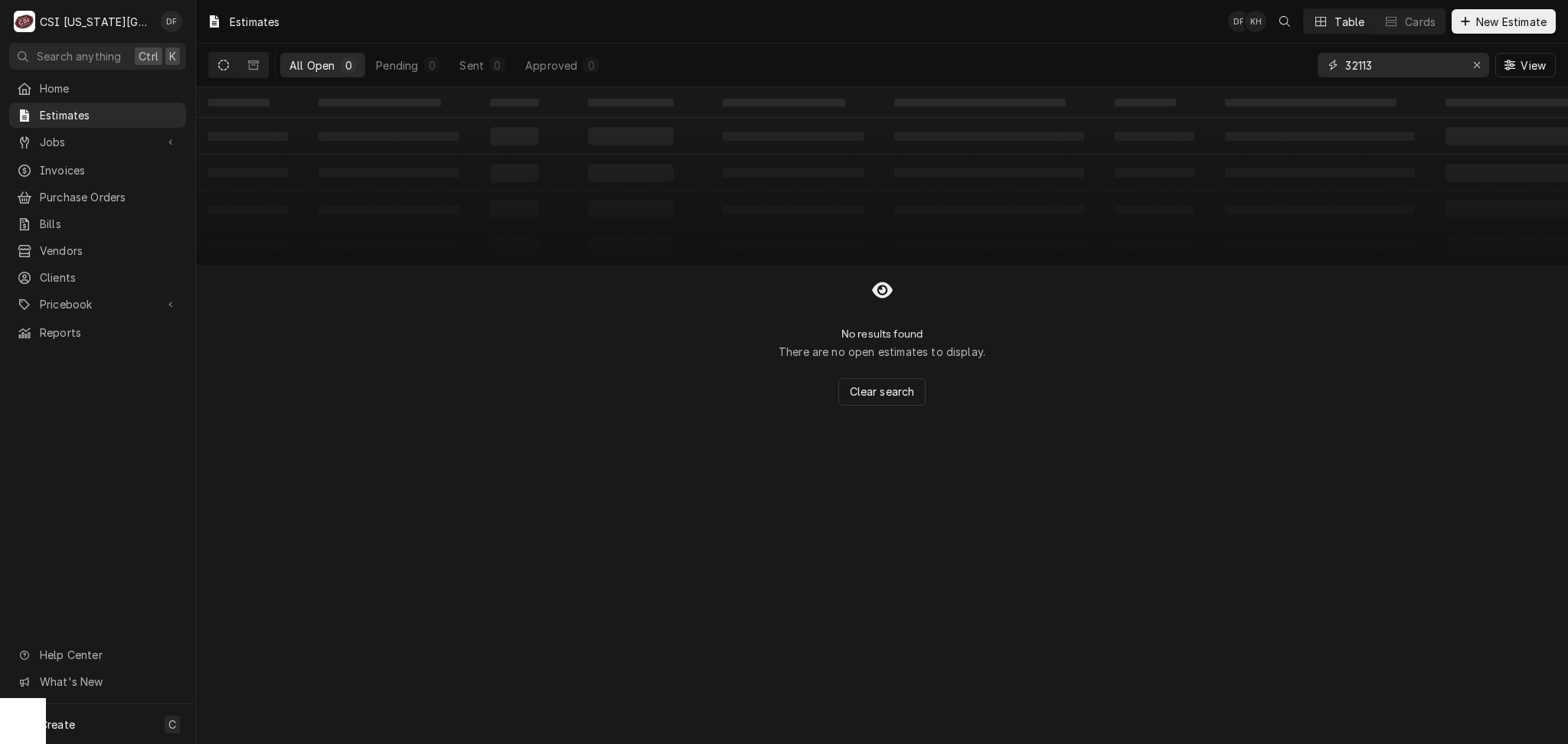
drag, startPoint x: 1382, startPoint y: 67, endPoint x: 1318, endPoint y: 72, distance: 64.2
click at [1318, 72] on div "32113" at bounding box center [1403, 64] width 171 height 24
paste input "Whataburger #1240 Olathe"
type input "Whataburger #1240 Olathe"
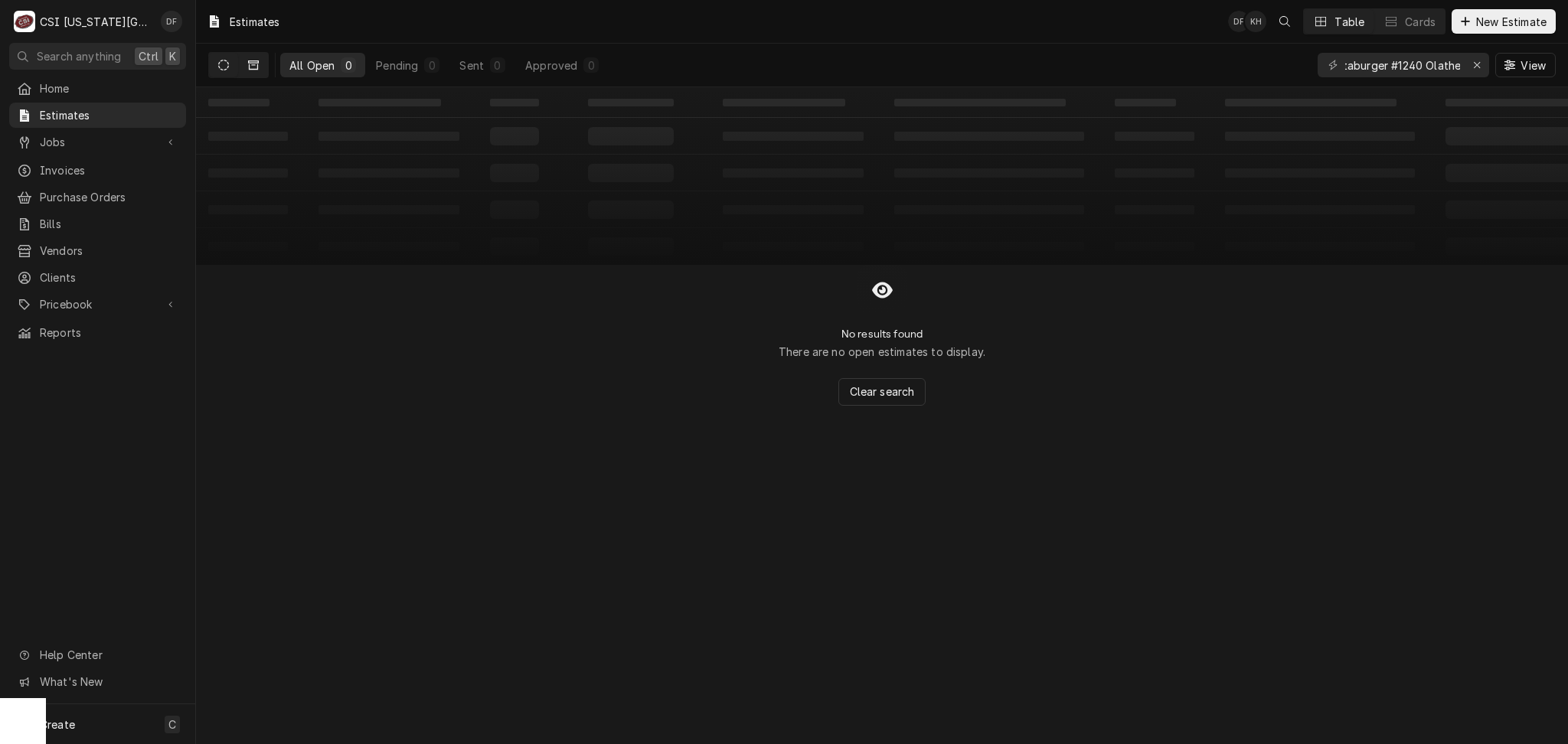
scroll to position [0, 0]
click at [255, 65] on icon "Dynamic Content Wrapper" at bounding box center [253, 65] width 11 height 11
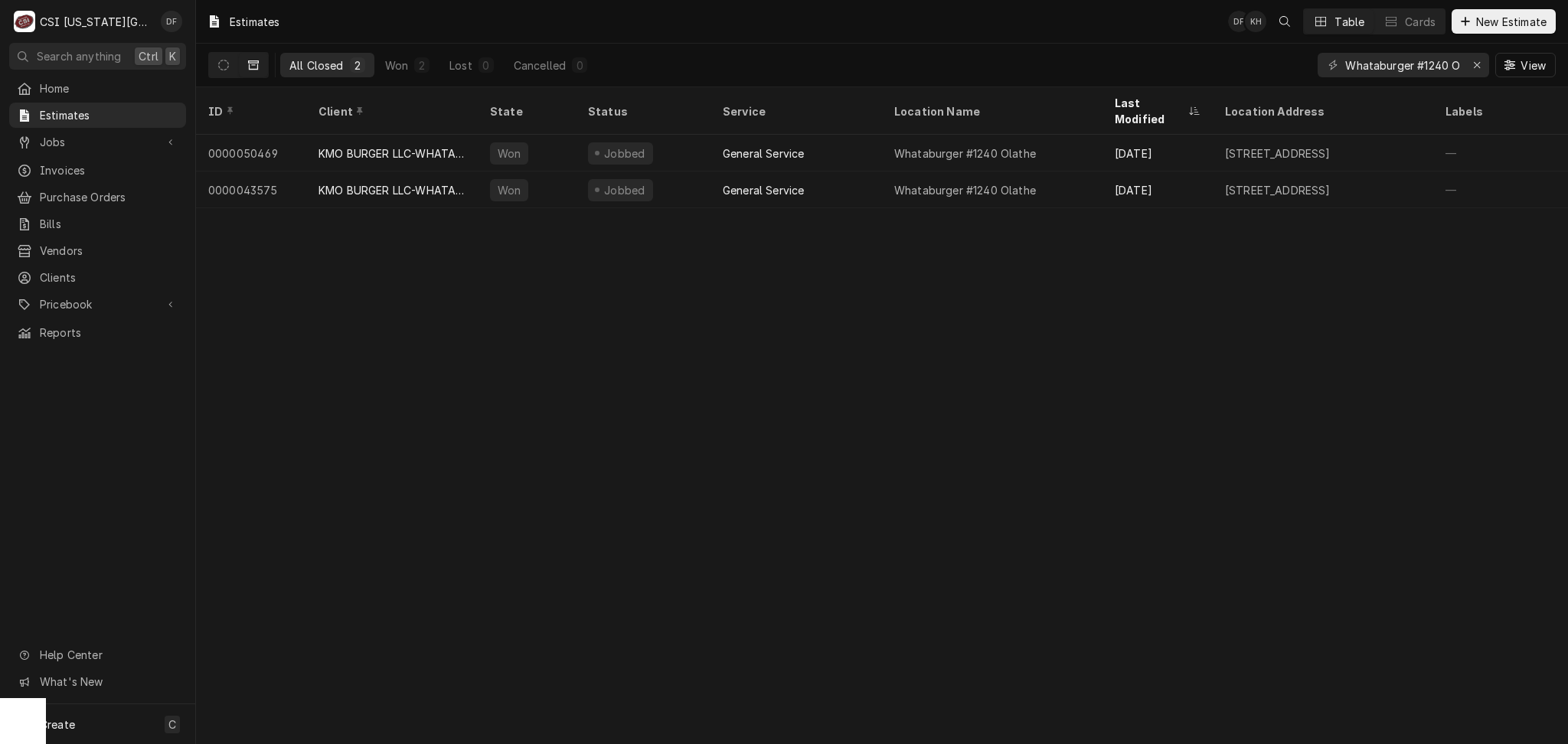
drag, startPoint x: 1101, startPoint y: 405, endPoint x: 1092, endPoint y: 393, distance: 15.0
click at [1094, 397] on div "Estimates DF KH Table Cards New Estimate All Closed 2 Won 2 Lost 0 Cancelled 0 …" at bounding box center [882, 372] width 1372 height 744
click at [1480, 70] on icon "Erase input" at bounding box center [1477, 65] width 8 height 11
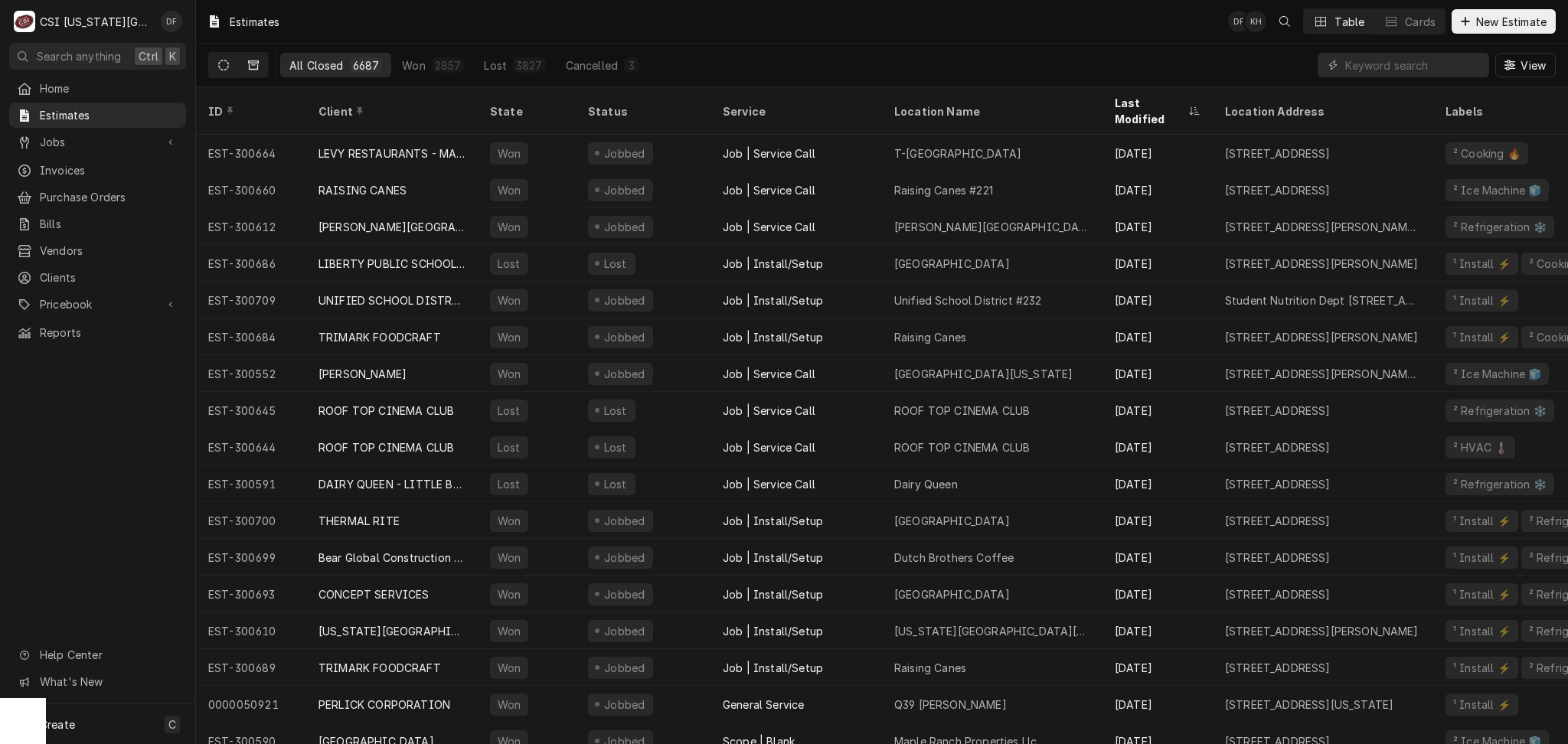
click at [223, 62] on icon "Dynamic Content Wrapper" at bounding box center [224, 65] width 11 height 11
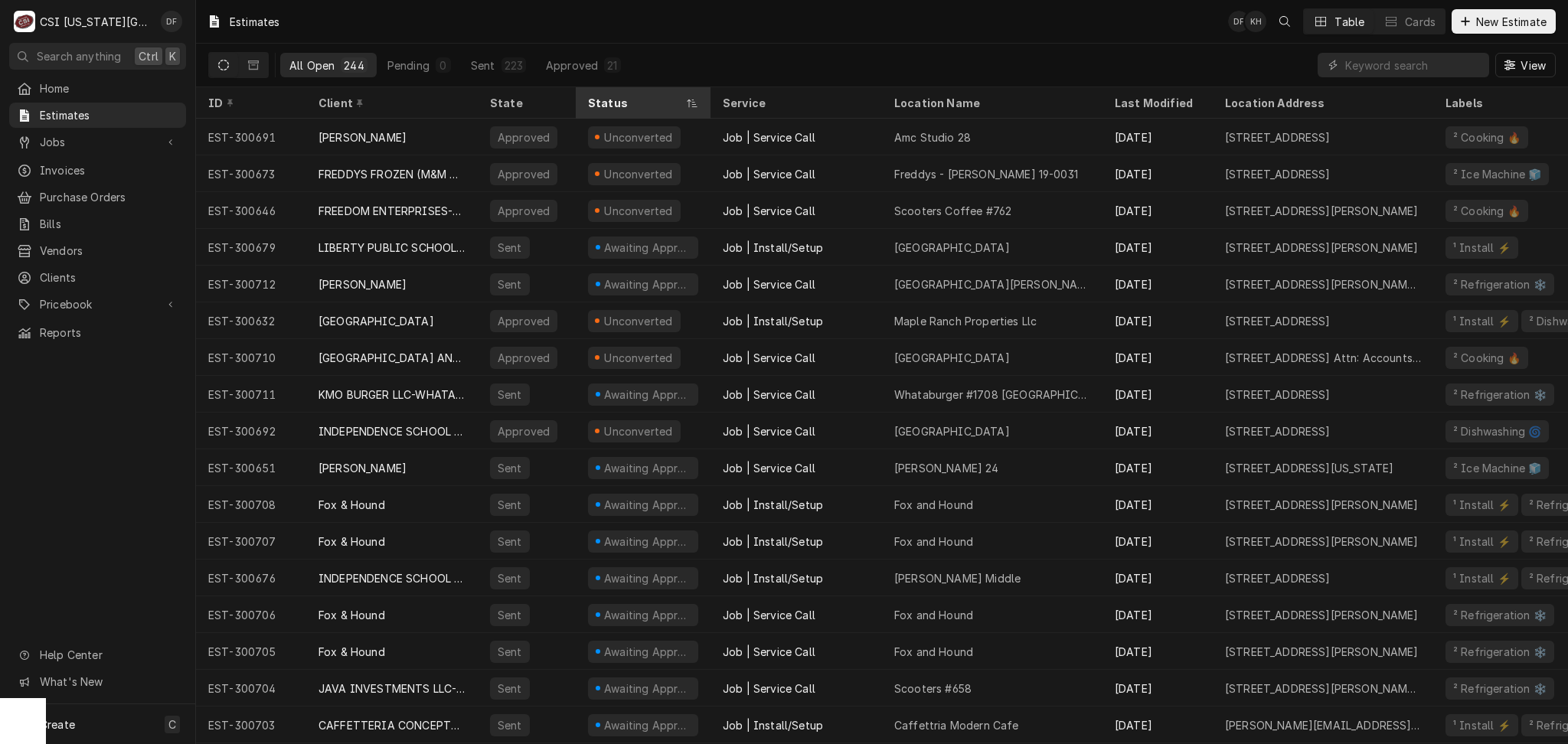
click at [650, 102] on div "Status" at bounding box center [636, 103] width 95 height 16
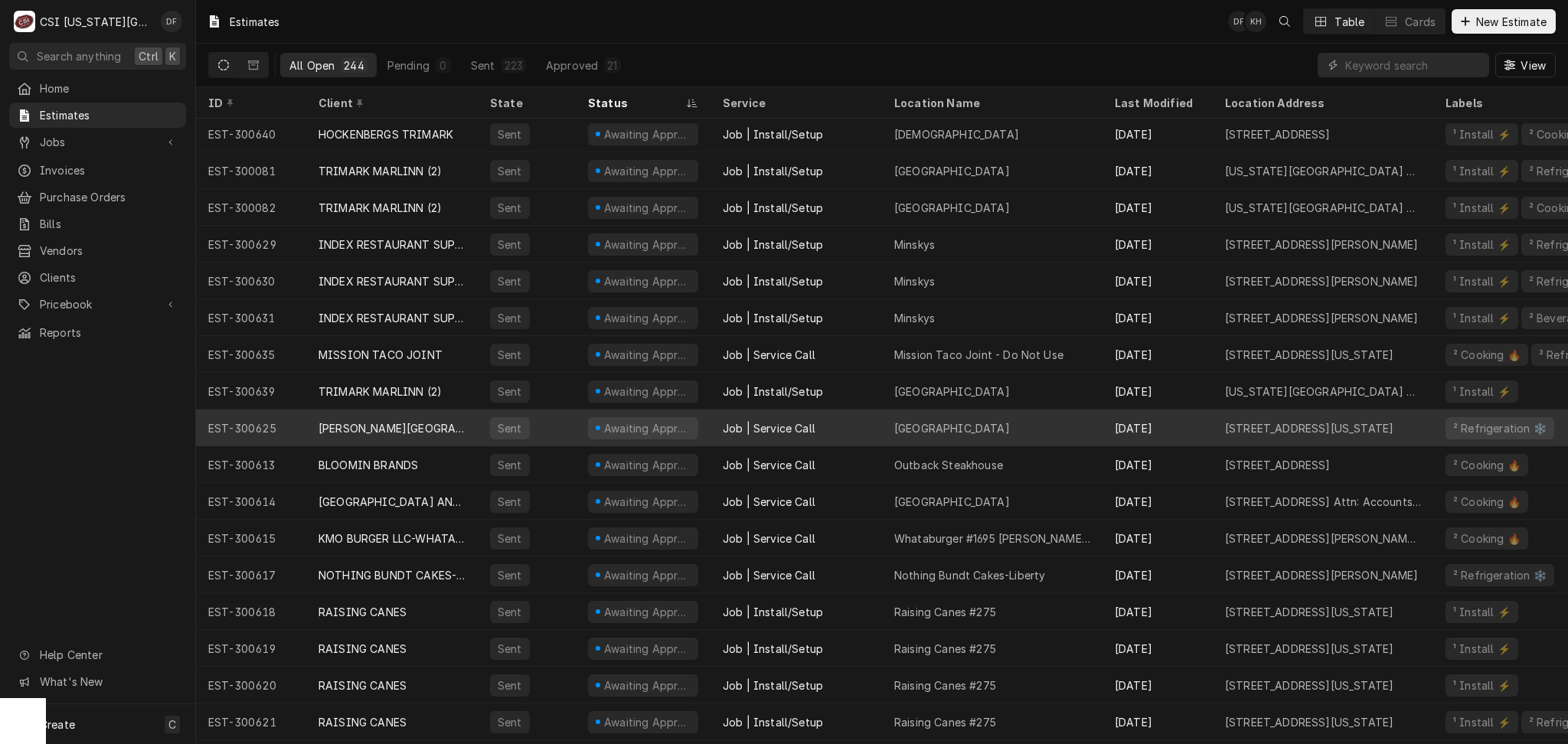
scroll to position [2143, 0]
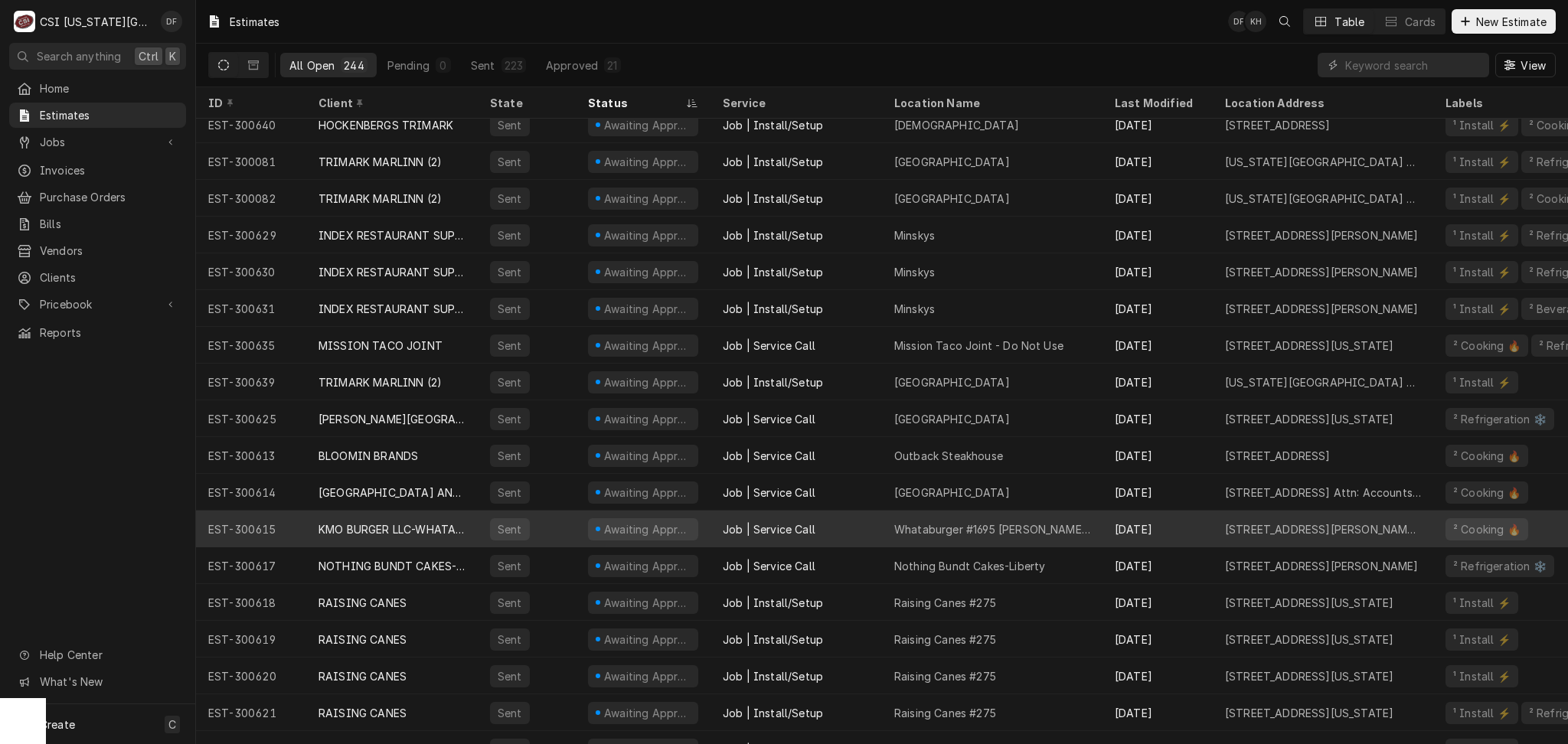
click at [899, 532] on div "Whataburger #1695 Douglas - Lee's Summit" at bounding box center [992, 529] width 196 height 16
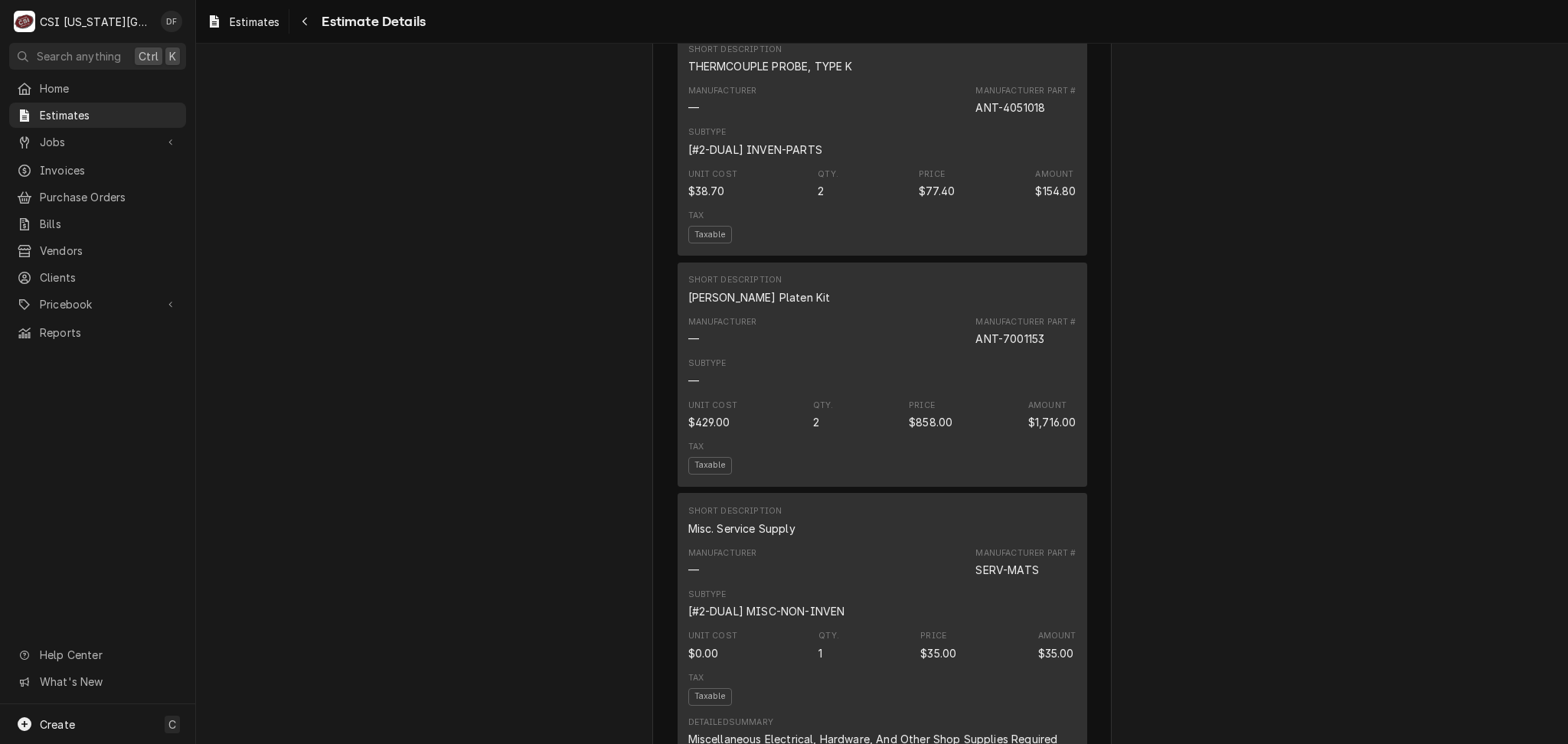
scroll to position [1632, 0]
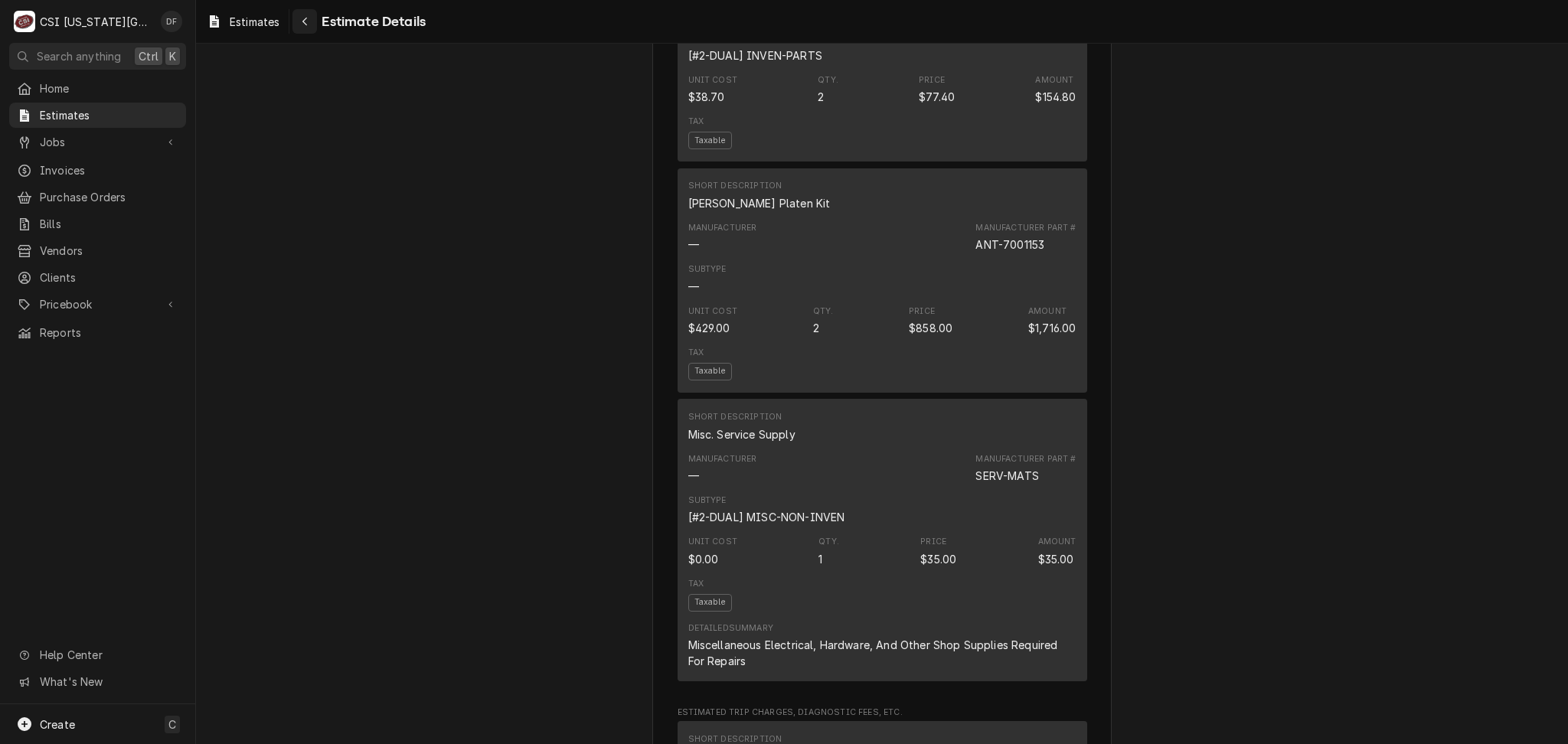
click at [310, 17] on div "Navigate back" at bounding box center [304, 20] width 15 height 15
